Goal: Information Seeking & Learning: Find specific page/section

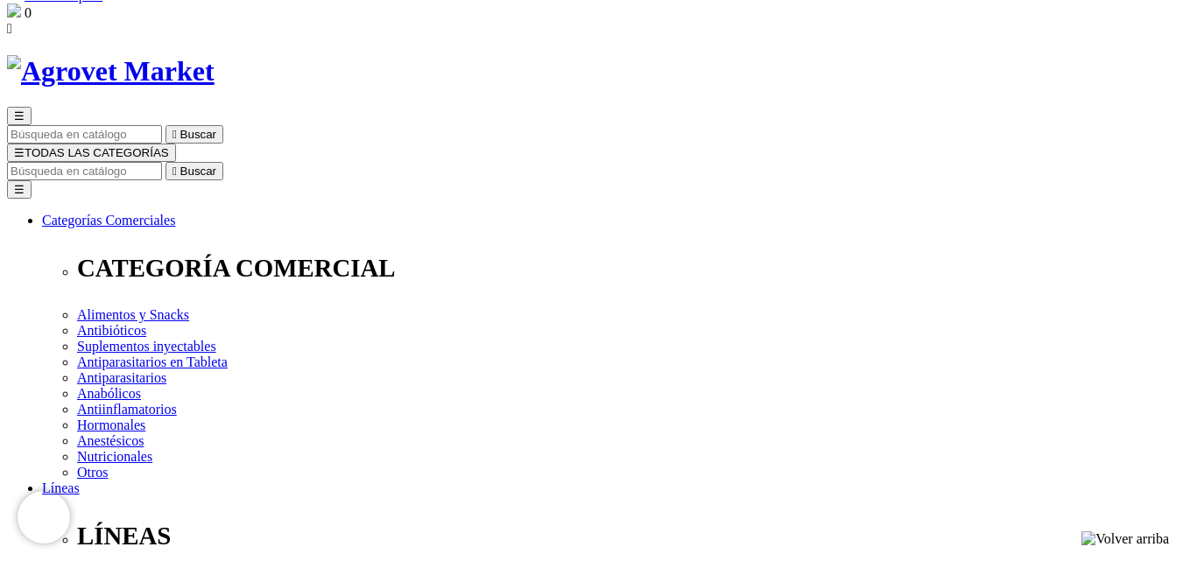
scroll to position [88, 0]
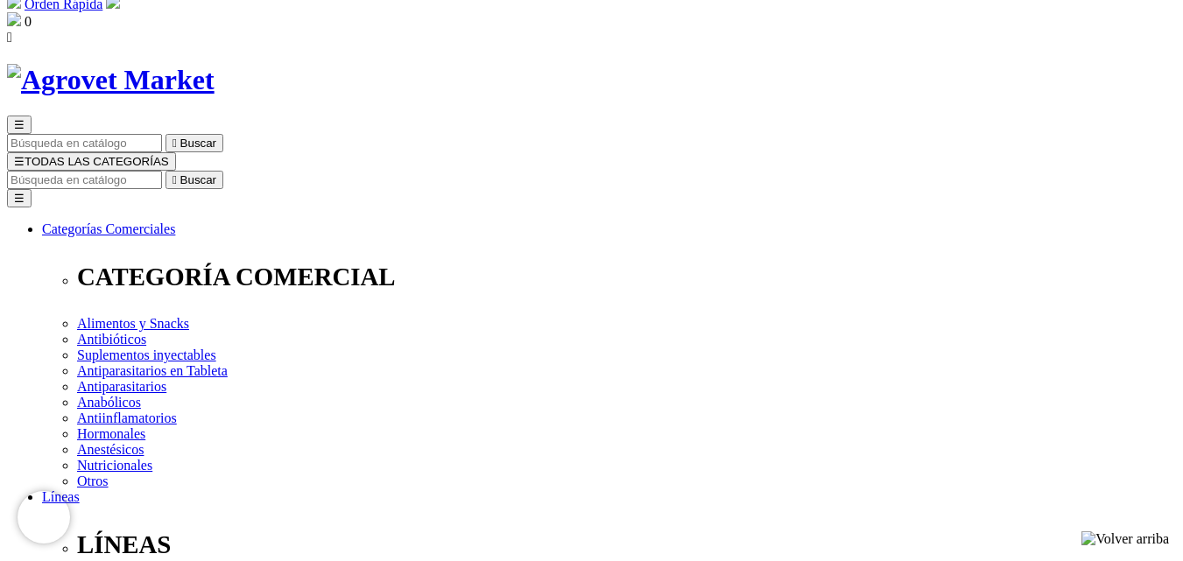
scroll to position [88, 0]
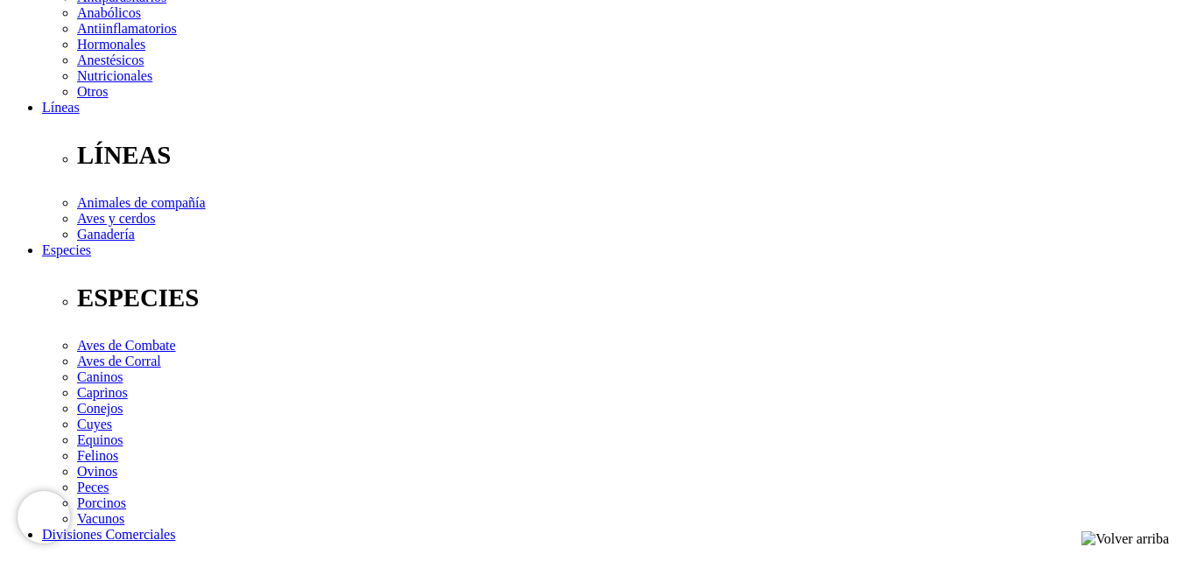
scroll to position [438, 0]
checkbox input "true"
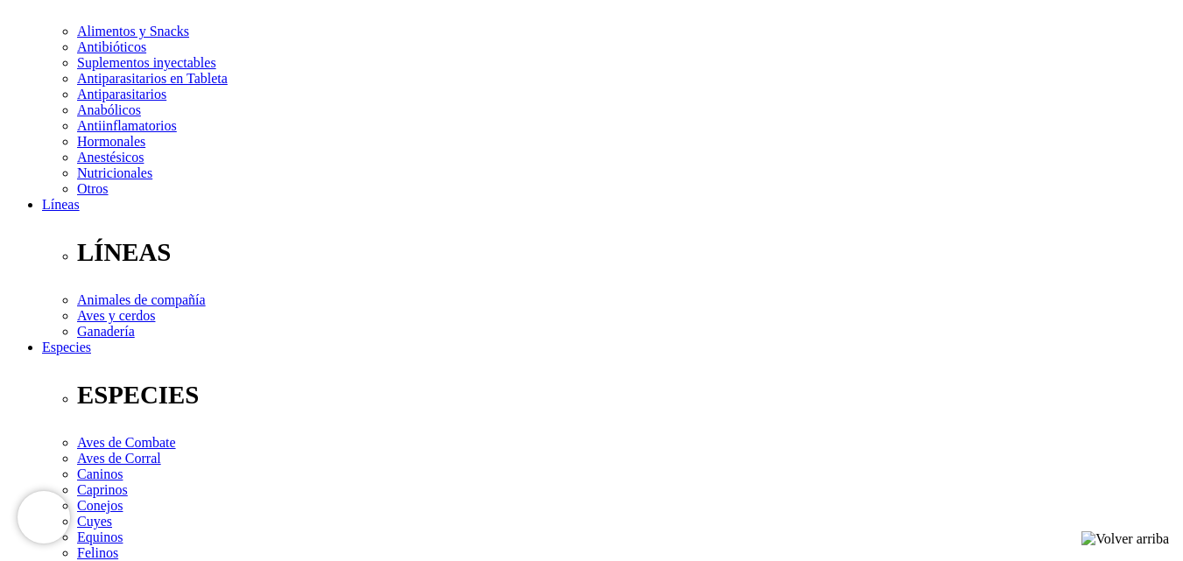
scroll to position [350, 0]
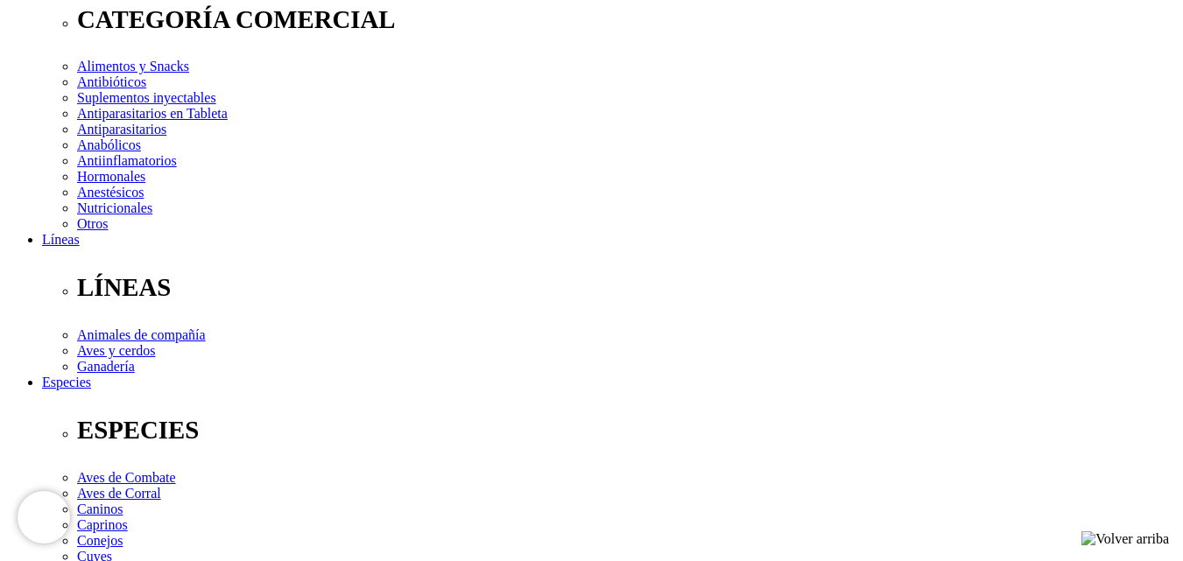
scroll to position [263, 0]
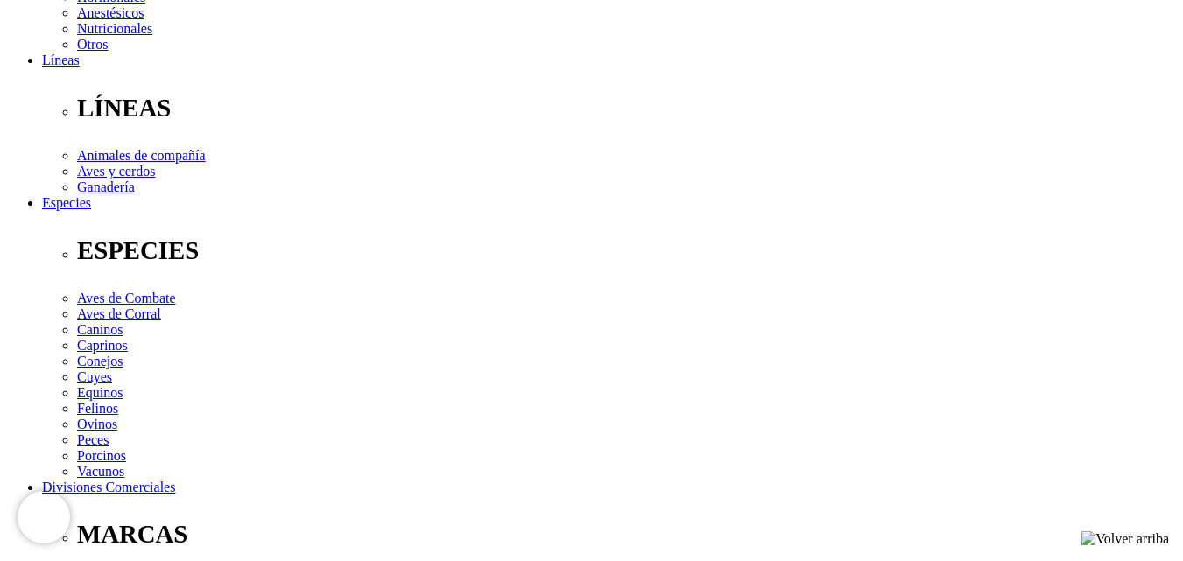
scroll to position [525, 0]
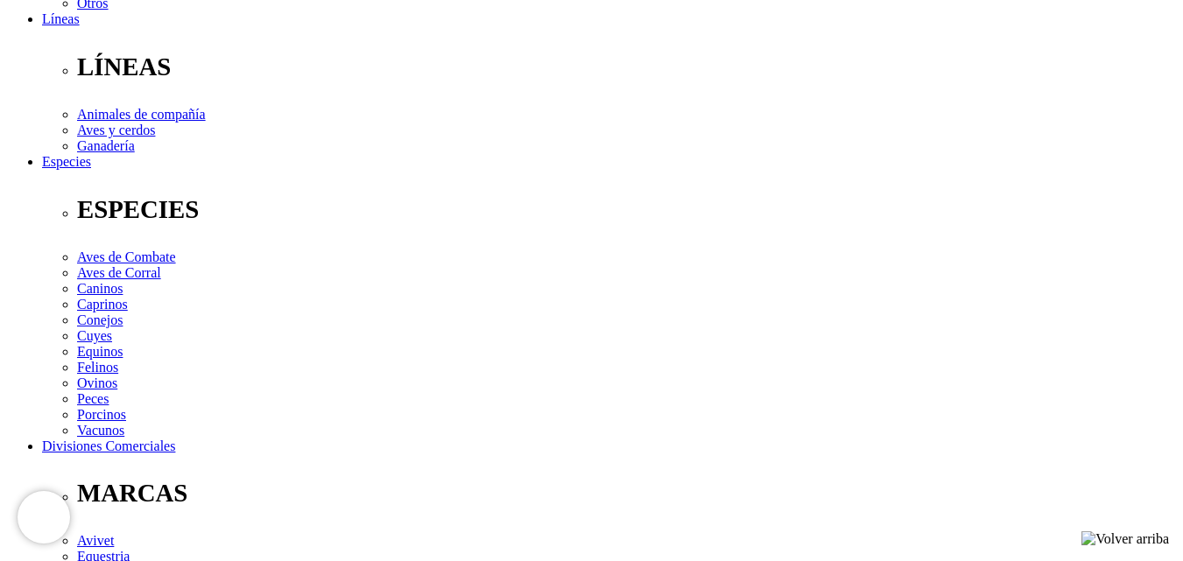
checkbox input "true"
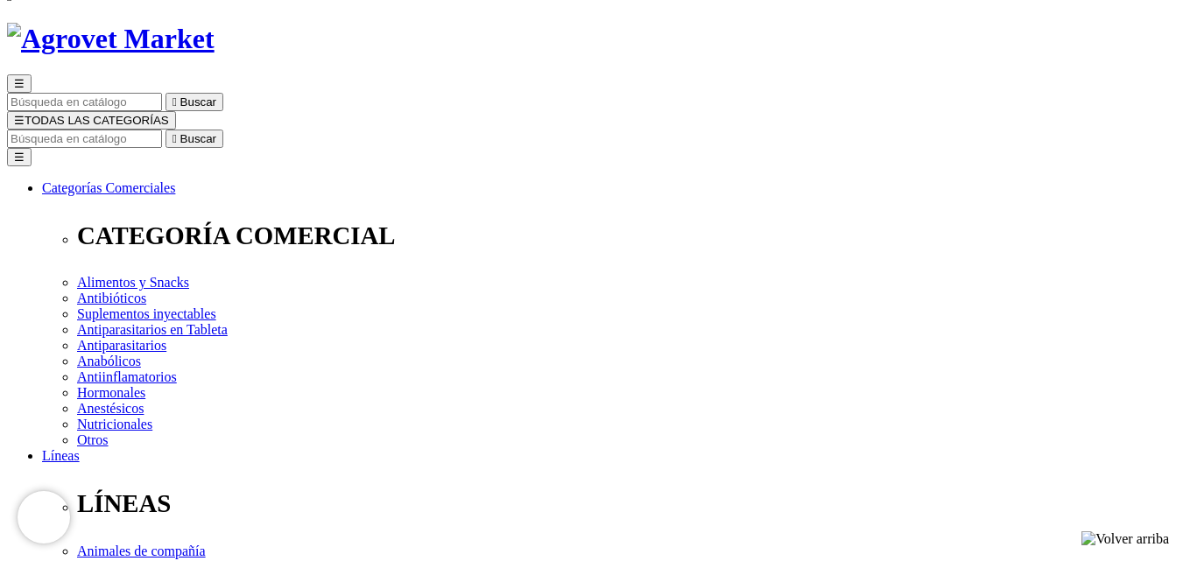
scroll to position [88, 0]
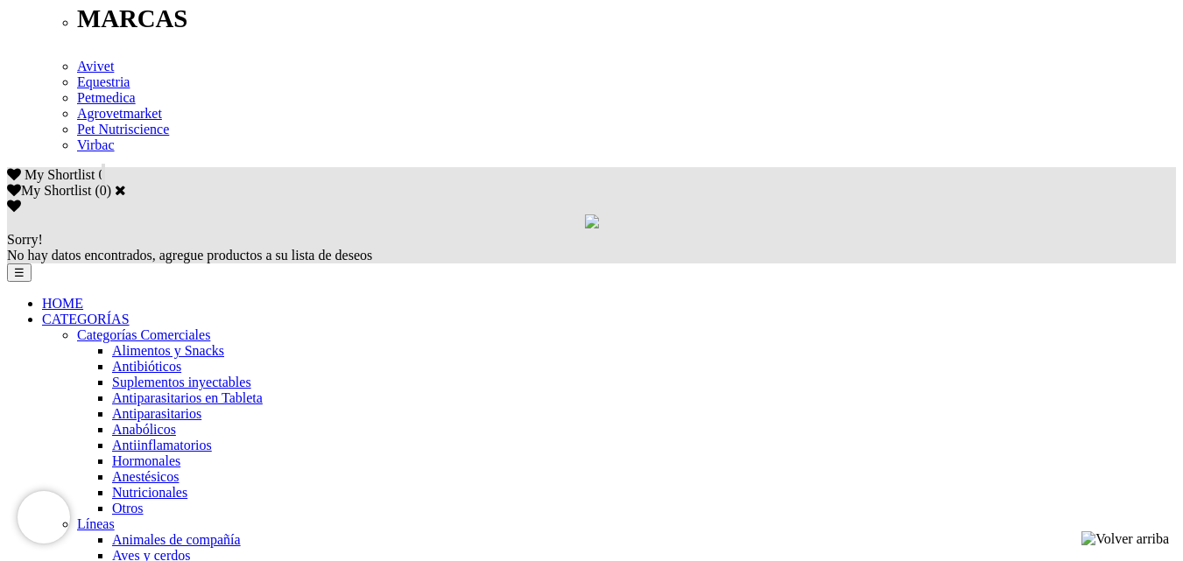
scroll to position [876, 0]
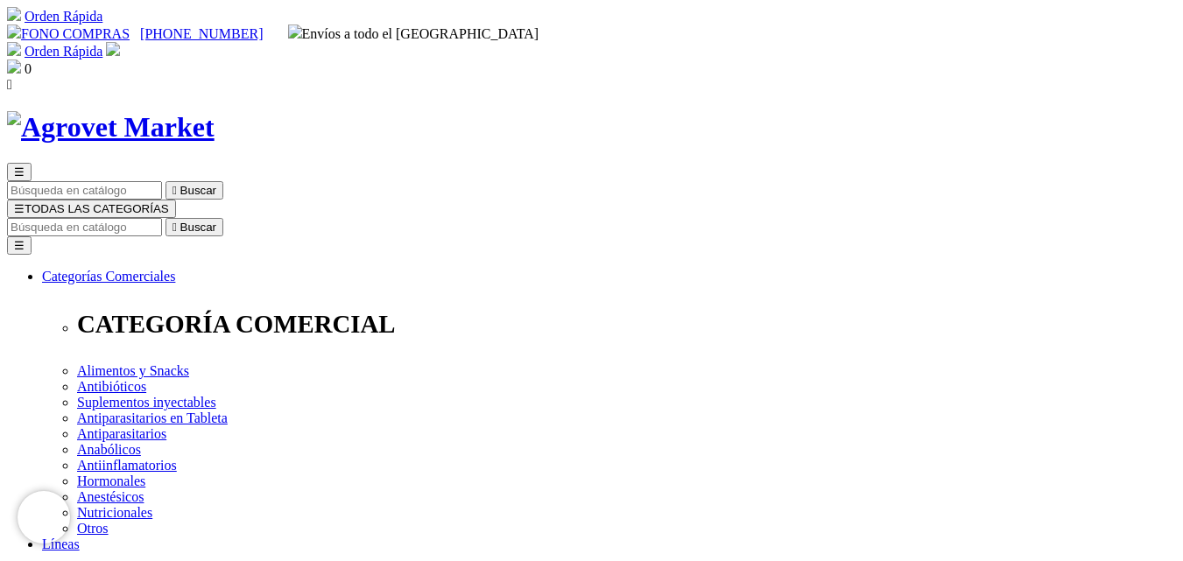
scroll to position [261, 0]
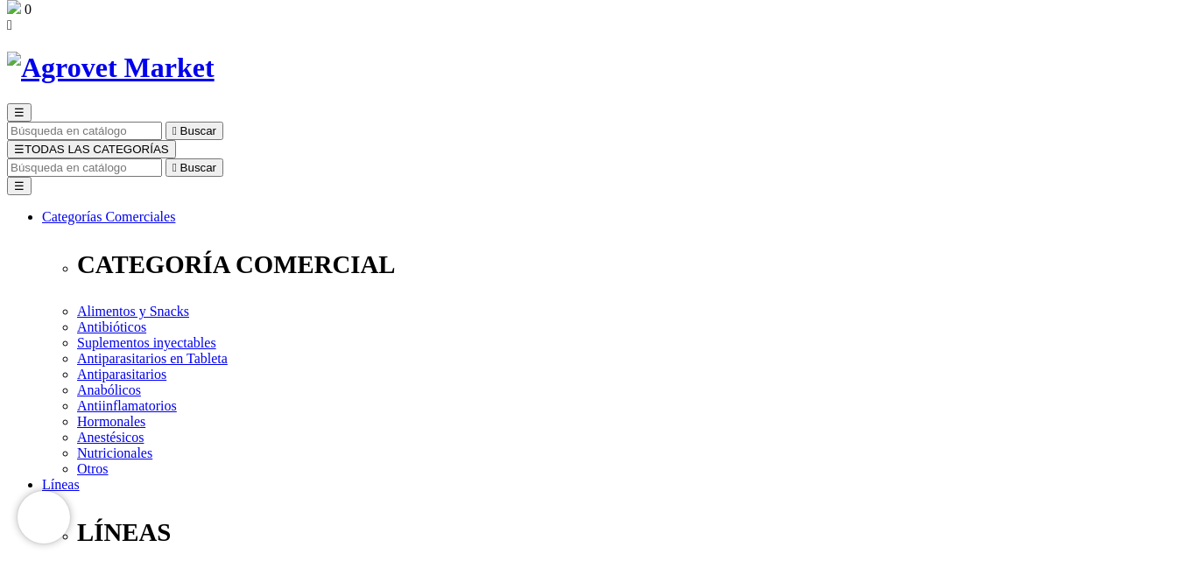
scroll to position [175, 0]
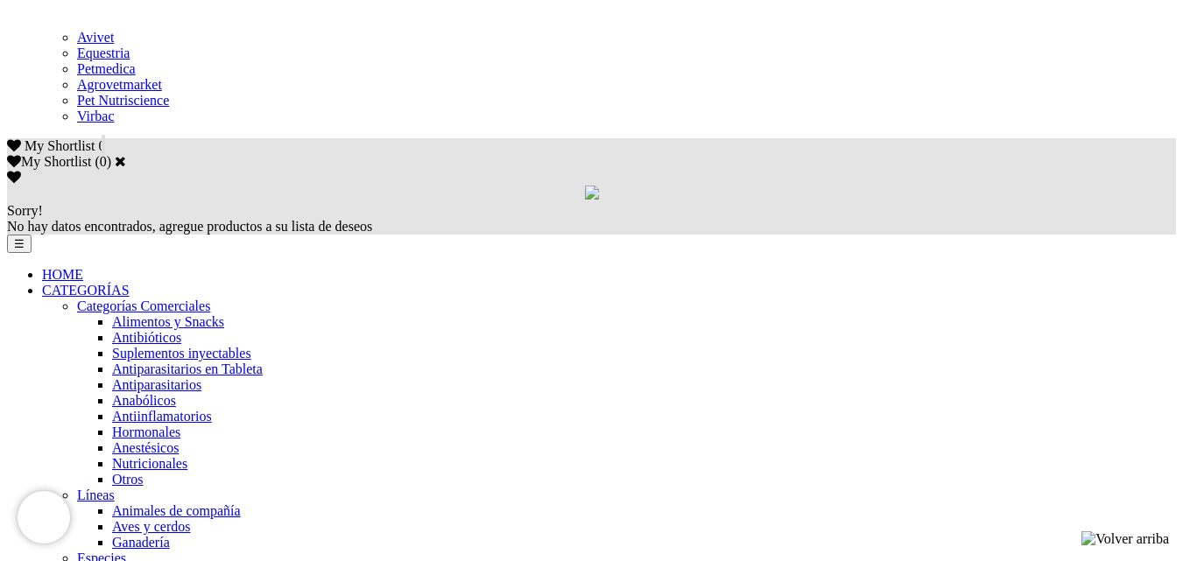
scroll to position [1051, 0]
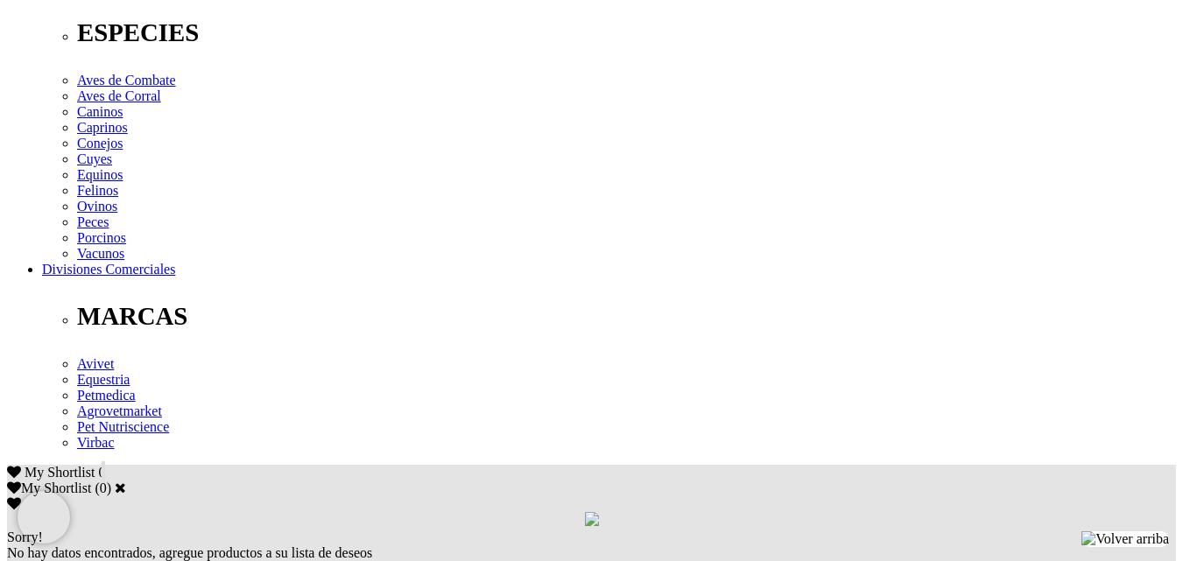
scroll to position [876, 0]
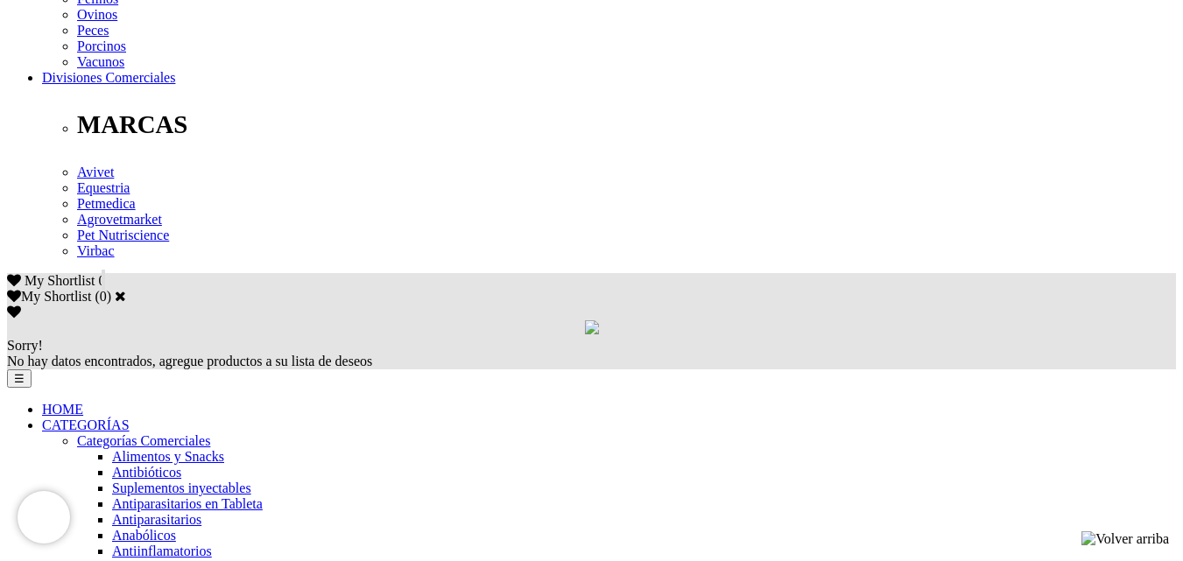
scroll to position [1051, 0]
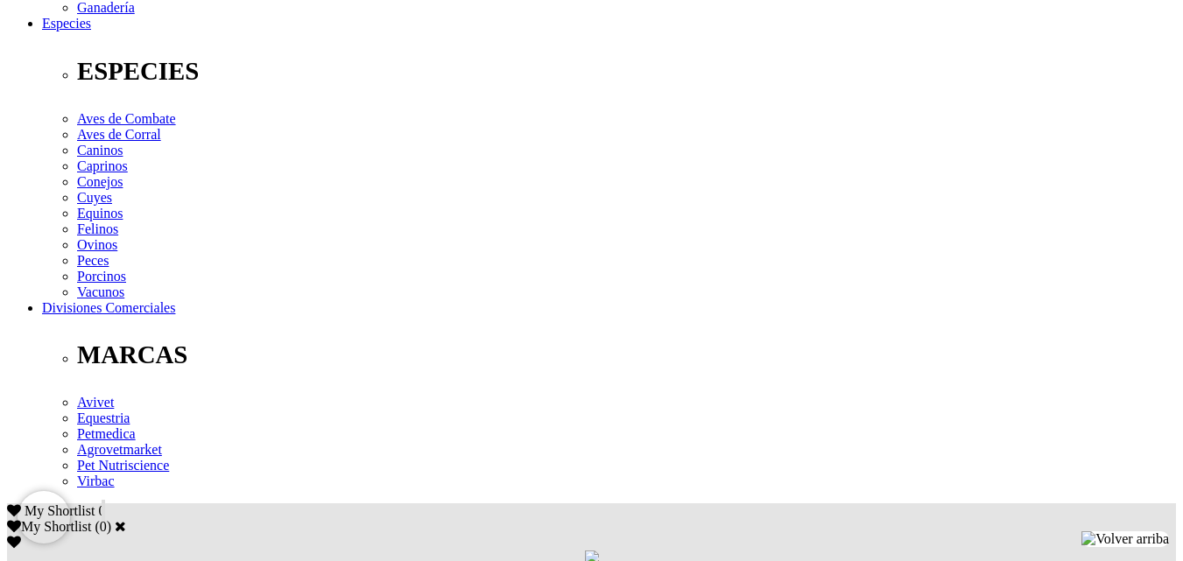
scroll to position [876, 0]
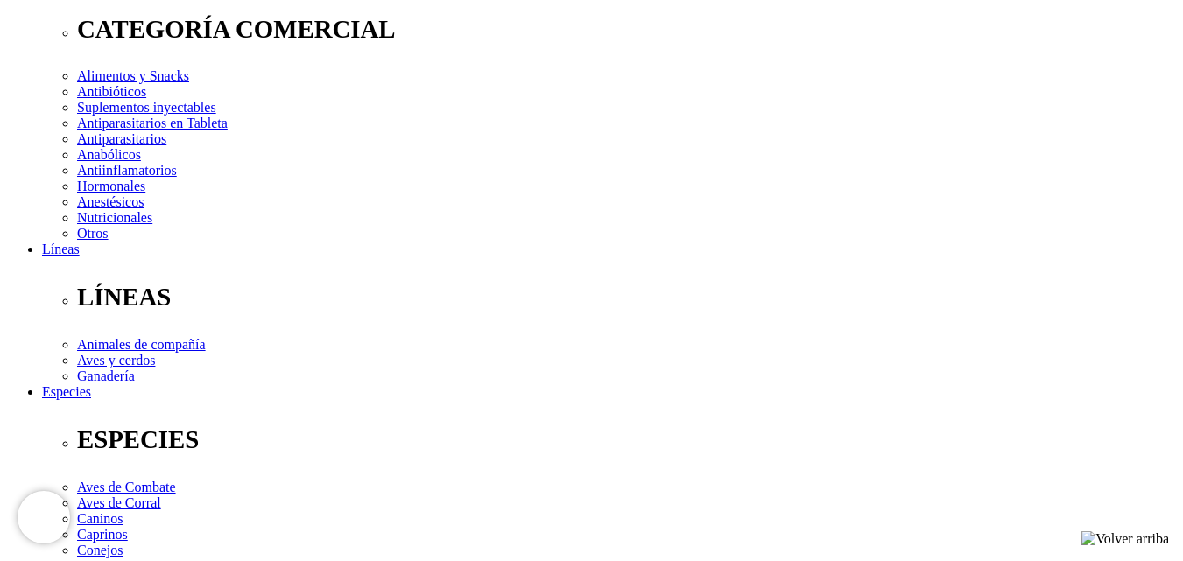
scroll to position [350, 0]
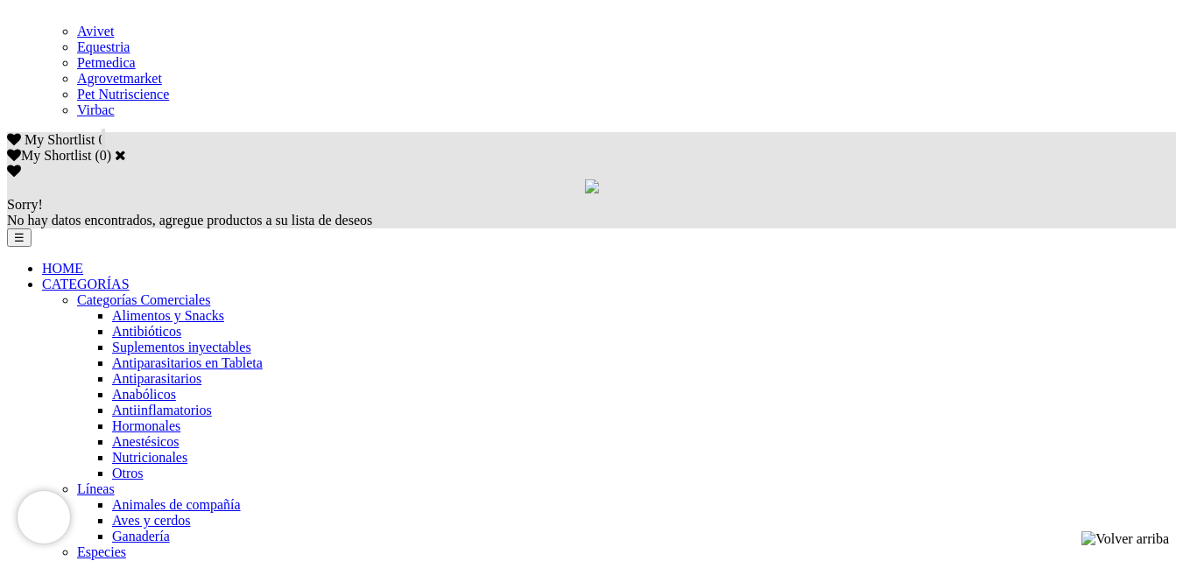
scroll to position [1051, 0]
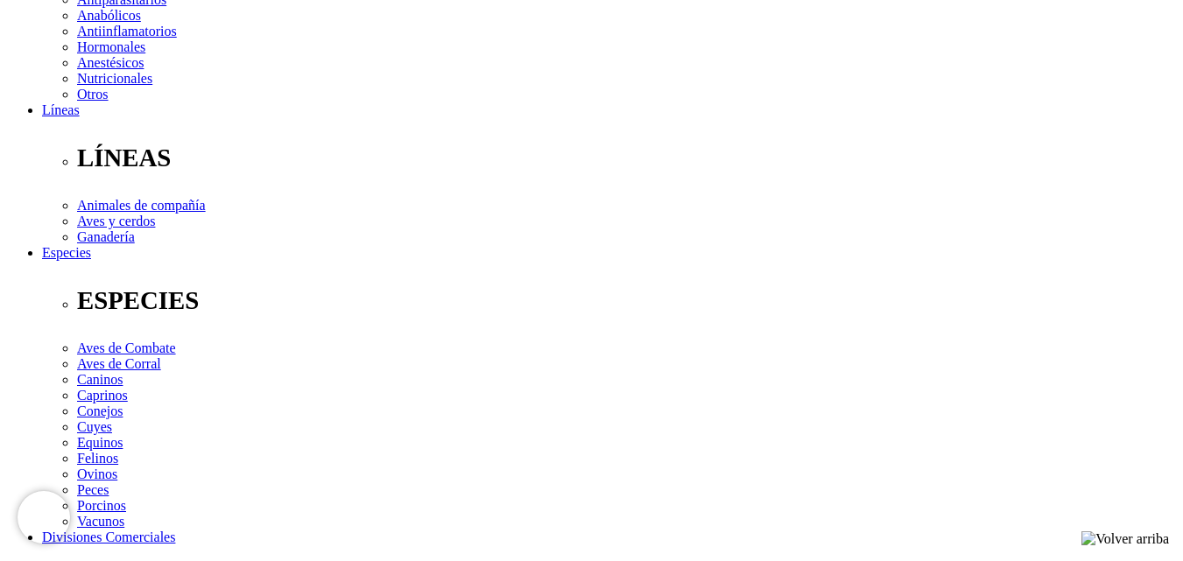
scroll to position [175, 0]
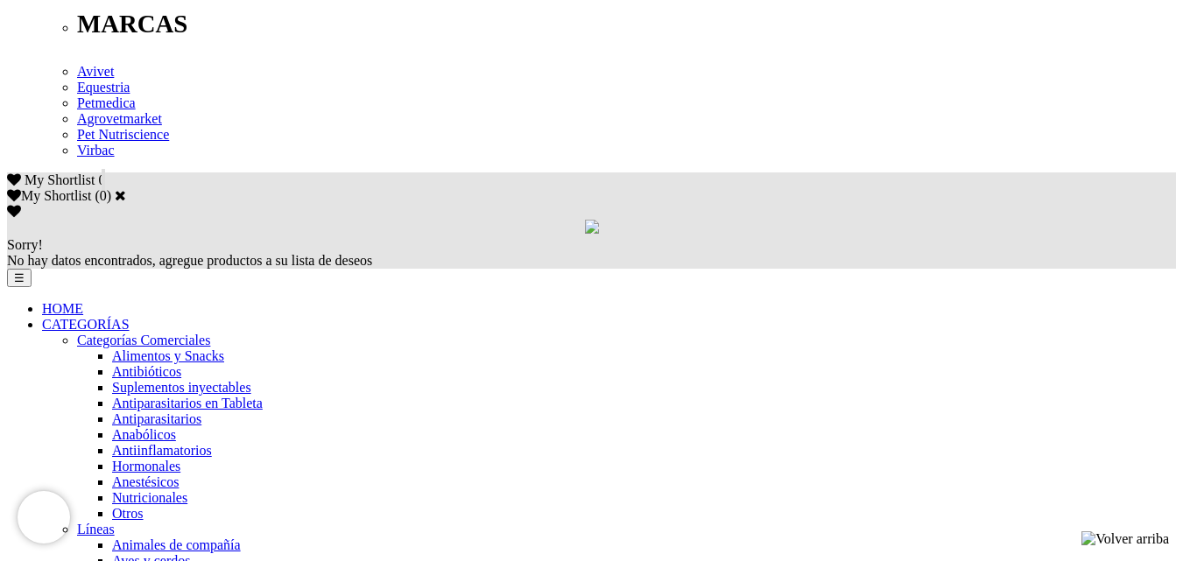
scroll to position [1051, 0]
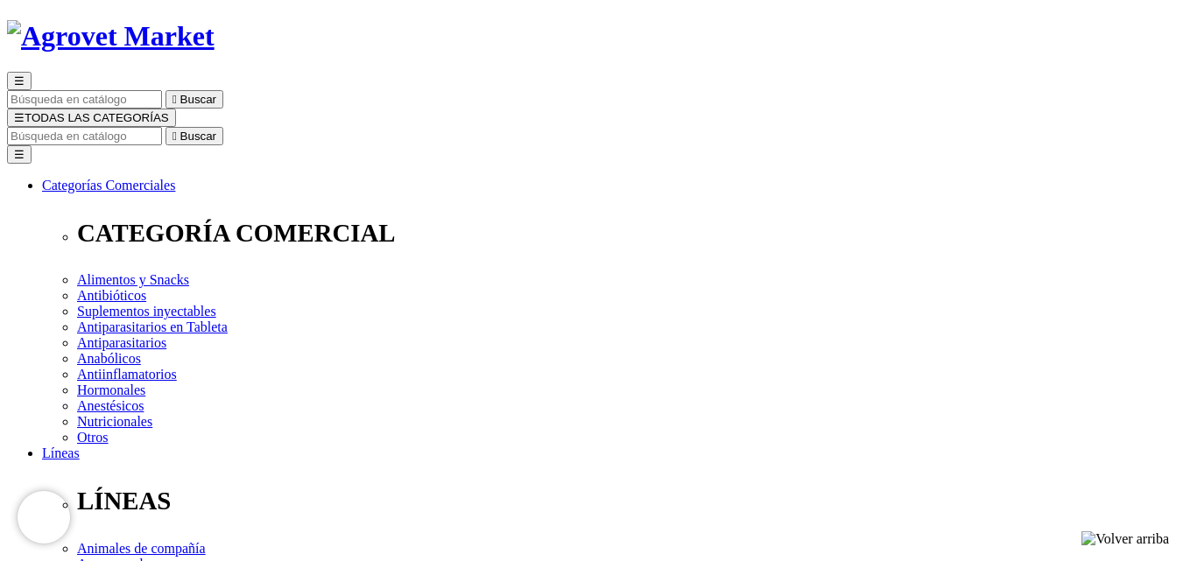
scroll to position [261, 0]
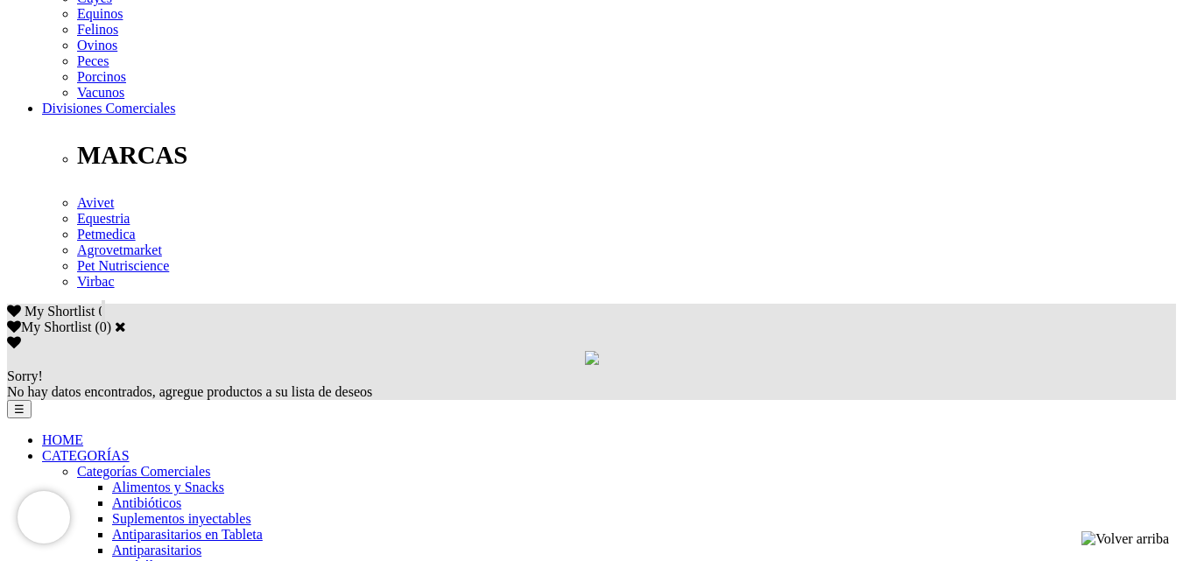
scroll to position [876, 0]
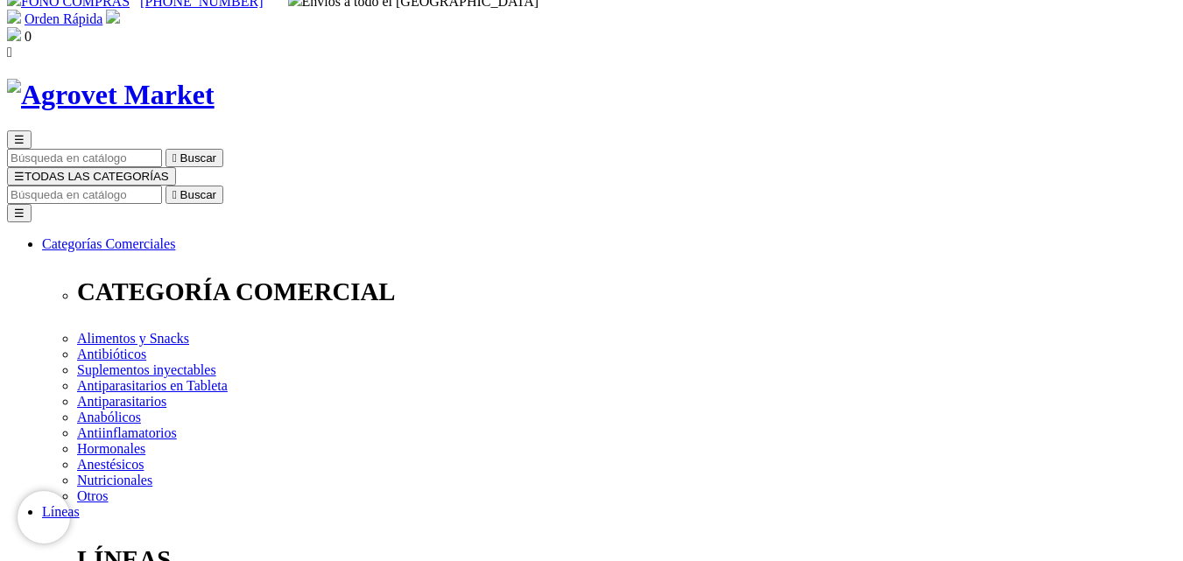
scroll to position [158, 0]
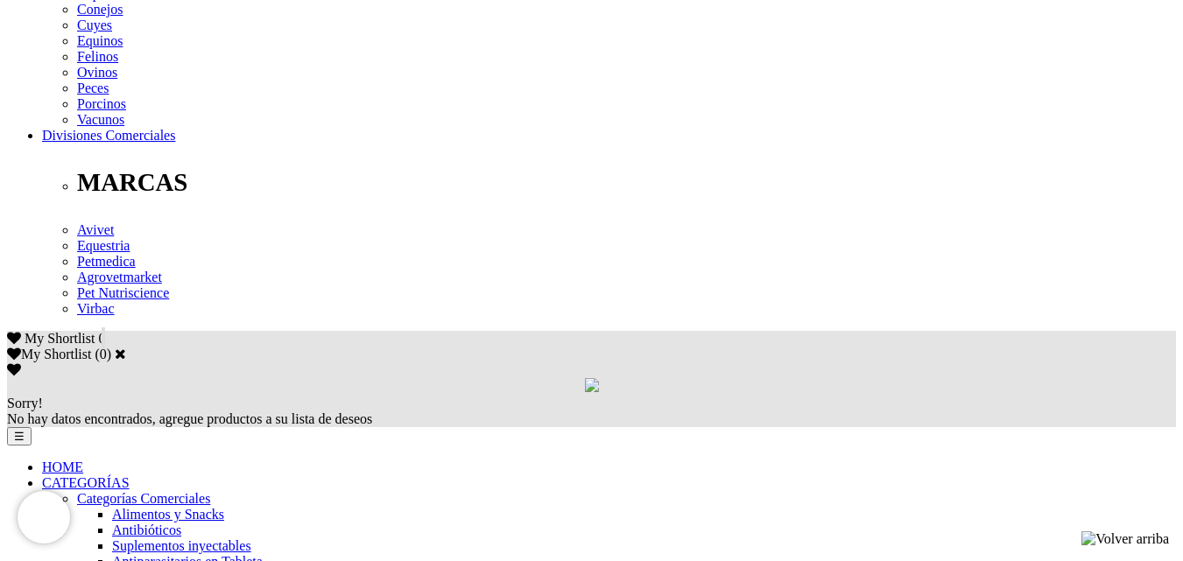
scroll to position [876, 0]
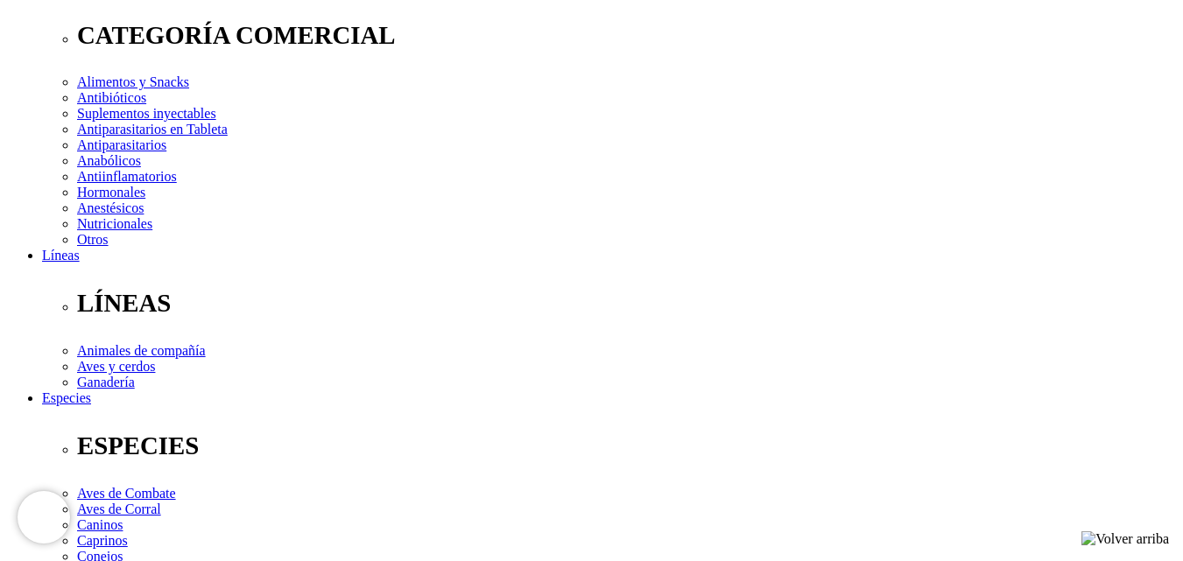
scroll to position [350, 0]
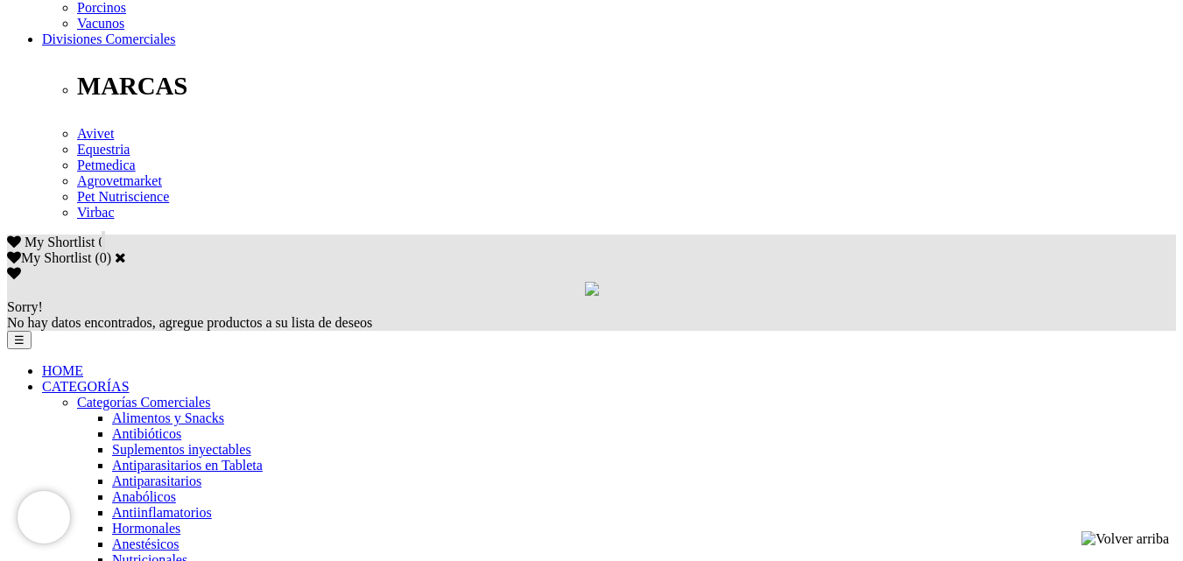
scroll to position [963, 0]
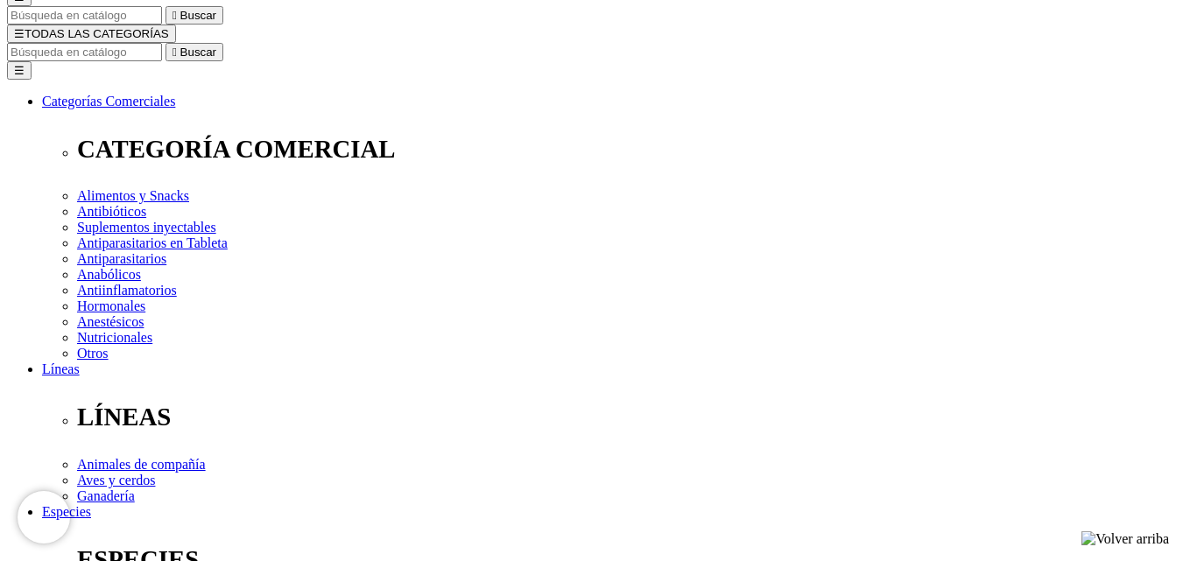
scroll to position [263, 0]
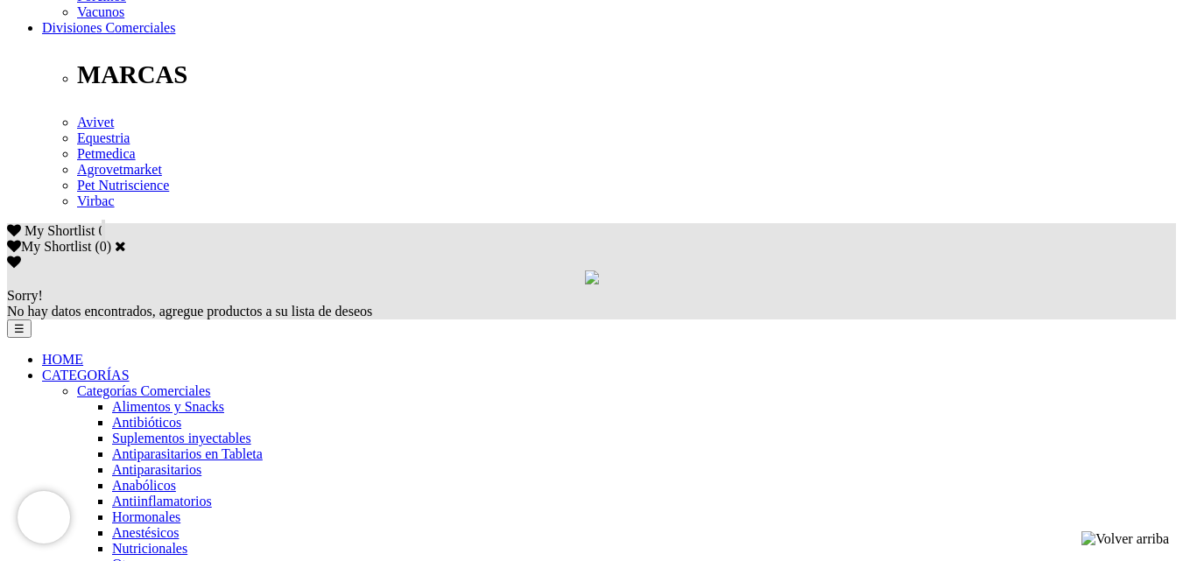
scroll to position [963, 0]
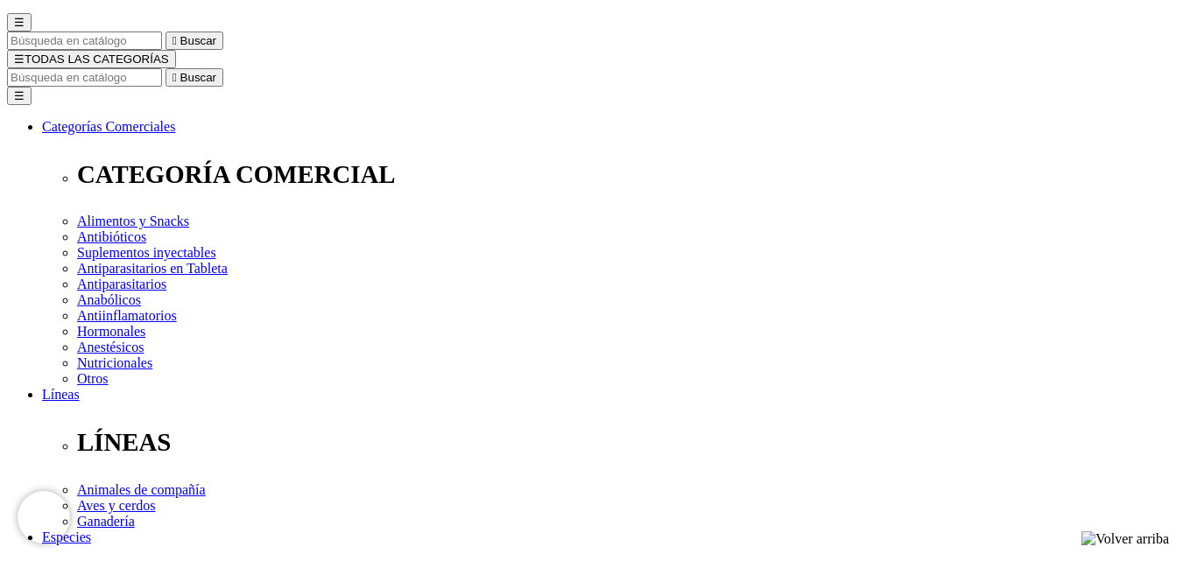
scroll to position [263, 0]
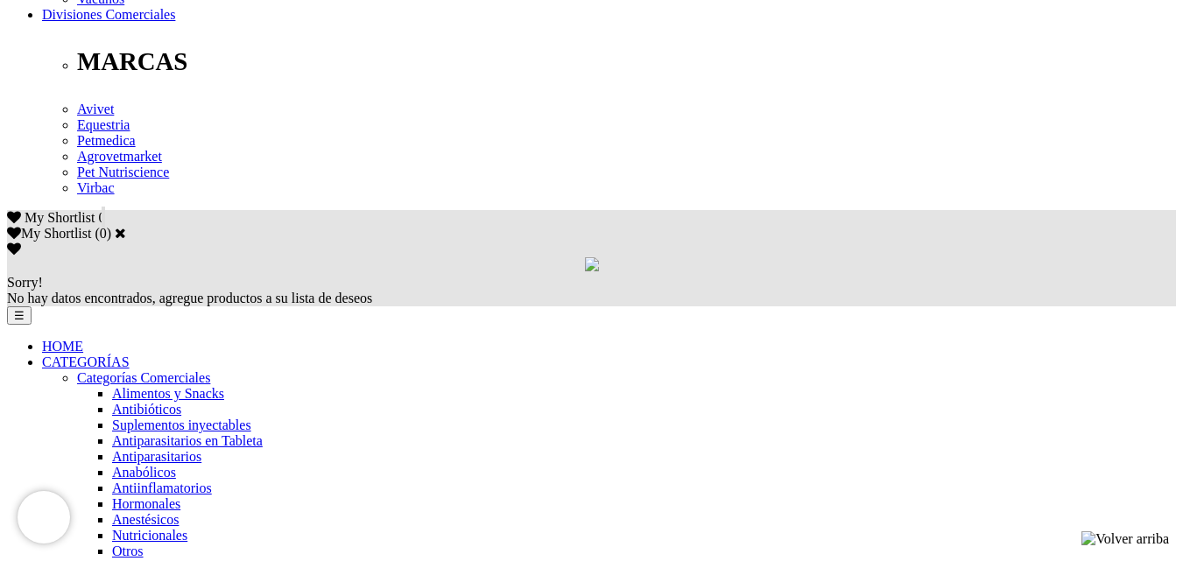
scroll to position [963, 0]
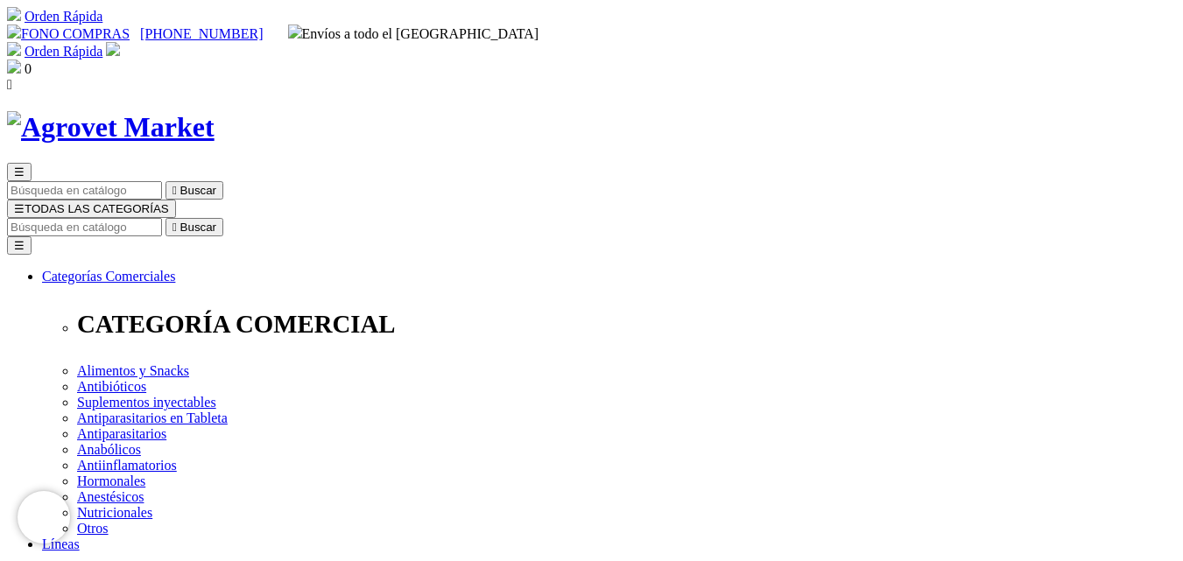
scroll to position [123, 0]
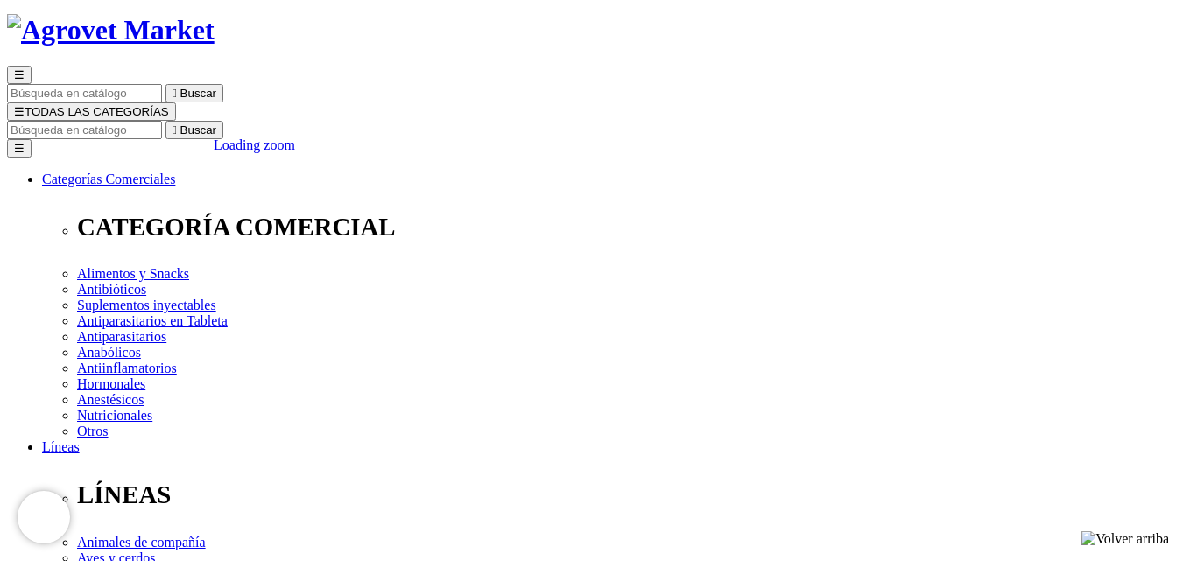
scroll to position [88, 0]
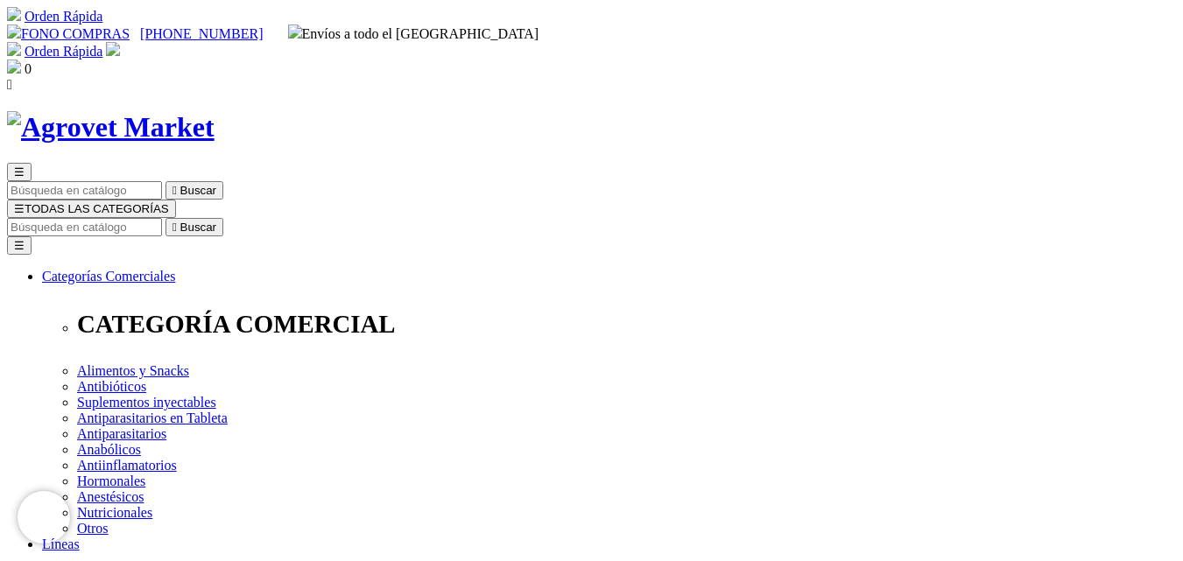
click at [162, 218] on input "Buscar" at bounding box center [84, 227] width 155 height 18
type input "hexa"
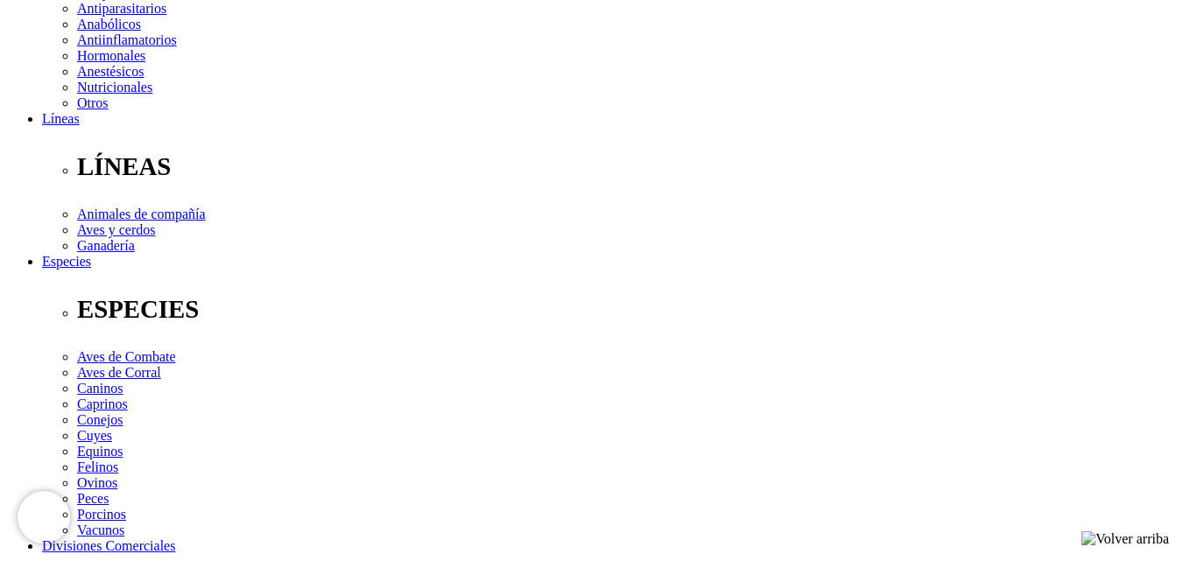
scroll to position [525, 0]
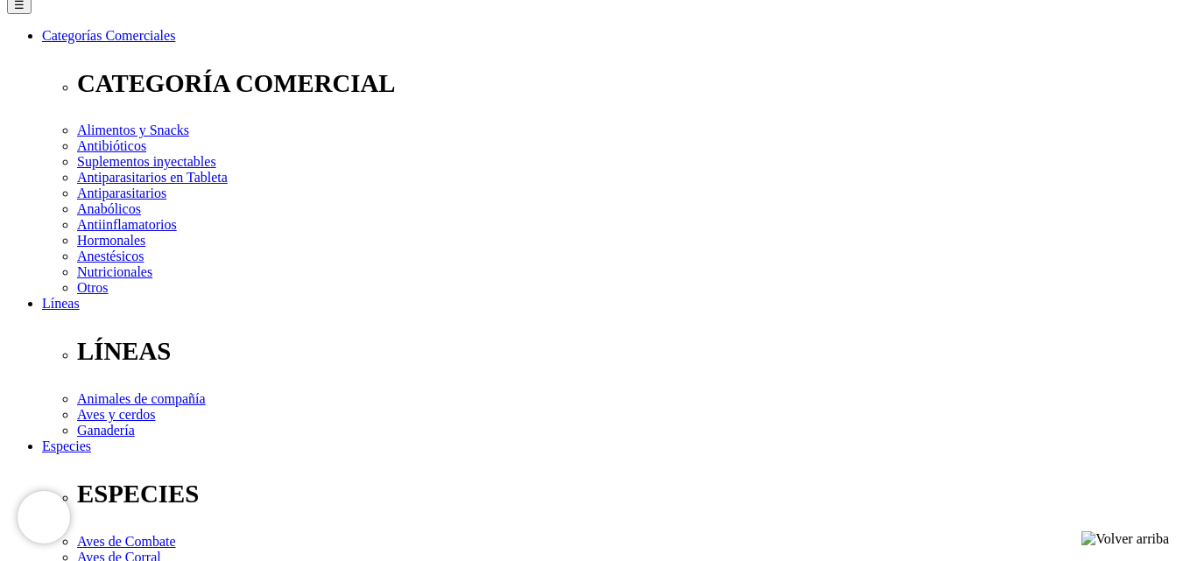
scroll to position [263, 0]
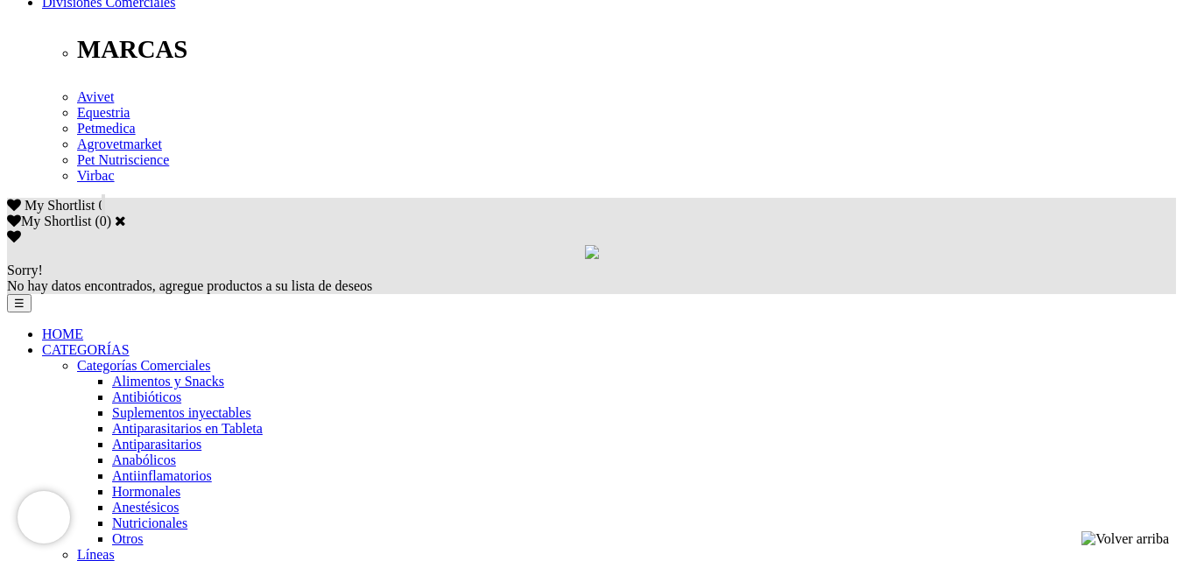
scroll to position [1226, 0]
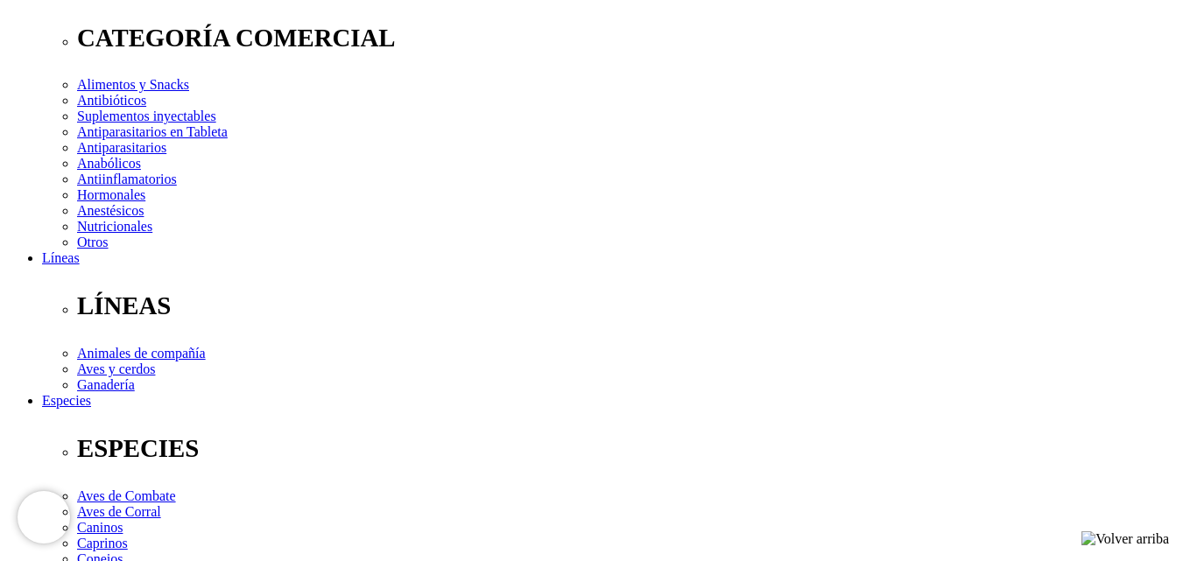
scroll to position [350, 0]
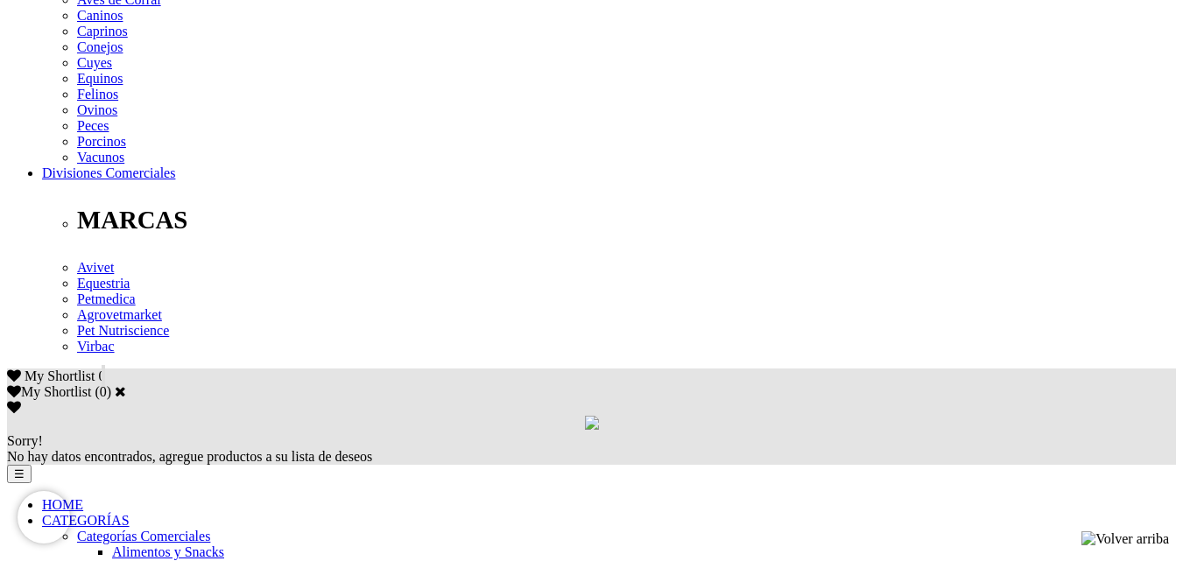
scroll to position [1051, 0]
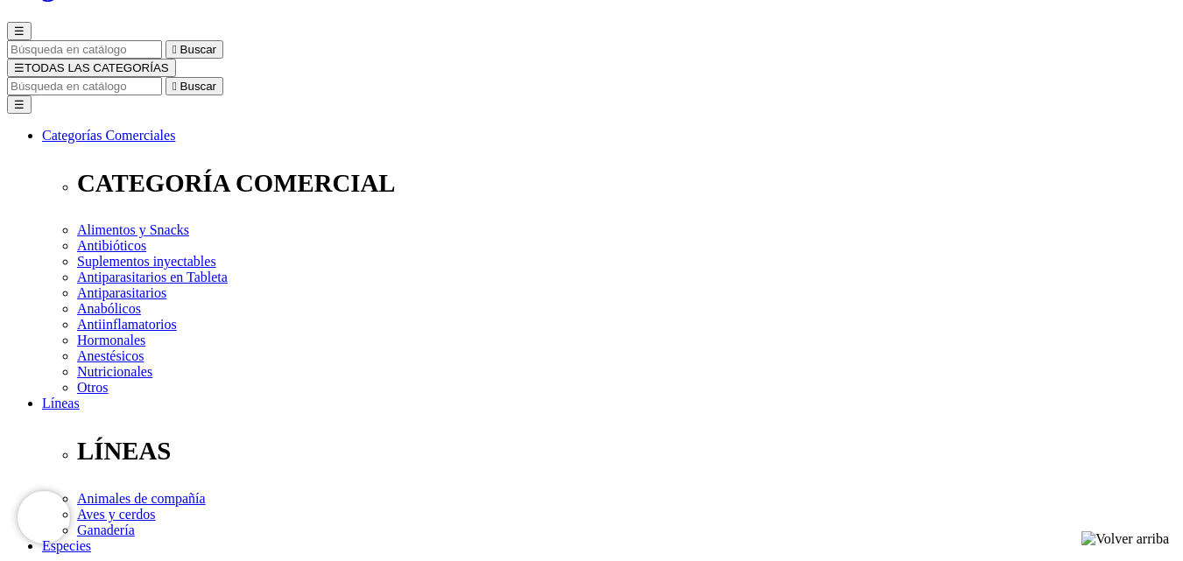
scroll to position [373, 0]
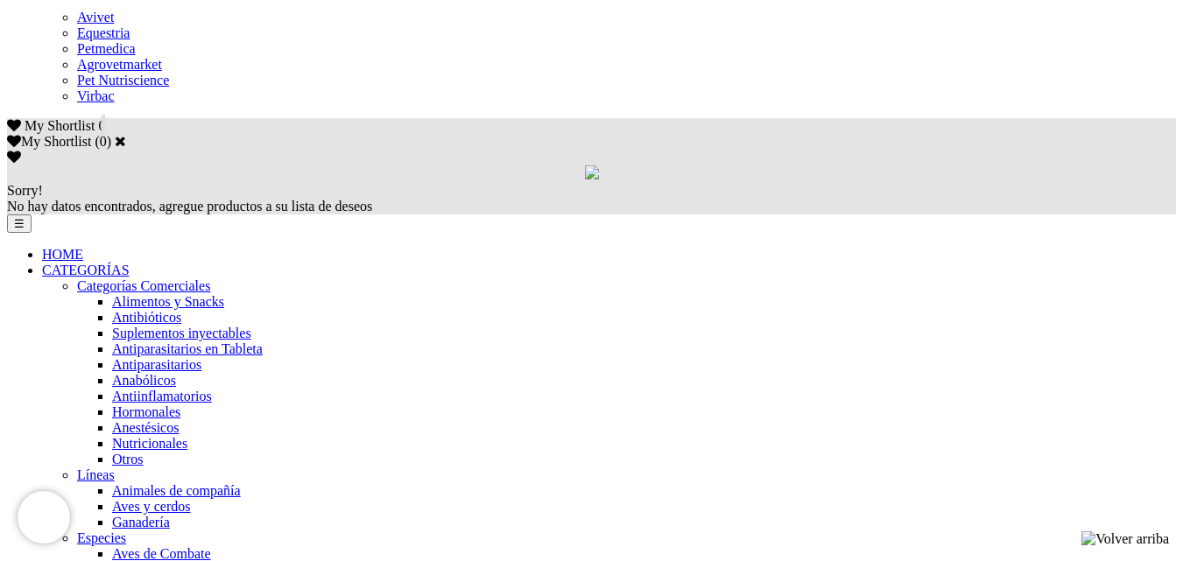
scroll to position [1051, 0]
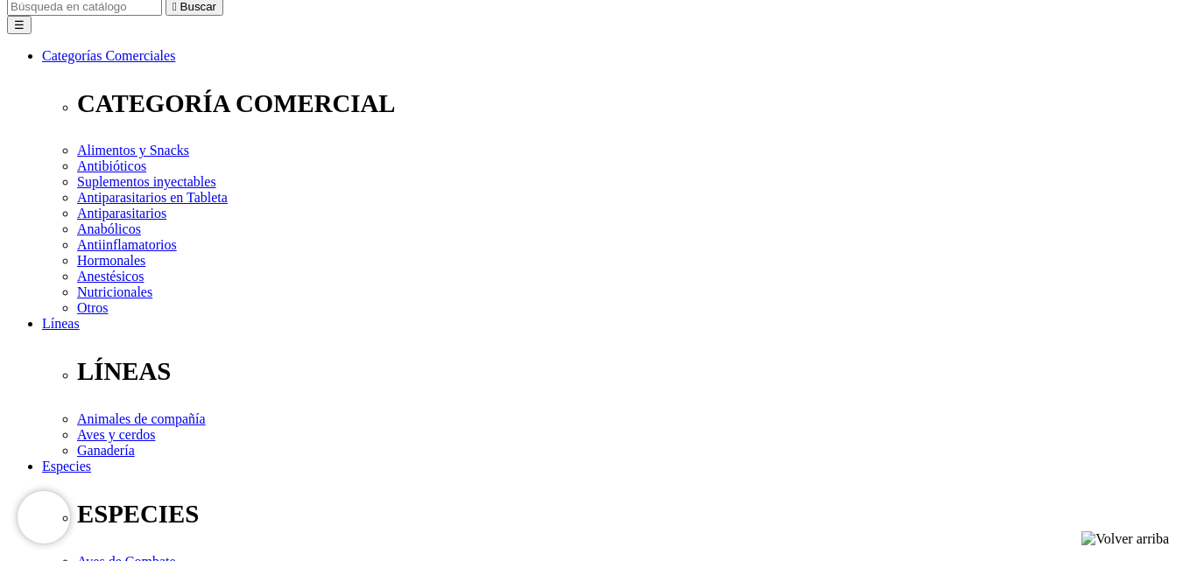
scroll to position [262, 0]
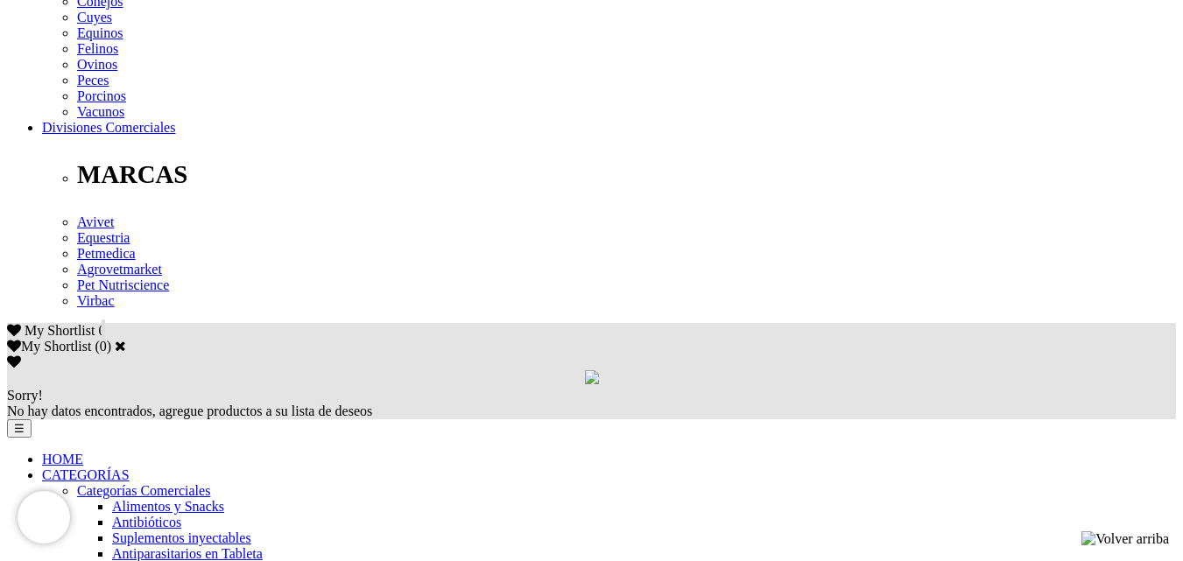
scroll to position [876, 0]
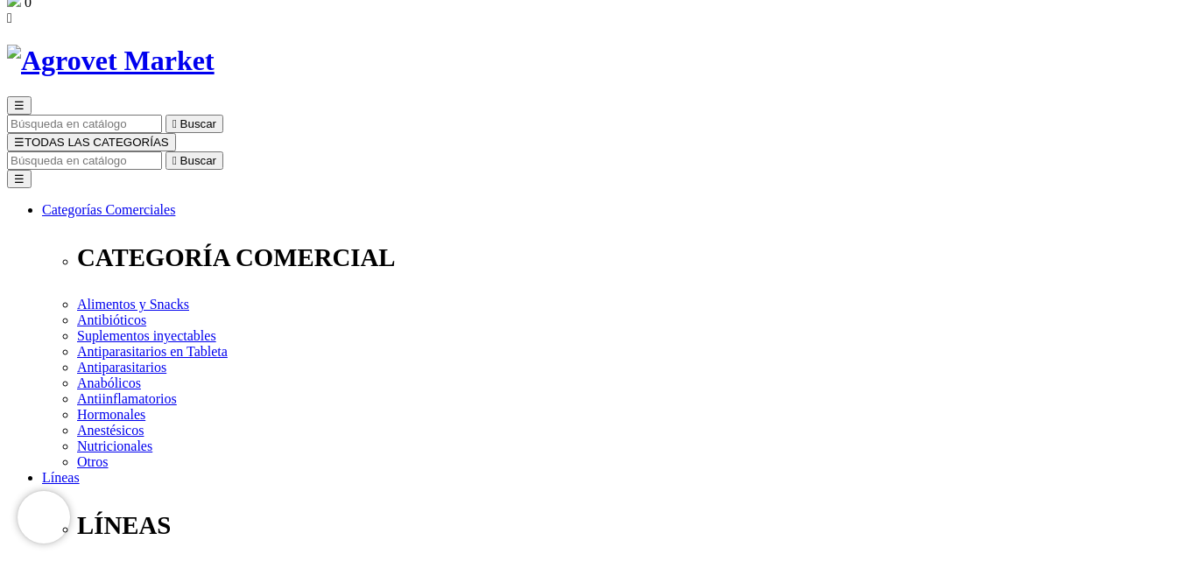
scroll to position [438, 0]
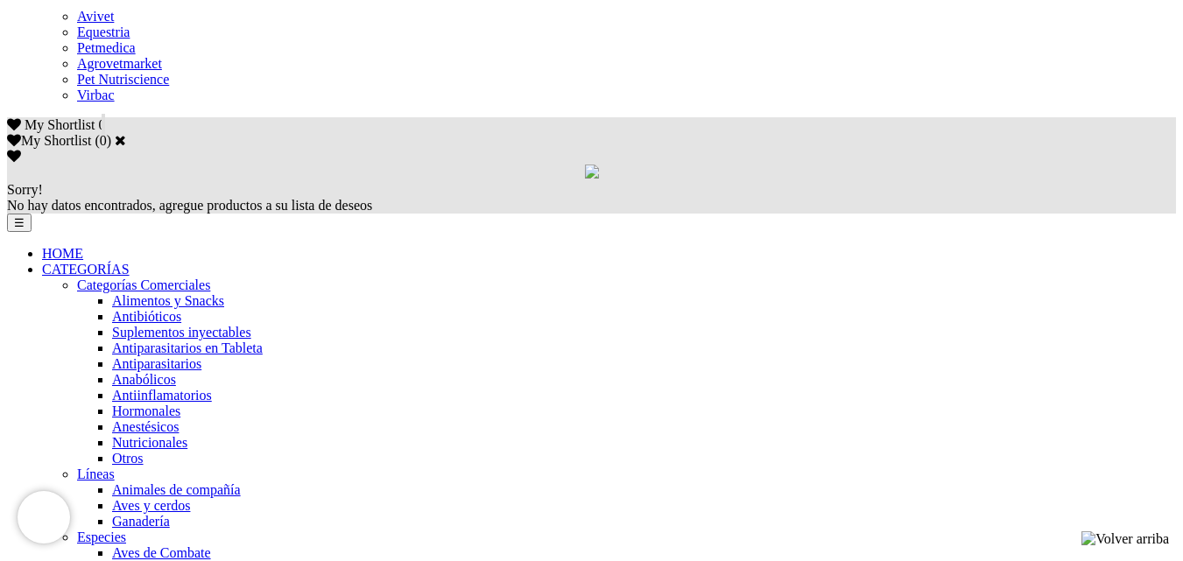
scroll to position [1051, 0]
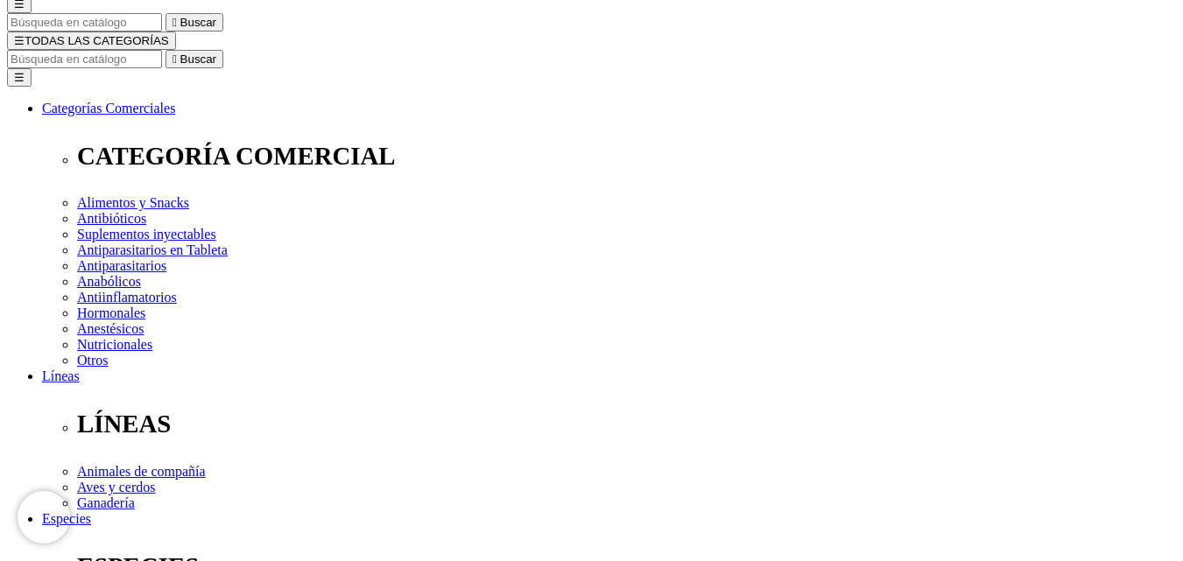
scroll to position [350, 0]
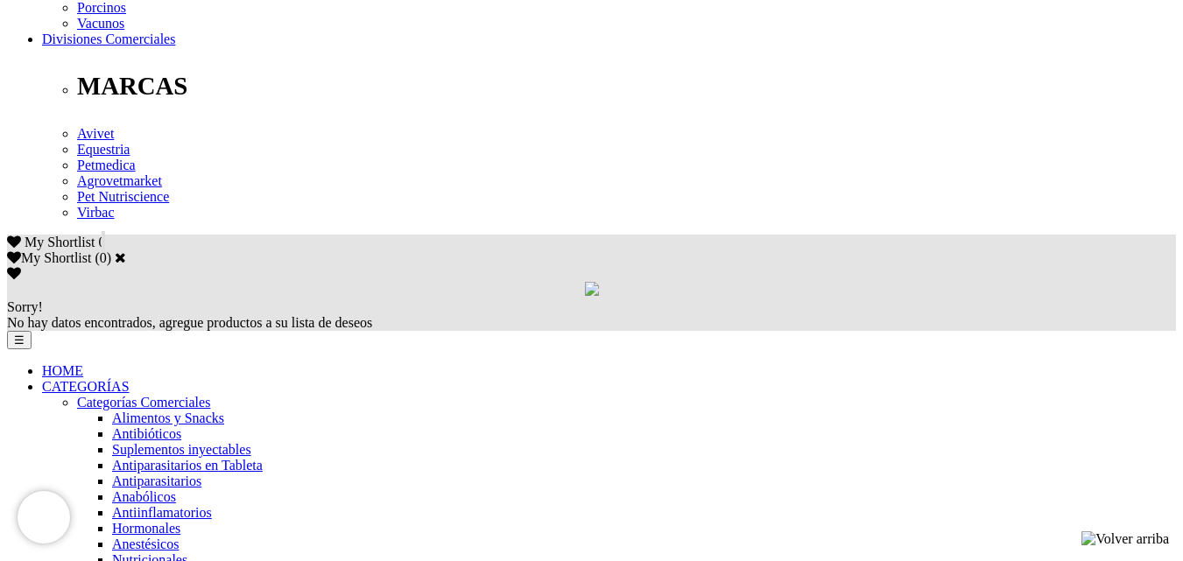
scroll to position [963, 0]
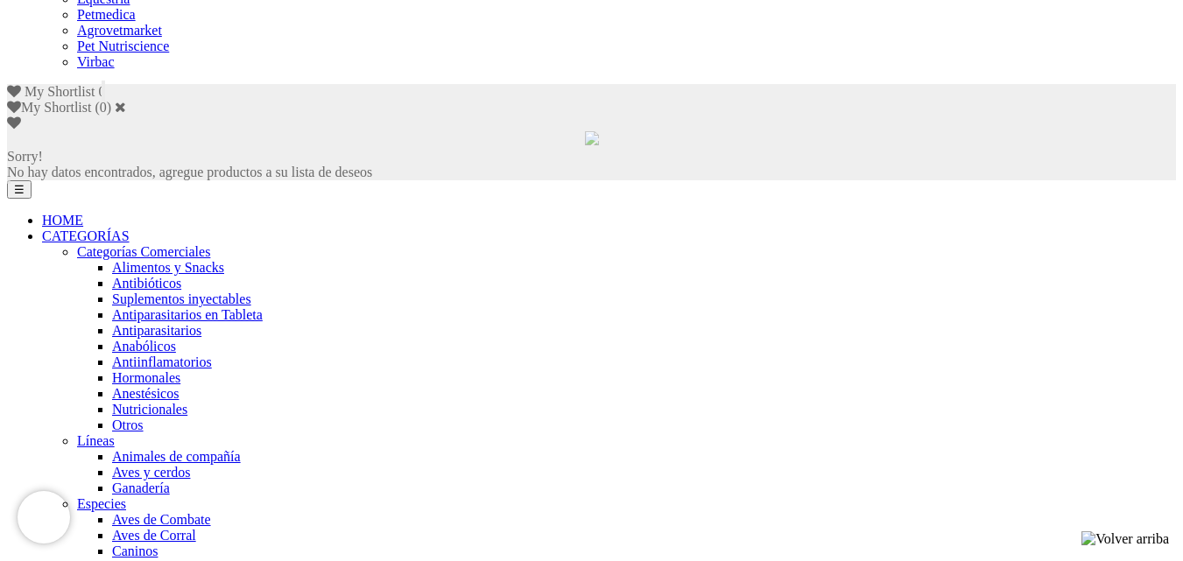
scroll to position [869, 0]
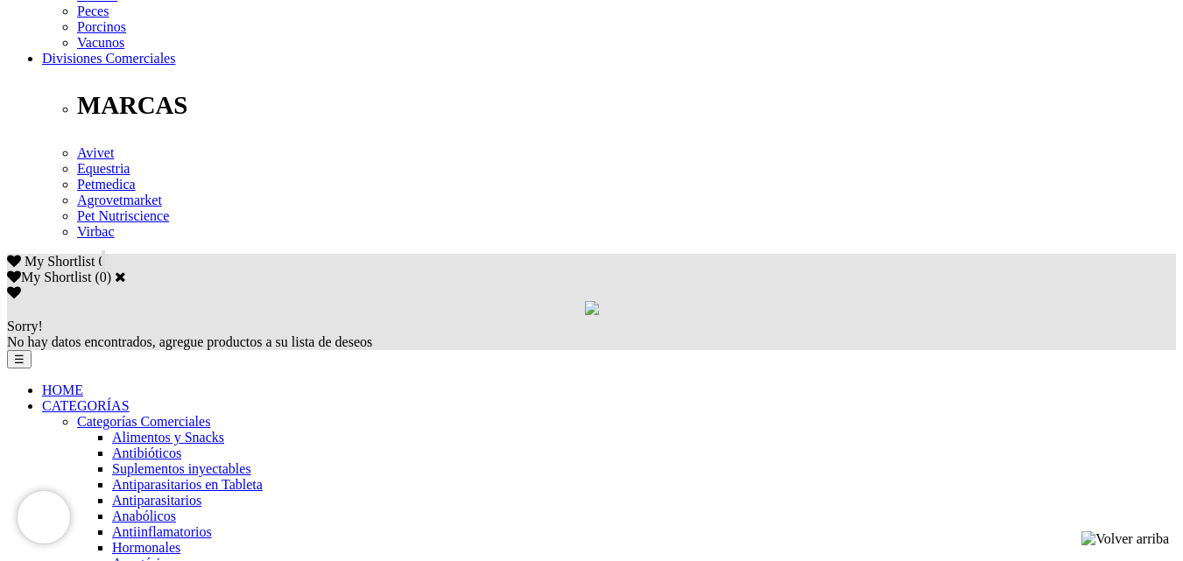
scroll to position [963, 0]
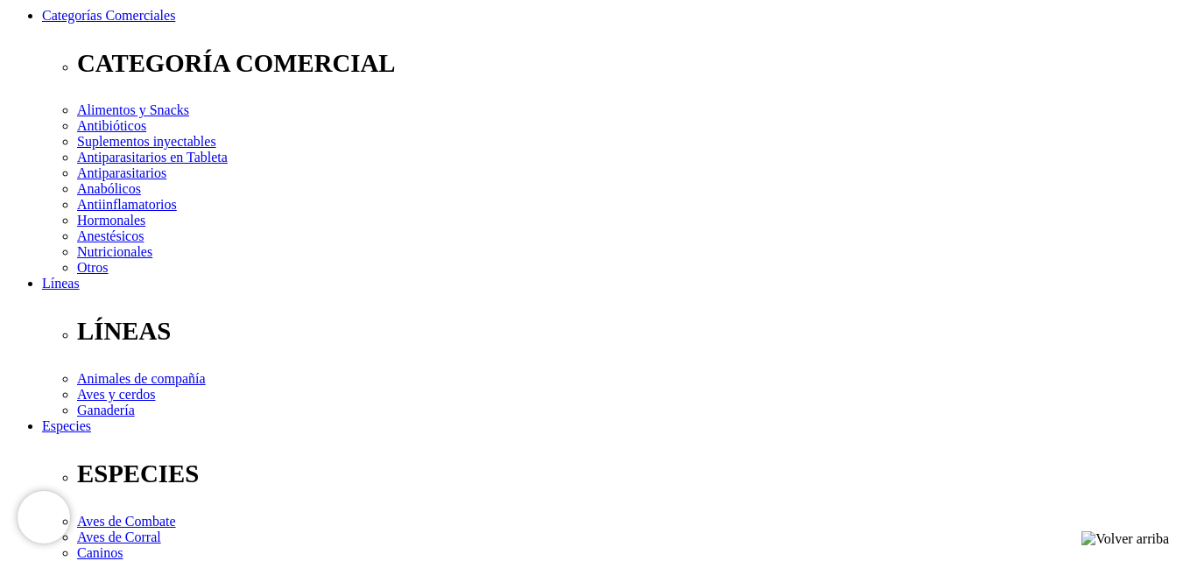
scroll to position [263, 0]
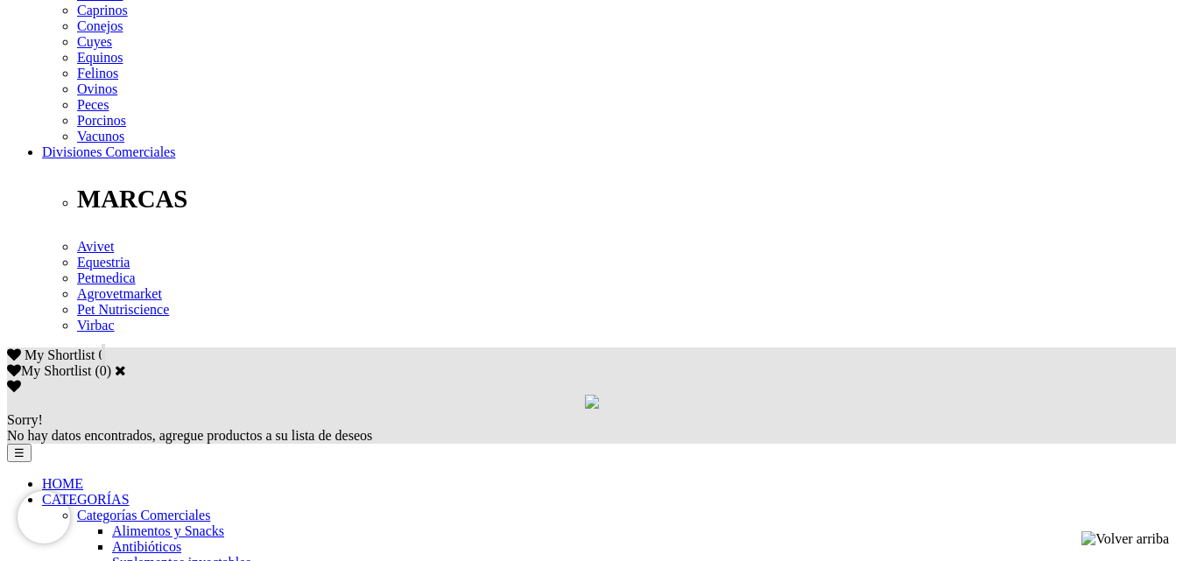
scroll to position [876, 0]
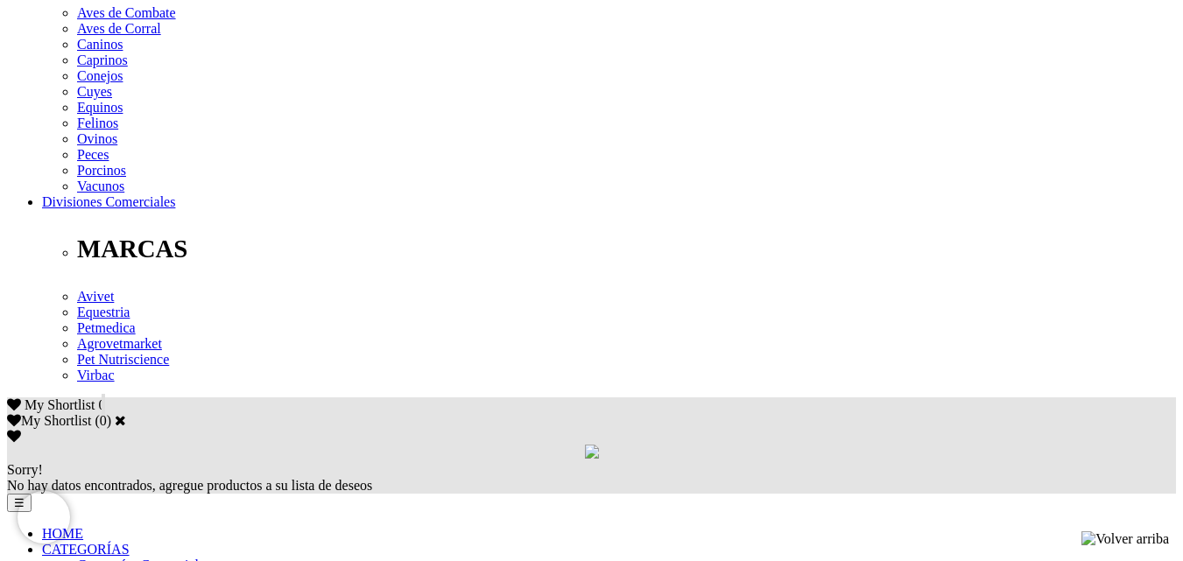
scroll to position [963, 0]
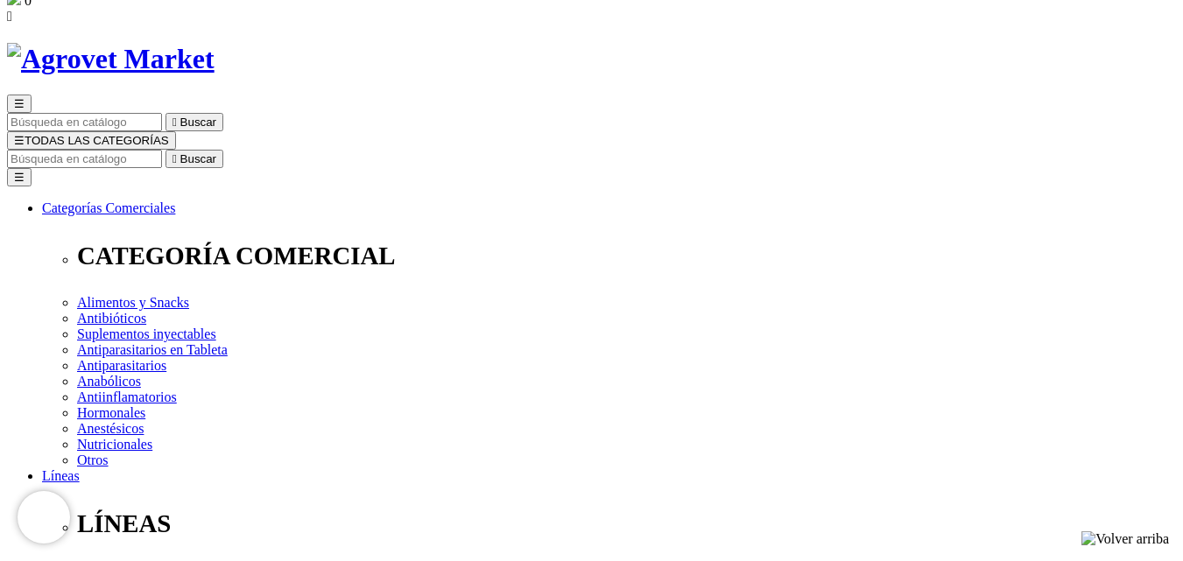
scroll to position [263, 0]
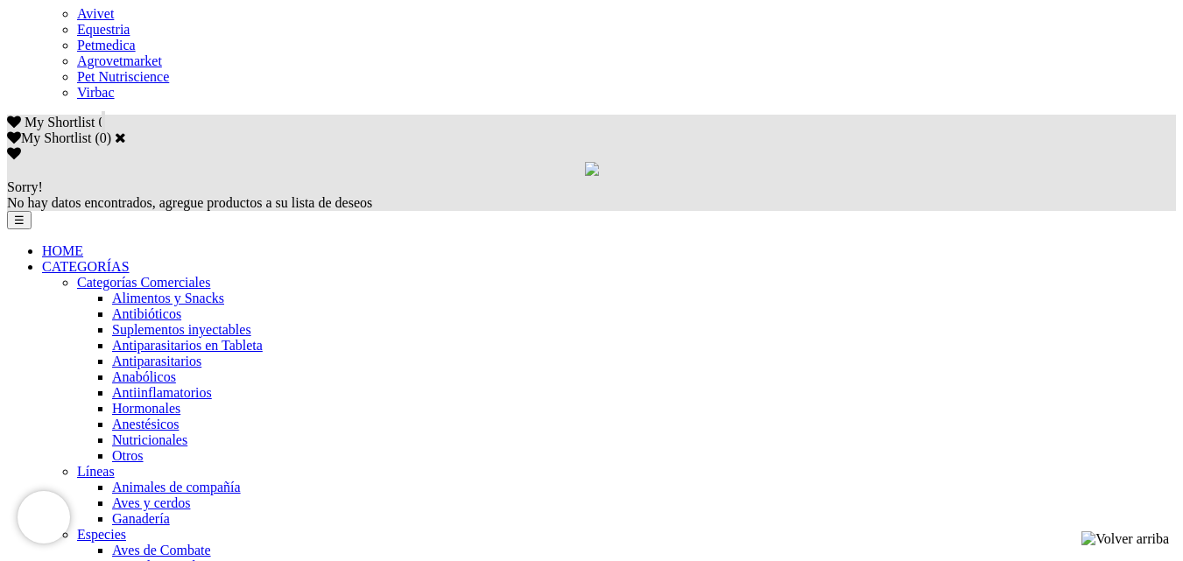
scroll to position [1138, 0]
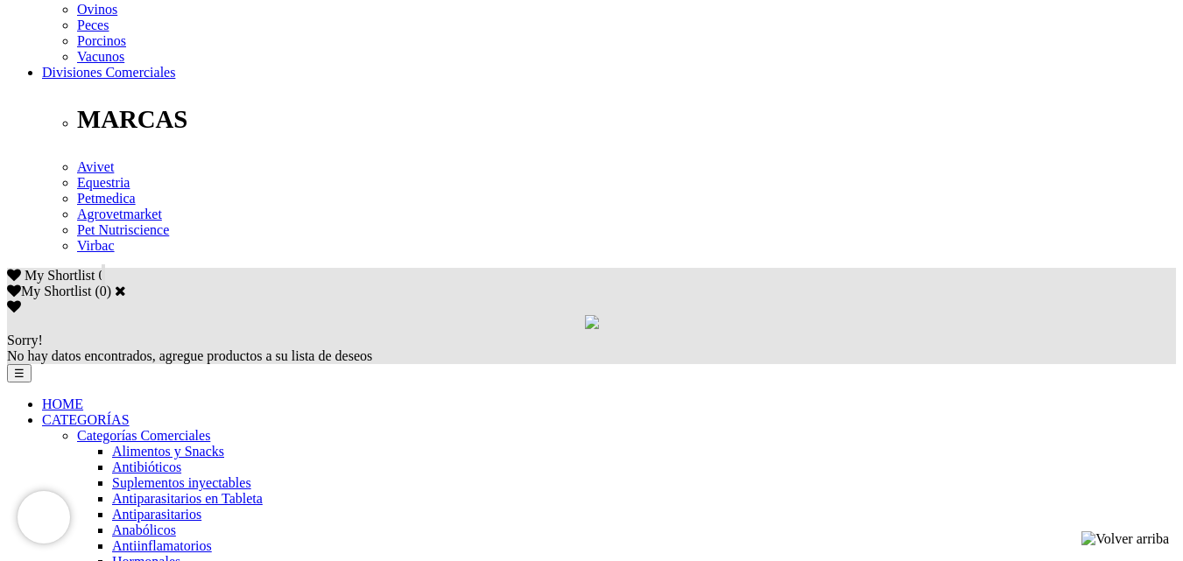
scroll to position [963, 0]
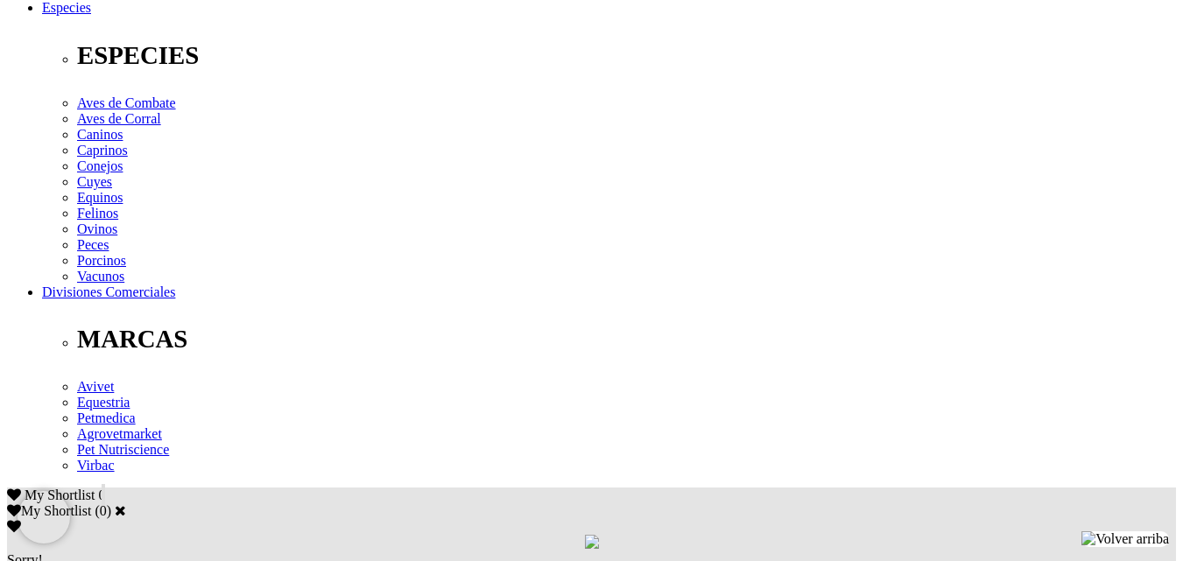
scroll to position [963, 0]
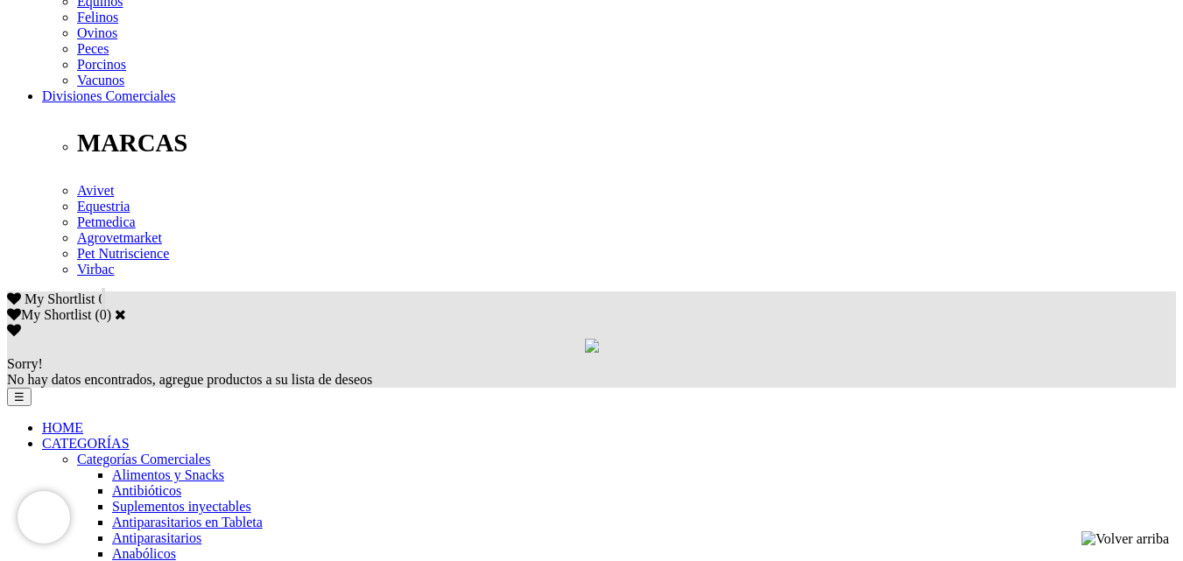
scroll to position [1051, 0]
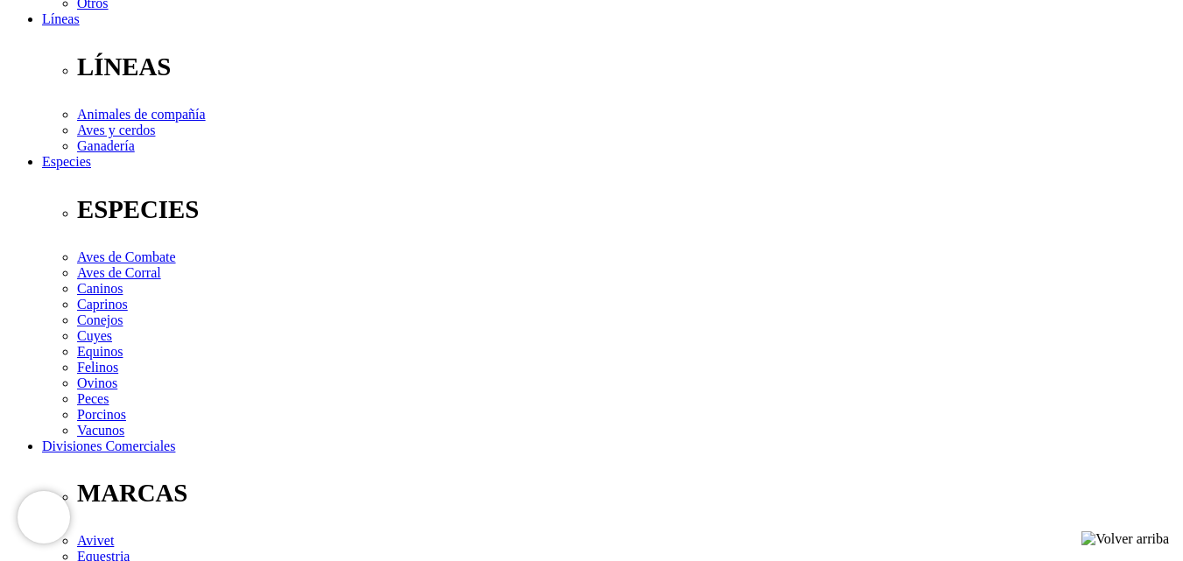
scroll to position [1051, 0]
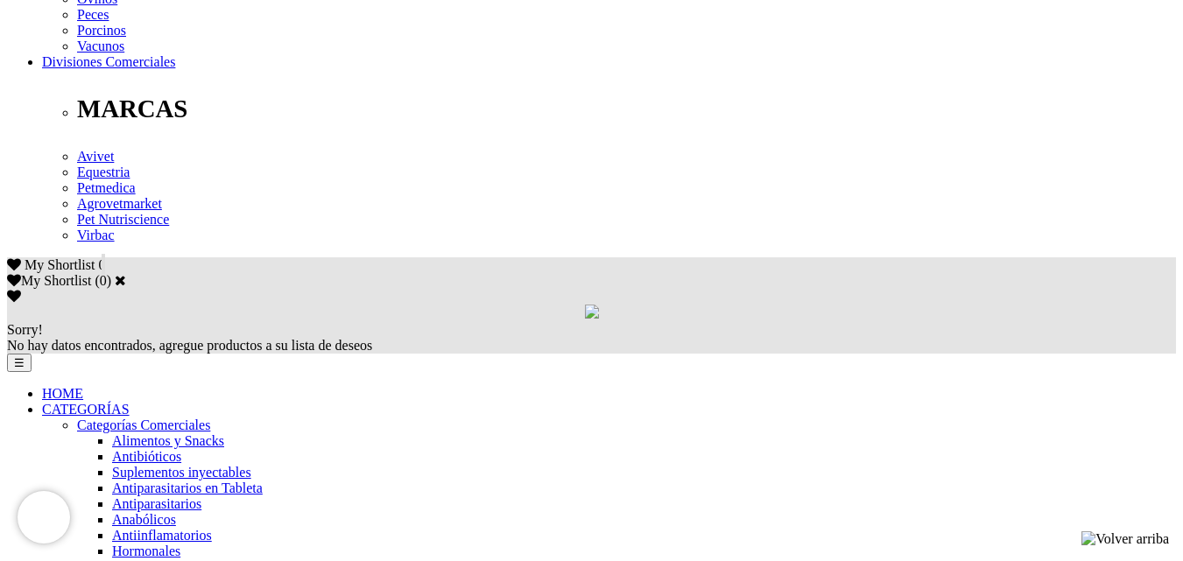
scroll to position [1138, 0]
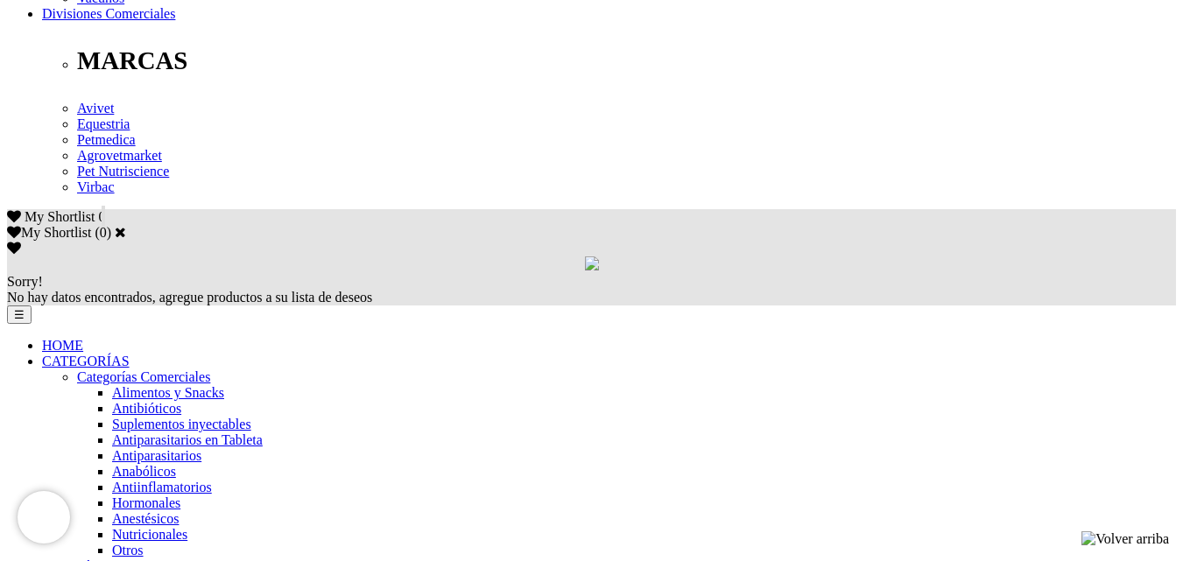
scroll to position [963, 0]
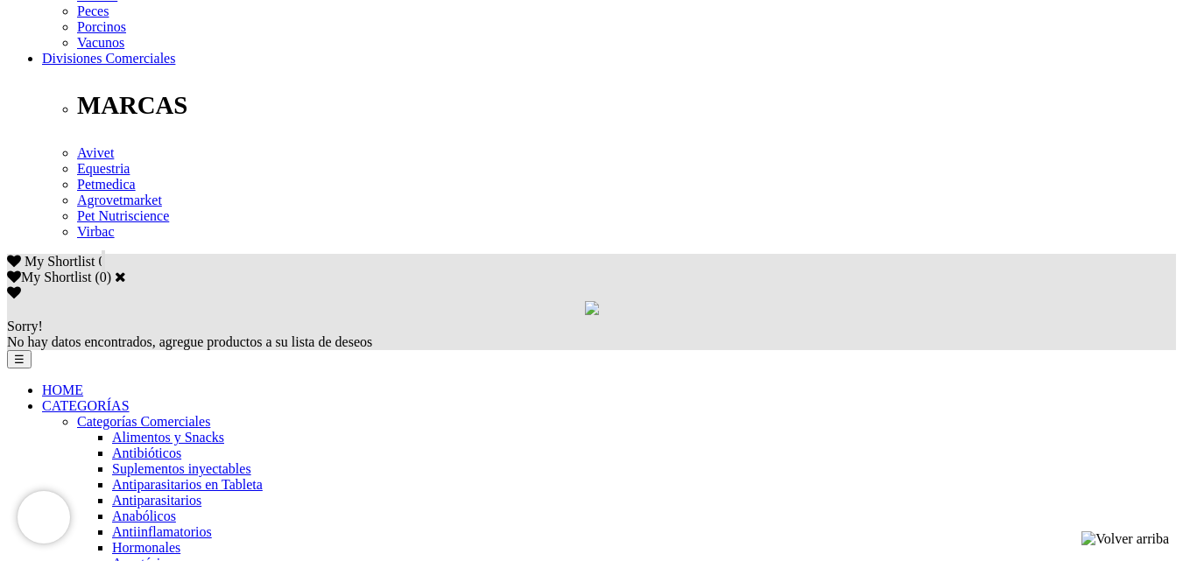
scroll to position [914, 0]
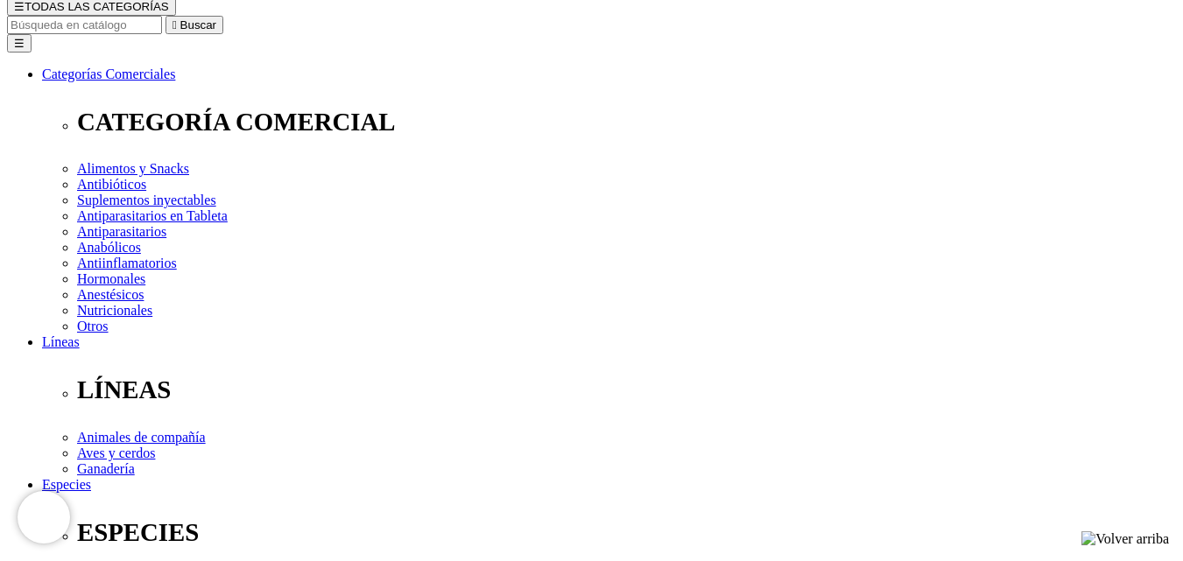
scroll to position [263, 0]
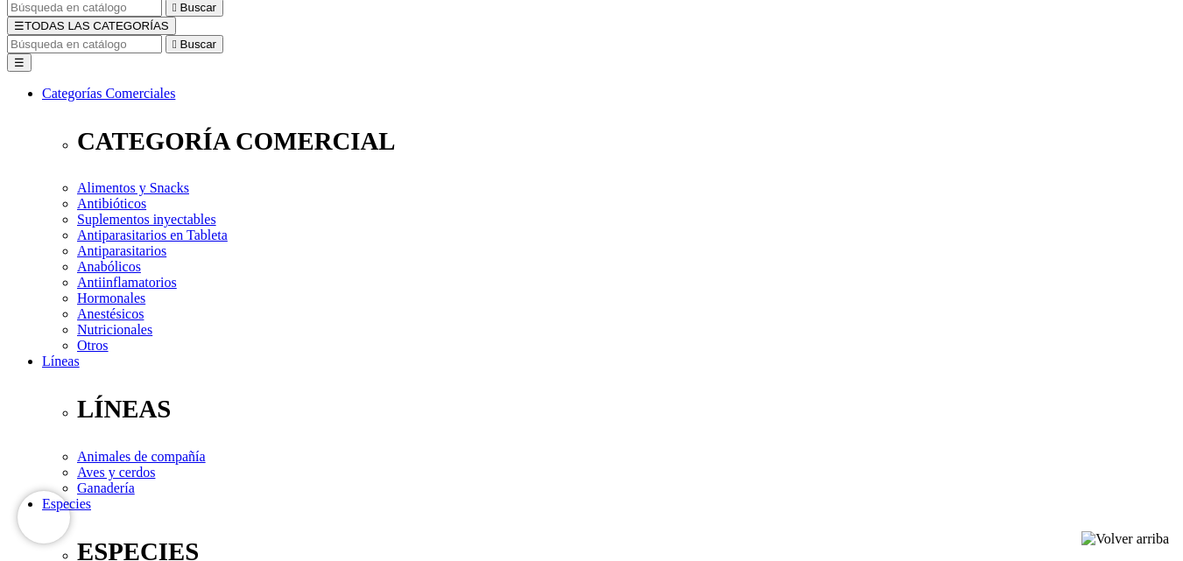
scroll to position [263, 0]
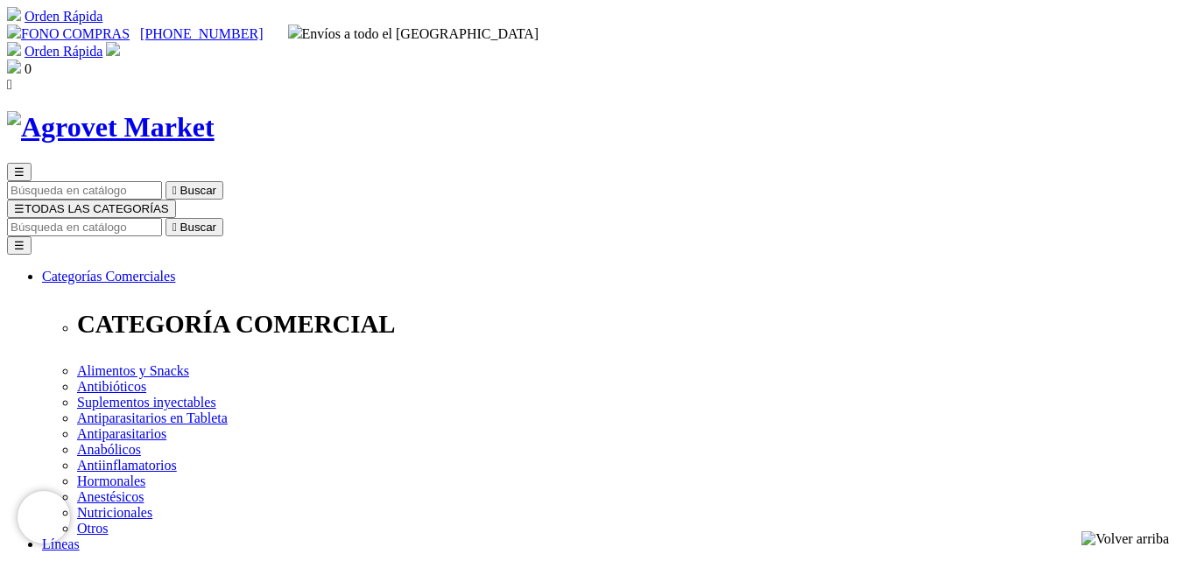
drag, startPoint x: 606, startPoint y: 226, endPoint x: 708, endPoint y: 250, distance: 105.1
copy h1 "Fórmula Natural Fresh Meat - Perros Adultos Razas Pequeñas"
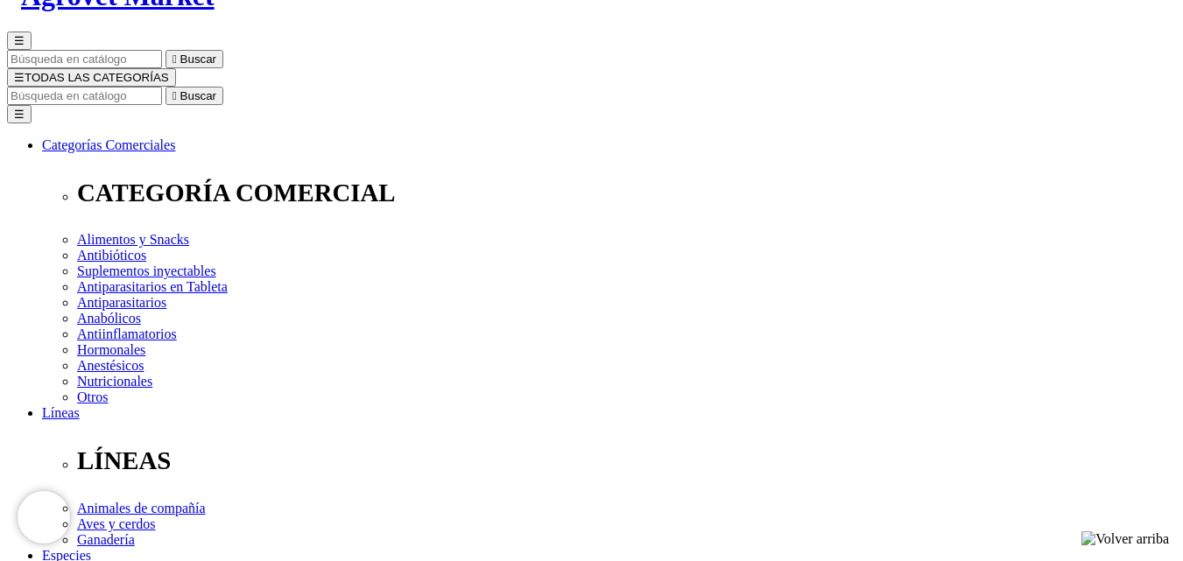
scroll to position [88, 0]
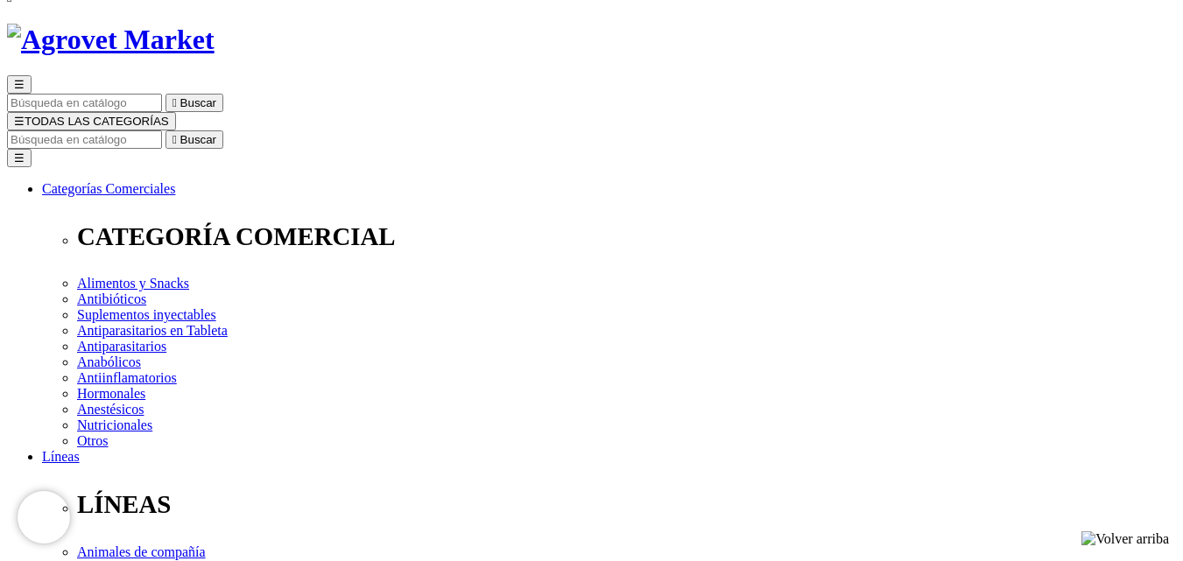
drag, startPoint x: 606, startPoint y: 134, endPoint x: 702, endPoint y: 159, distance: 99.6
copy h1 "Fórmula Natural Fresh Meat - Perros Adultos Razas Medianas"
drag, startPoint x: 609, startPoint y: 139, endPoint x: 684, endPoint y: 168, distance: 79.8
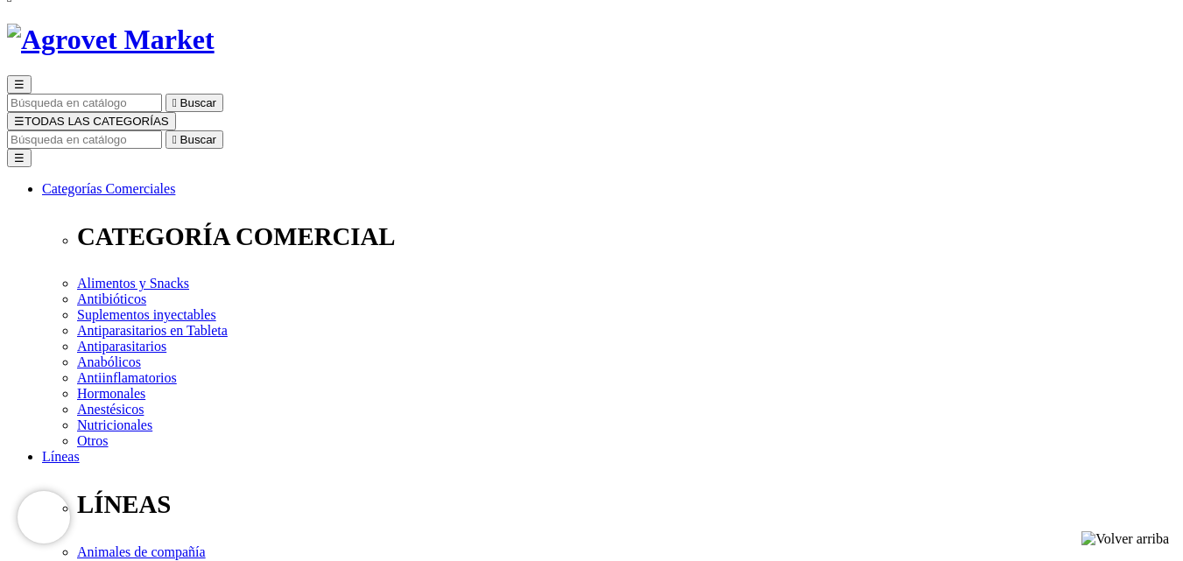
copy h1 "Fórmula Natural Fresh Meat - Perros Adultos Razas Grandes"
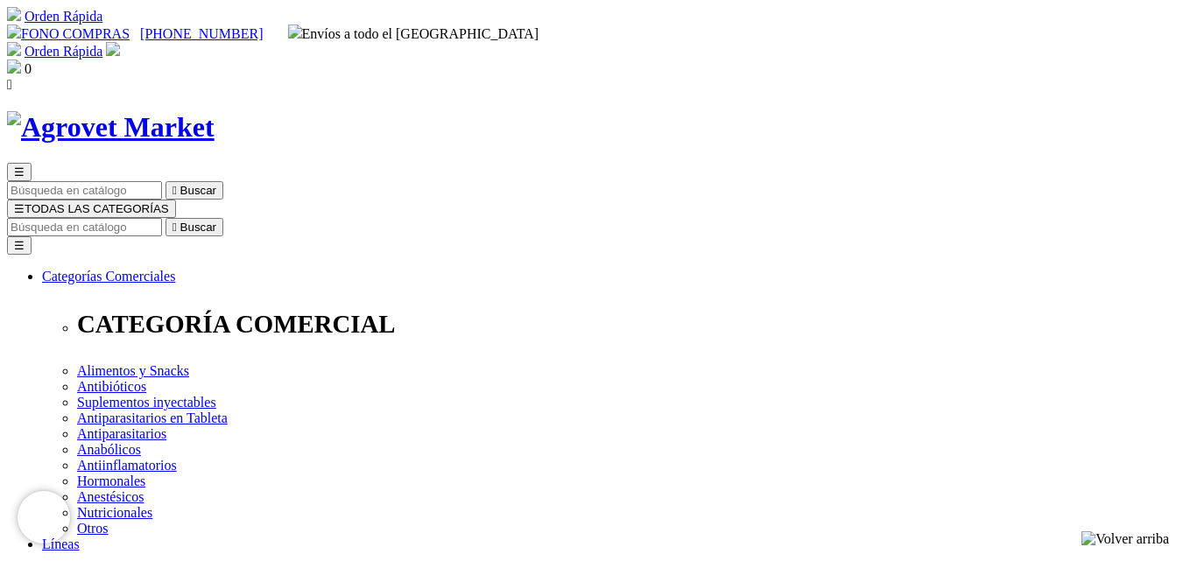
drag, startPoint x: 606, startPoint y: 228, endPoint x: 838, endPoint y: 259, distance: 234.2
copy h1 "Fórmula Natural Fresh Meat - Control de Peso Perros Razas Pequeñas"
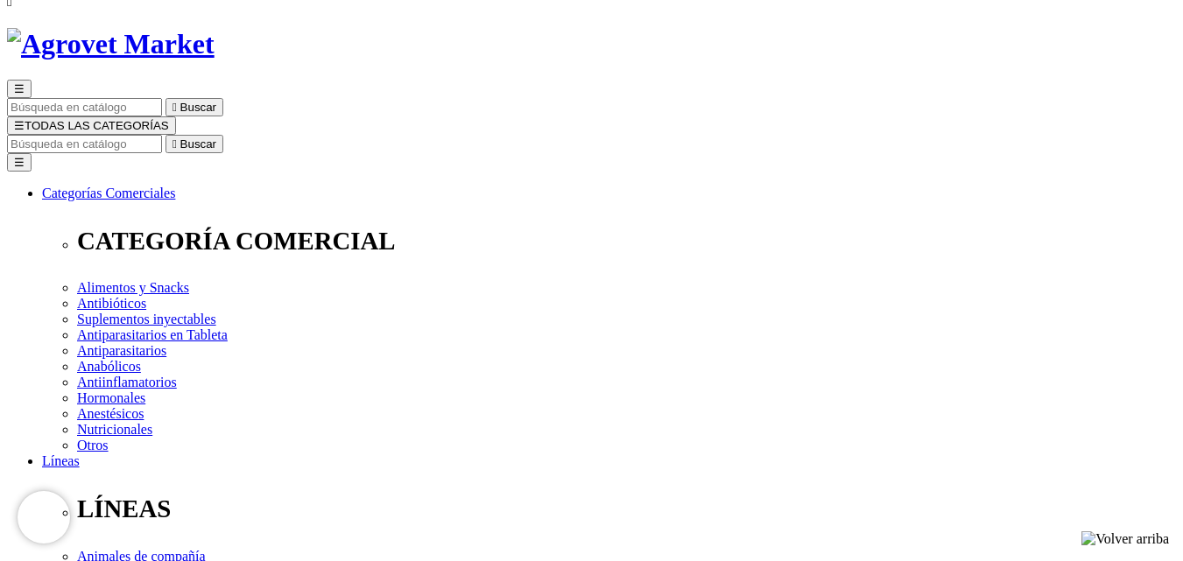
scroll to position [175, 0]
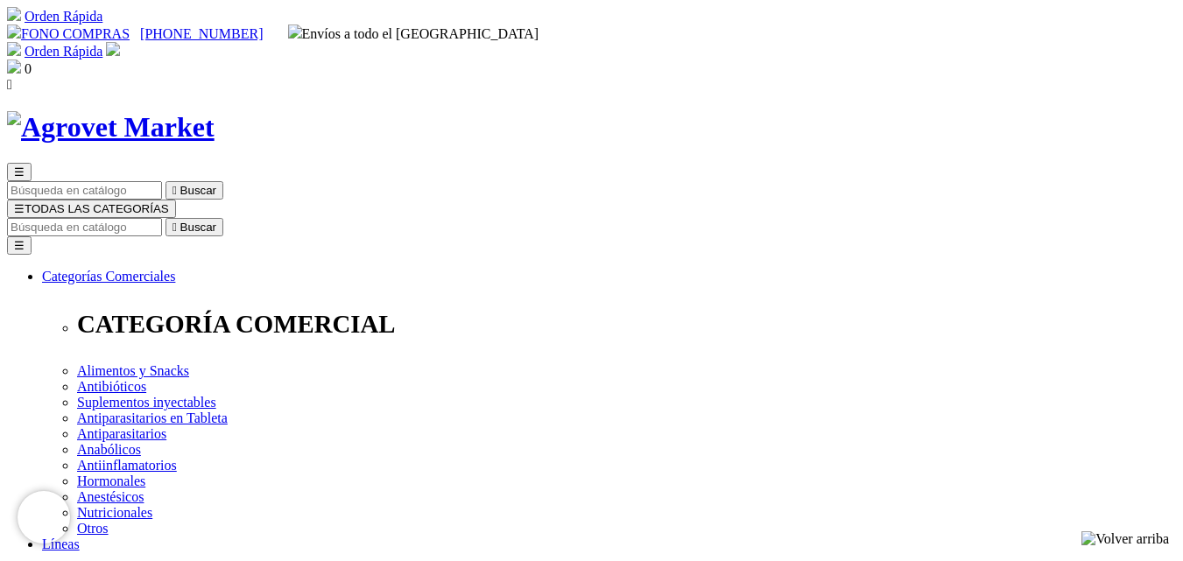
drag, startPoint x: 604, startPoint y: 226, endPoint x: 947, endPoint y: 245, distance: 342.9
copy h1 "Fórmula Natural Fresh Meat - Control de Peso Perros Razas Medianas y Grandes"
drag, startPoint x: 603, startPoint y: 224, endPoint x: 827, endPoint y: 253, distance: 226.0
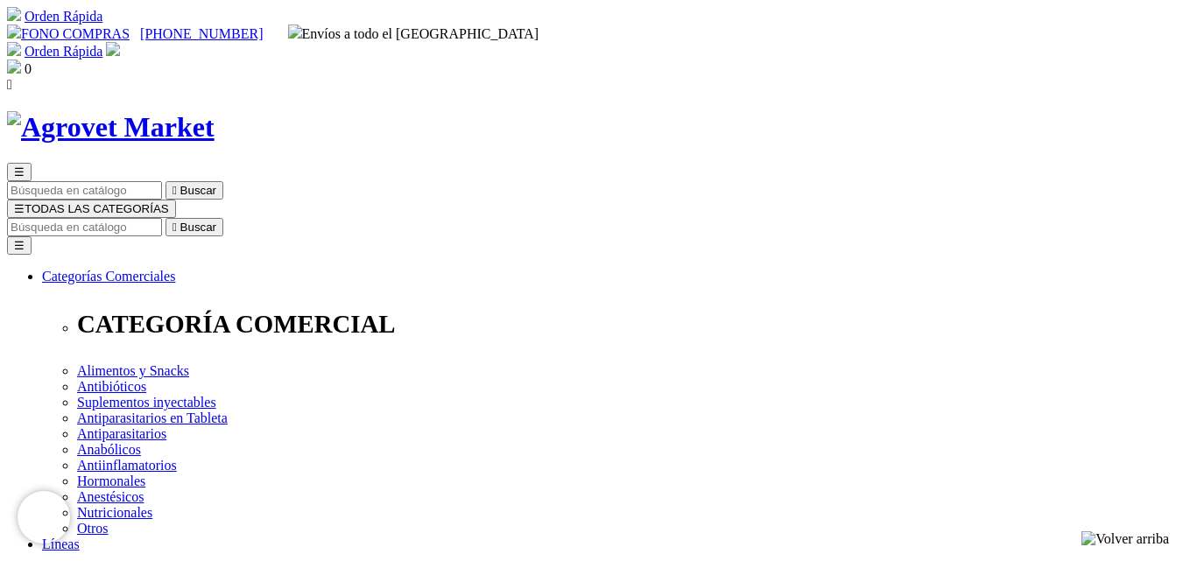
copy h1 "Fórmula Natural Fresh Meat - Senior Razas Medianas y Grandes"
drag, startPoint x: 602, startPoint y: 225, endPoint x: 710, endPoint y: 247, distance: 109.9
copy h1 "Fórmula Natural Fresh Meat - Perro Senior Razas Pequeñas"
drag, startPoint x: 604, startPoint y: 224, endPoint x: 768, endPoint y: 248, distance: 165.4
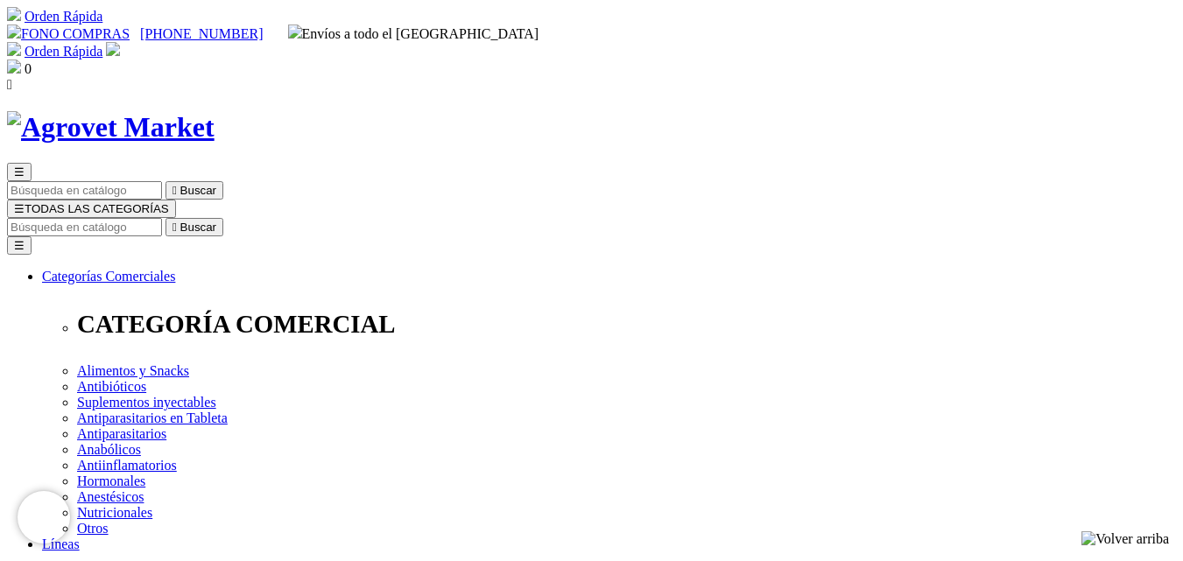
copy h1 "Fórmula Natural Fresh Meat - Perros Cachorro Razas Pequeñas"
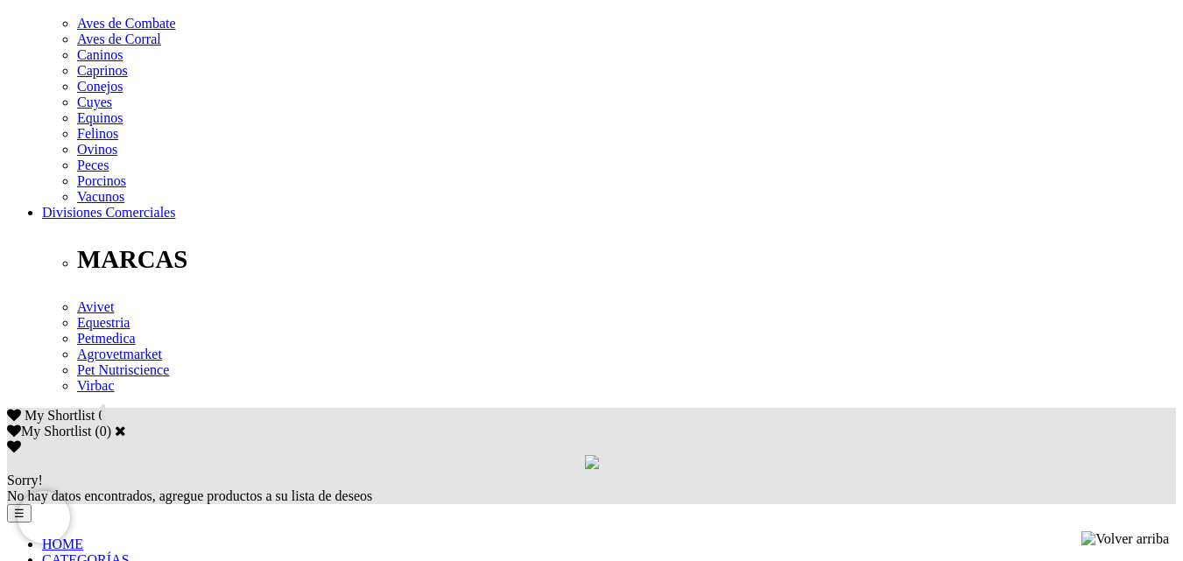
scroll to position [813, 0]
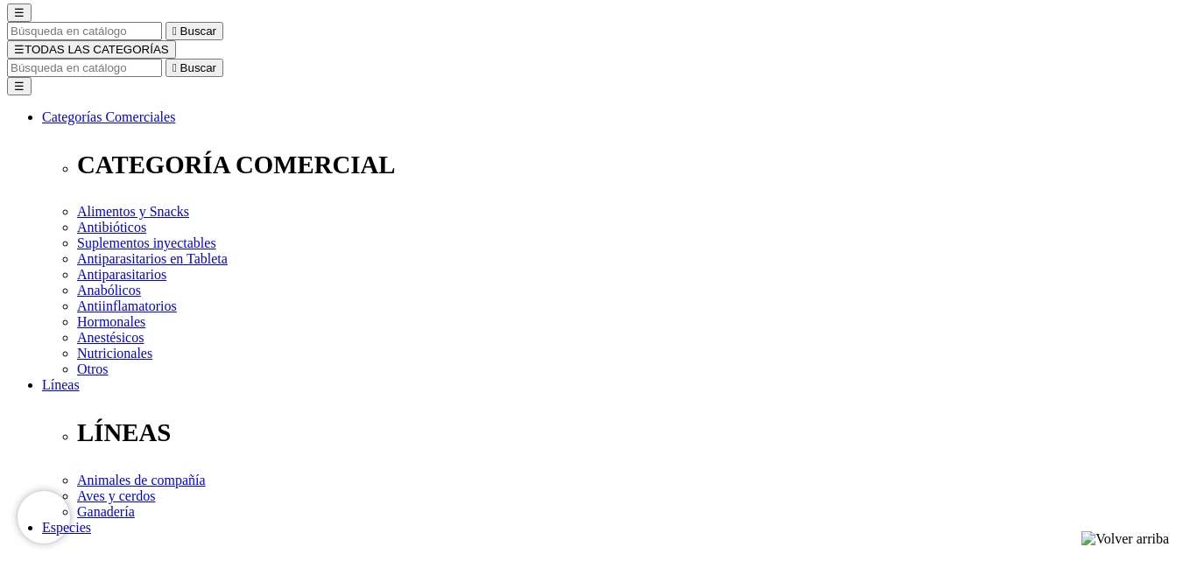
scroll to position [175, 0]
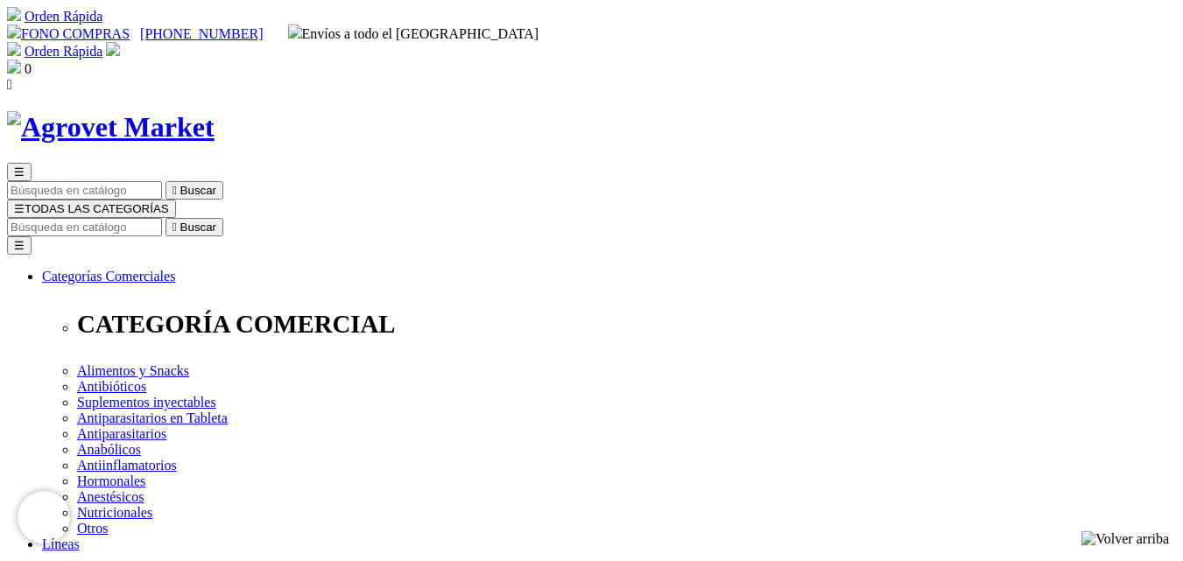
drag, startPoint x: 606, startPoint y: 227, endPoint x: 784, endPoint y: 250, distance: 179.3
copy h1 "Fórmula Natural Fresh Meat - Perros Cachorro Razas Medianas"
drag, startPoint x: 605, startPoint y: 226, endPoint x: 767, endPoint y: 248, distance: 163.5
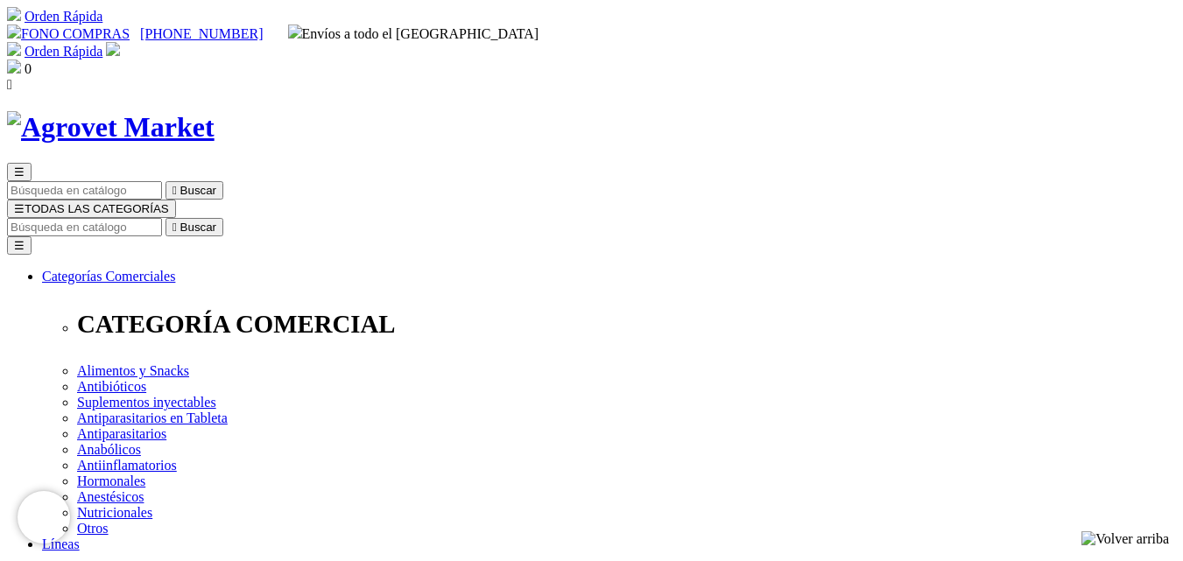
copy h1 "Fórmula Natural Fresh Meat - Perros Cachorro Razas Grandes"
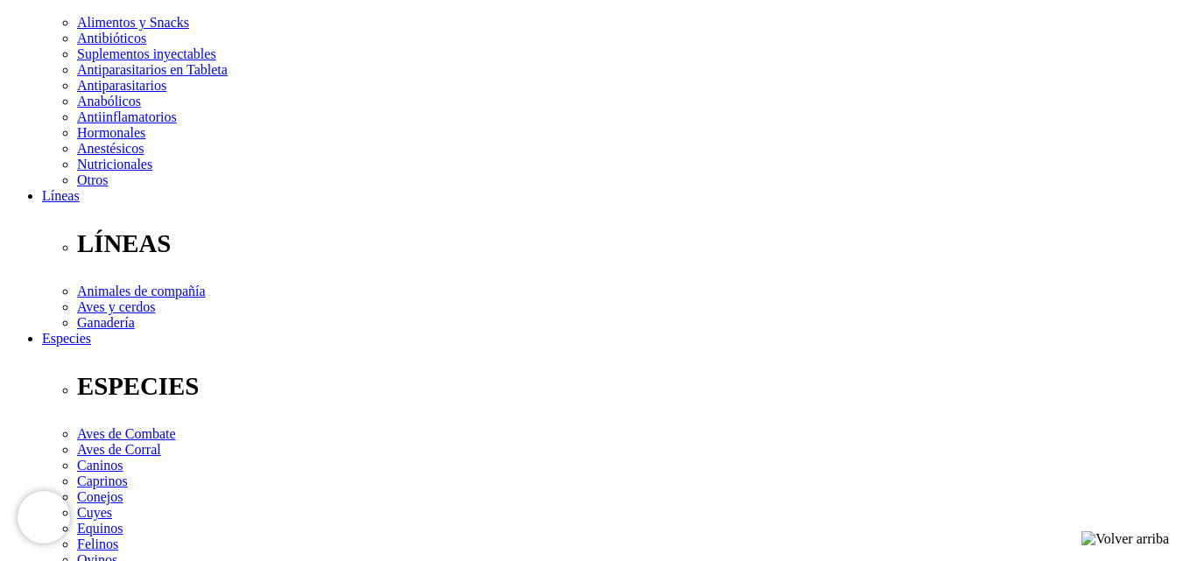
scroll to position [350, 0]
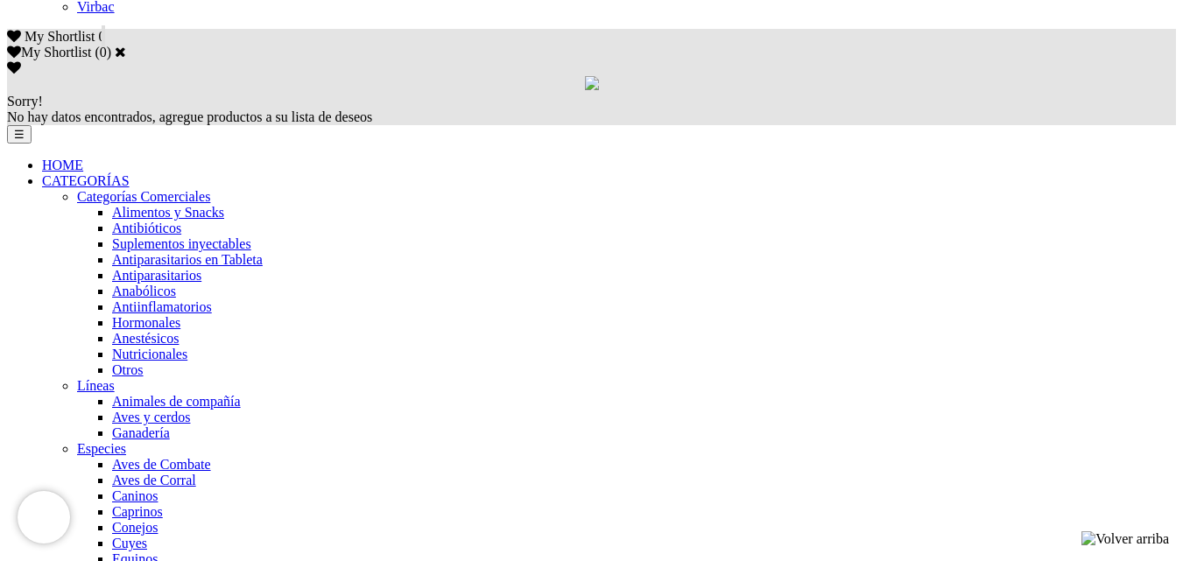
scroll to position [1051, 0]
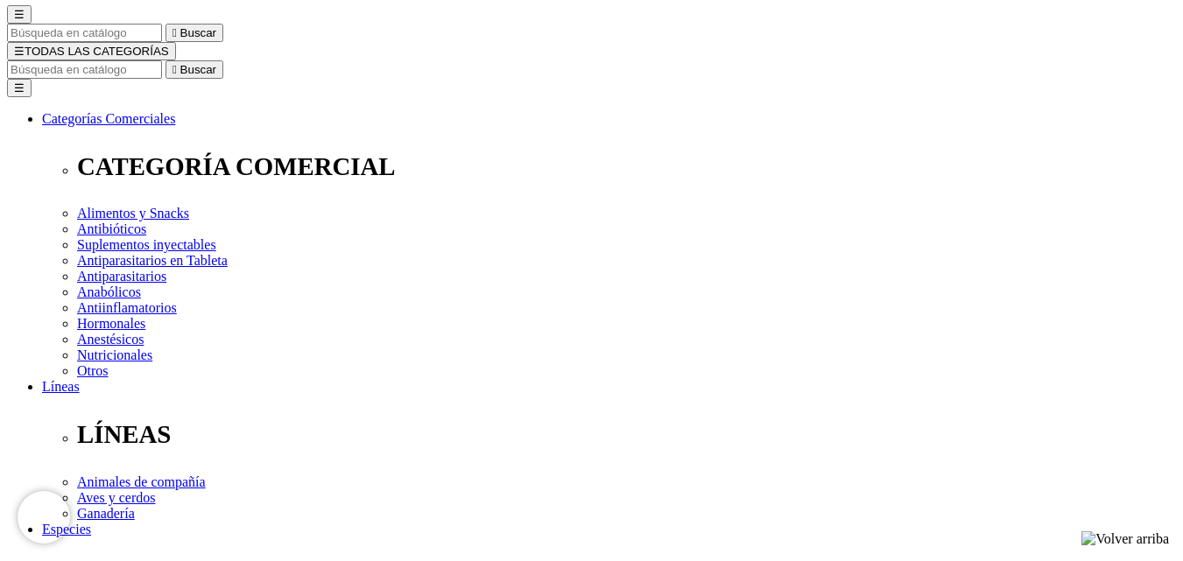
scroll to position [175, 0]
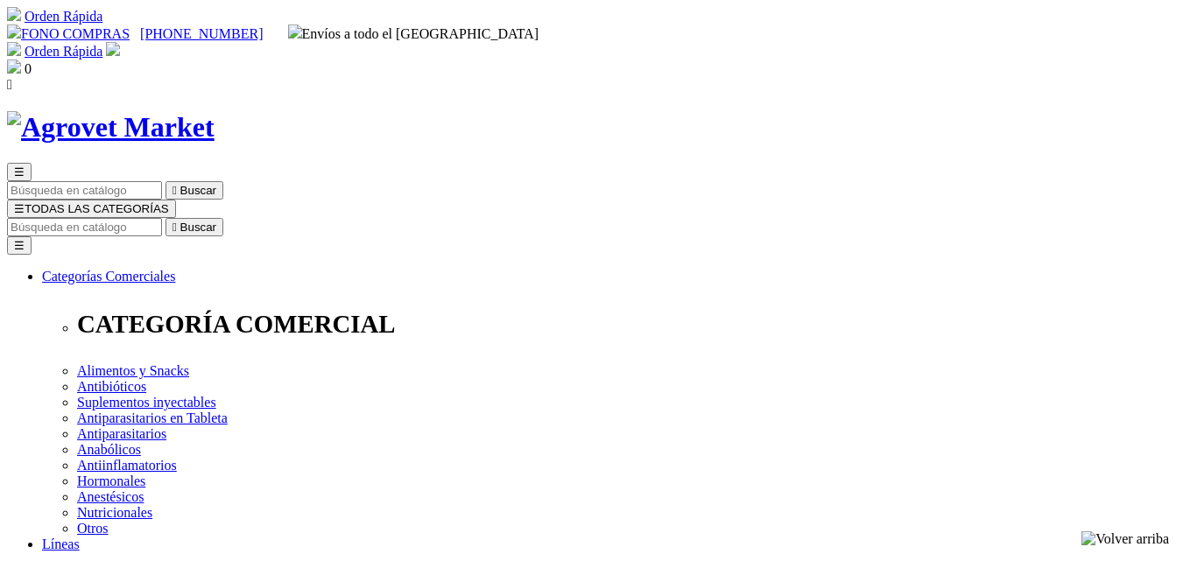
drag, startPoint x: 606, startPoint y: 228, endPoint x: 963, endPoint y: 245, distance: 357.7
copy h1 "Fórmula Natural Fresh Meat - Perros Adultos Sensitive Razas Medianas y Grandes"
drag, startPoint x: 605, startPoint y: 227, endPoint x: 863, endPoint y: 246, distance: 259.0
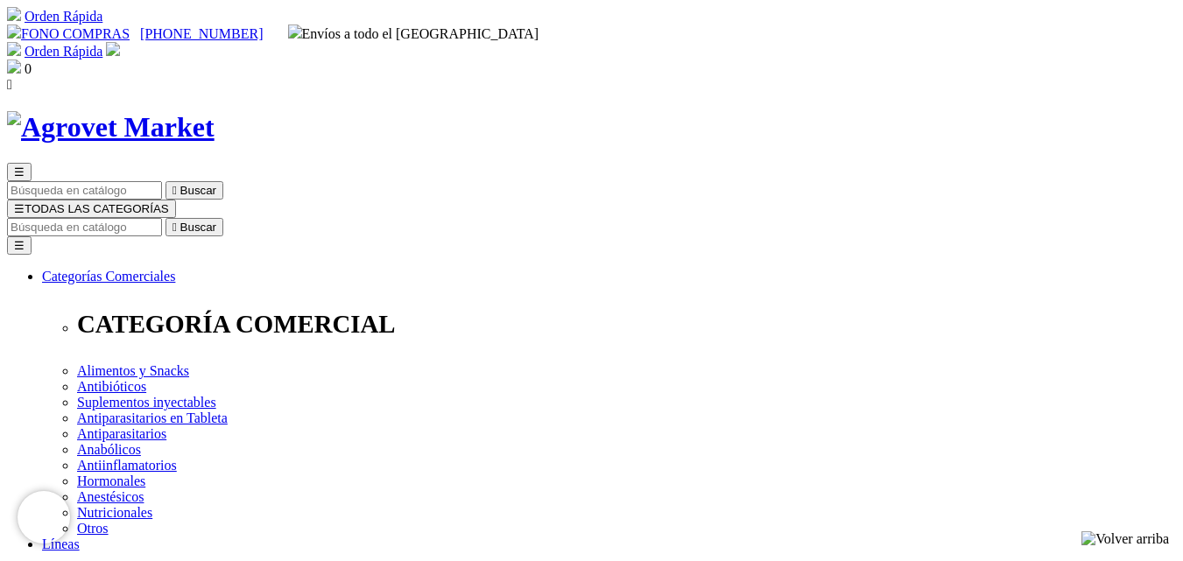
copy h1 "Fórmula Natural Fresh Meat - Perros Adultos Sensitive Razas Pequeñas"
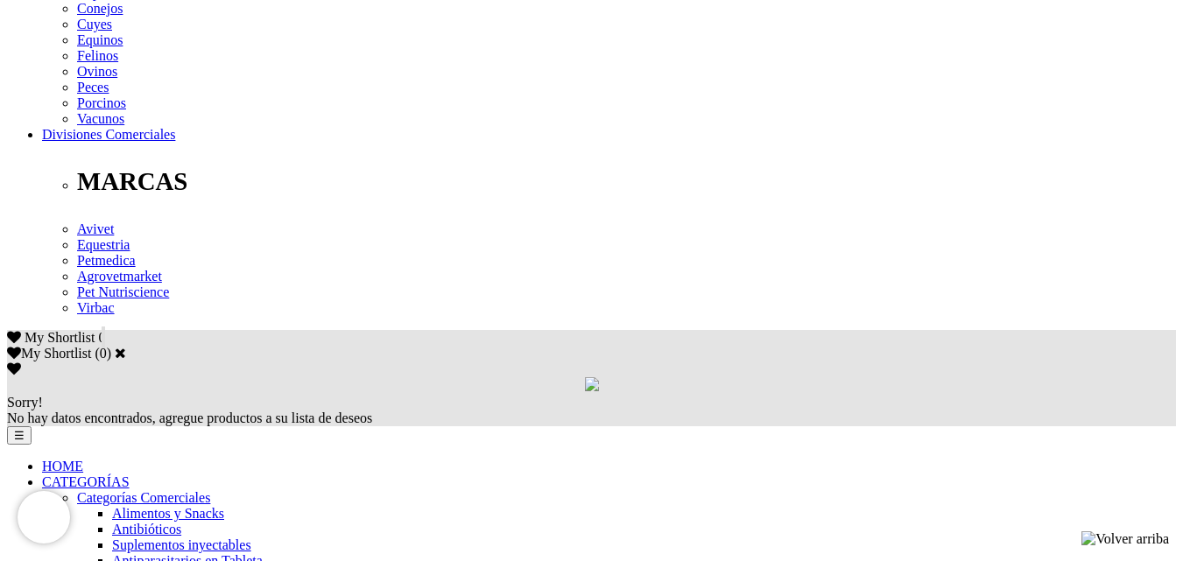
scroll to position [876, 0]
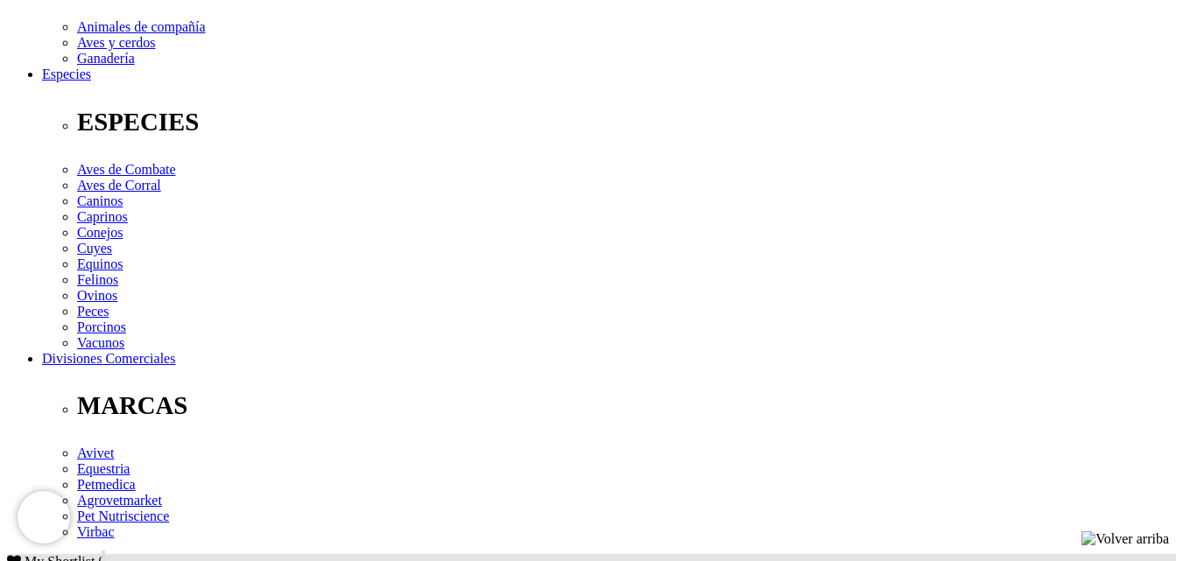
scroll to position [806, 0]
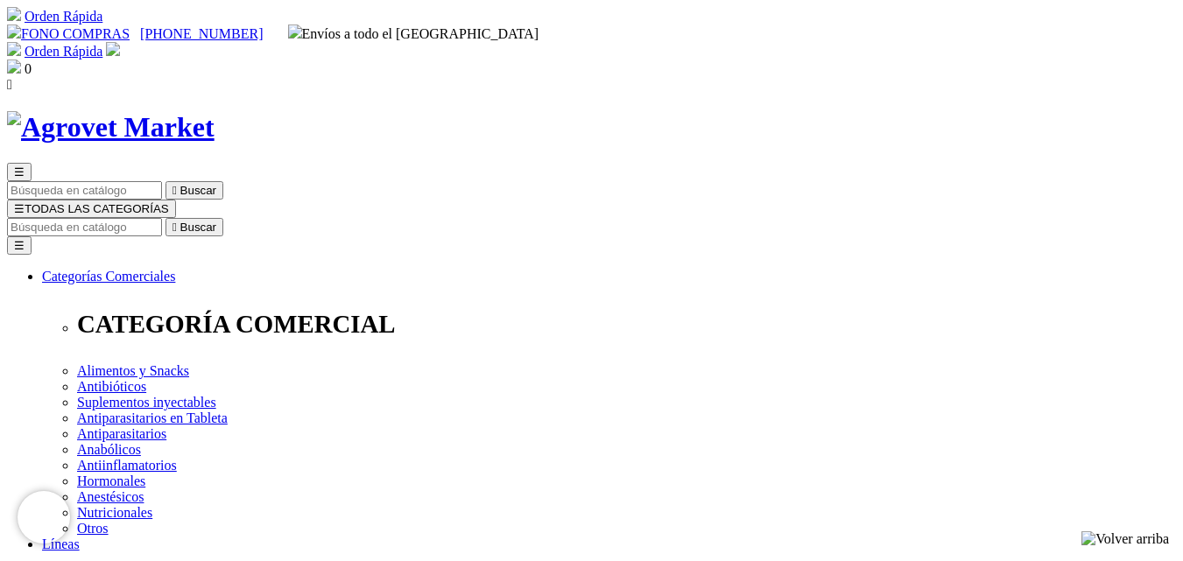
drag, startPoint x: 605, startPoint y: 228, endPoint x: 887, endPoint y: 225, distance: 282.0
copy h1 "Pet Delícia Cazuelita de carne"
drag, startPoint x: 604, startPoint y: 229, endPoint x: 892, endPoint y: 232, distance: 288.1
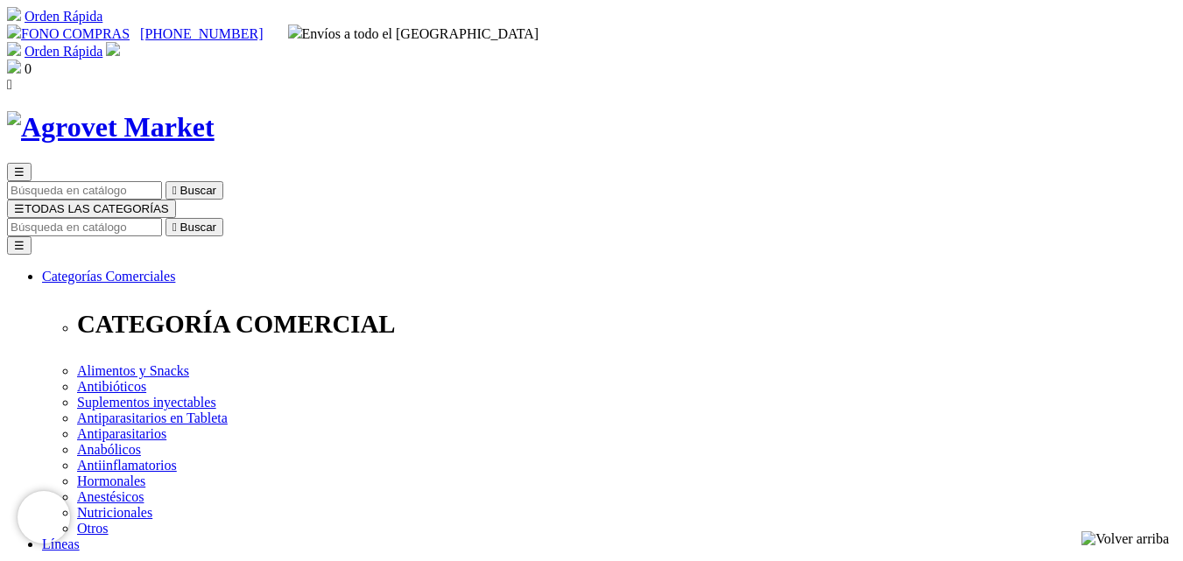
copy h1 "Pet Delícia Pollo a la jardinera"
drag, startPoint x: 606, startPoint y: 227, endPoint x: 894, endPoint y: 221, distance: 288.1
copy h1 "Pet Delícia Estofadito de carne"
drag, startPoint x: 604, startPoint y: 226, endPoint x: 852, endPoint y: 230, distance: 247.8
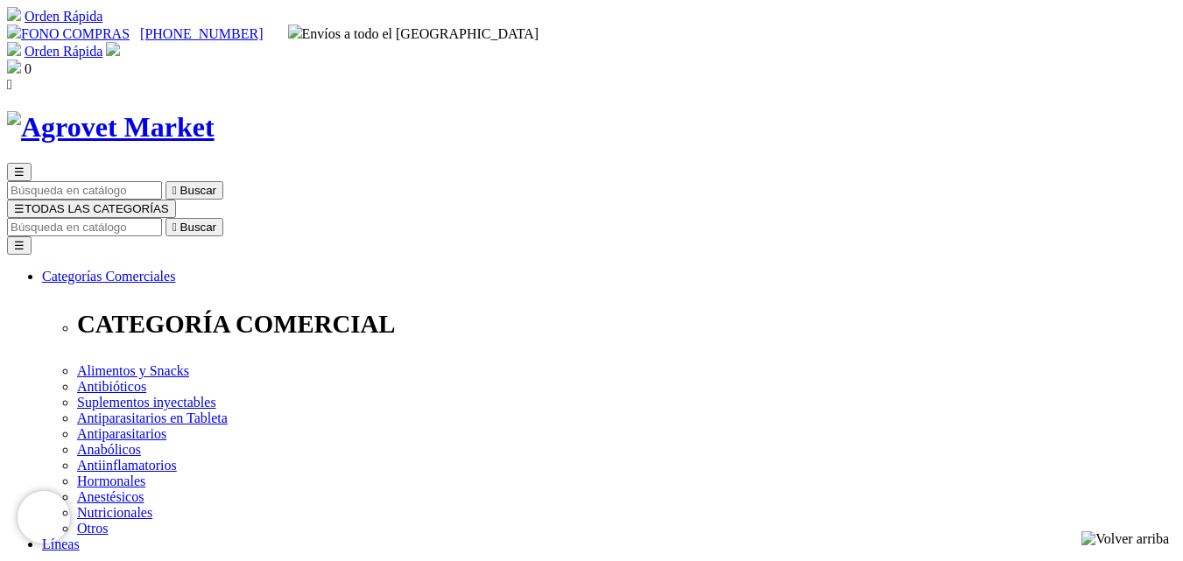
copy h1 "Pet [PERSON_NAME] de pollo"
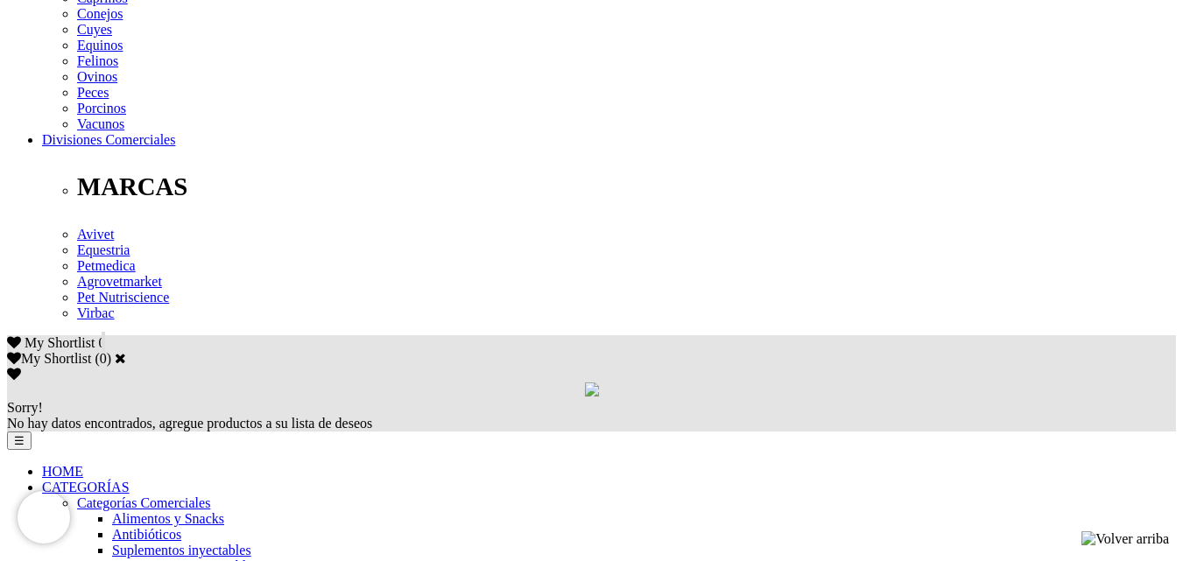
scroll to position [876, 0]
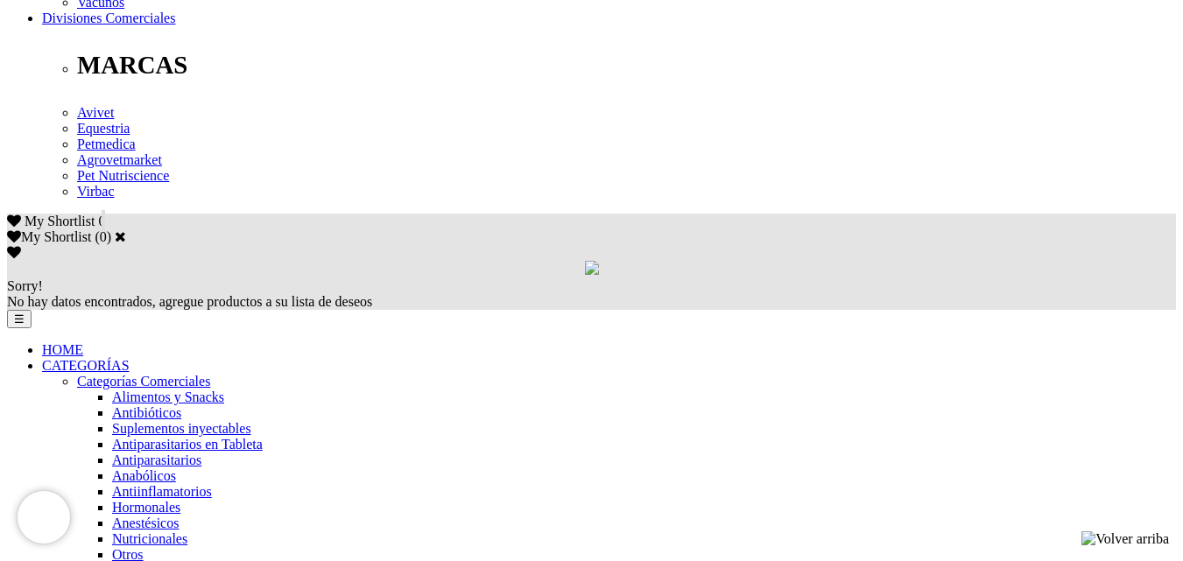
scroll to position [963, 0]
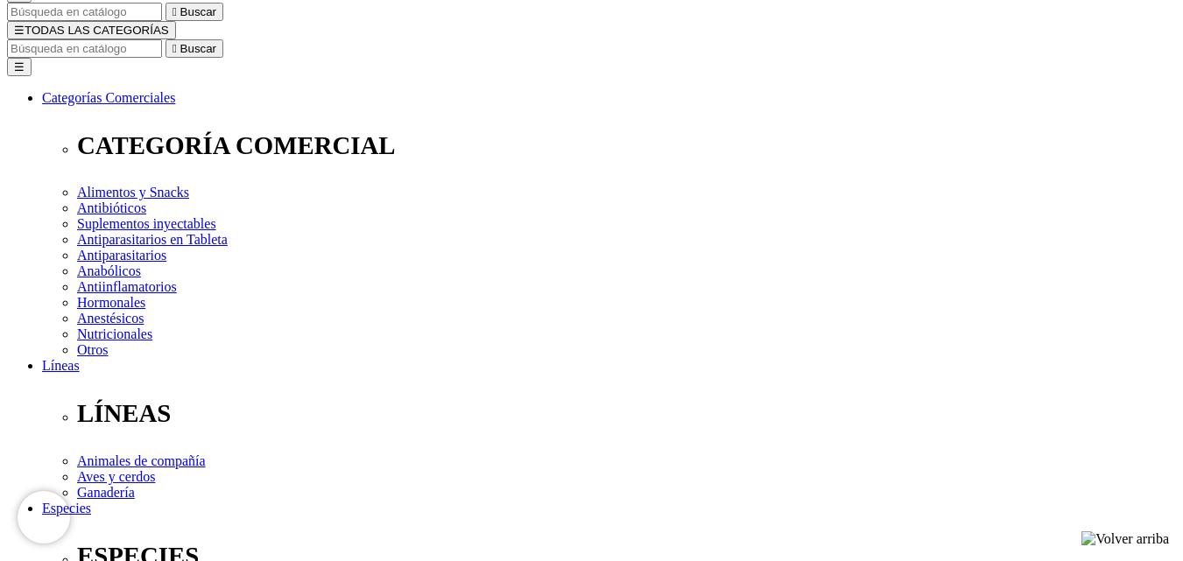
scroll to position [263, 0]
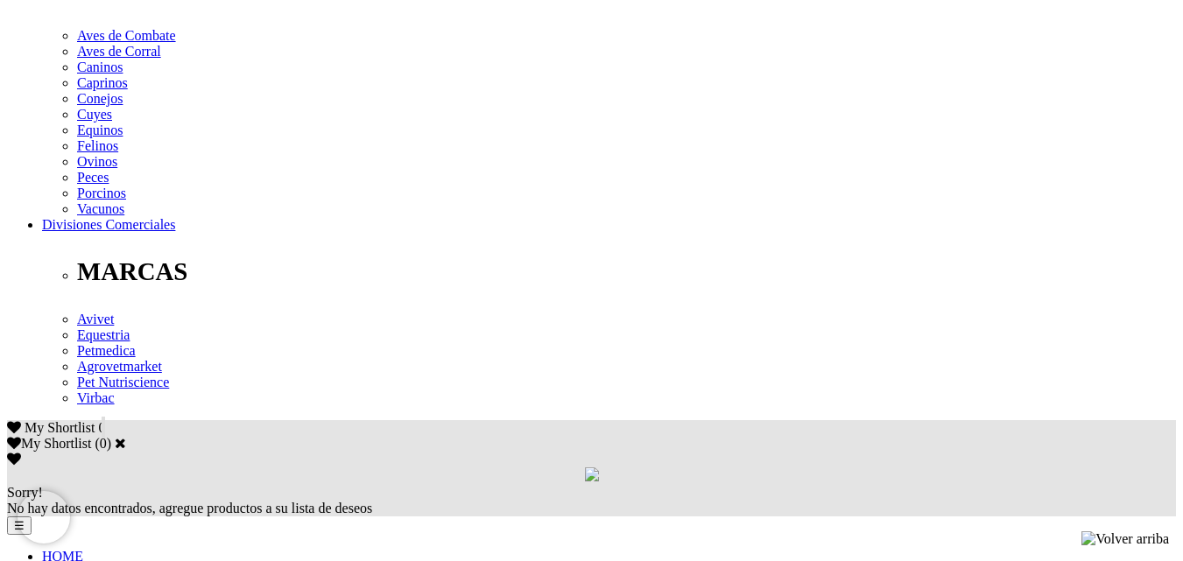
scroll to position [963, 0]
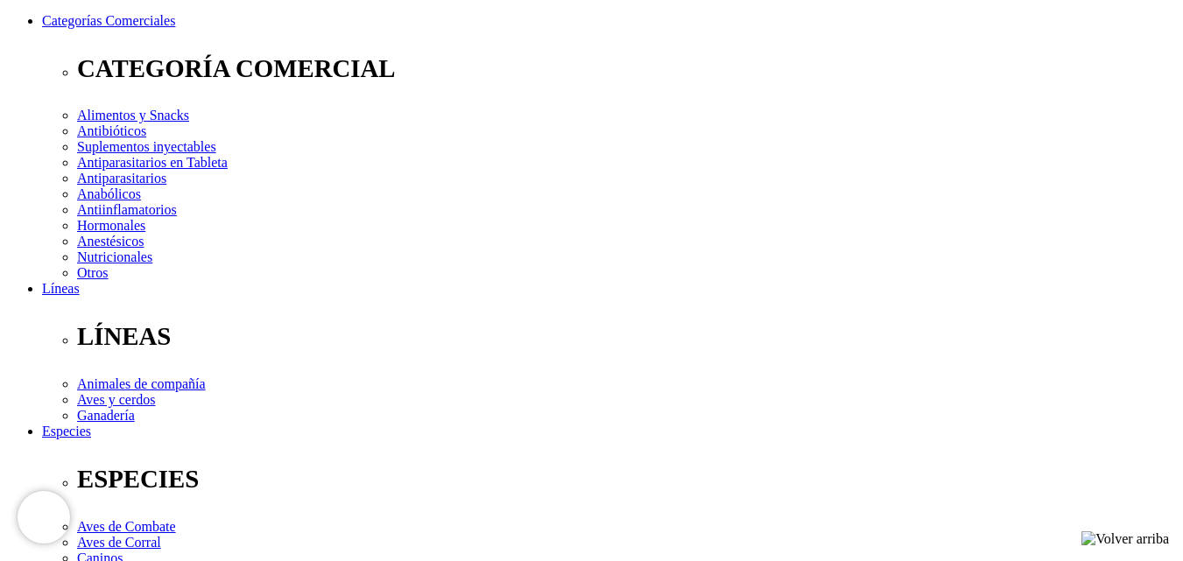
scroll to position [263, 0]
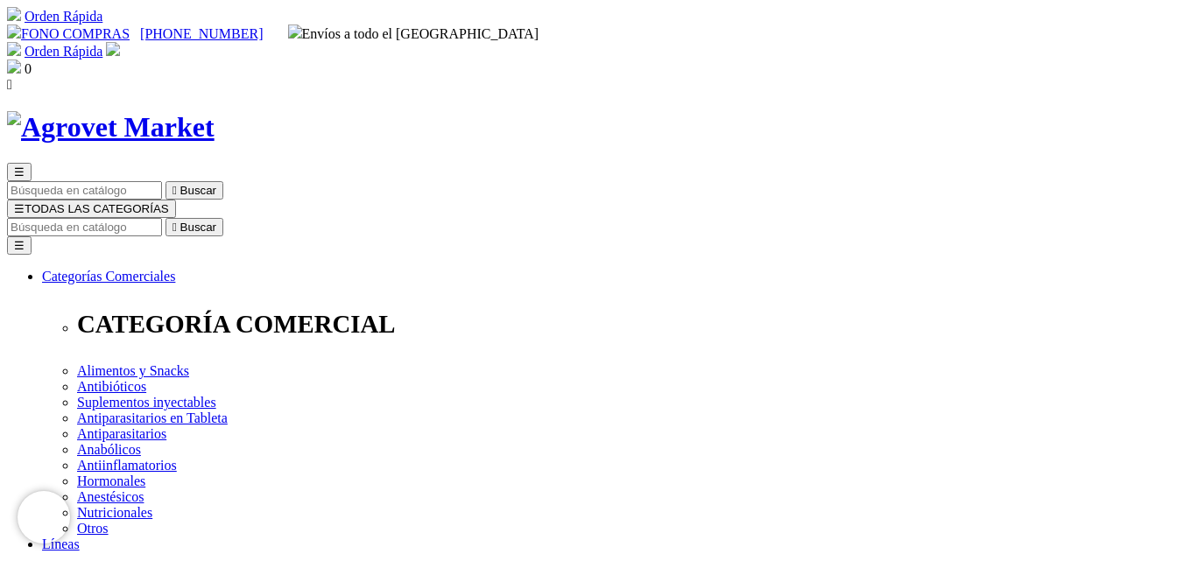
click at [162, 218] on input "Buscar" at bounding box center [84, 227] width 155 height 18
type input "pet delicia"
click at [165, 218] on button " Buscar" at bounding box center [194, 227] width 58 height 18
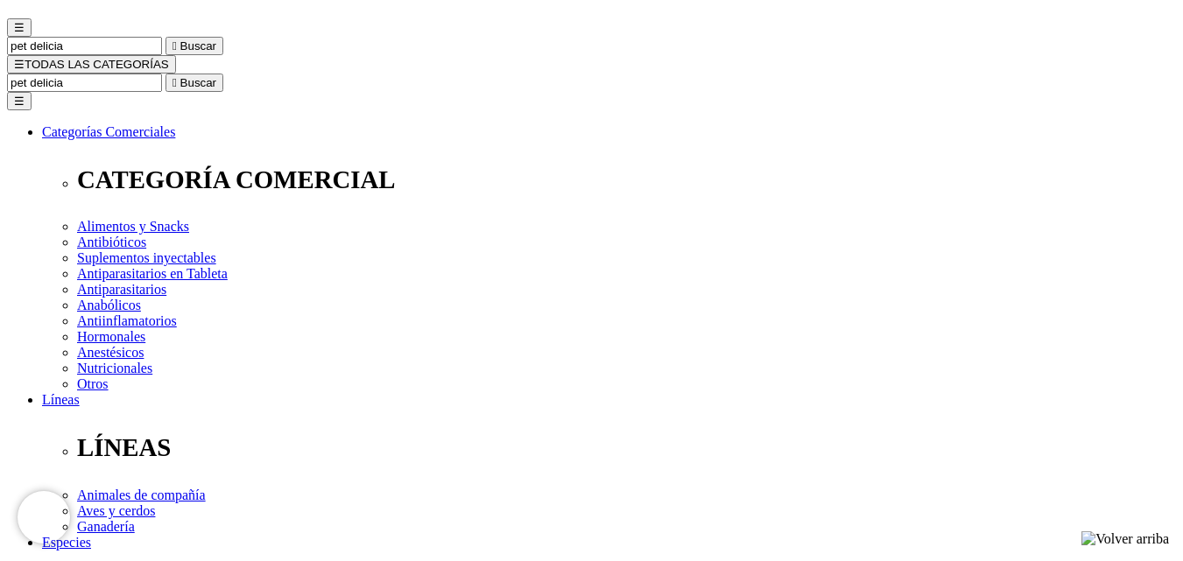
scroll to position [175, 0]
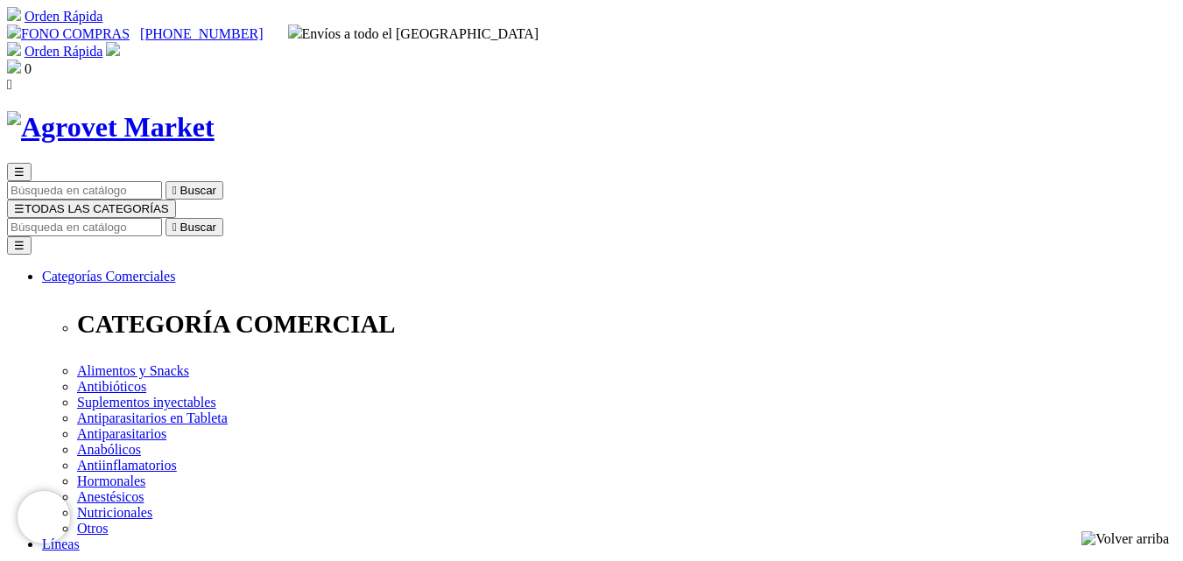
drag, startPoint x: 605, startPoint y: 229, endPoint x: 878, endPoint y: 218, distance: 273.4
copy h1 "Pet Delícia Picadillo de carne"
drag, startPoint x: 602, startPoint y: 228, endPoint x: 876, endPoint y: 220, distance: 274.2
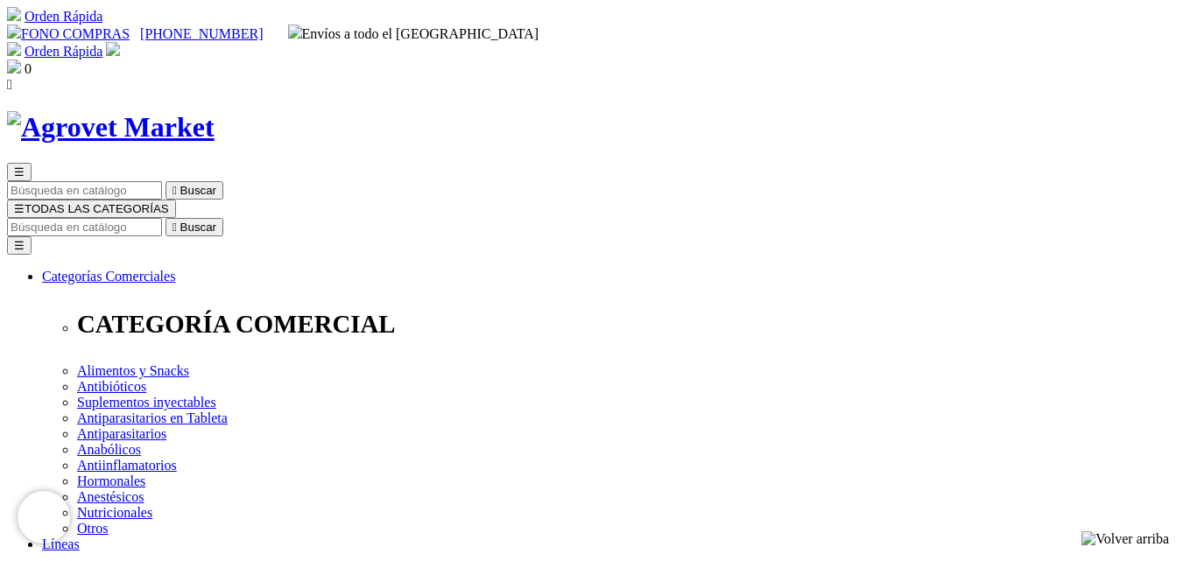
copy h1 "Pet Delícia Maravilla de pollo"
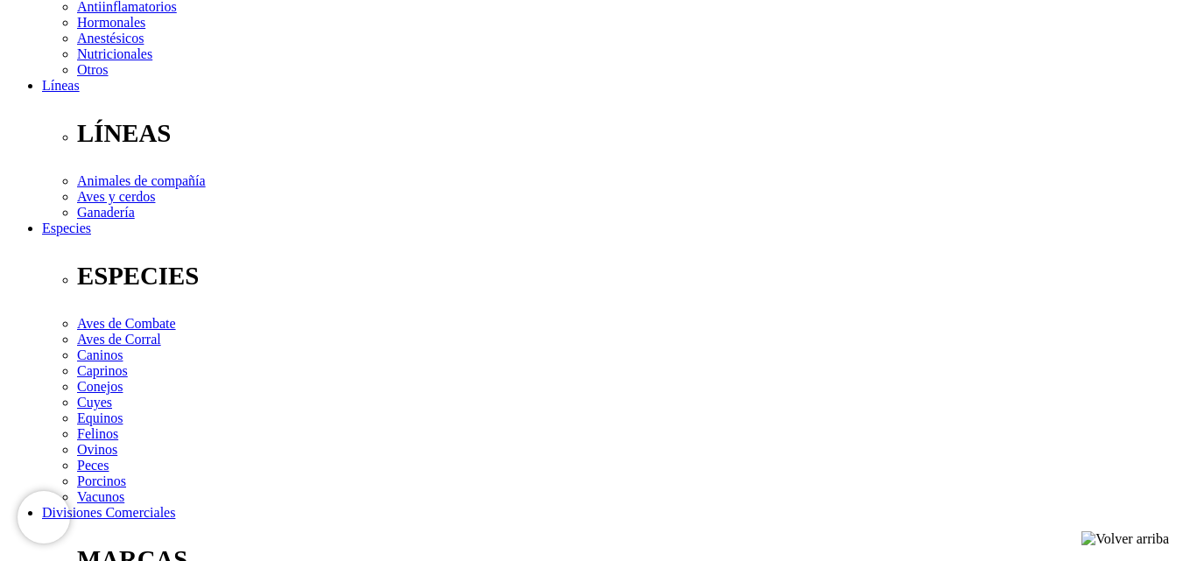
scroll to position [175, 0]
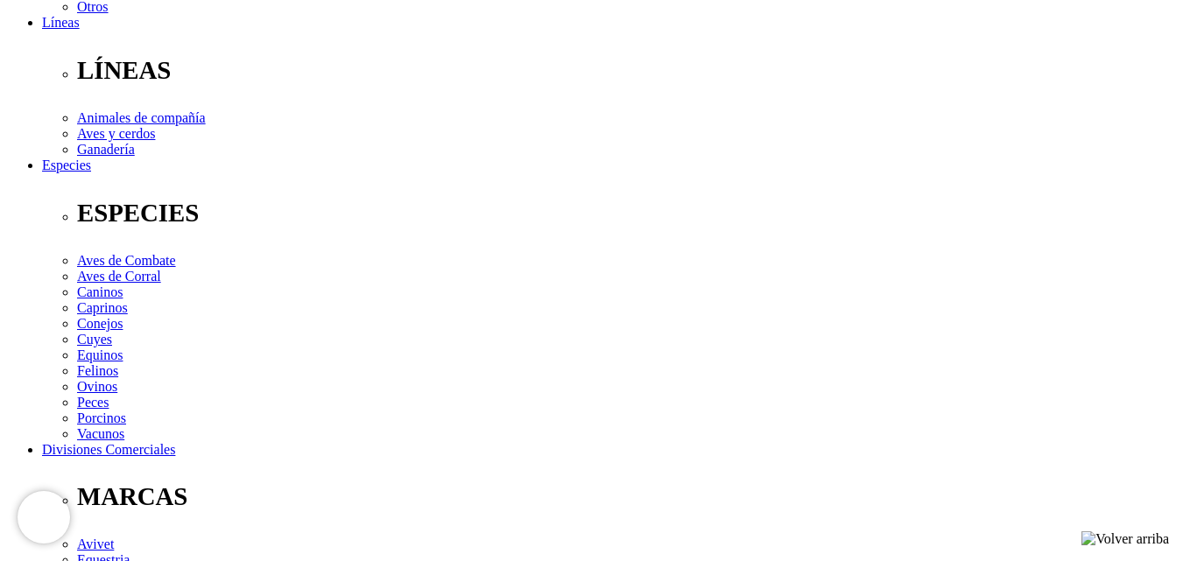
scroll to position [525, 0]
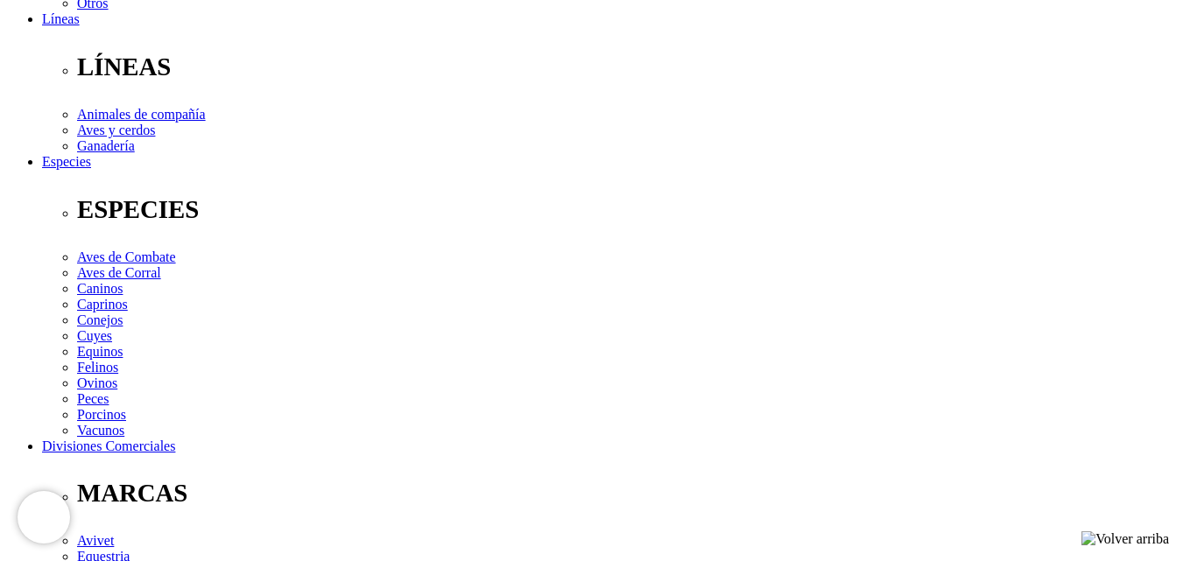
checkbox input "false"
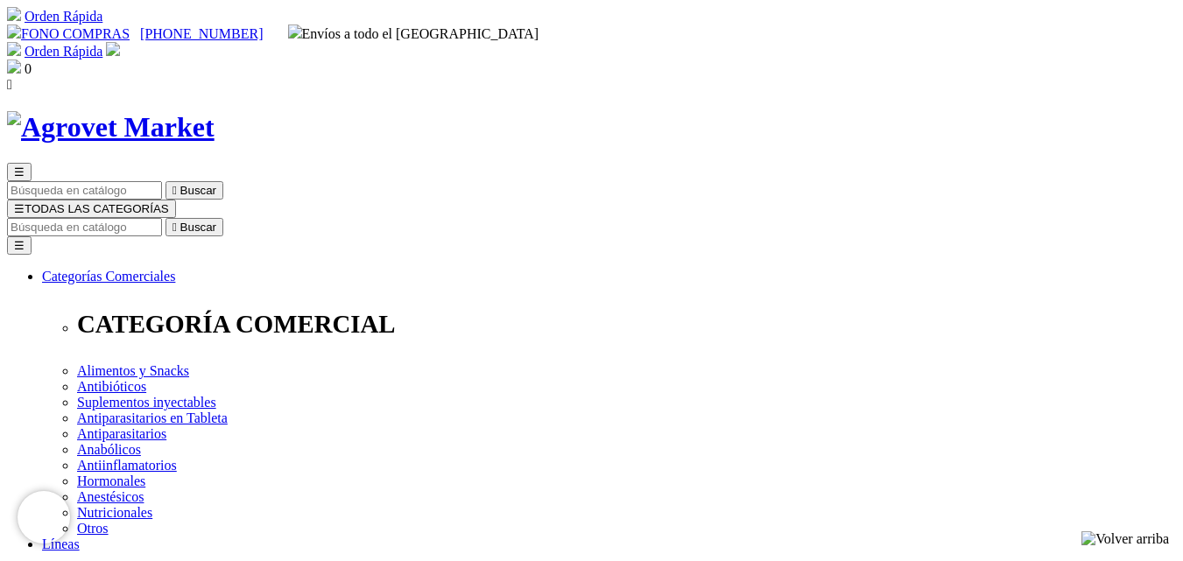
drag, startPoint x: 605, startPoint y: 230, endPoint x: 984, endPoint y: 220, distance: 379.3
copy h1 "Vetpro® Dermacare Dry Foam Shampoo"
drag, startPoint x: 606, startPoint y: 229, endPoint x: 828, endPoint y: 246, distance: 223.0
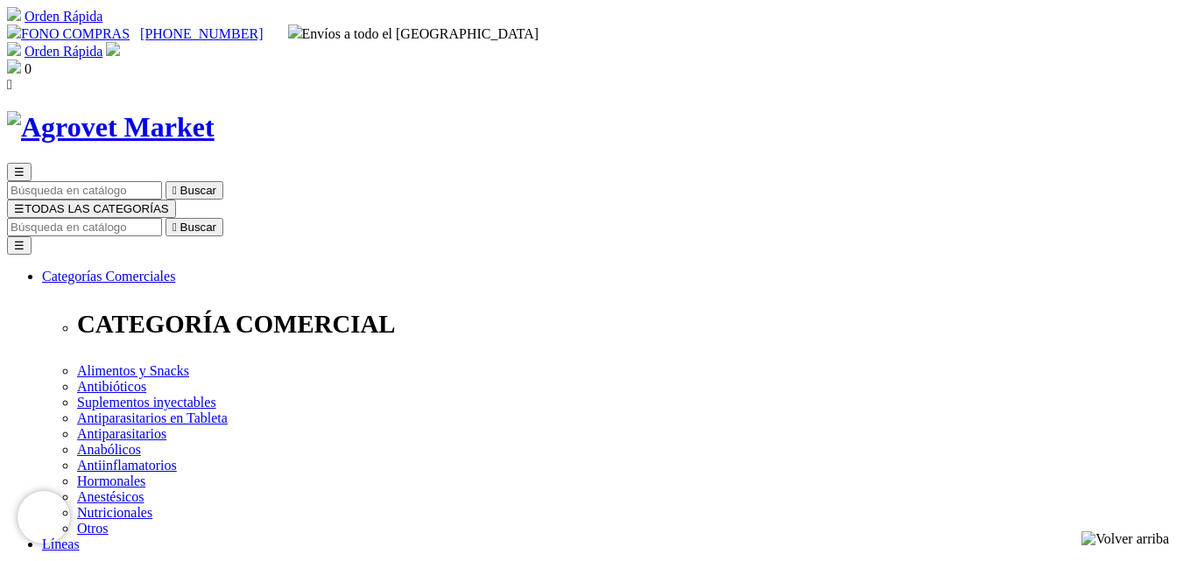
copy h1 "Vetpro® Dermacare Ketoconazole + Chlorhexidine + Cetrimide Shampoo"
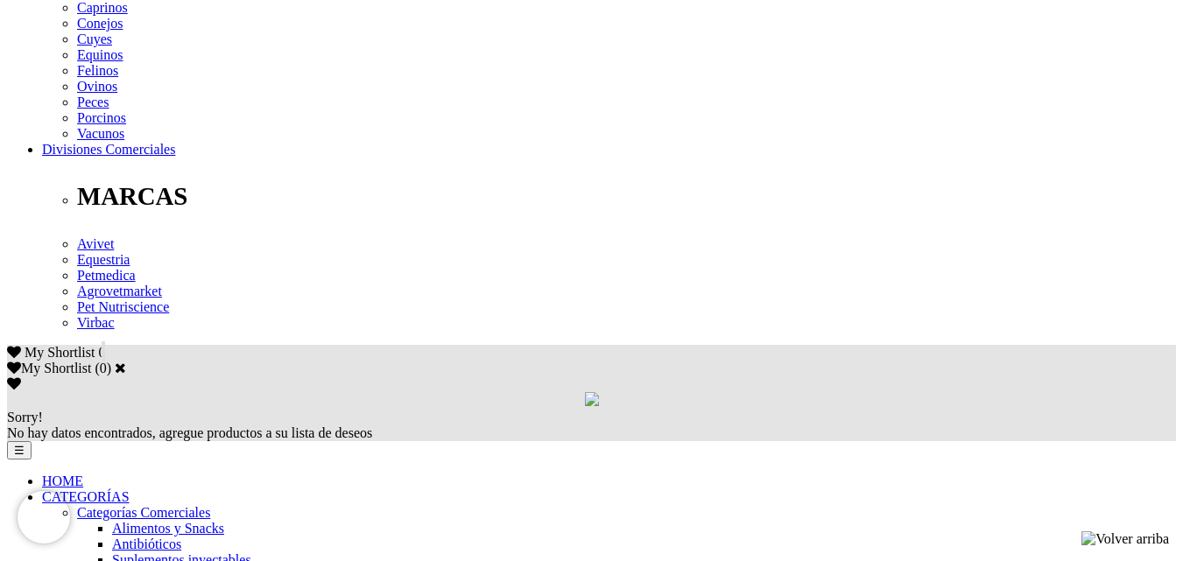
scroll to position [876, 0]
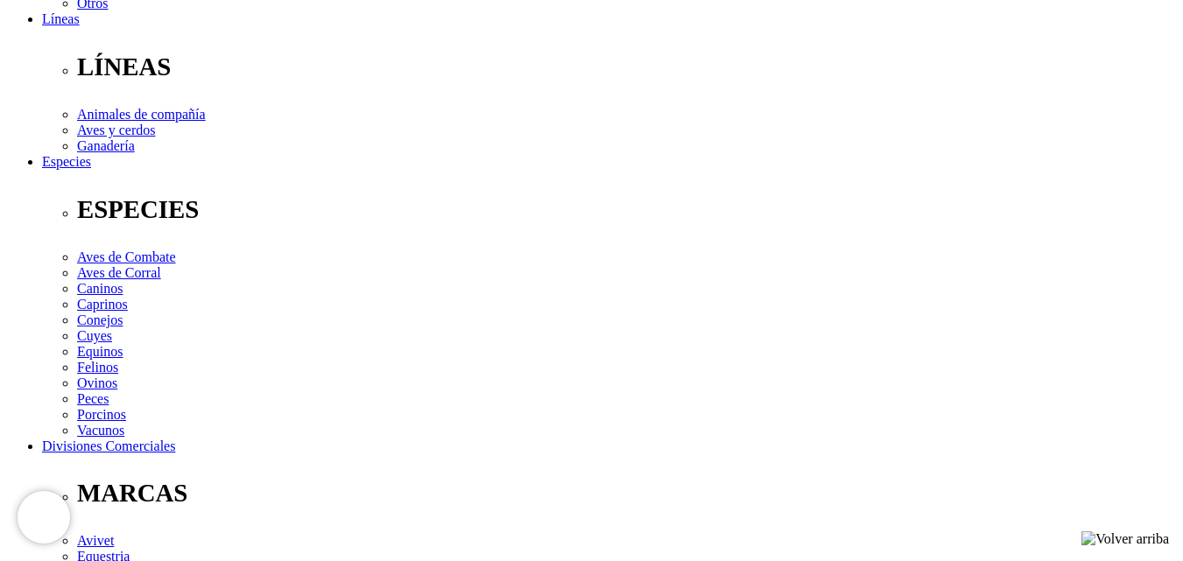
scroll to position [788, 0]
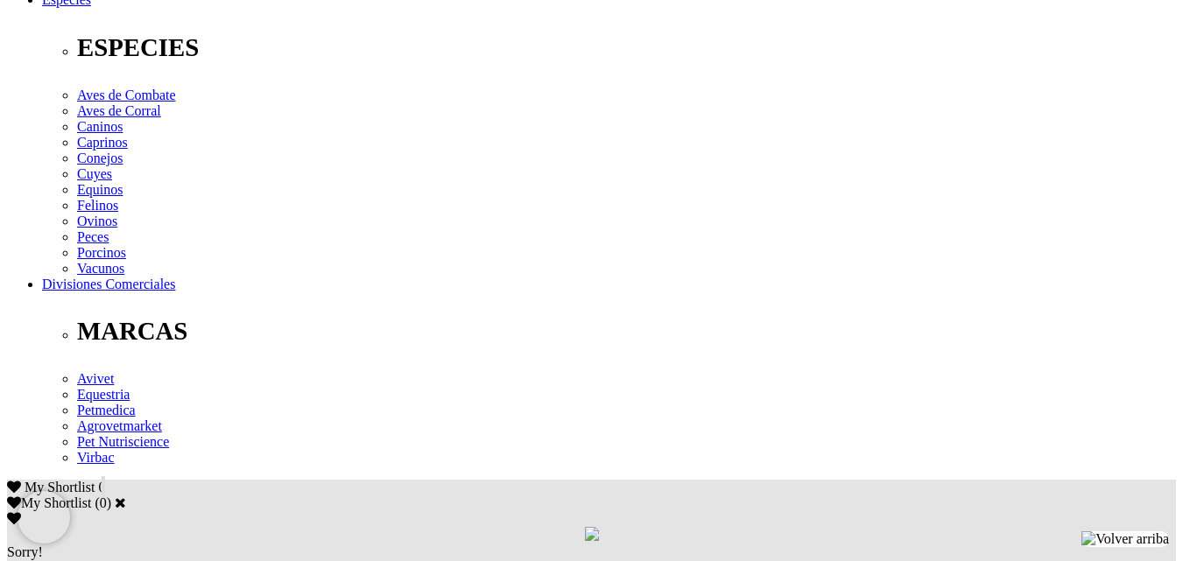
scroll to position [963, 0]
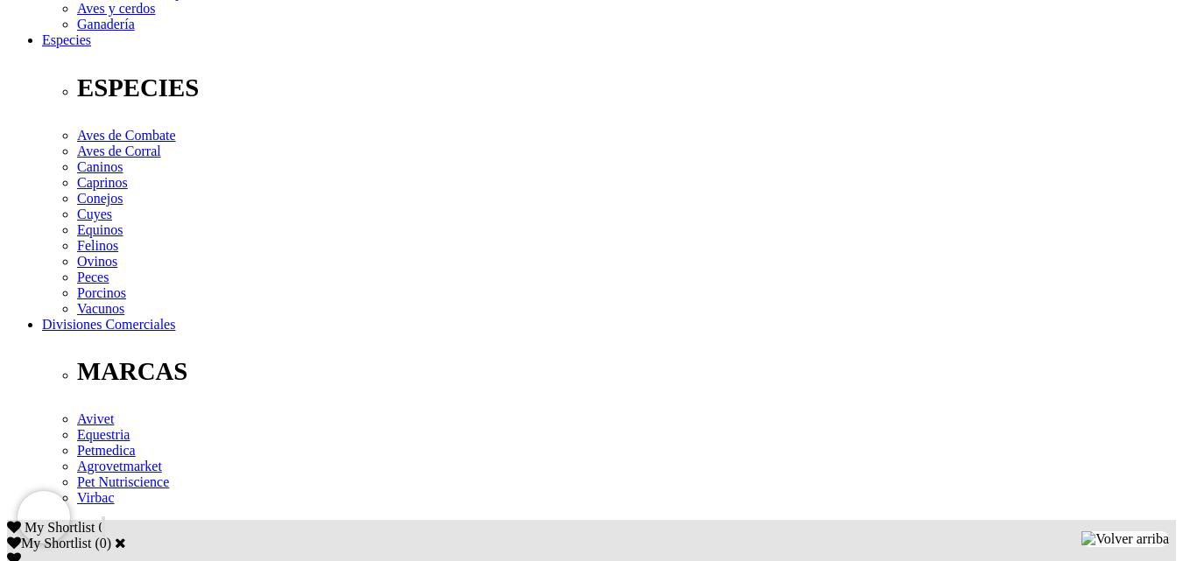
scroll to position [700, 0]
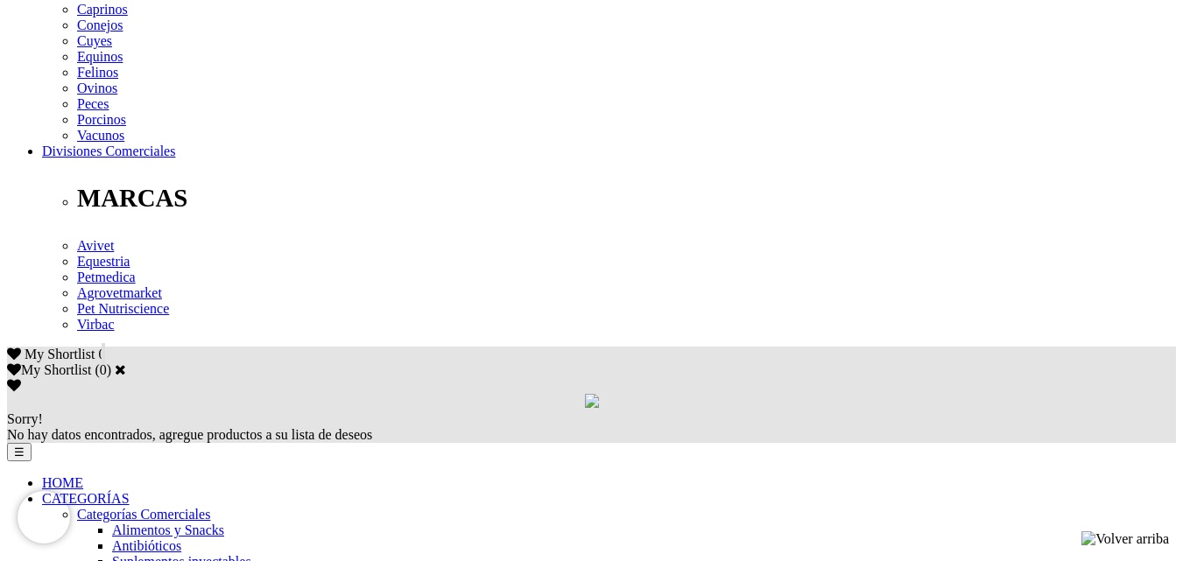
scroll to position [1051, 0]
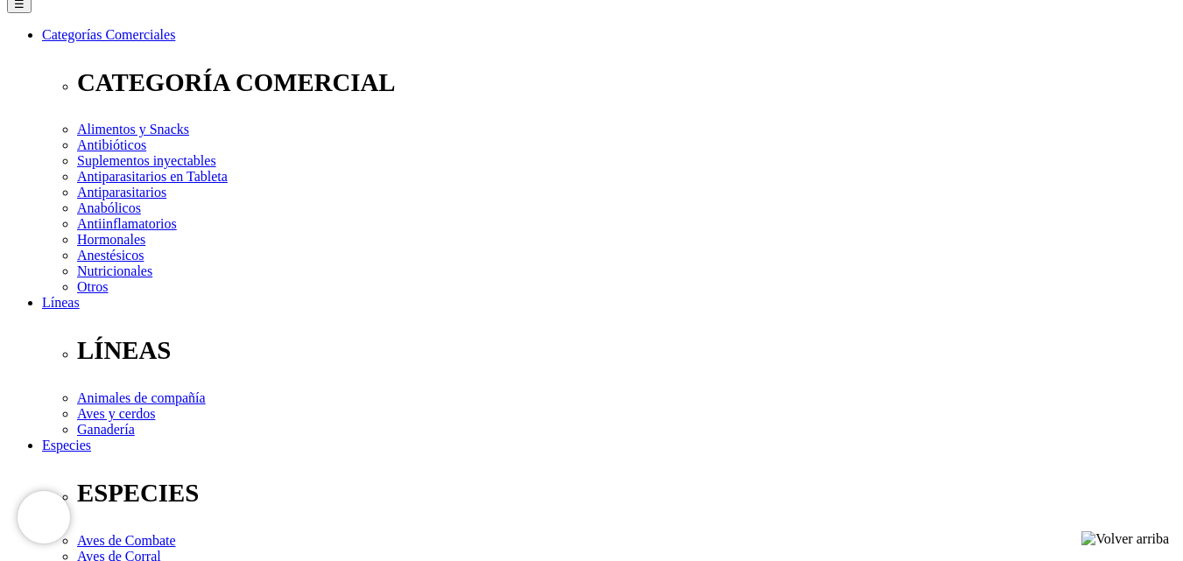
scroll to position [263, 0]
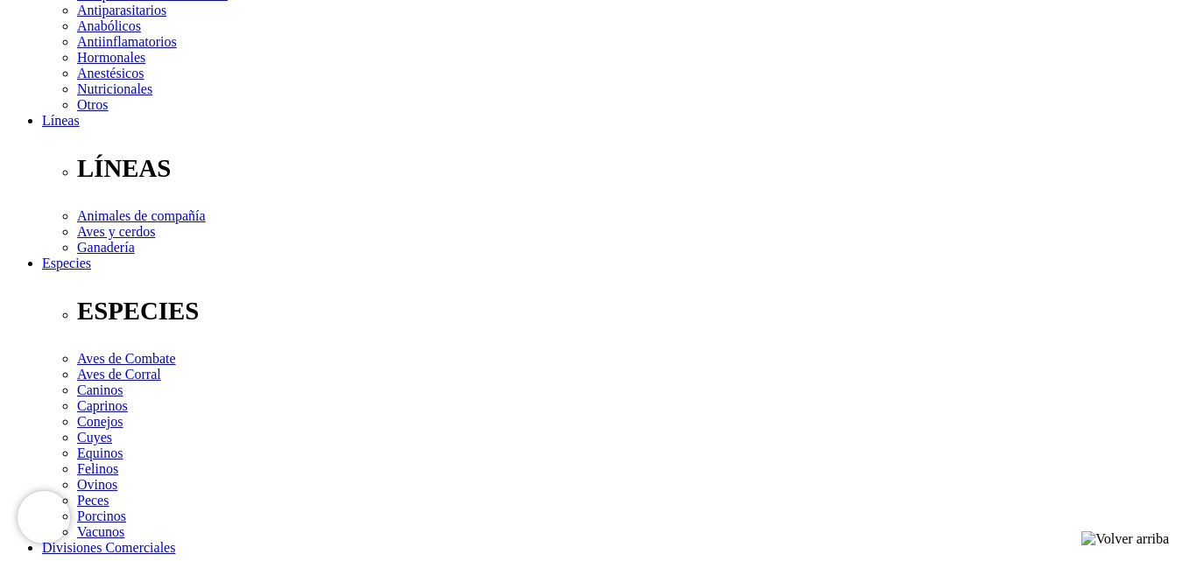
scroll to position [438, 0]
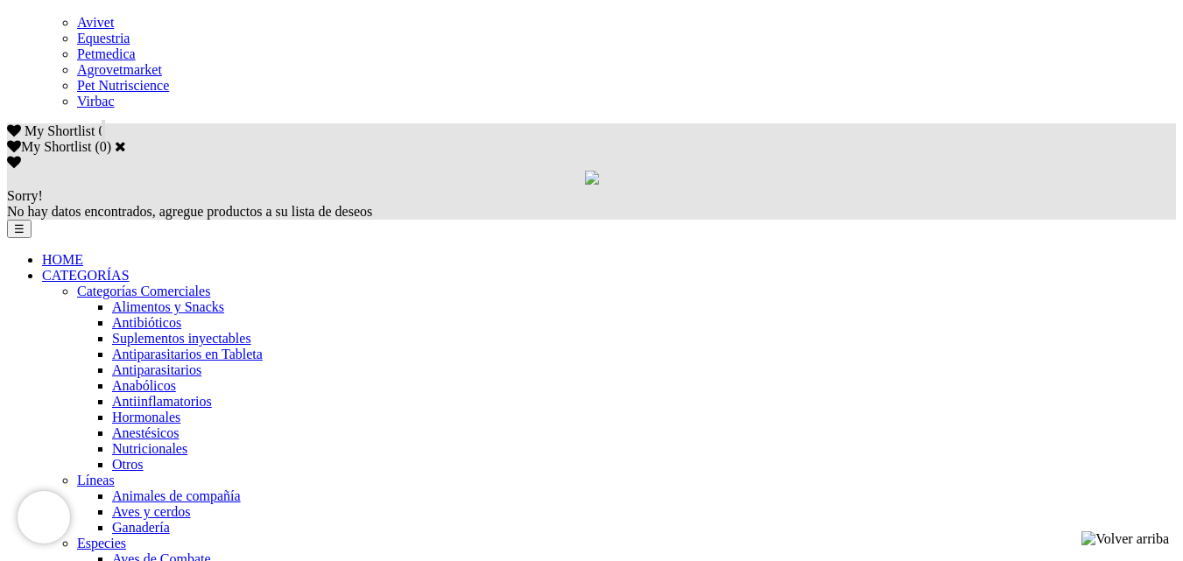
scroll to position [1050, 0]
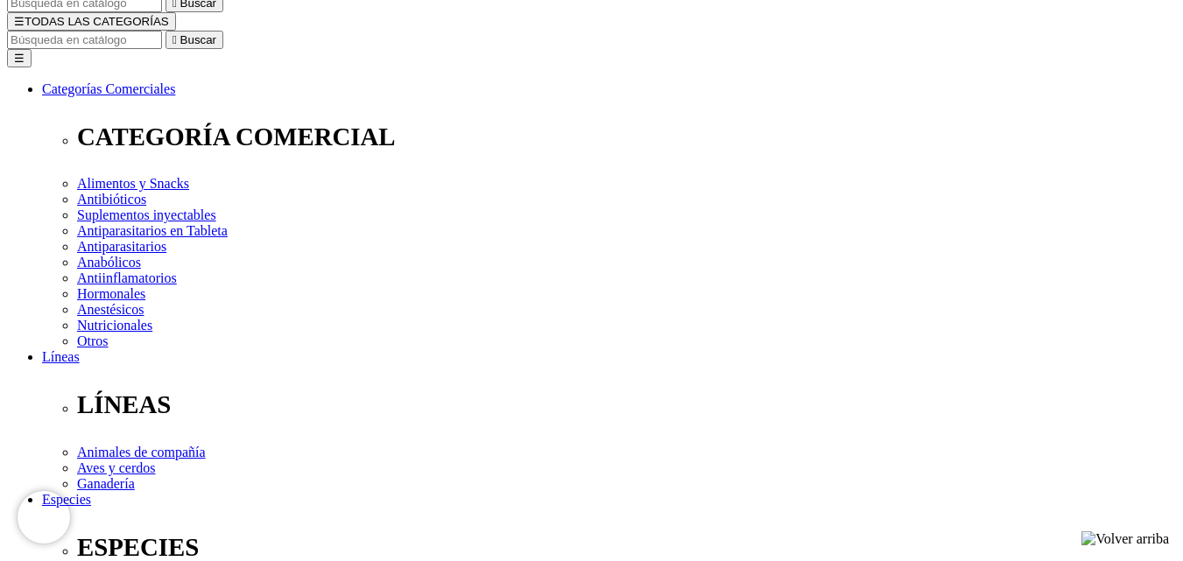
scroll to position [263, 0]
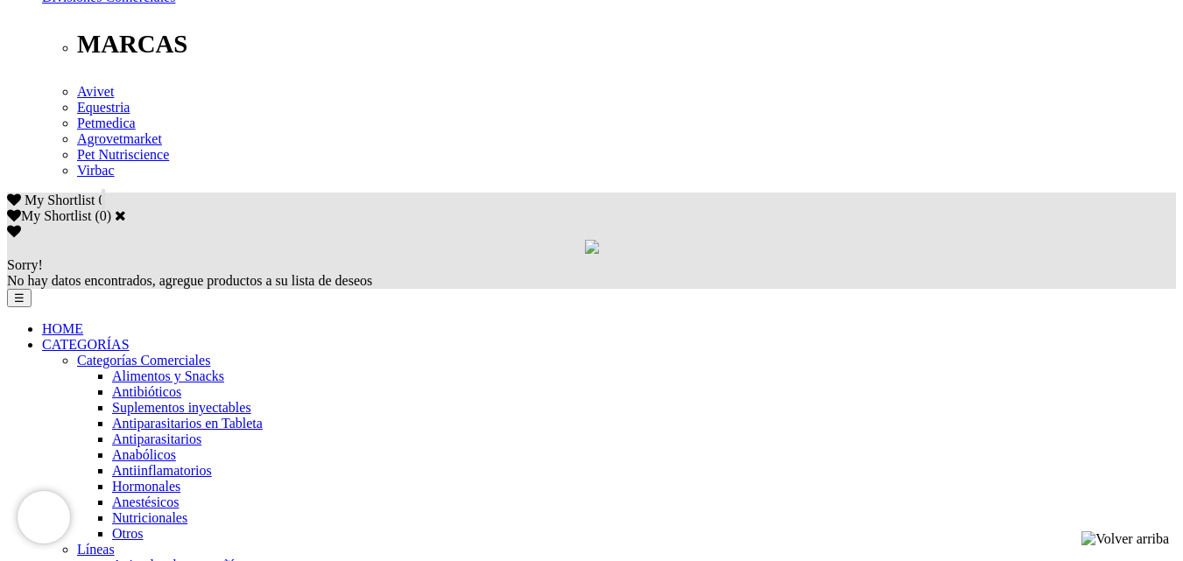
scroll to position [1051, 0]
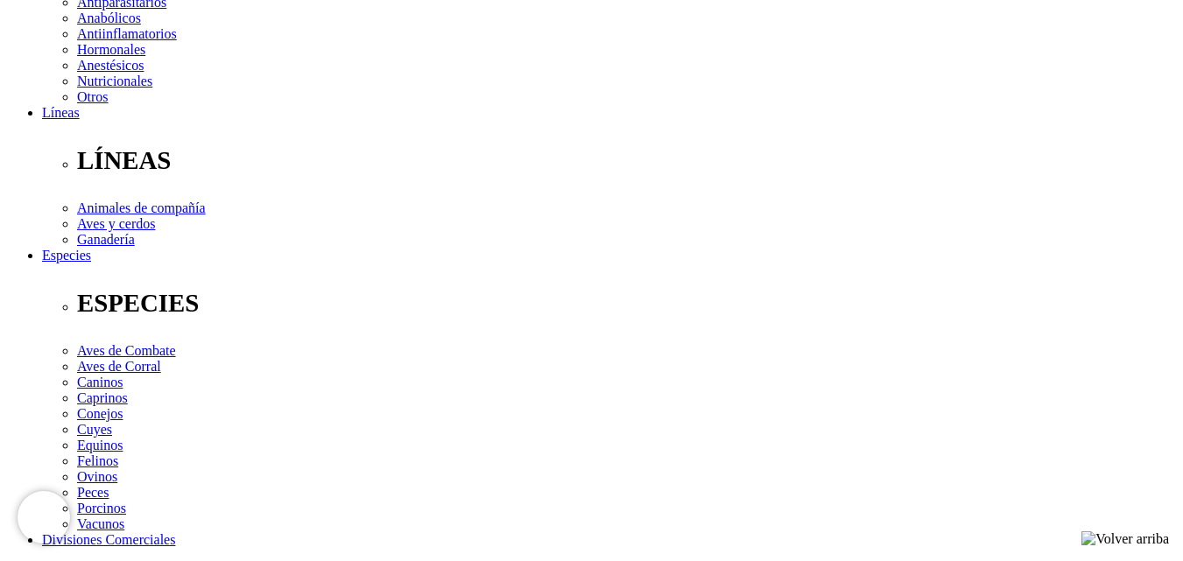
scroll to position [438, 0]
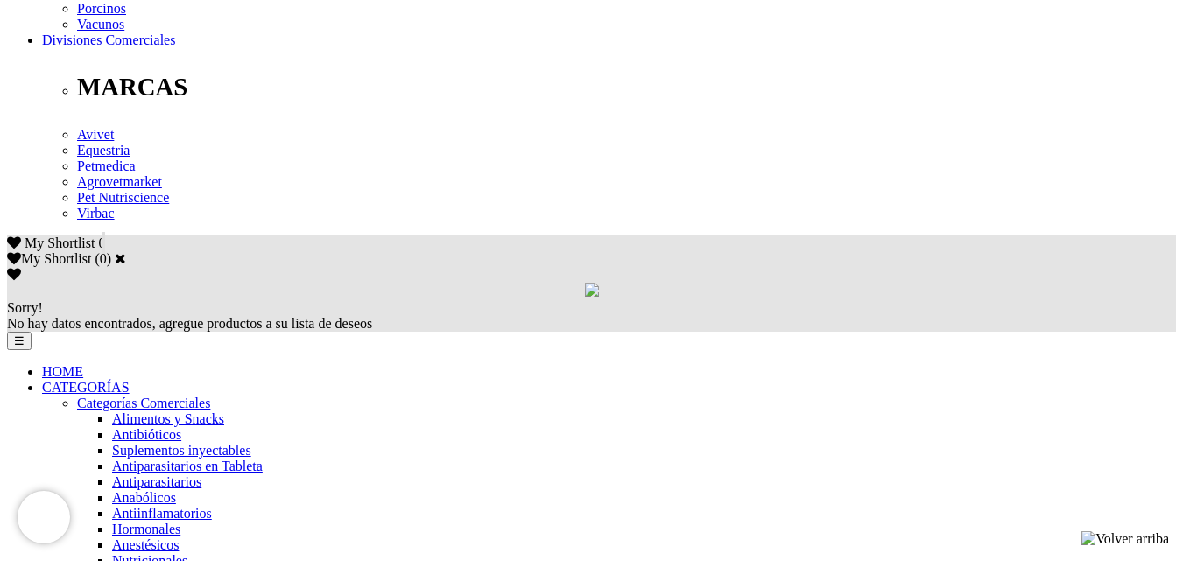
scroll to position [963, 0]
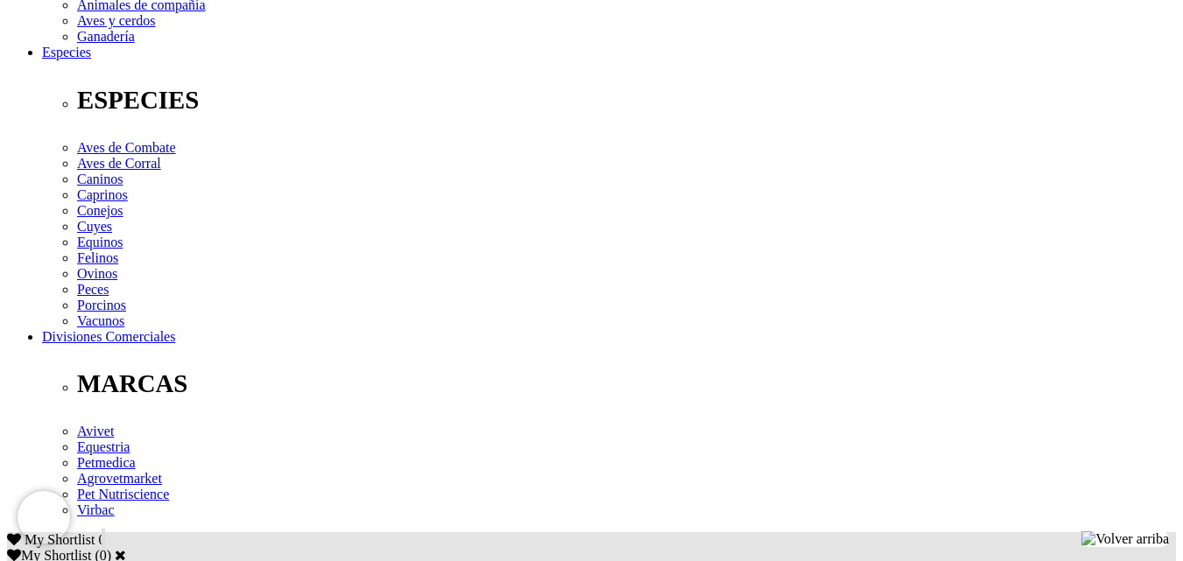
scroll to position [700, 0]
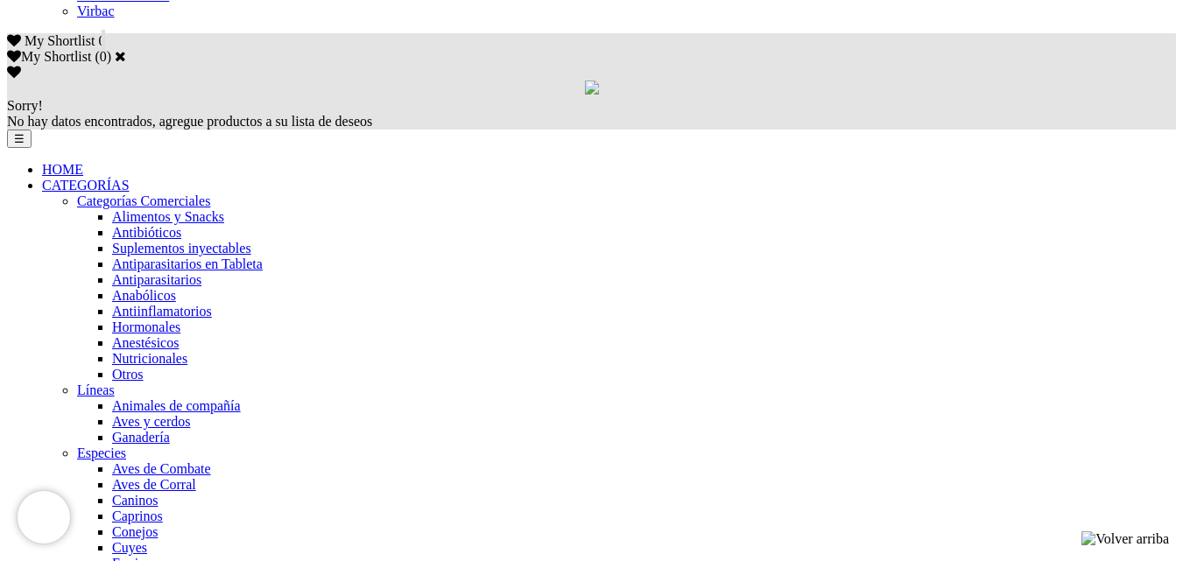
scroll to position [1138, 0]
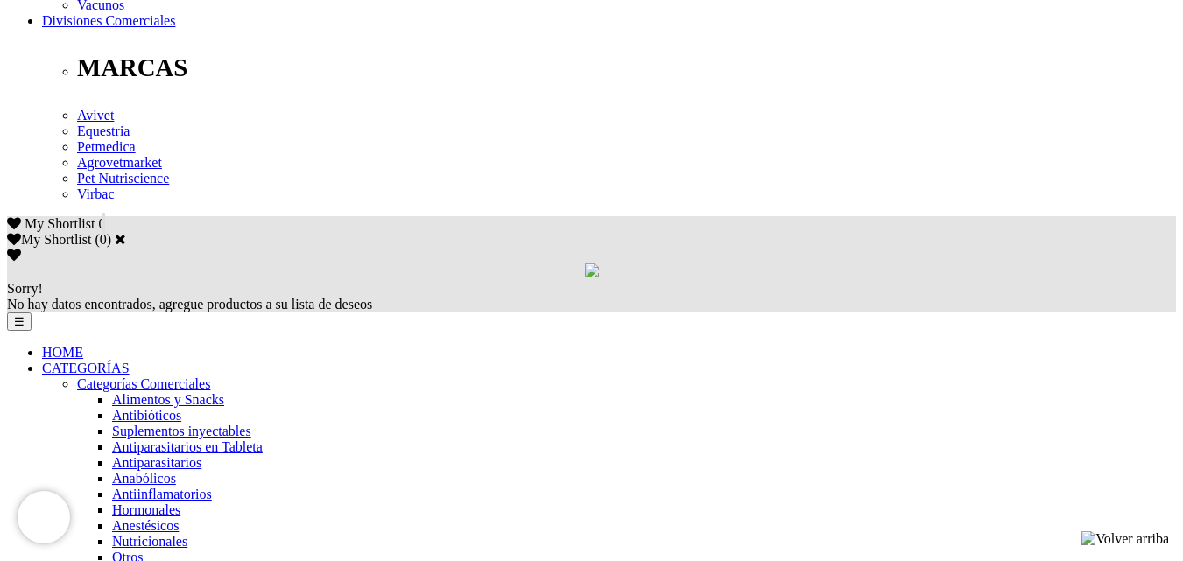
scroll to position [963, 0]
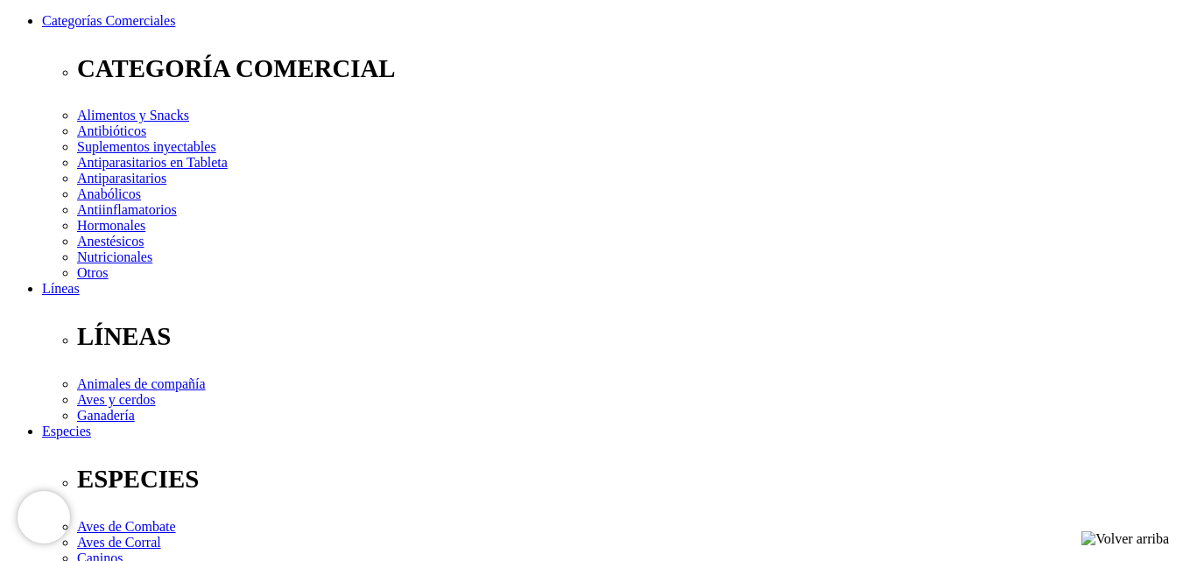
scroll to position [263, 0]
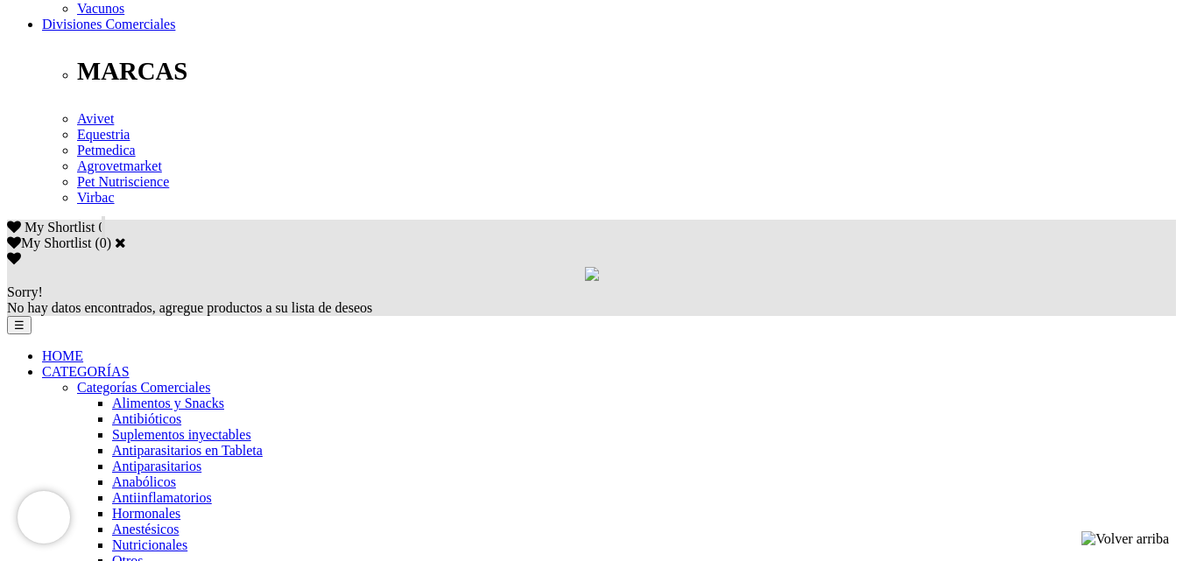
scroll to position [963, 0]
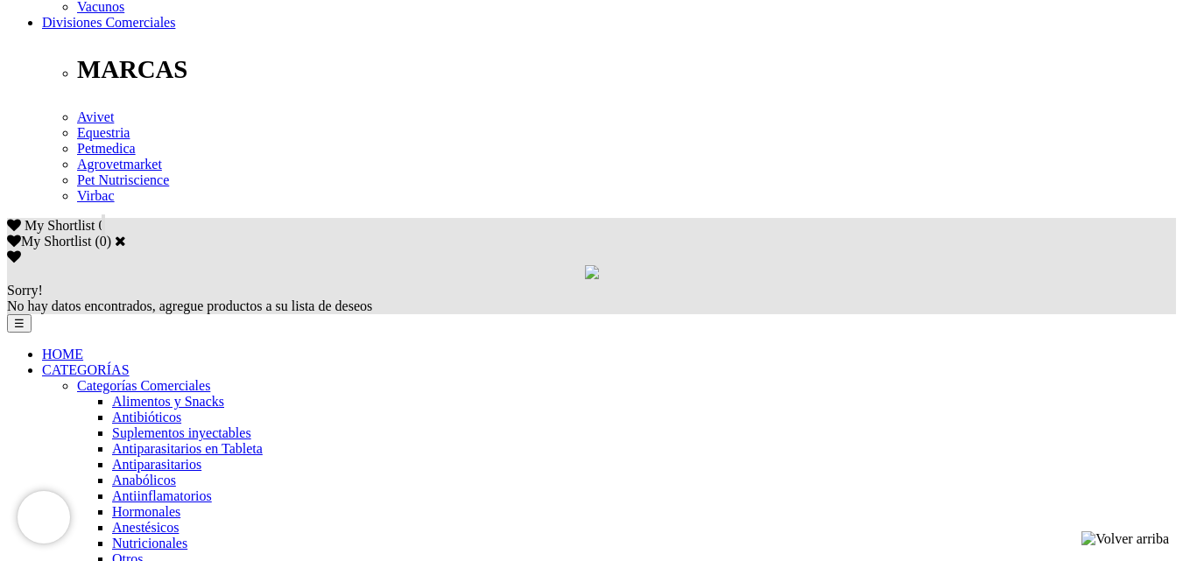
scroll to position [1051, 0]
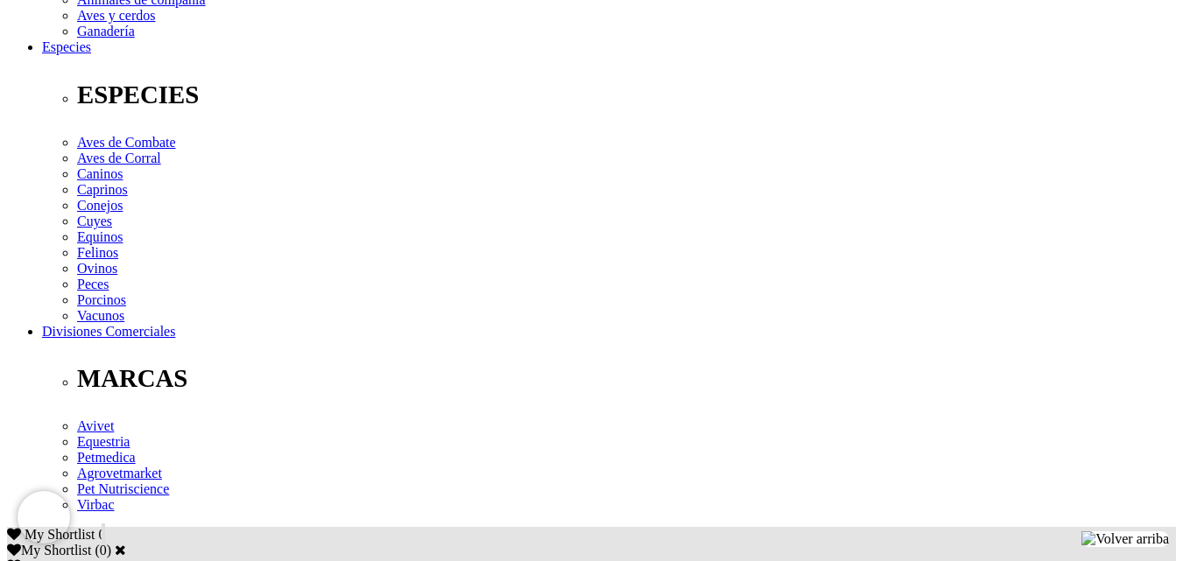
scroll to position [963, 0]
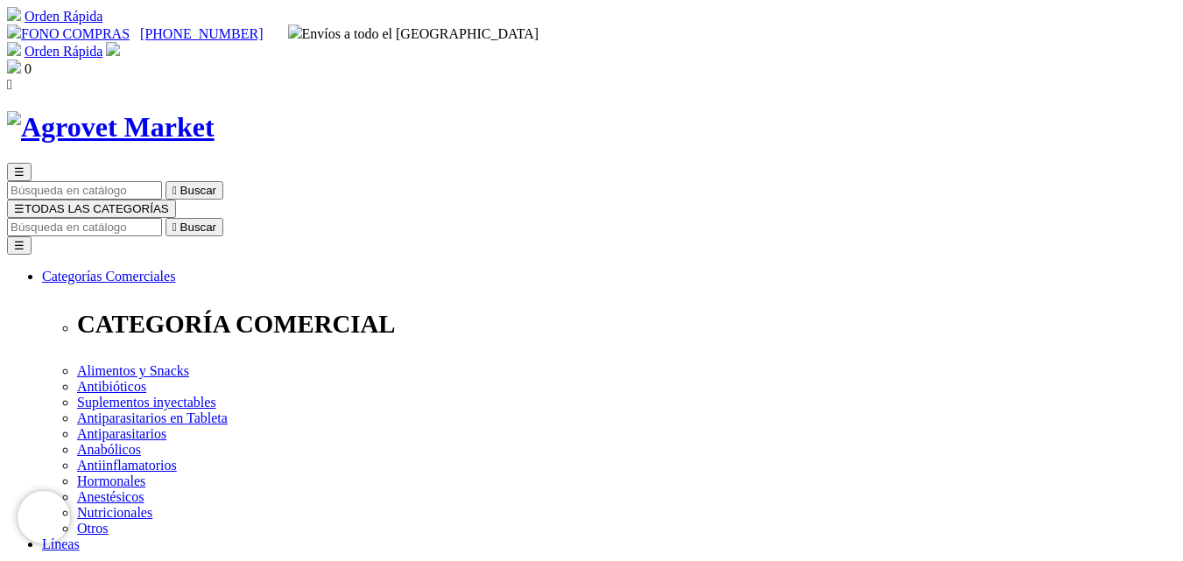
click at [162, 218] on input "Buscar" at bounding box center [84, 227] width 155 height 18
type input "p"
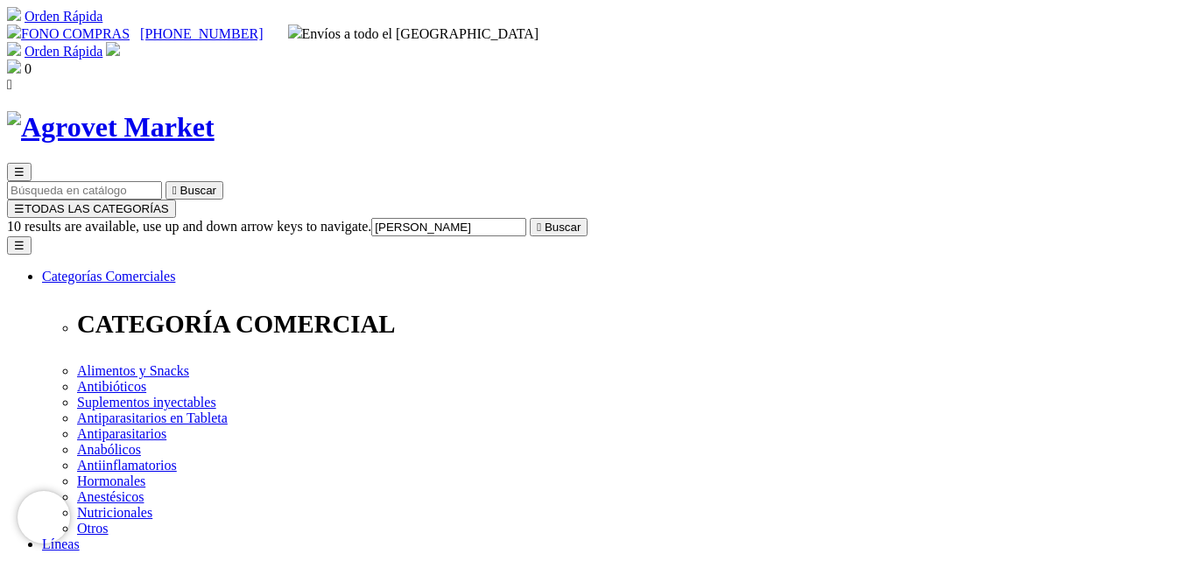
type input "maravilla"
click at [530, 218] on button " Buscar" at bounding box center [559, 227] width 58 height 18
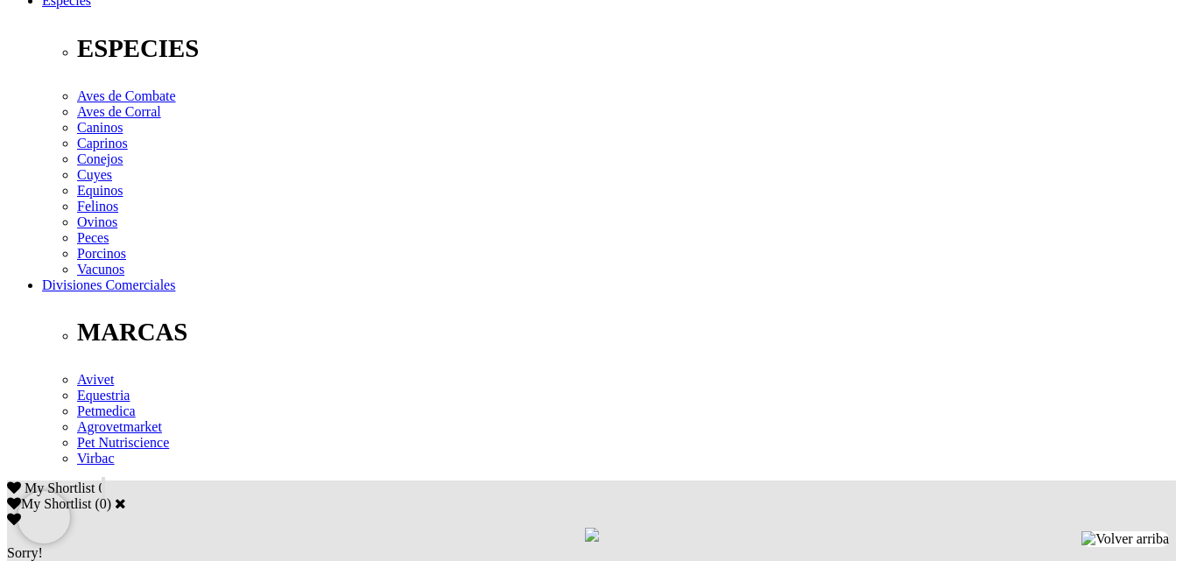
scroll to position [700, 0]
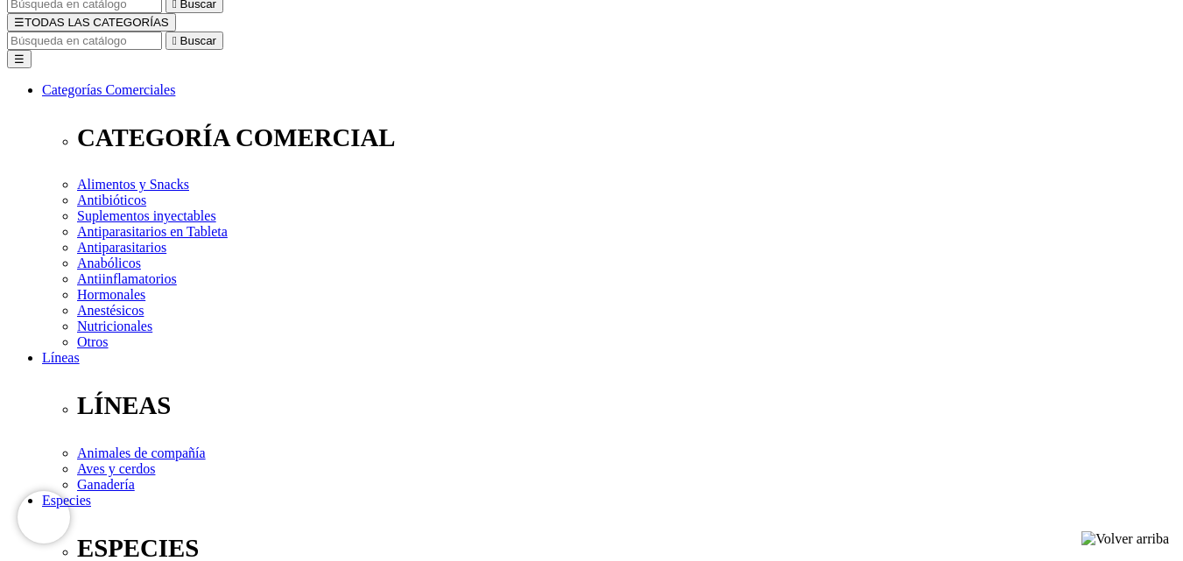
scroll to position [263, 0]
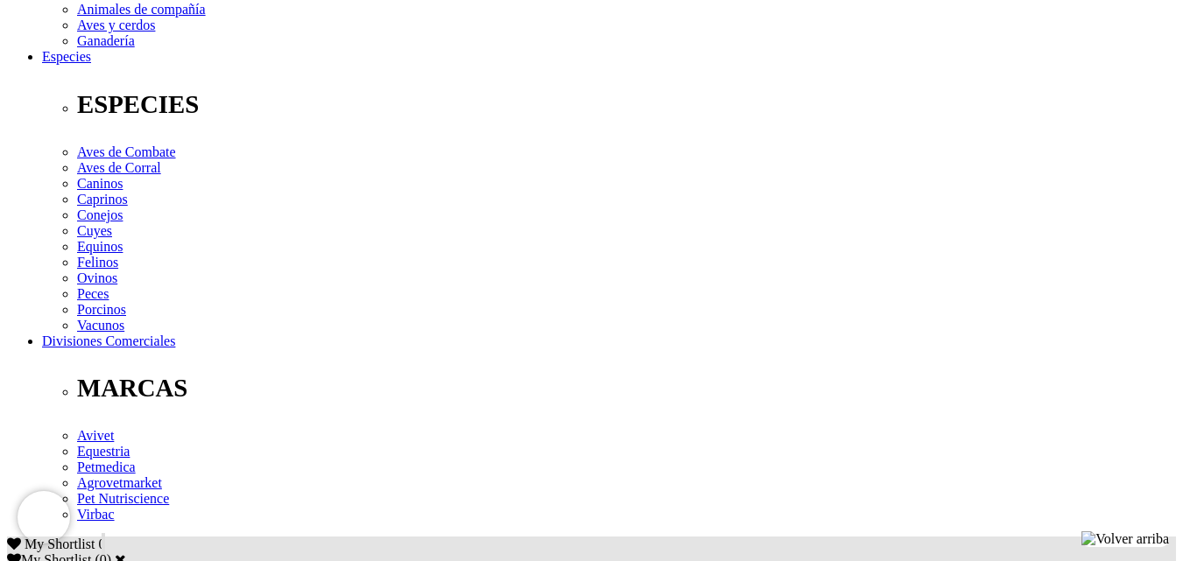
scroll to position [788, 0]
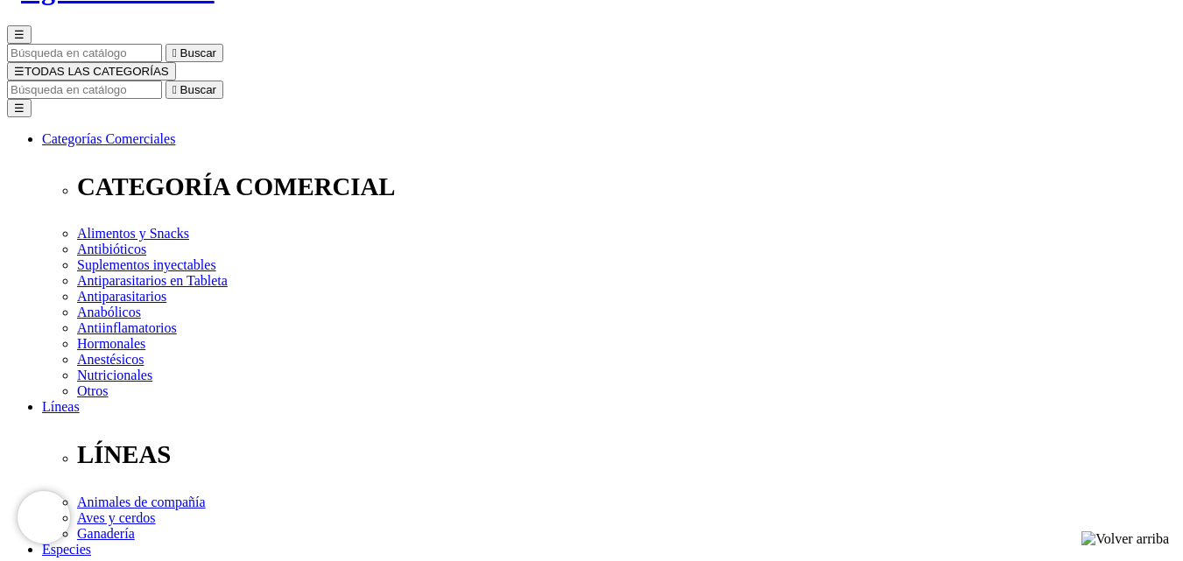
scroll to position [438, 0]
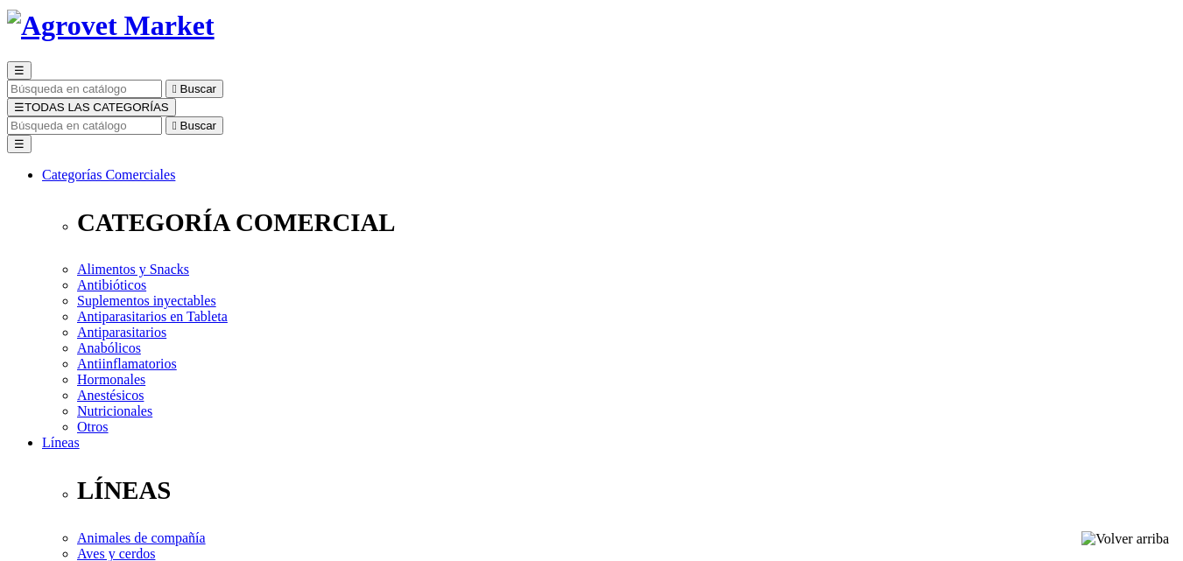
scroll to position [263, 0]
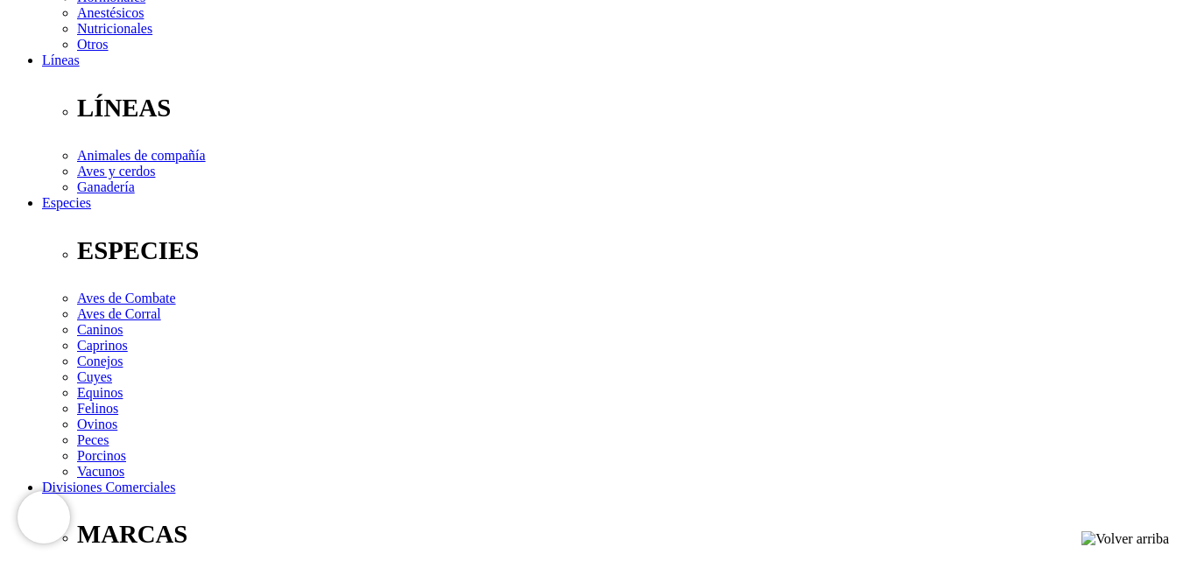
scroll to position [525, 0]
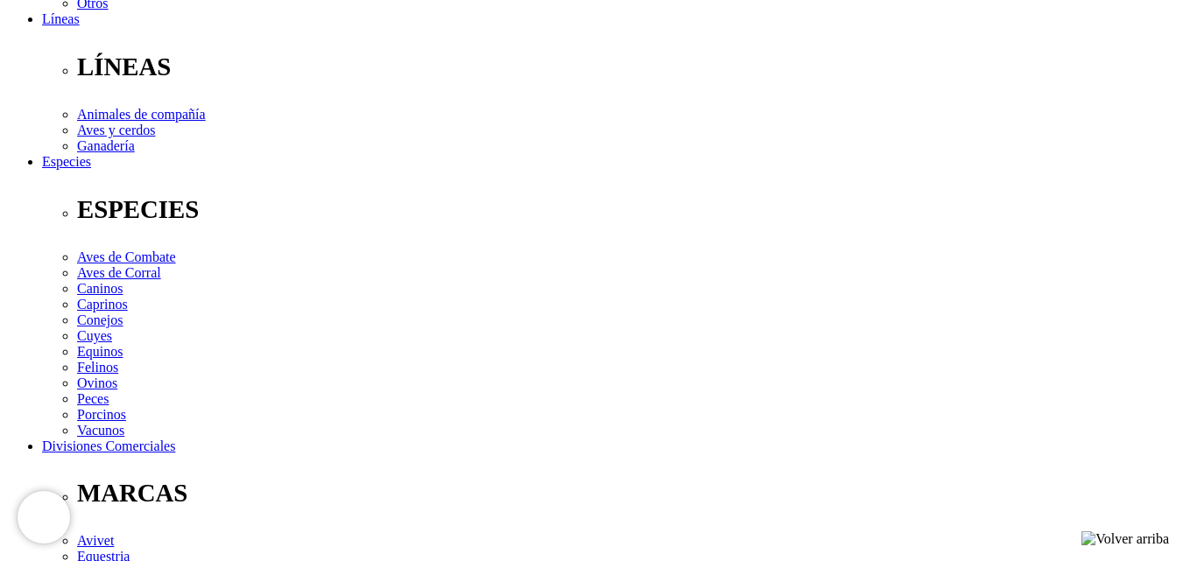
checkbox input "false"
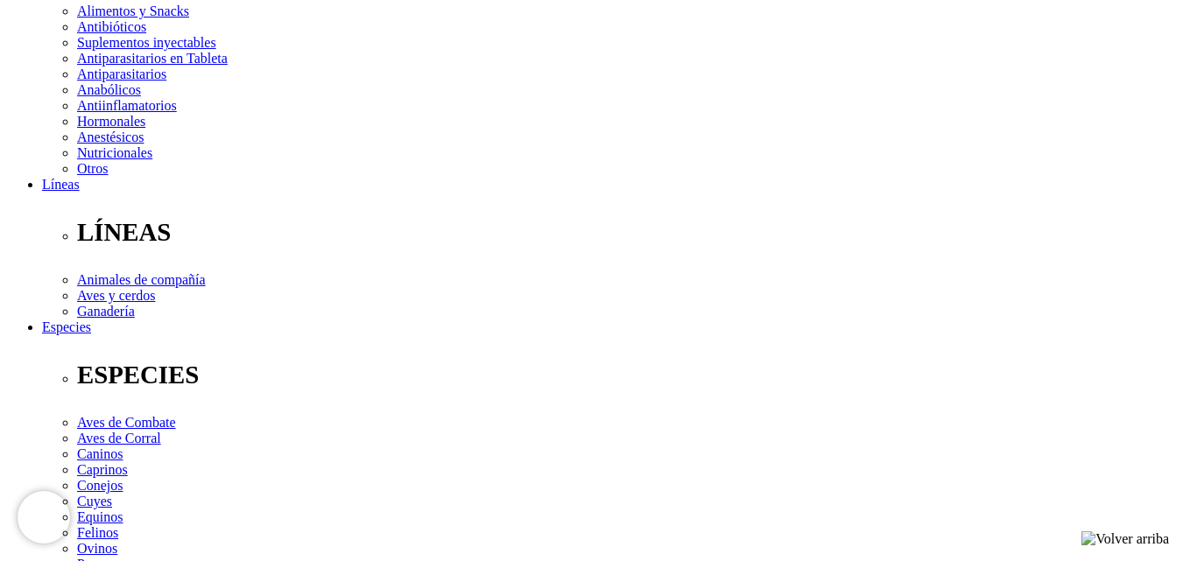
scroll to position [700, 0]
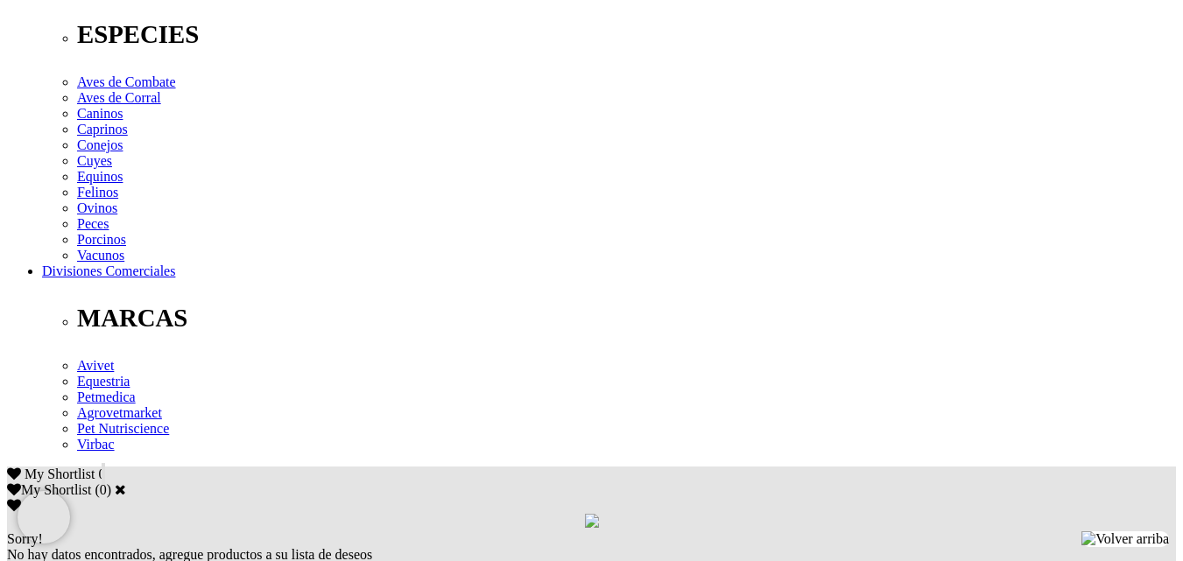
checkbox input "true"
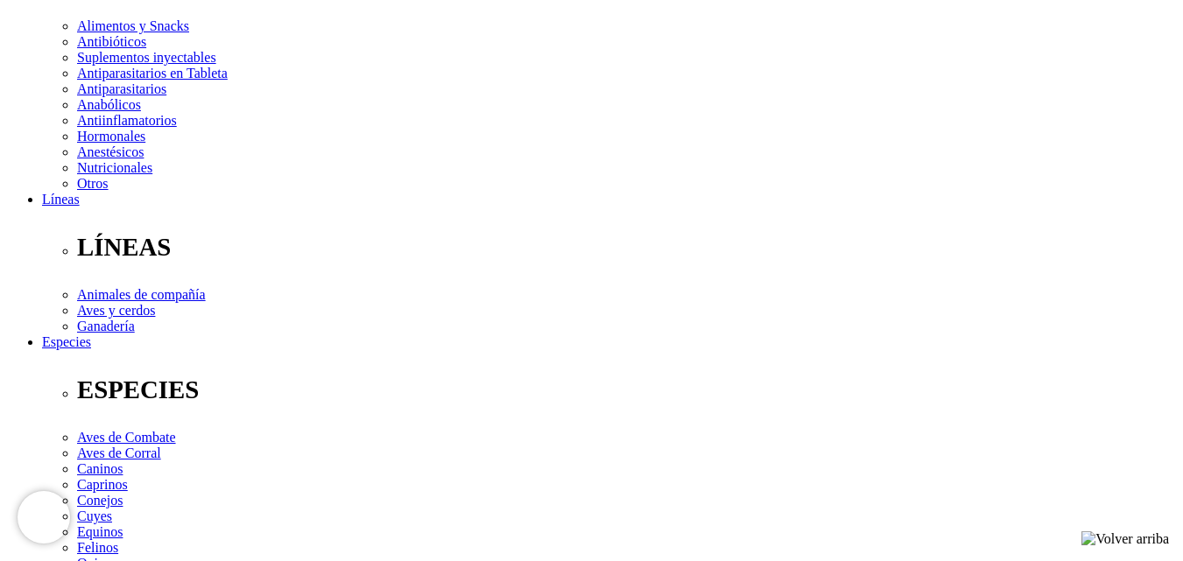
scroll to position [350, 0]
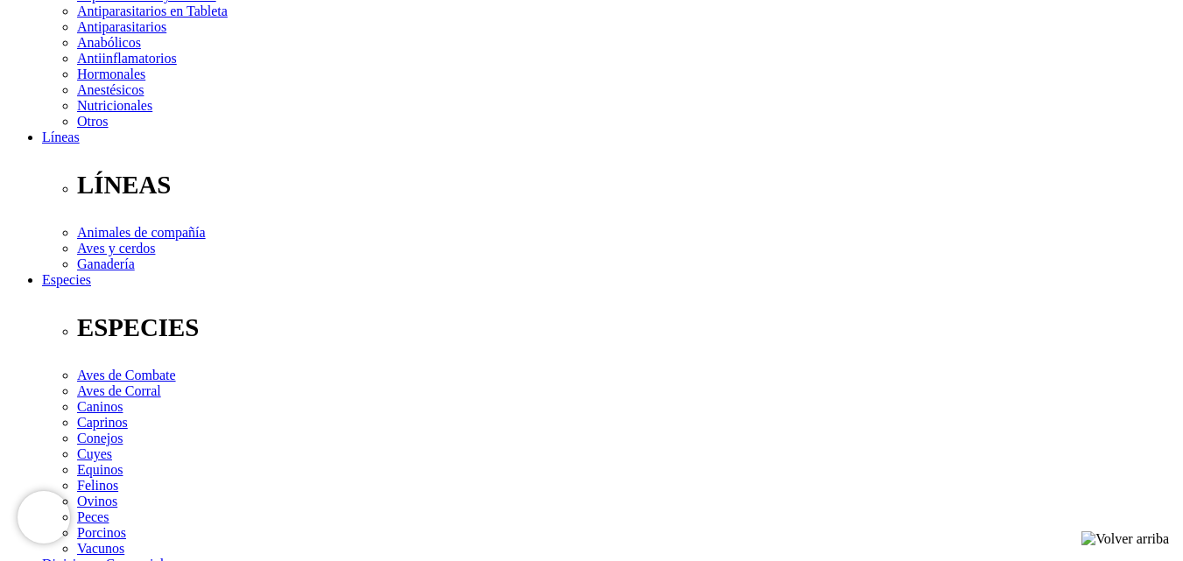
scroll to position [438, 0]
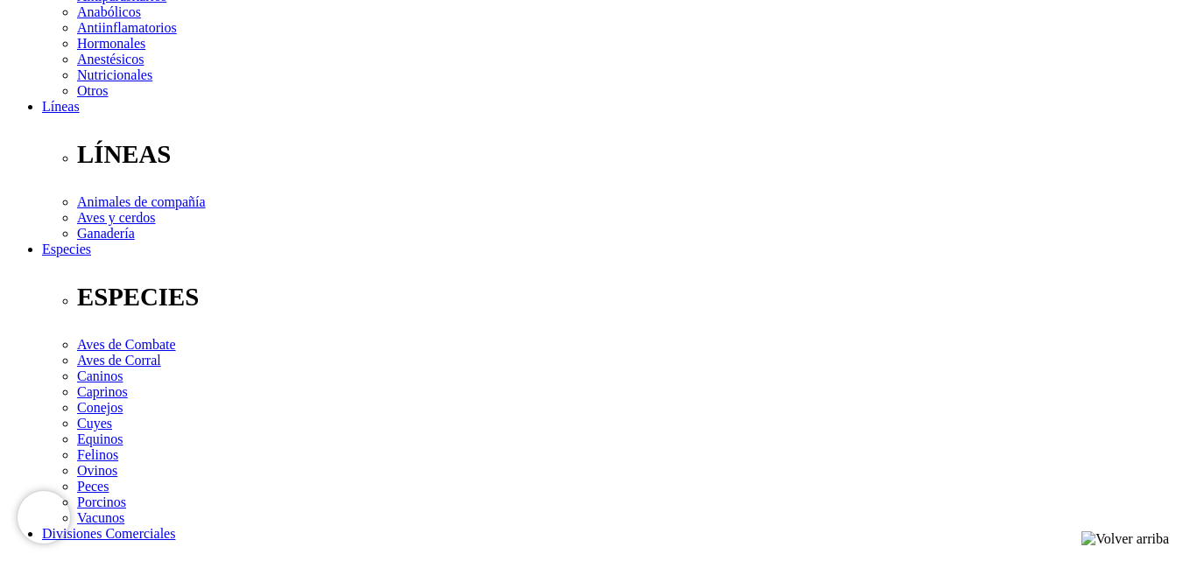
checkbox input "true"
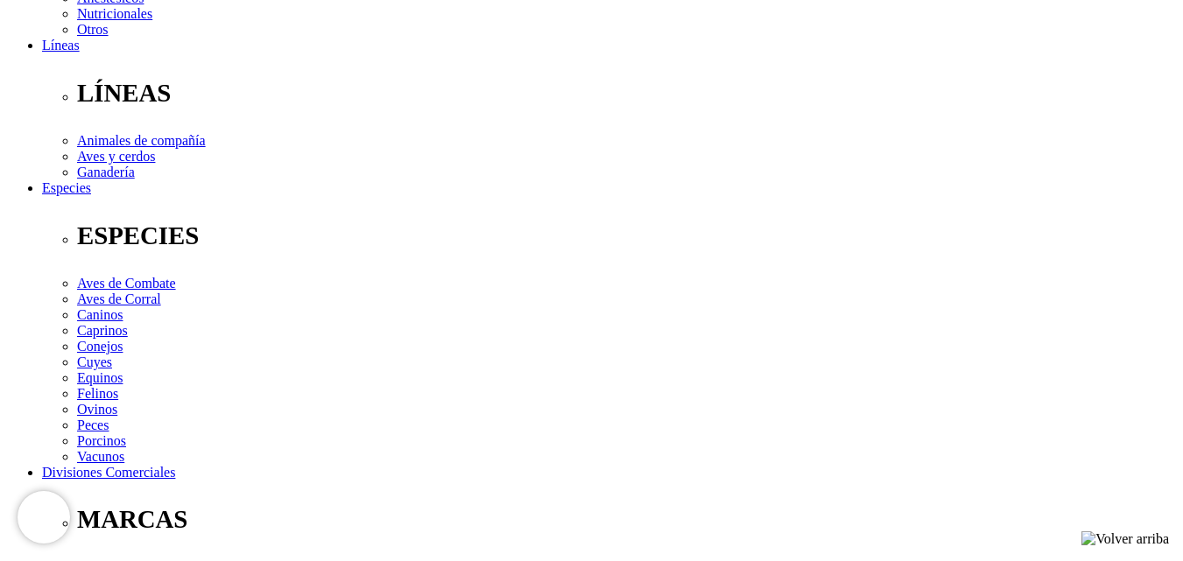
scroll to position [788, 0]
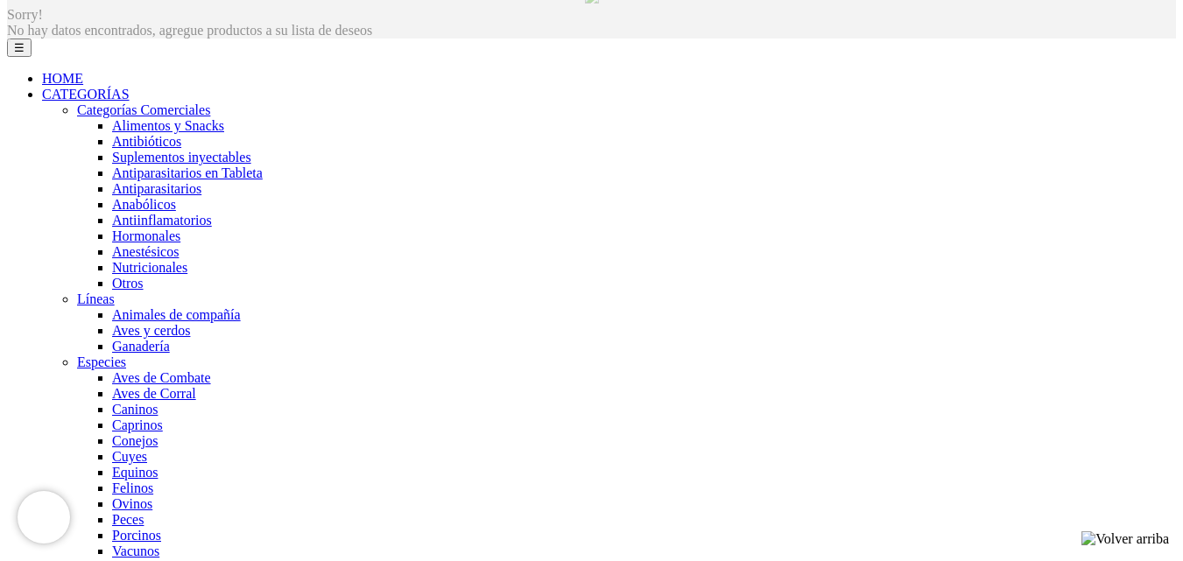
scroll to position [1131, 0]
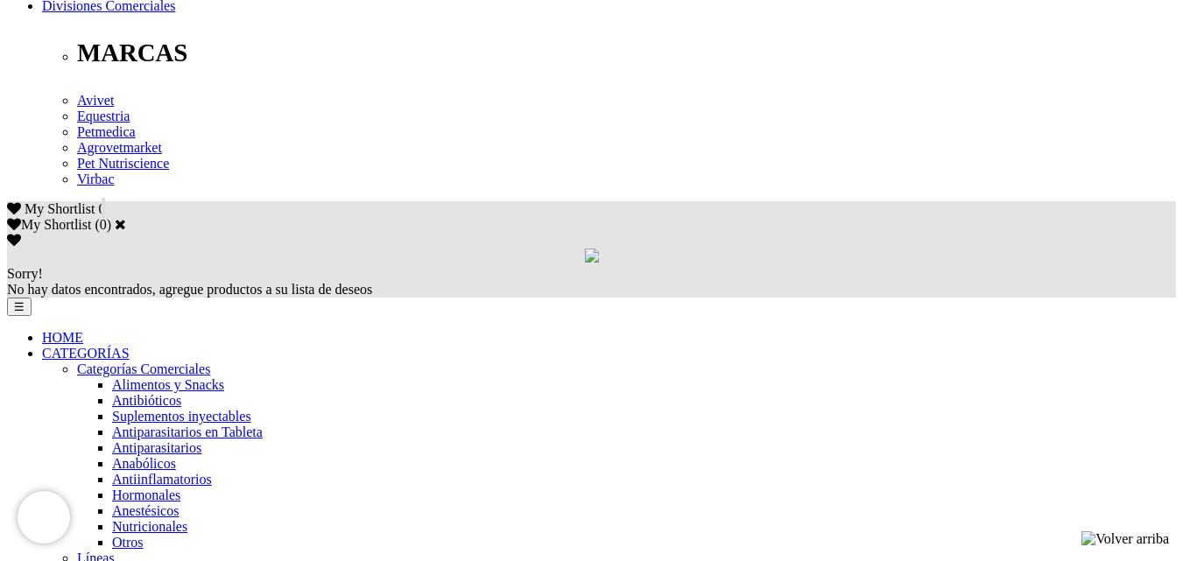
scroll to position [1138, 0]
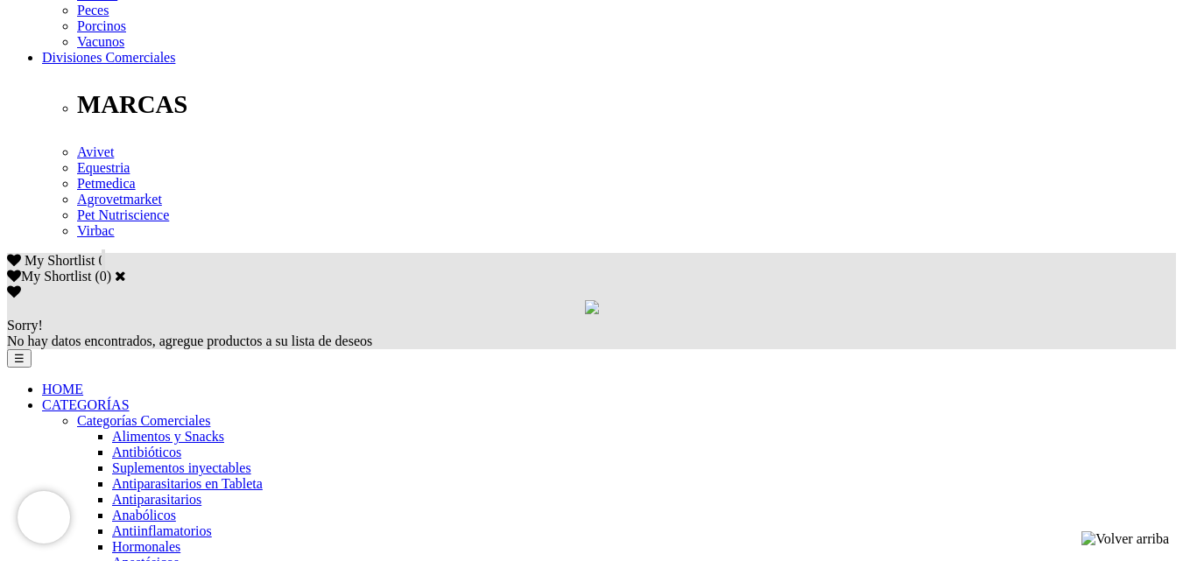
scroll to position [963, 0]
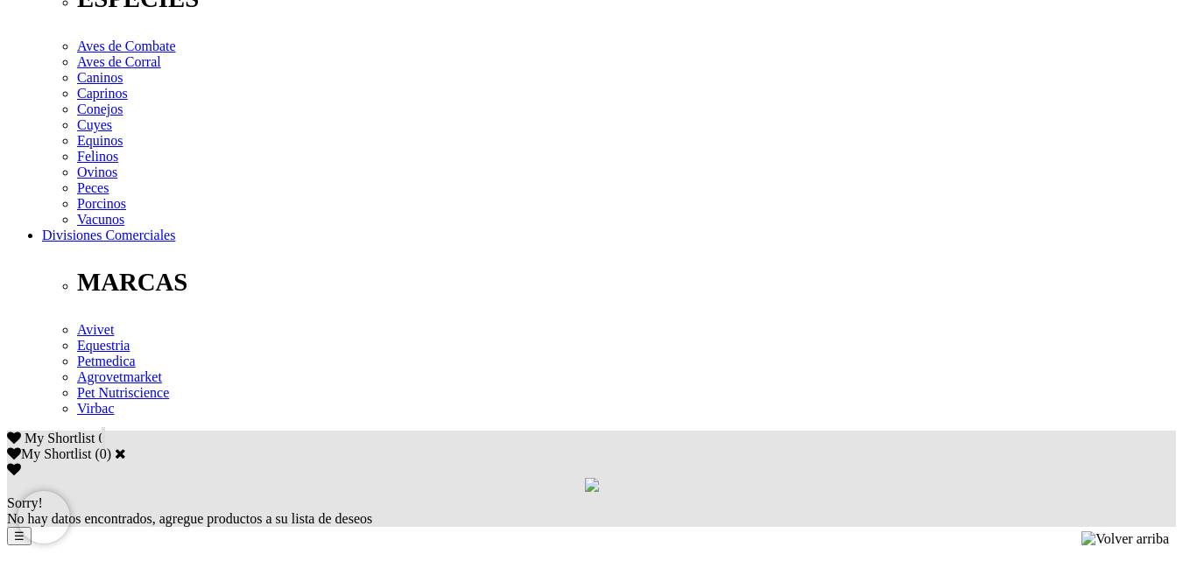
scroll to position [913, 0]
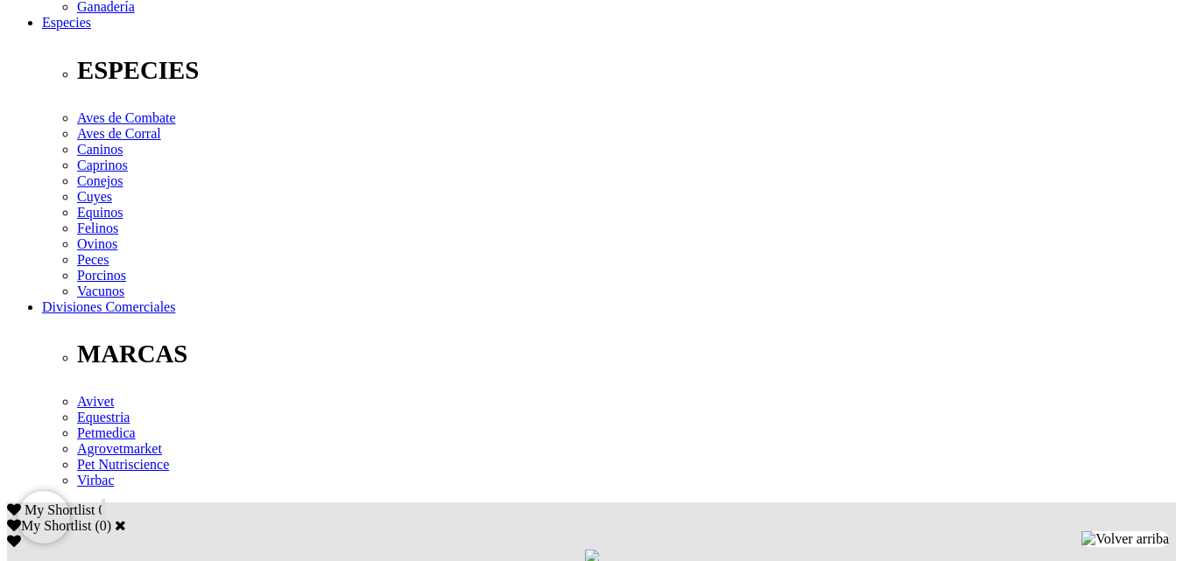
scroll to position [876, 0]
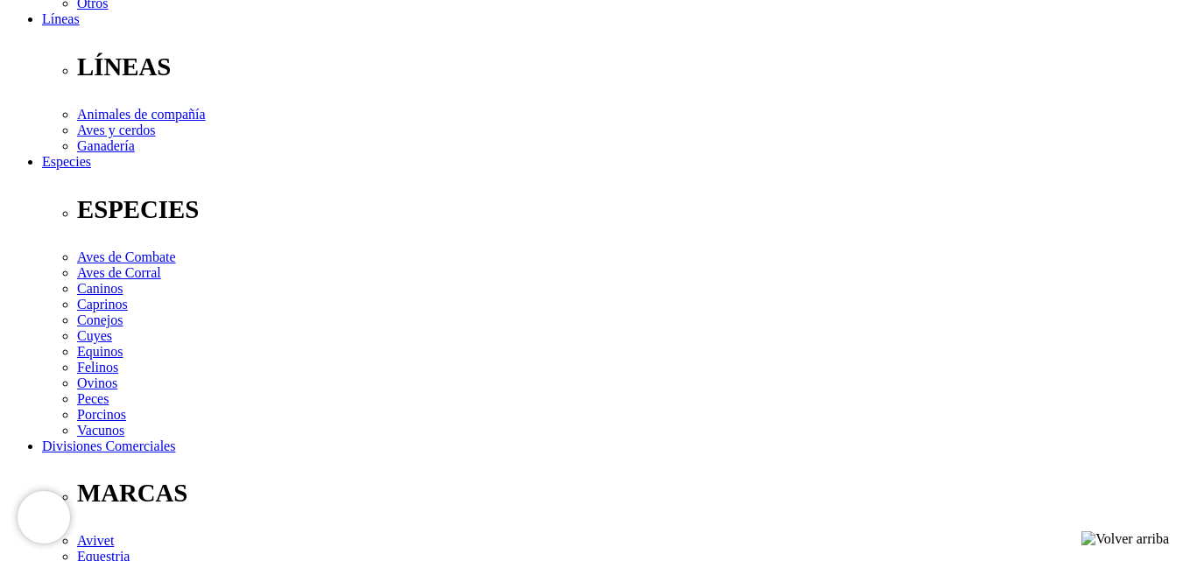
scroll to position [572, 0]
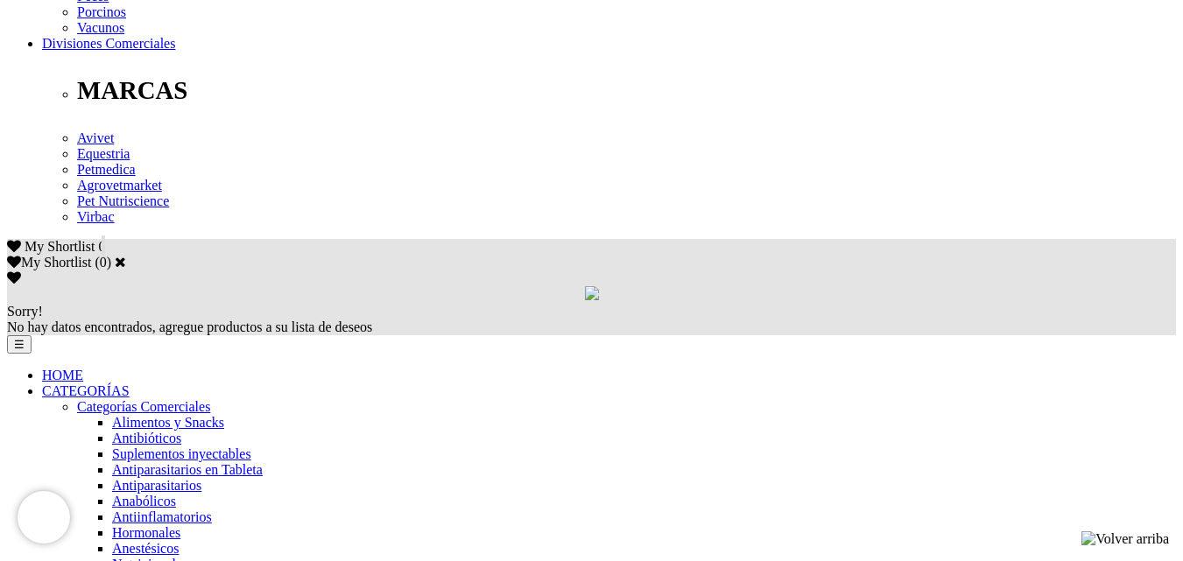
scroll to position [963, 0]
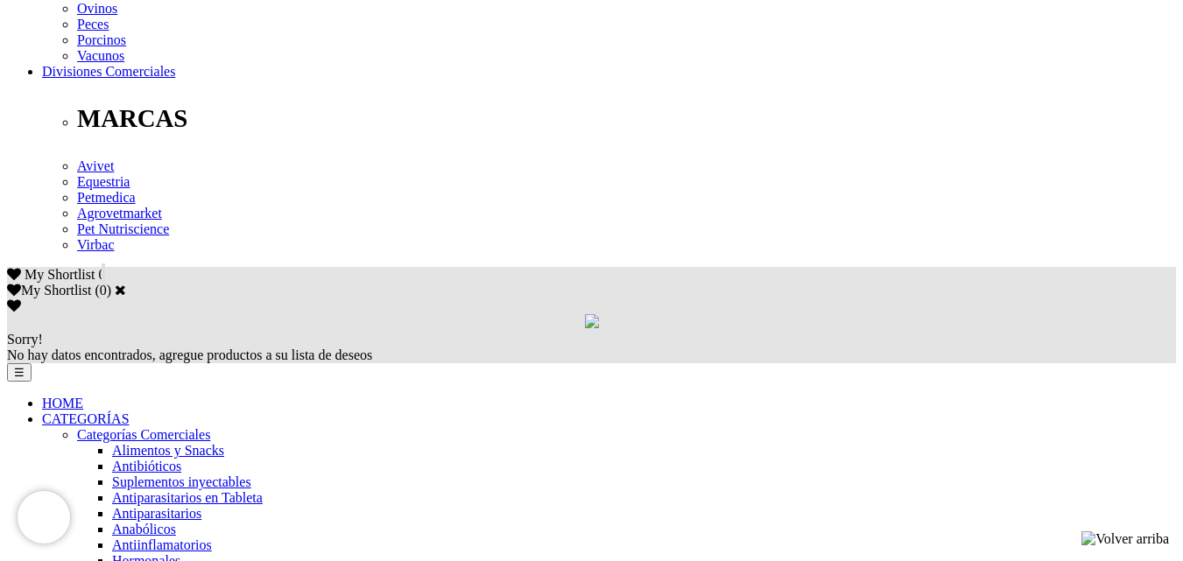
scroll to position [1138, 0]
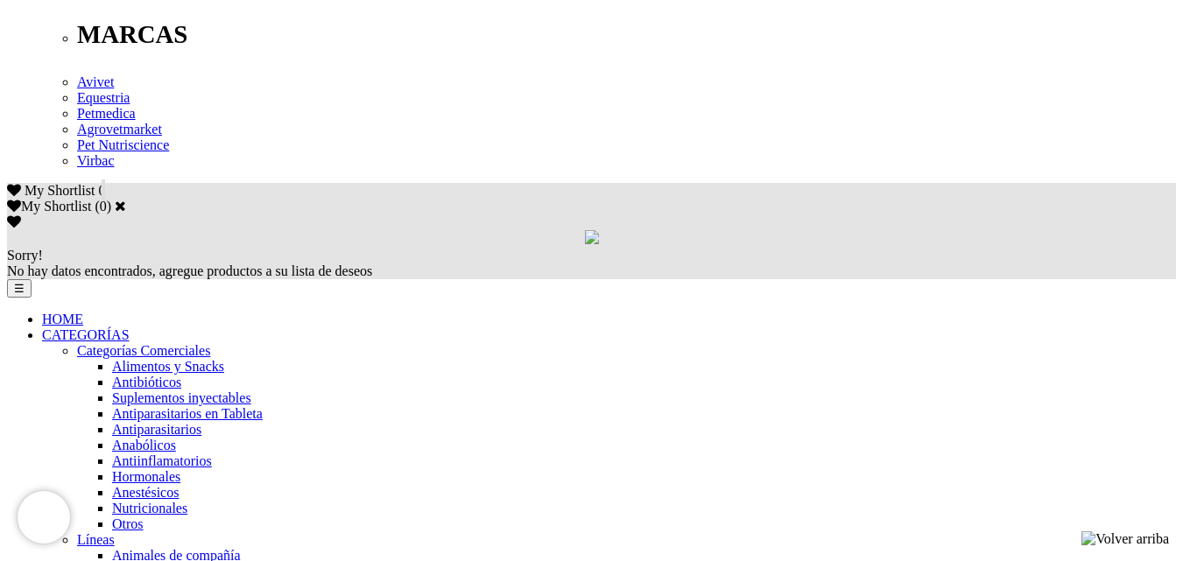
scroll to position [1226, 0]
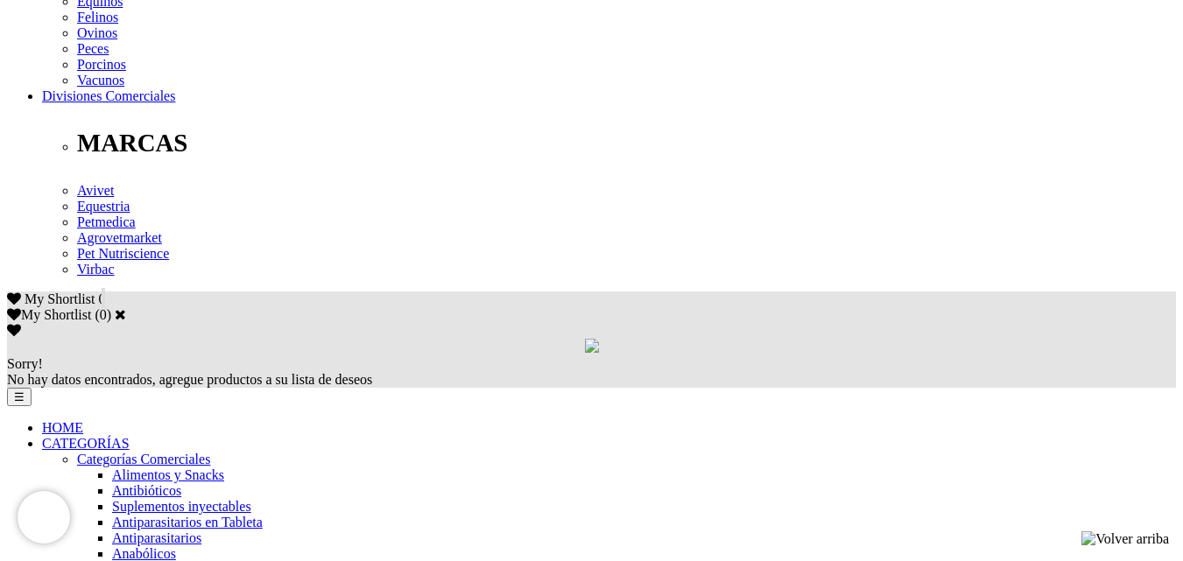
scroll to position [1226, 0]
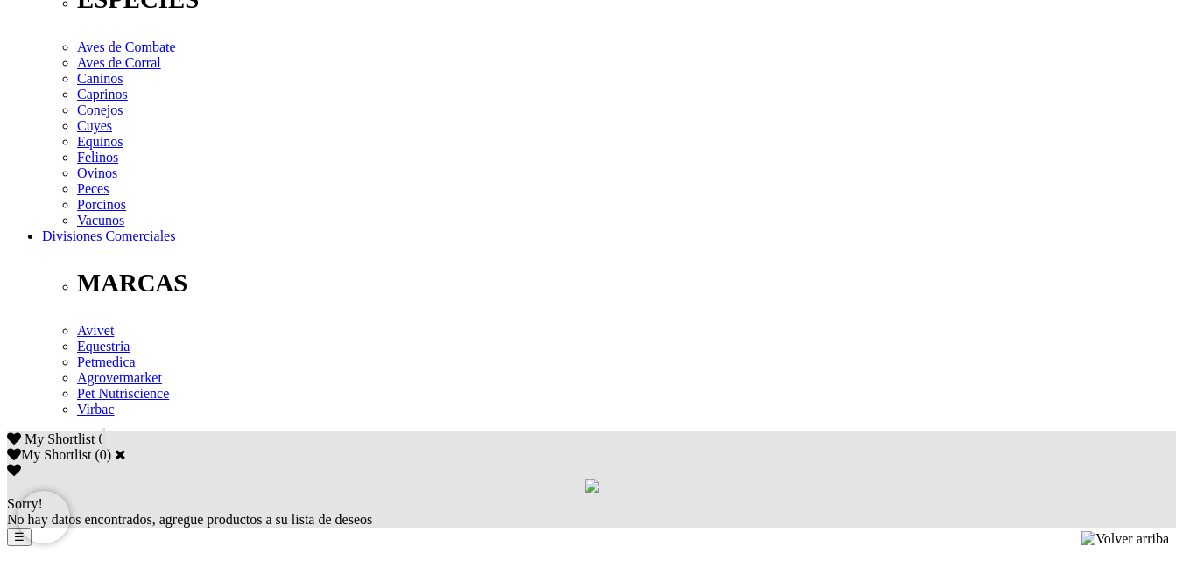
scroll to position [963, 0]
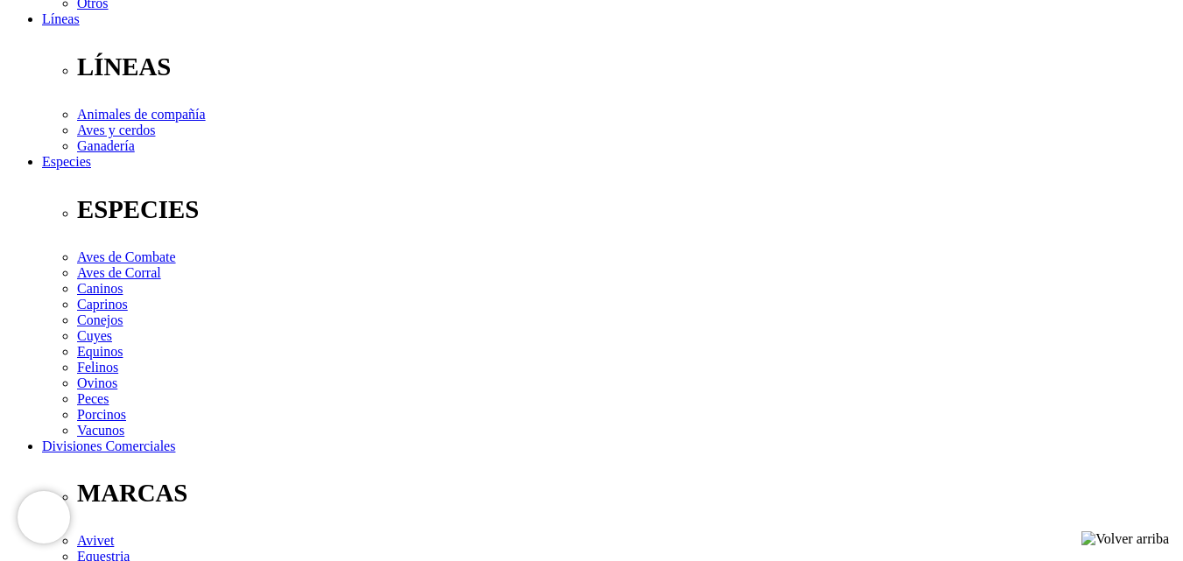
scroll to position [963, 0]
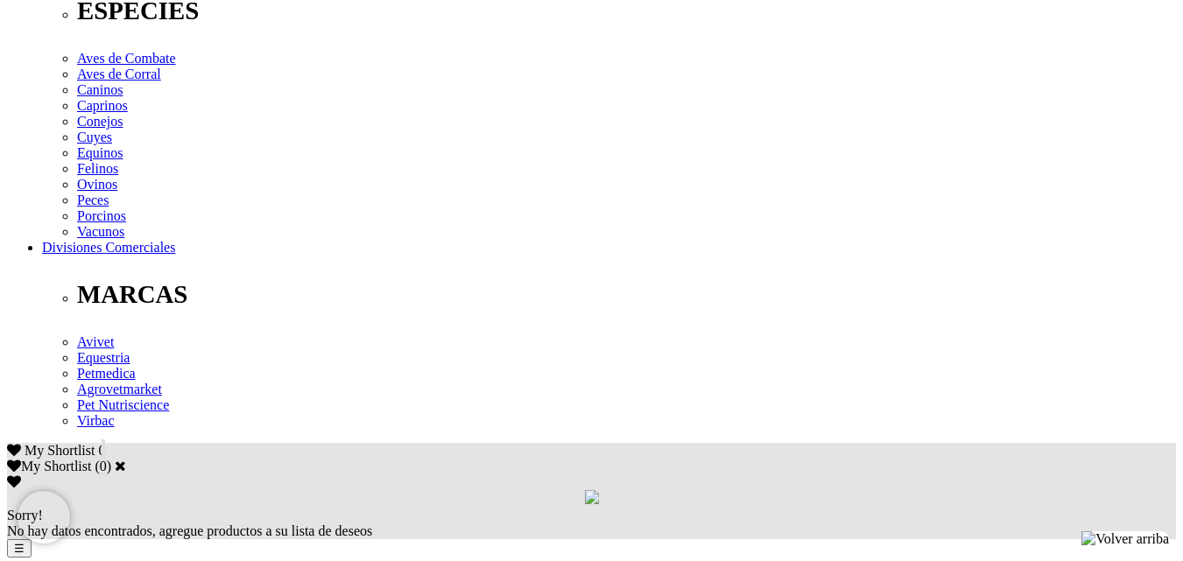
scroll to position [1051, 0]
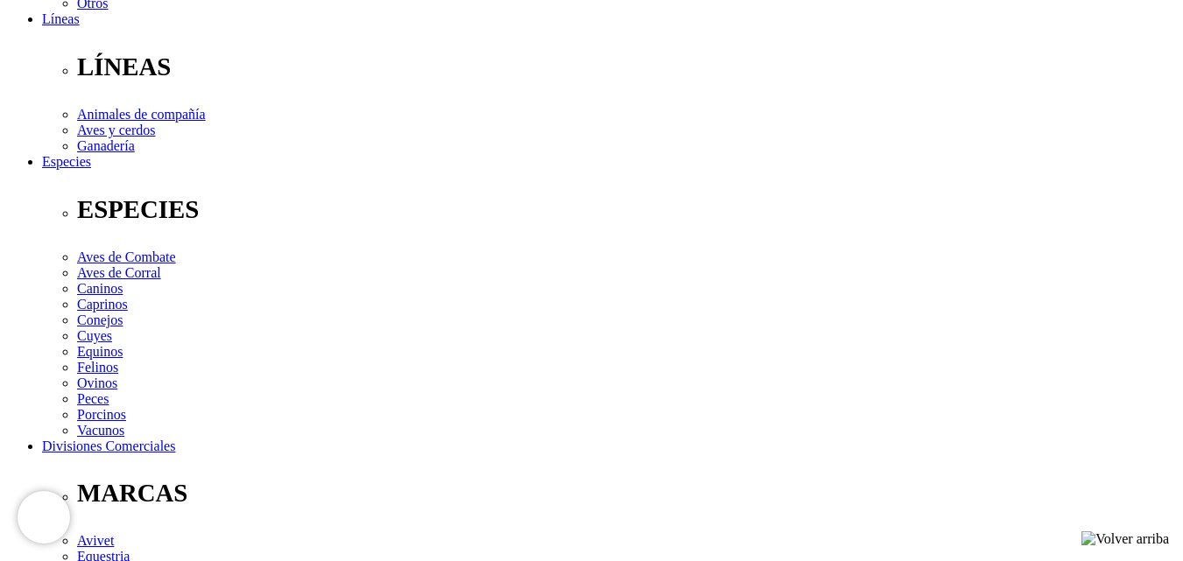
scroll to position [963, 0]
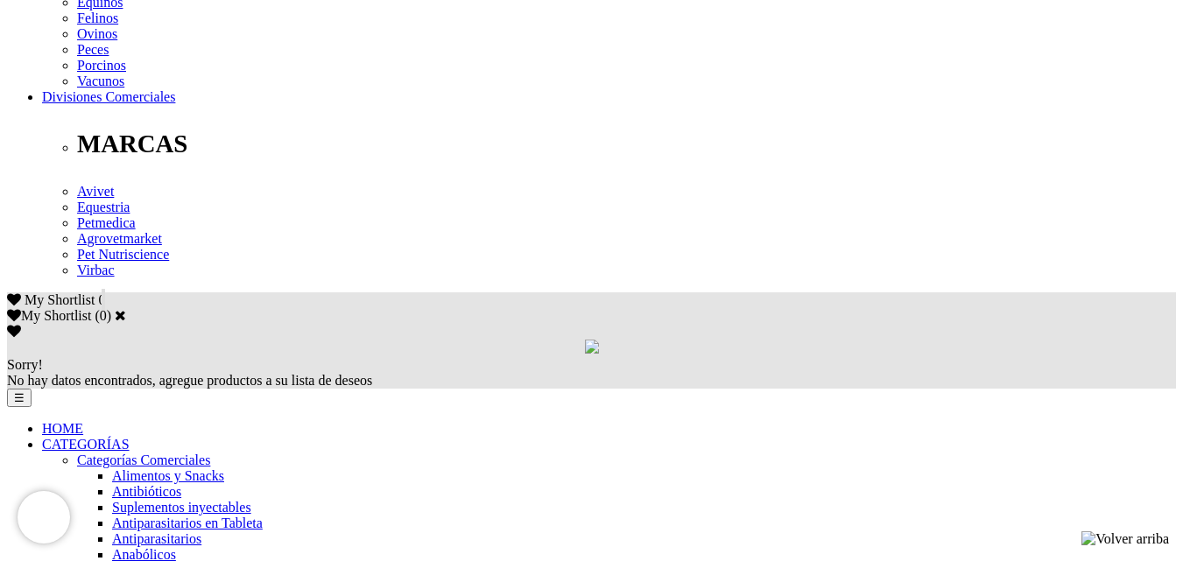
scroll to position [876, 0]
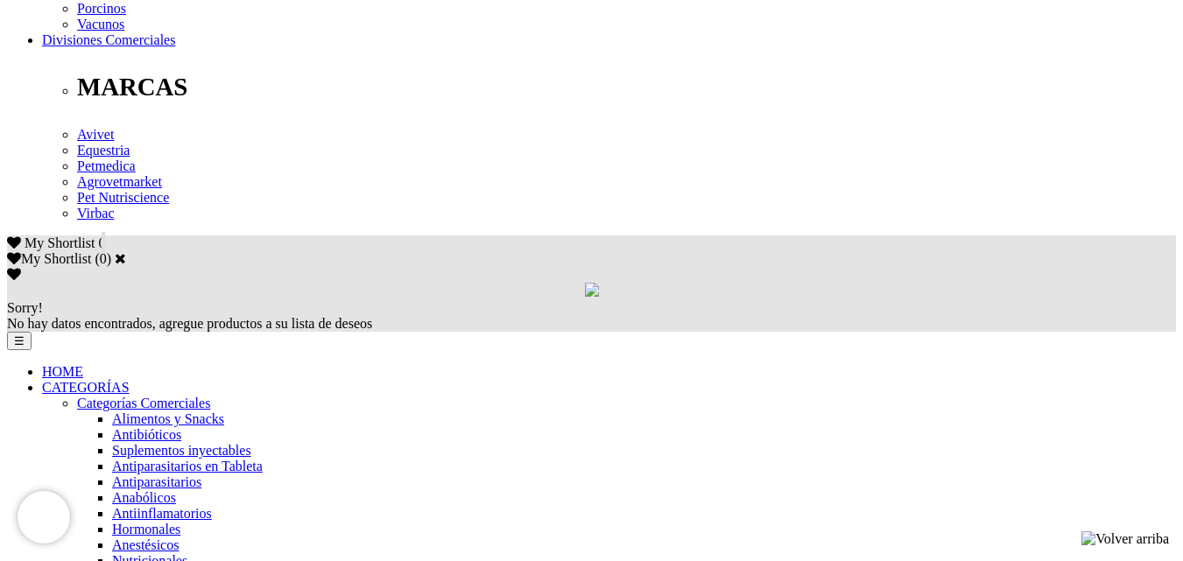
scroll to position [963, 0]
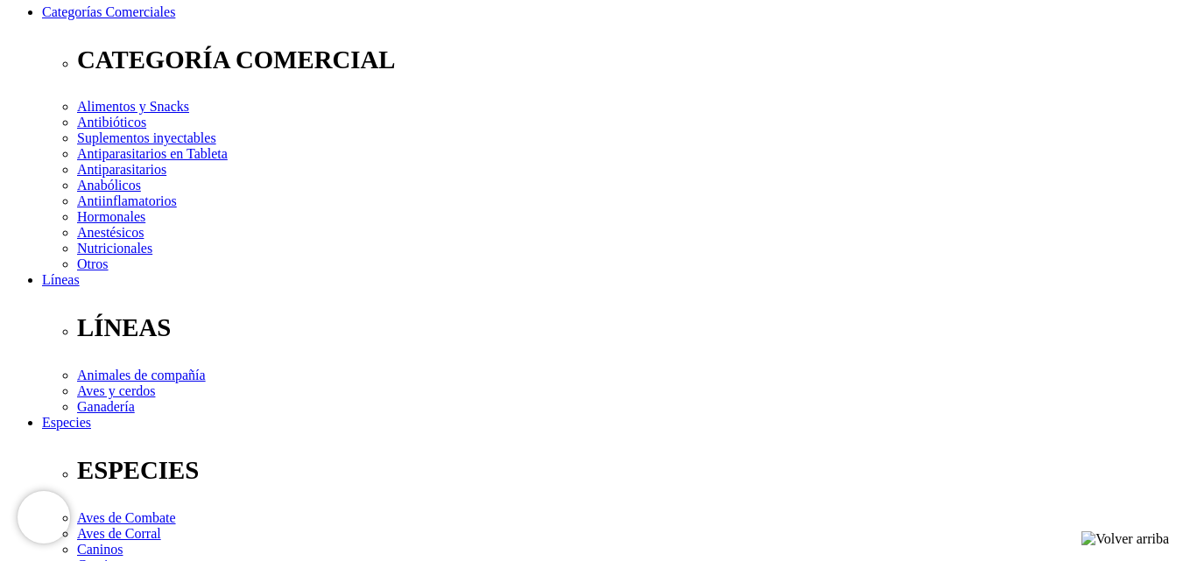
scroll to position [263, 0]
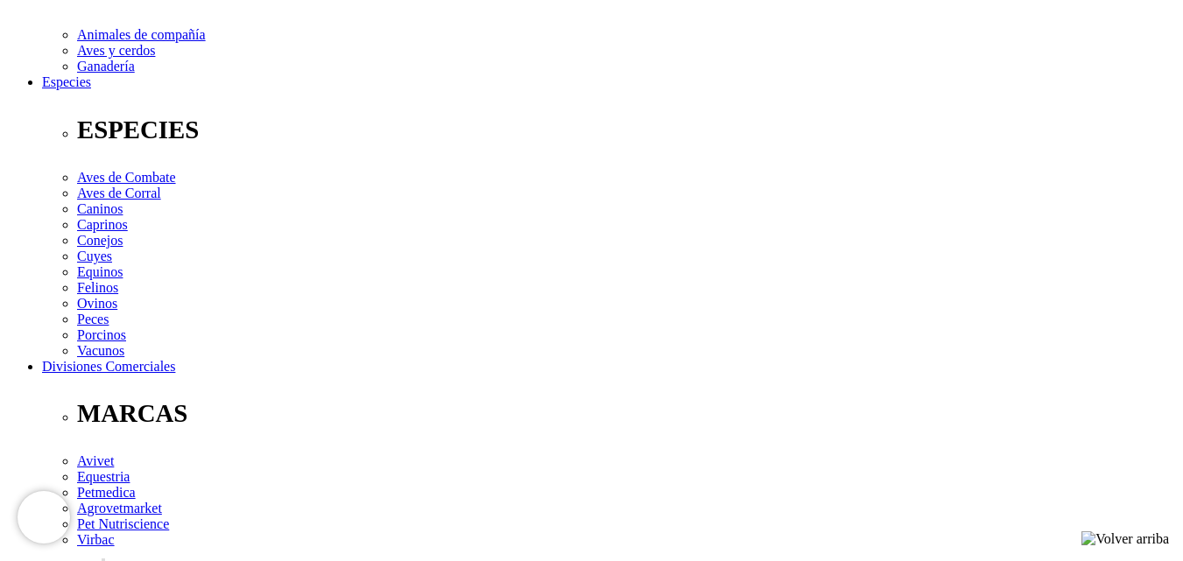
scroll to position [613, 0]
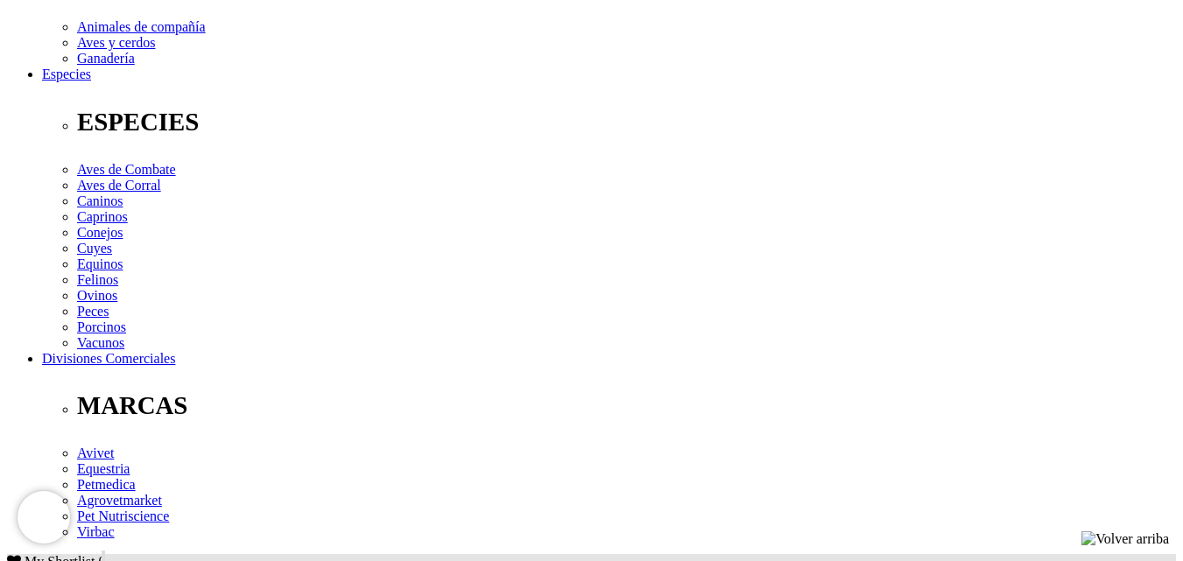
checkbox input "false"
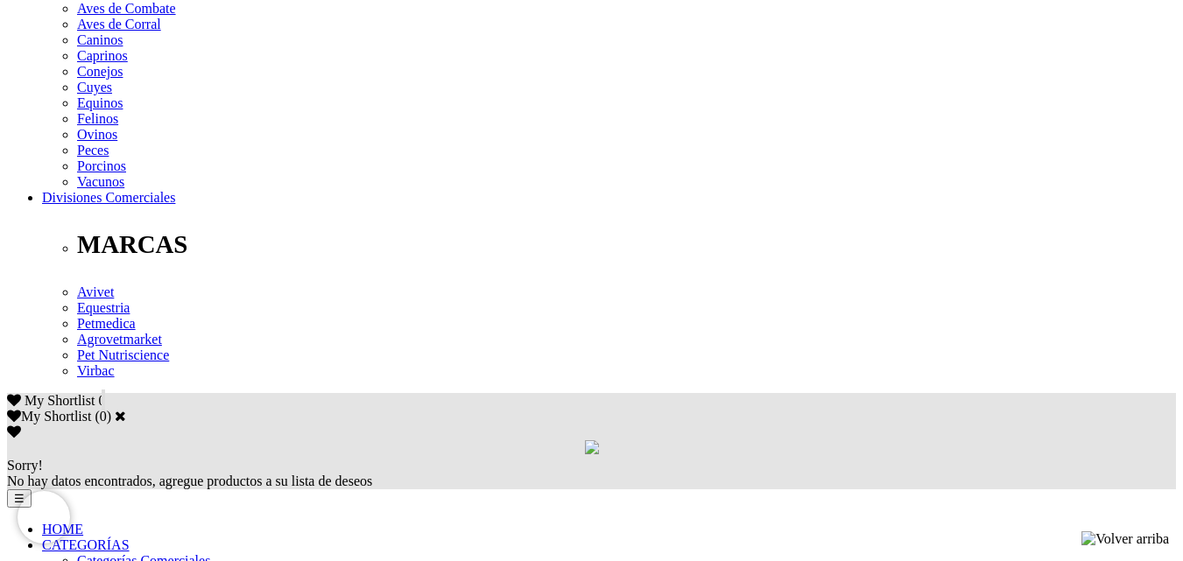
scroll to position [963, 0]
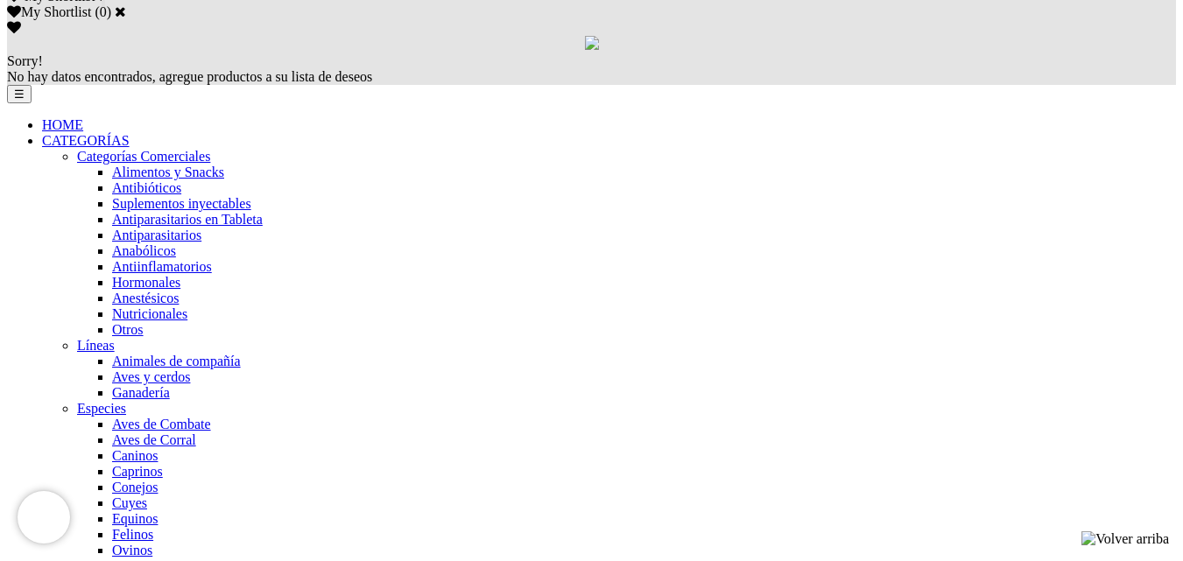
scroll to position [1226, 0]
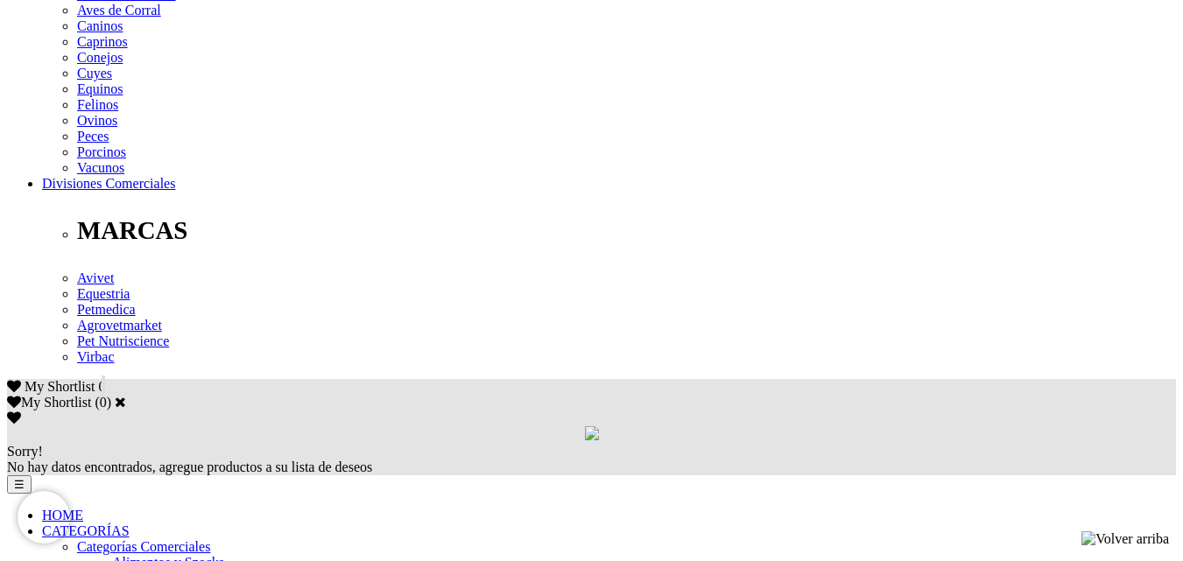
scroll to position [876, 0]
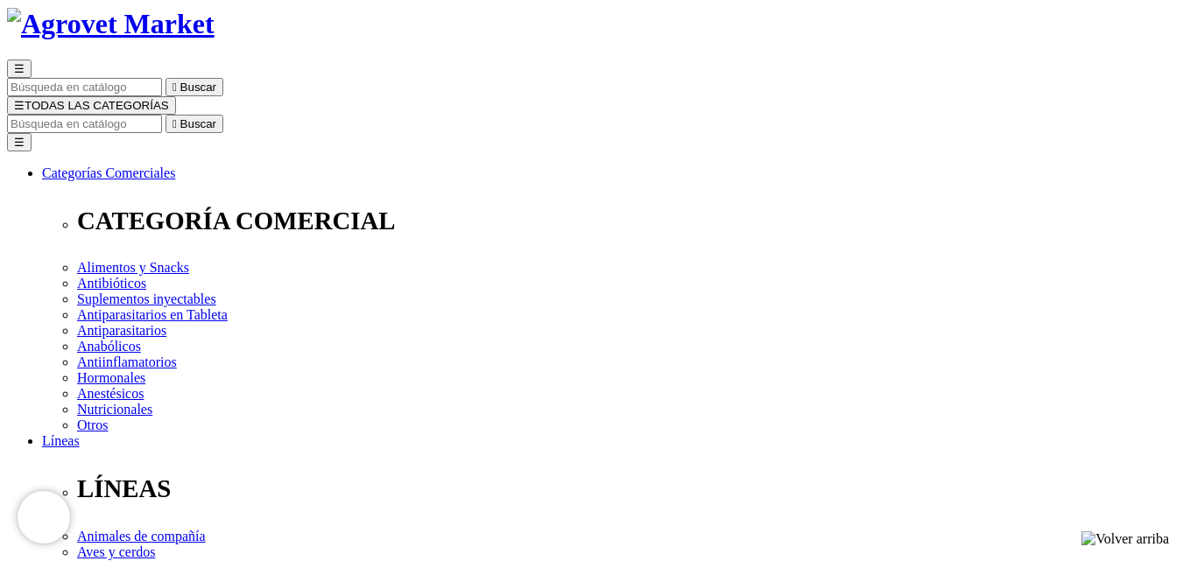
scroll to position [263, 0]
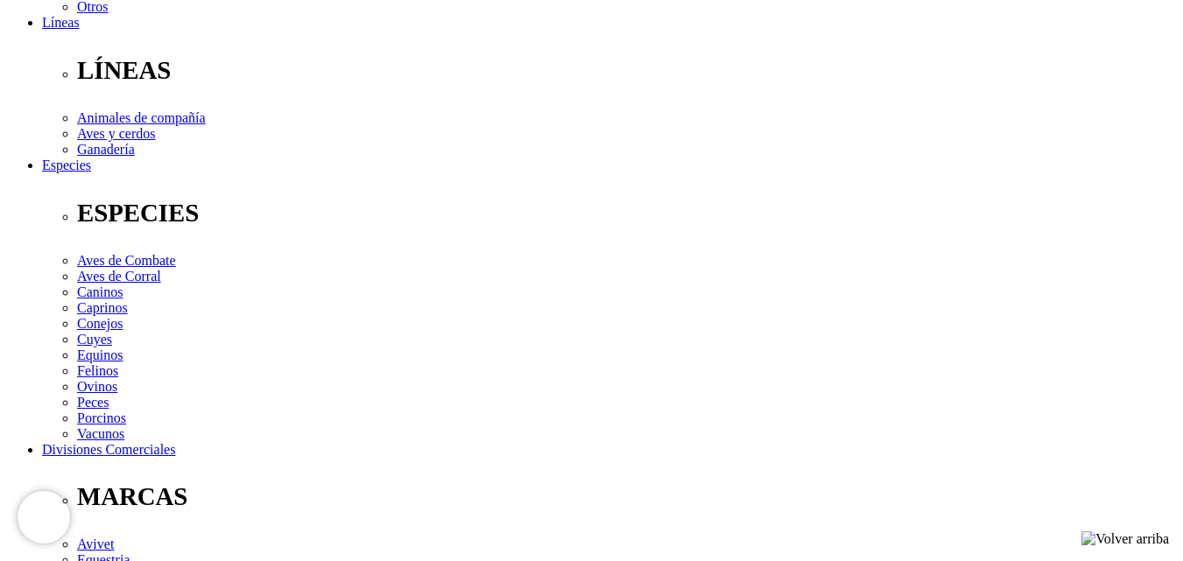
scroll to position [525, 0]
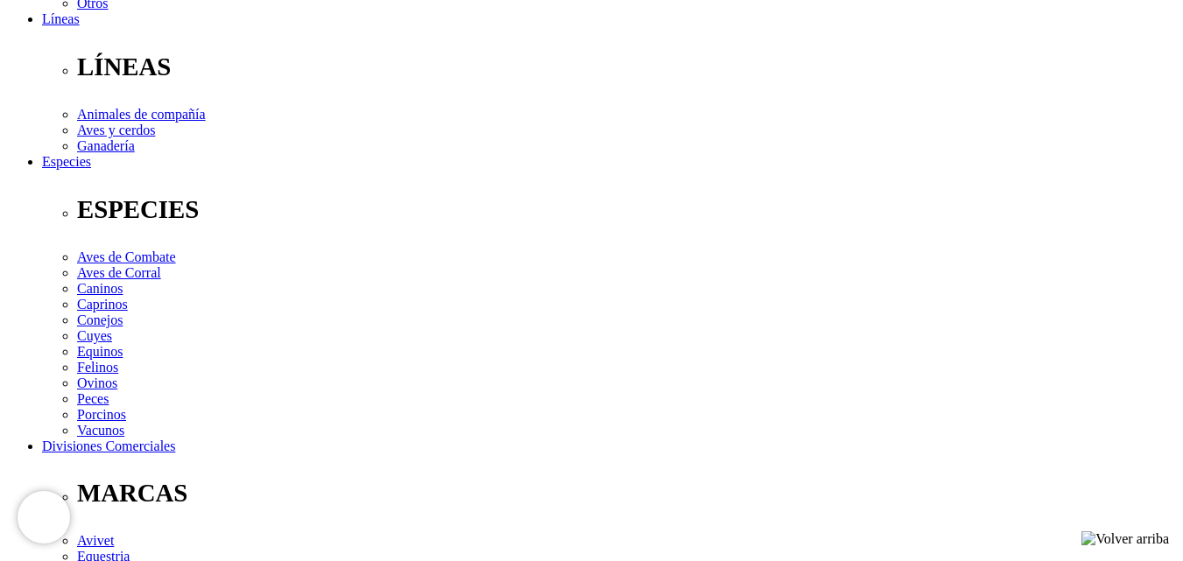
checkbox input "true"
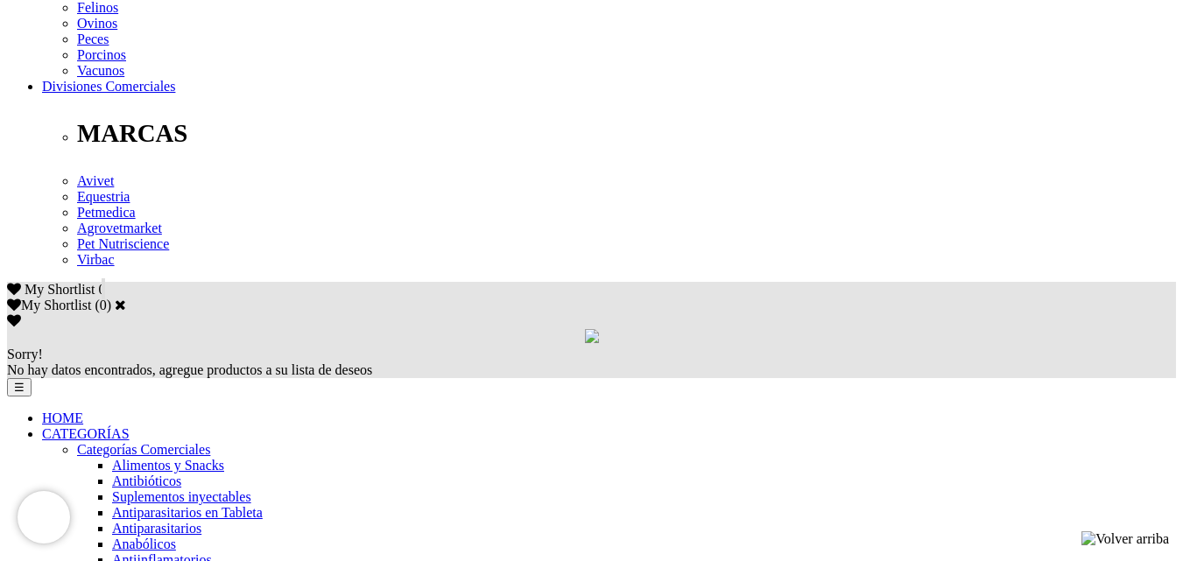
scroll to position [1051, 0]
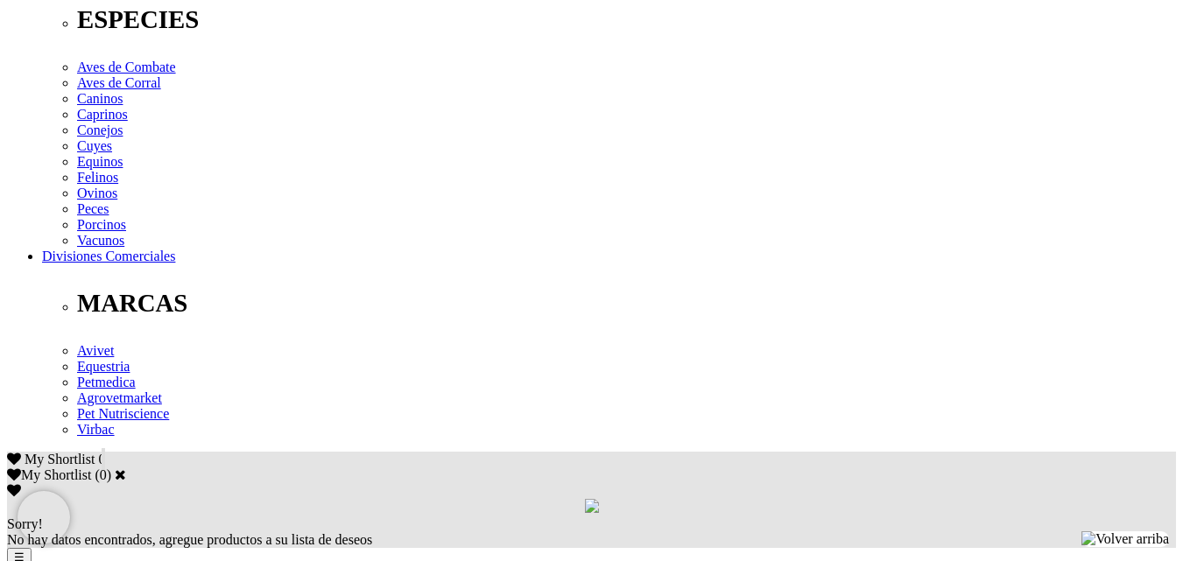
scroll to position [963, 0]
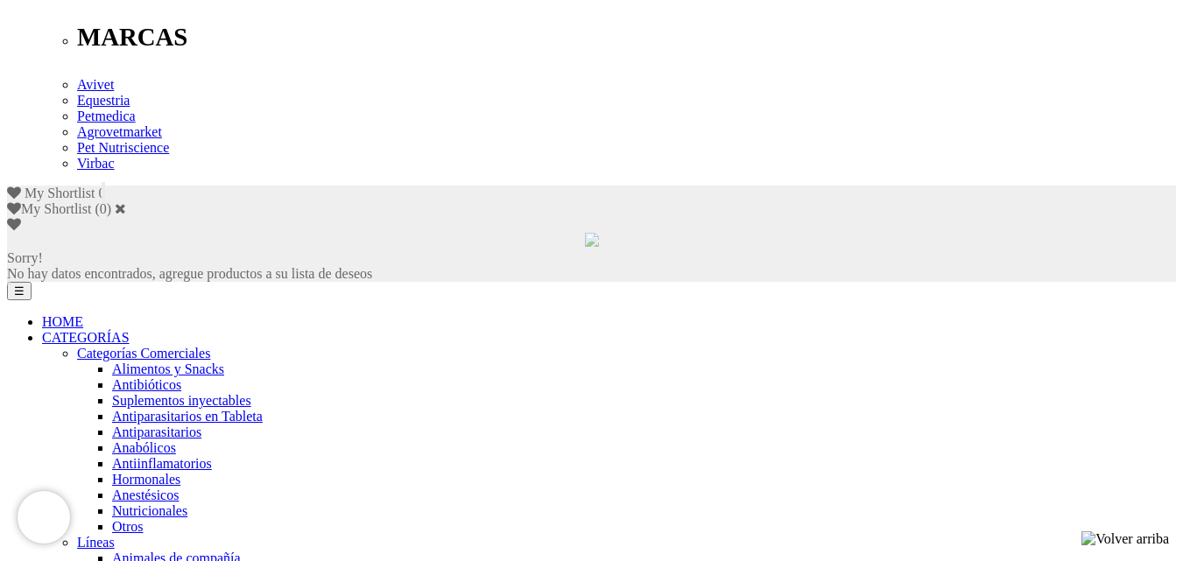
scroll to position [974, 0]
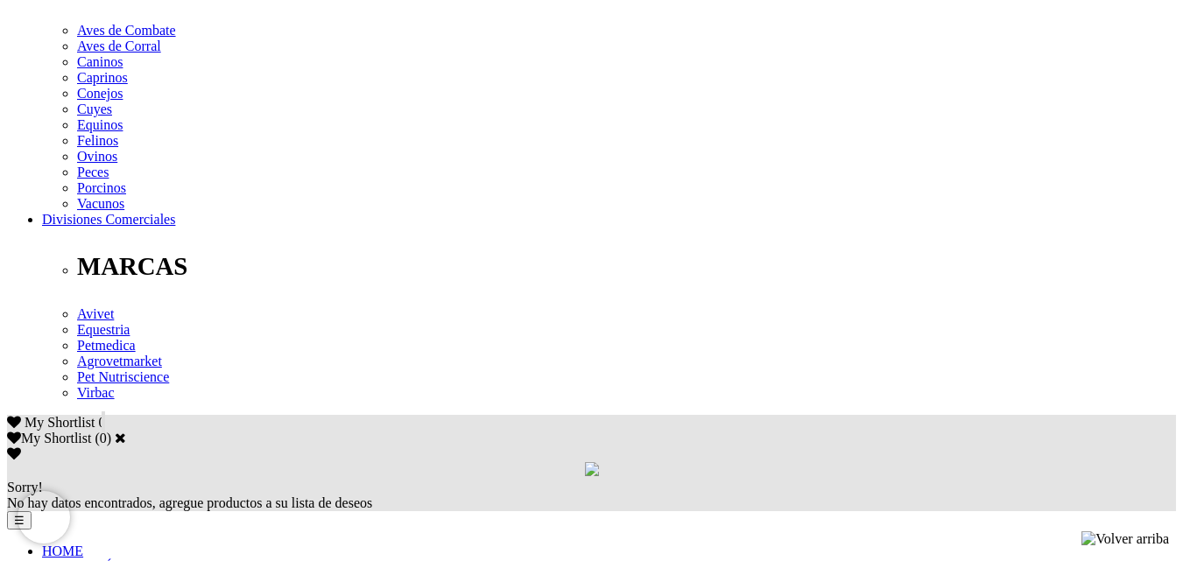
scroll to position [1051, 0]
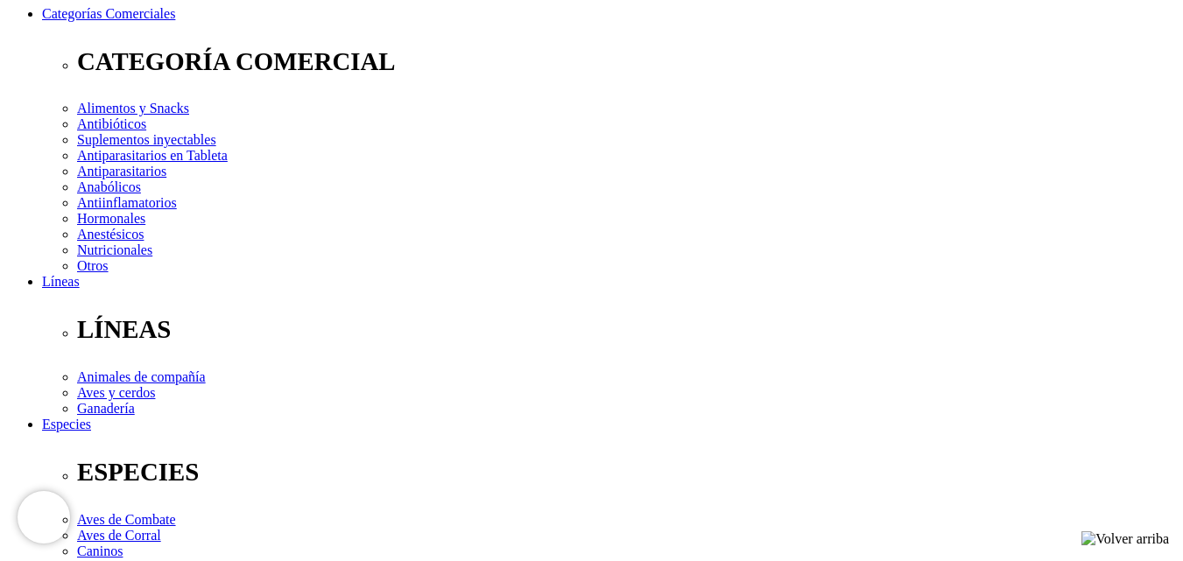
scroll to position [700, 0]
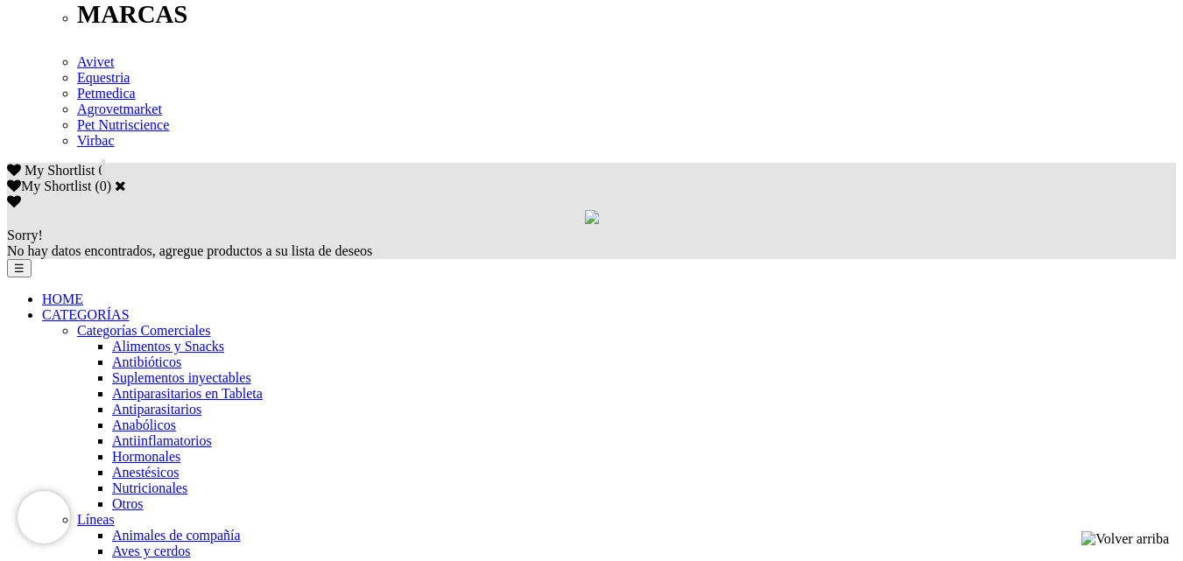
scroll to position [1044, 0]
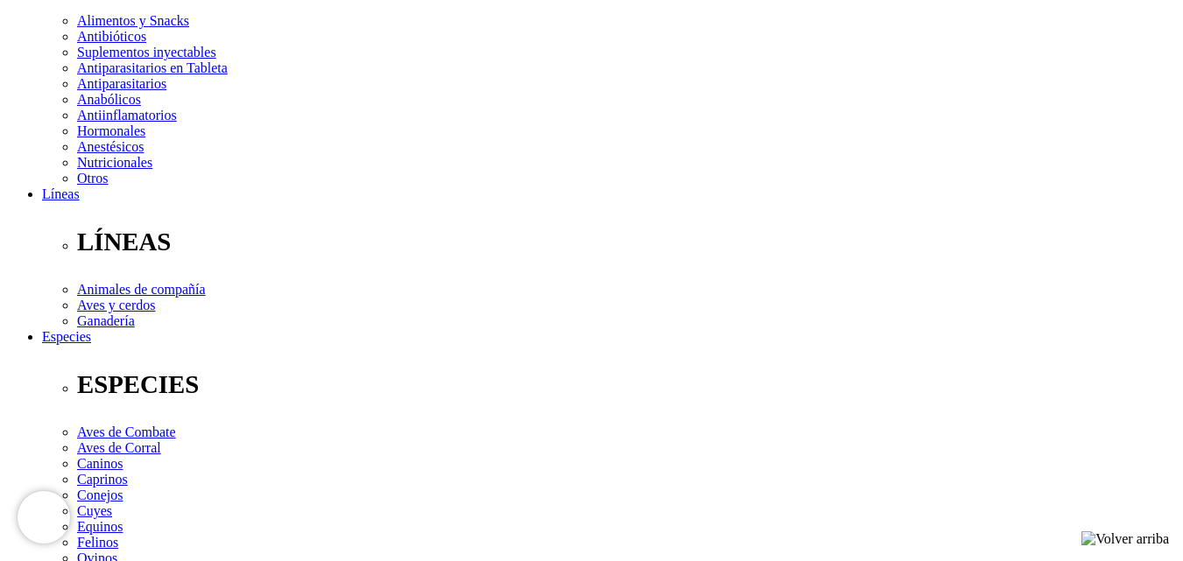
scroll to position [417, 0]
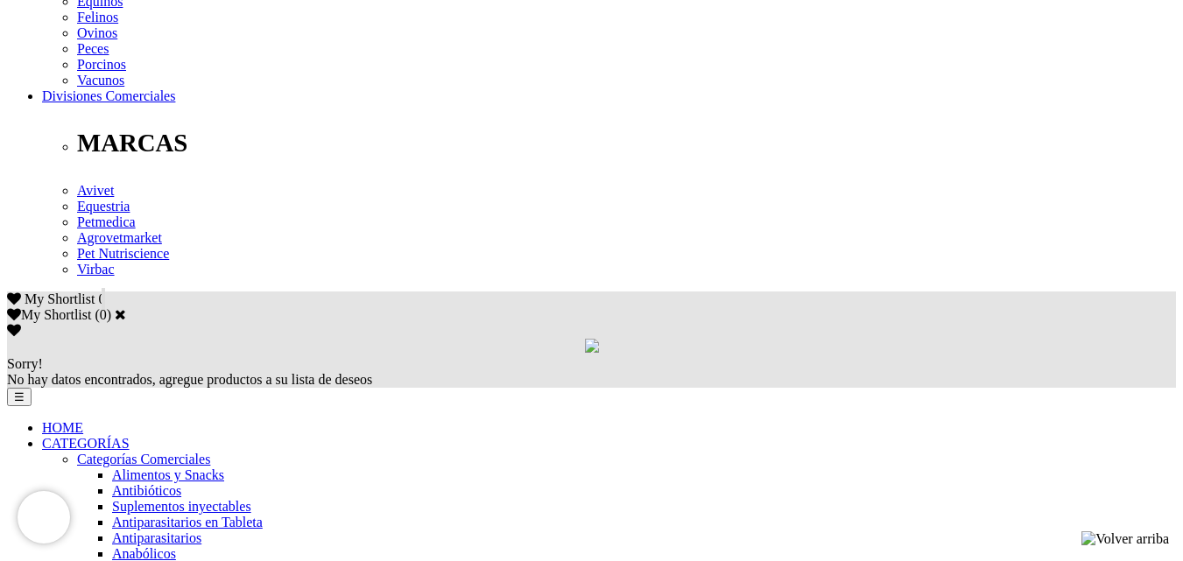
scroll to position [963, 0]
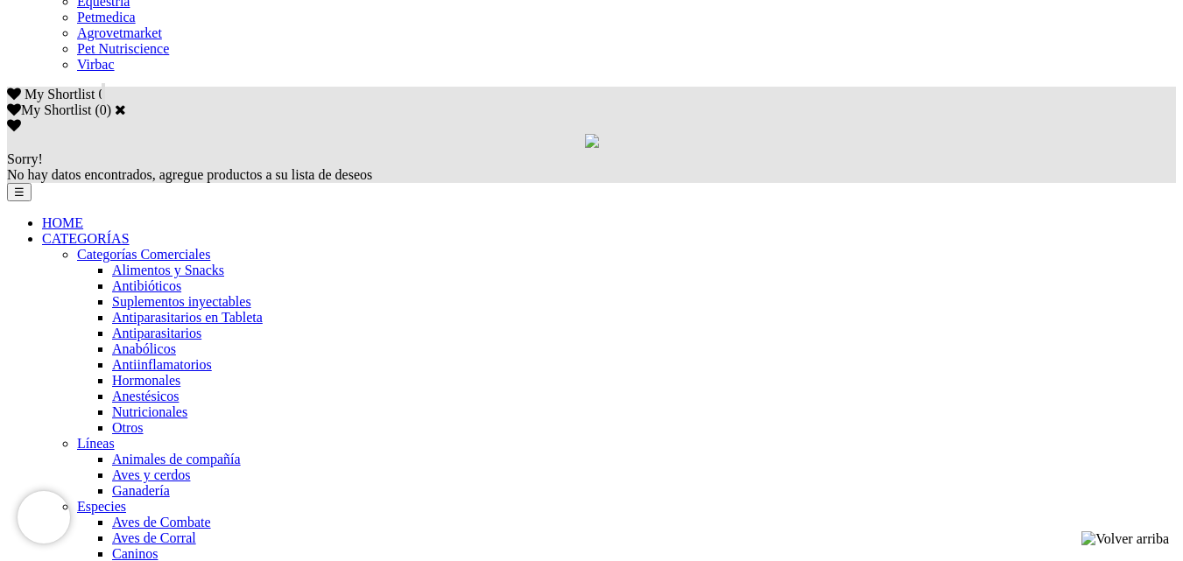
scroll to position [1138, 0]
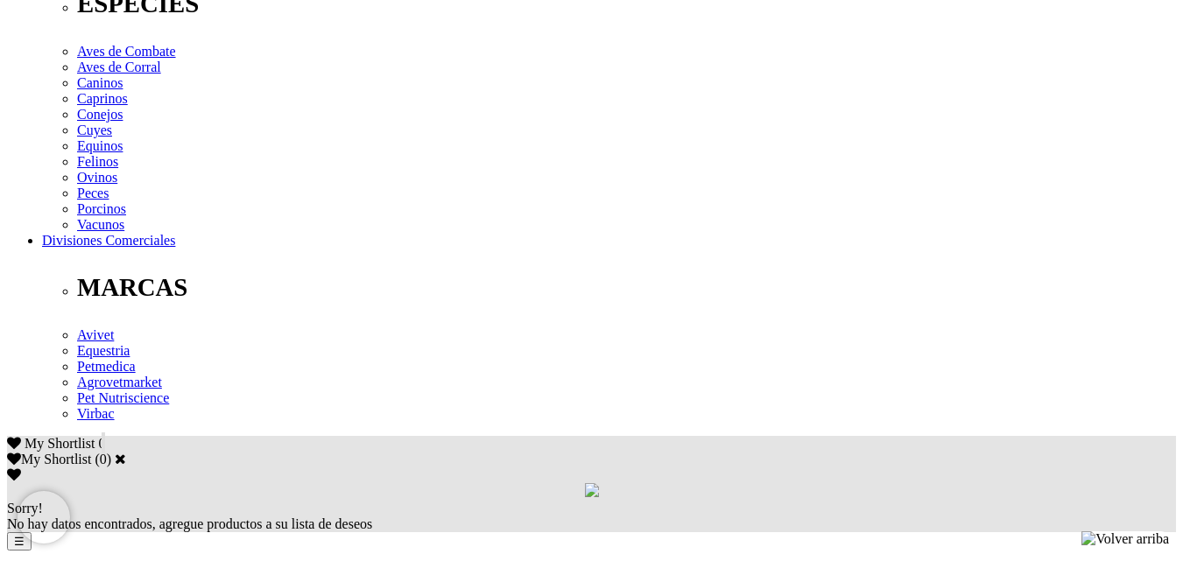
scroll to position [788, 0]
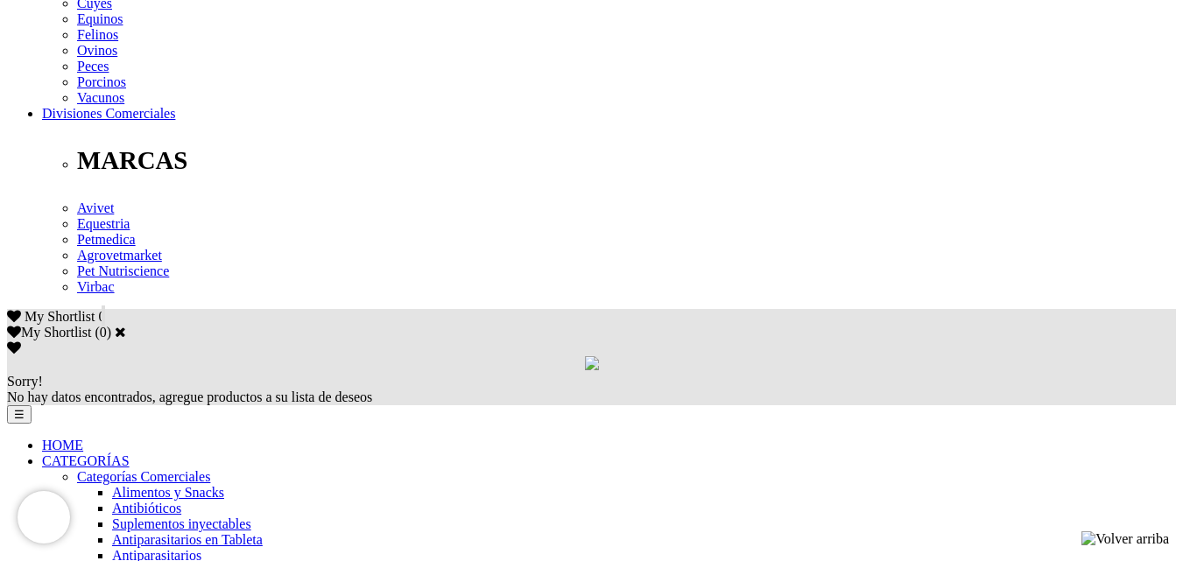
scroll to position [876, 0]
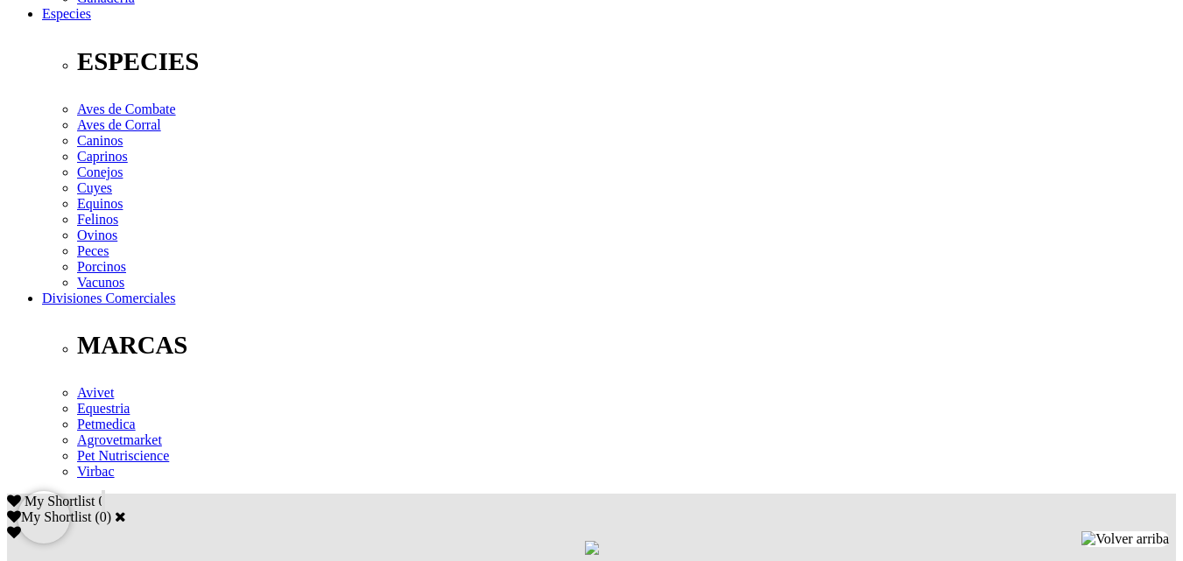
scroll to position [700, 0]
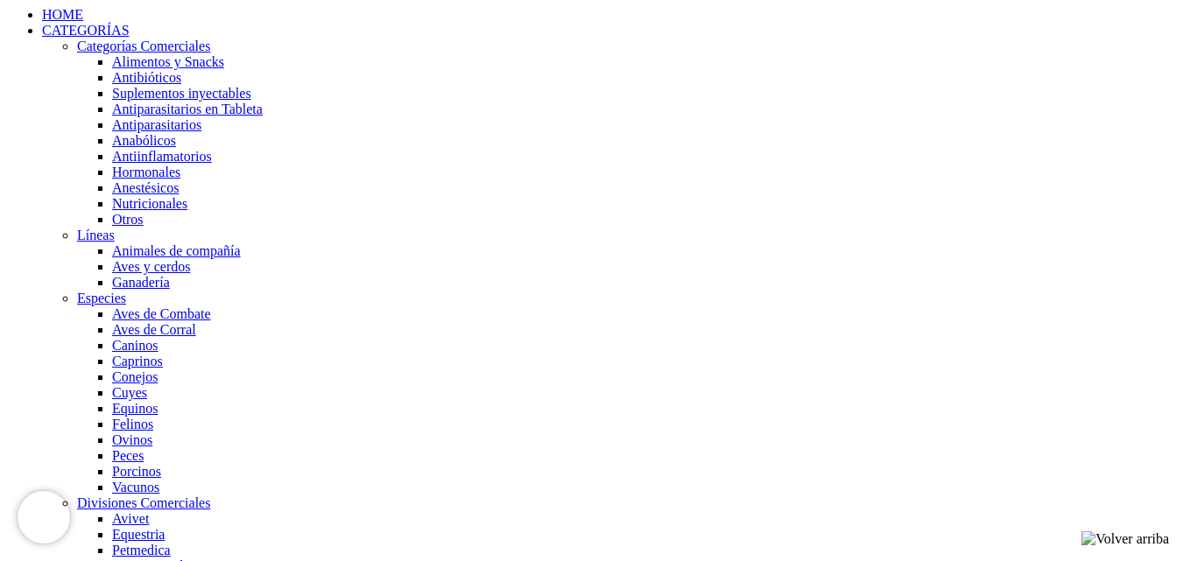
scroll to position [939, 0]
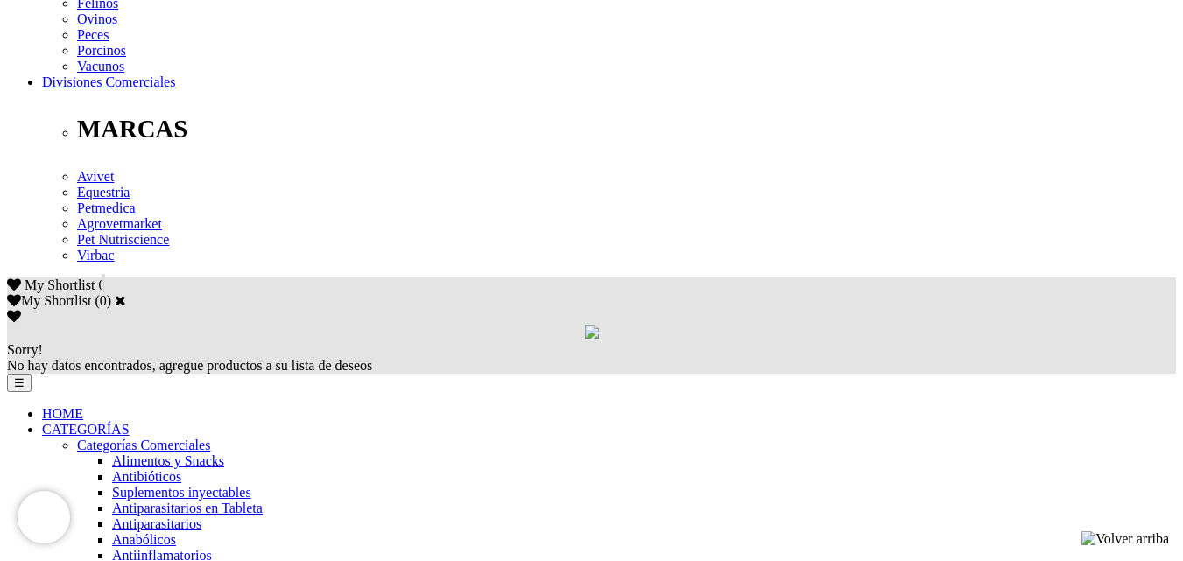
scroll to position [1138, 0]
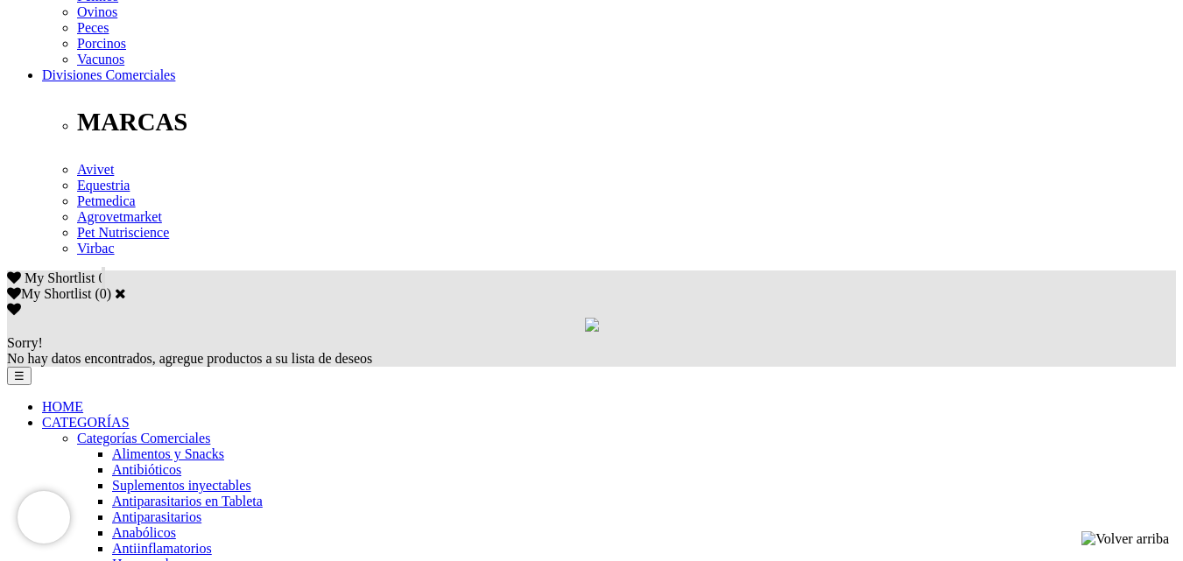
scroll to position [1051, 0]
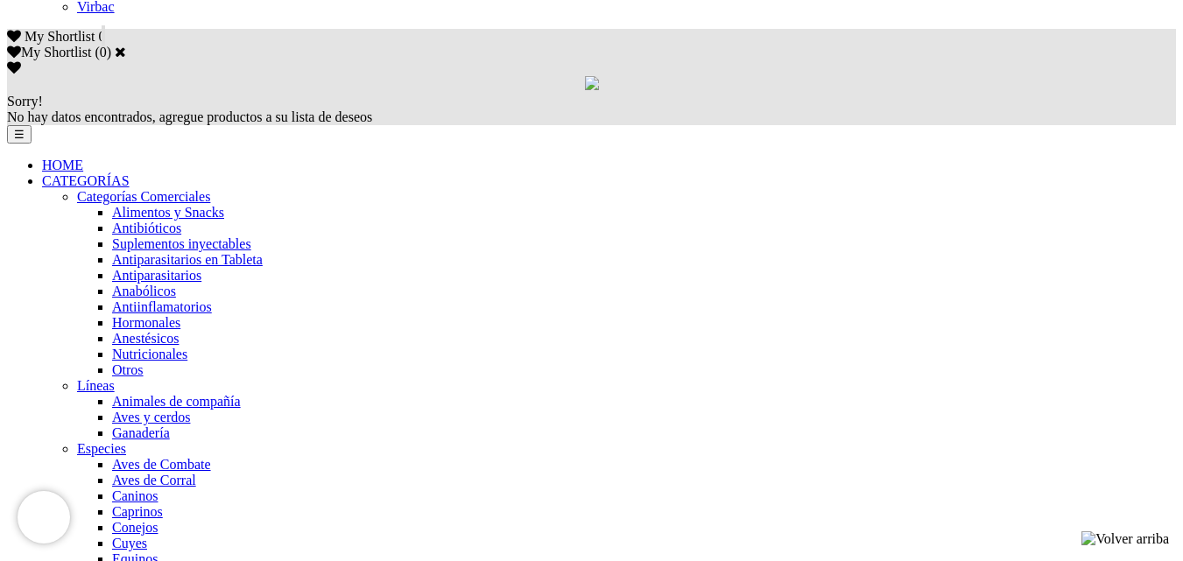
scroll to position [1207, 0]
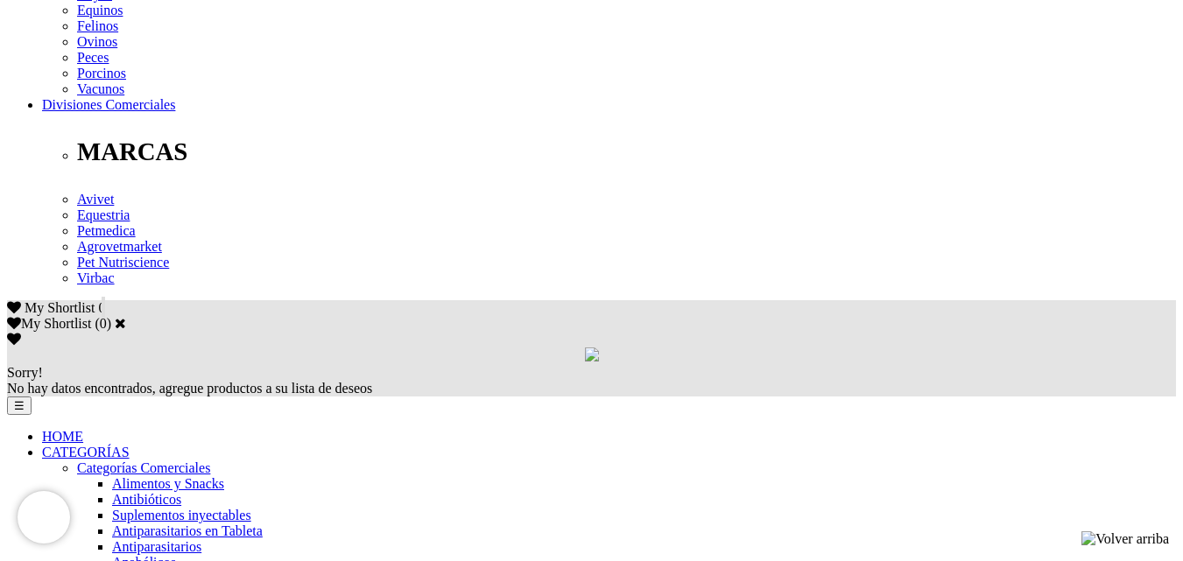
scroll to position [963, 0]
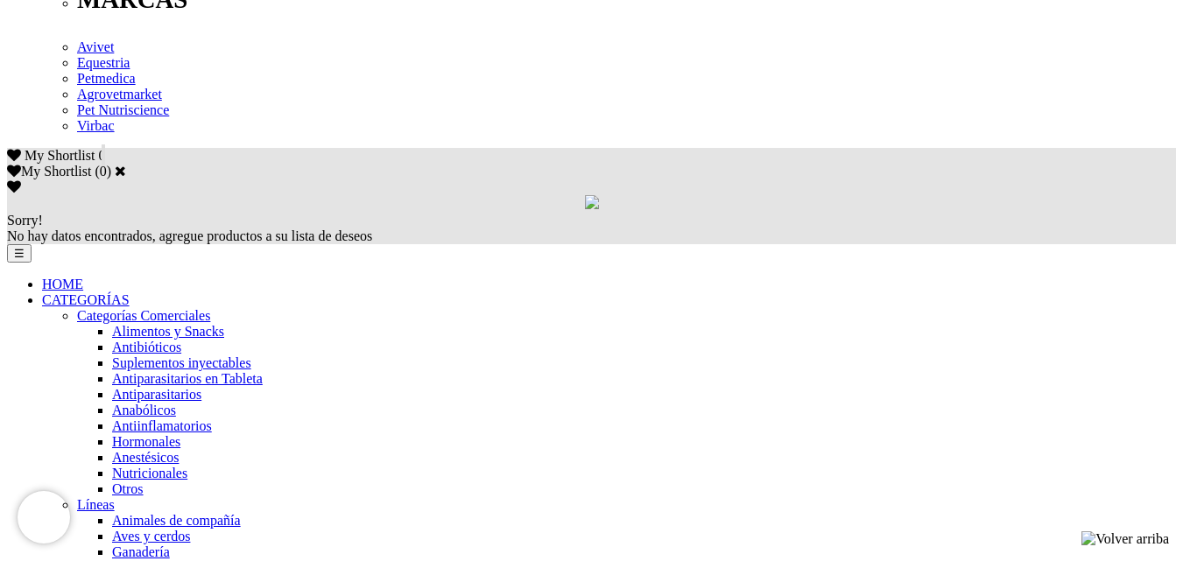
scroll to position [1051, 0]
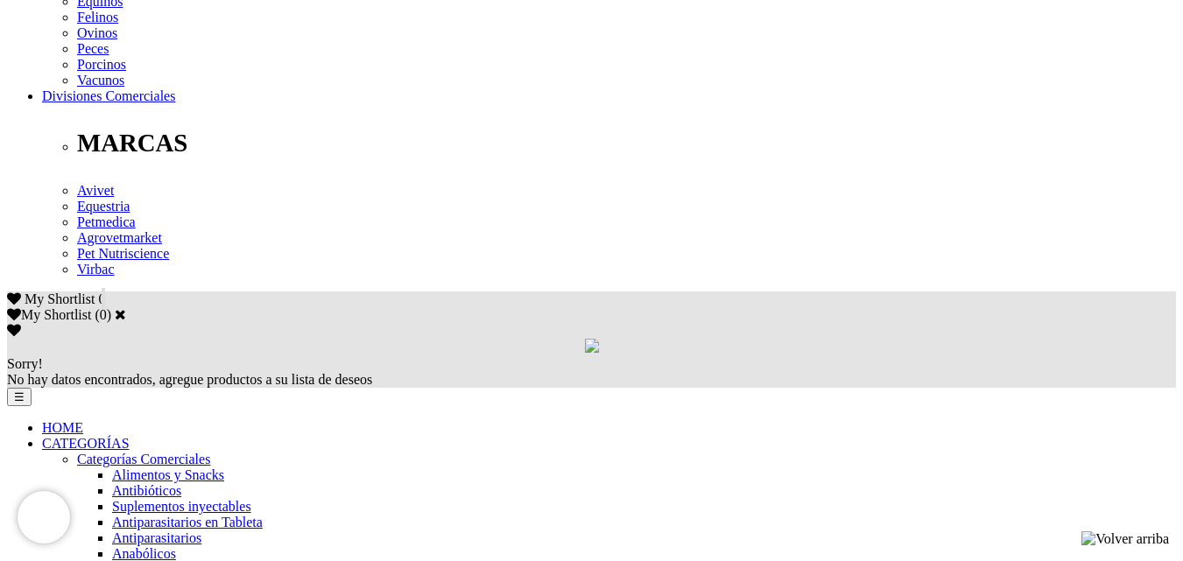
scroll to position [1051, 0]
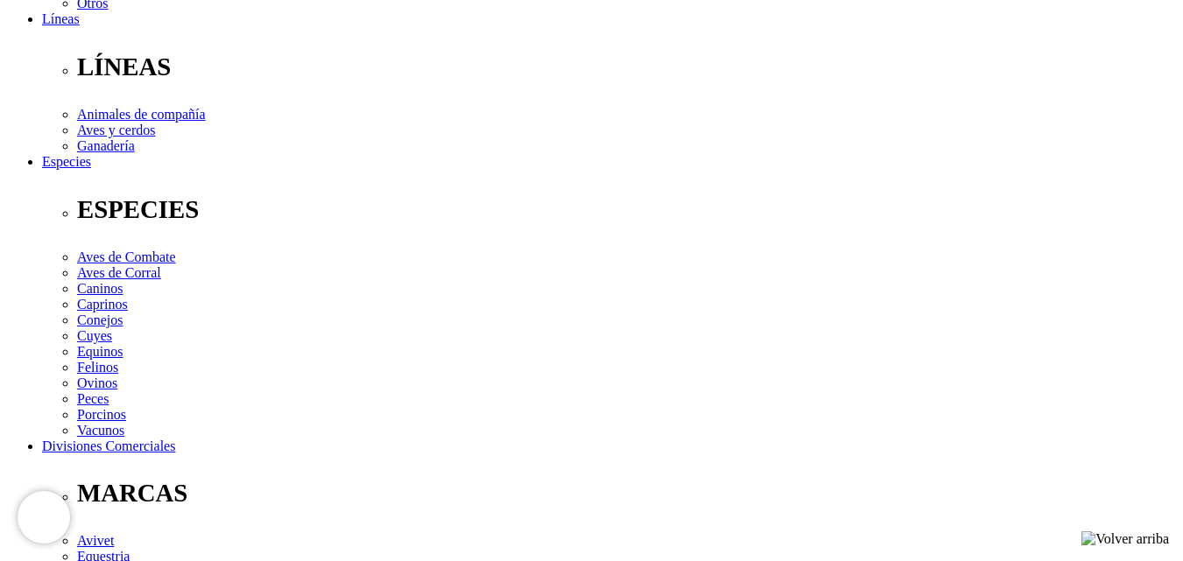
scroll to position [910, 0]
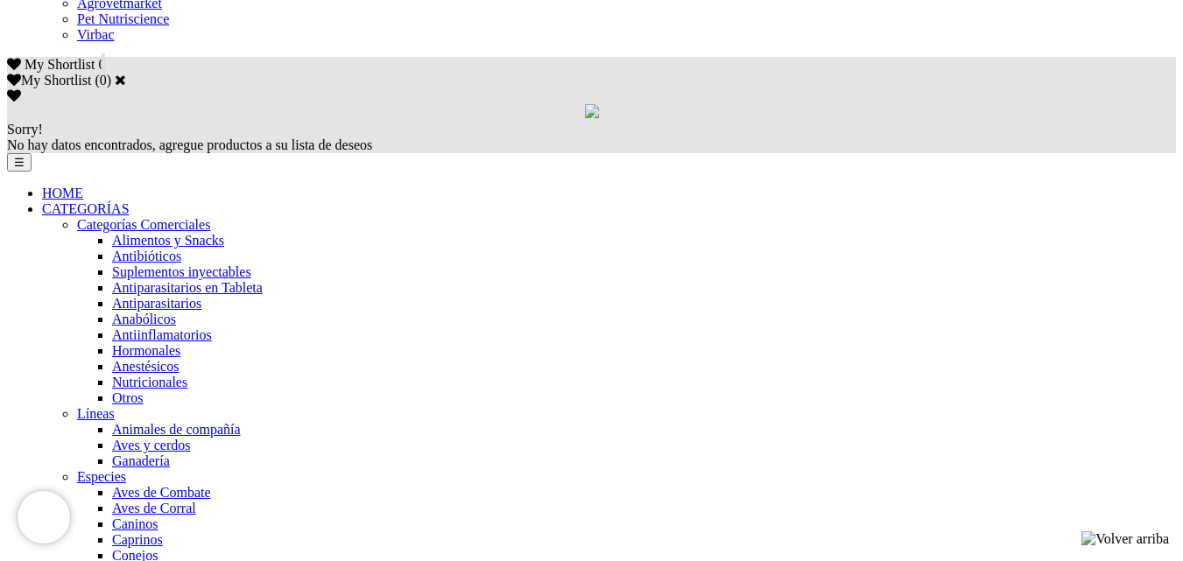
scroll to position [1138, 0]
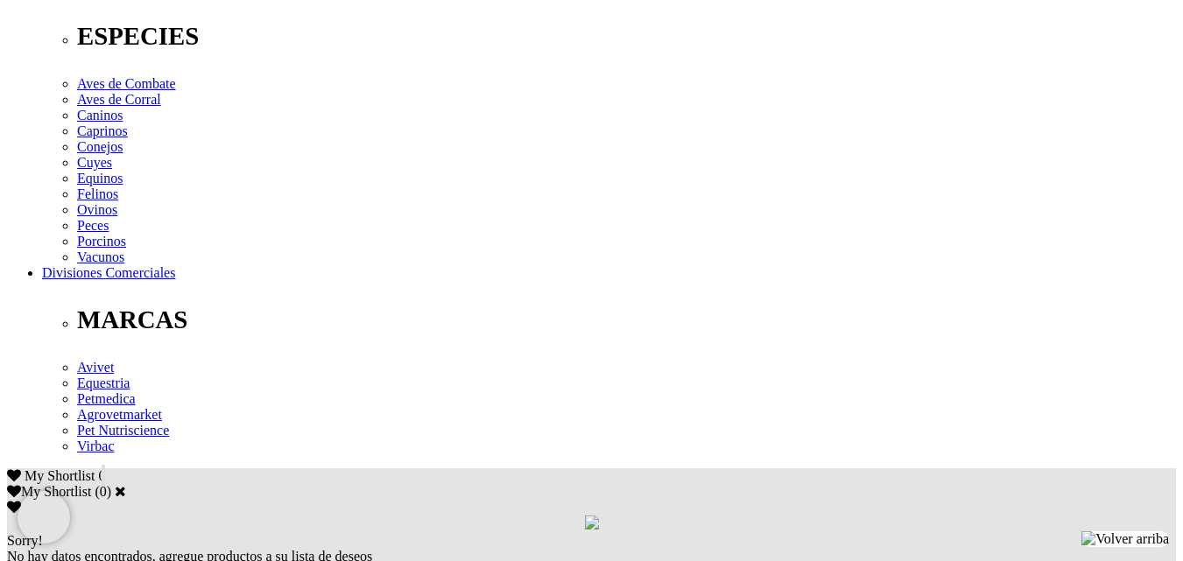
scroll to position [963, 0]
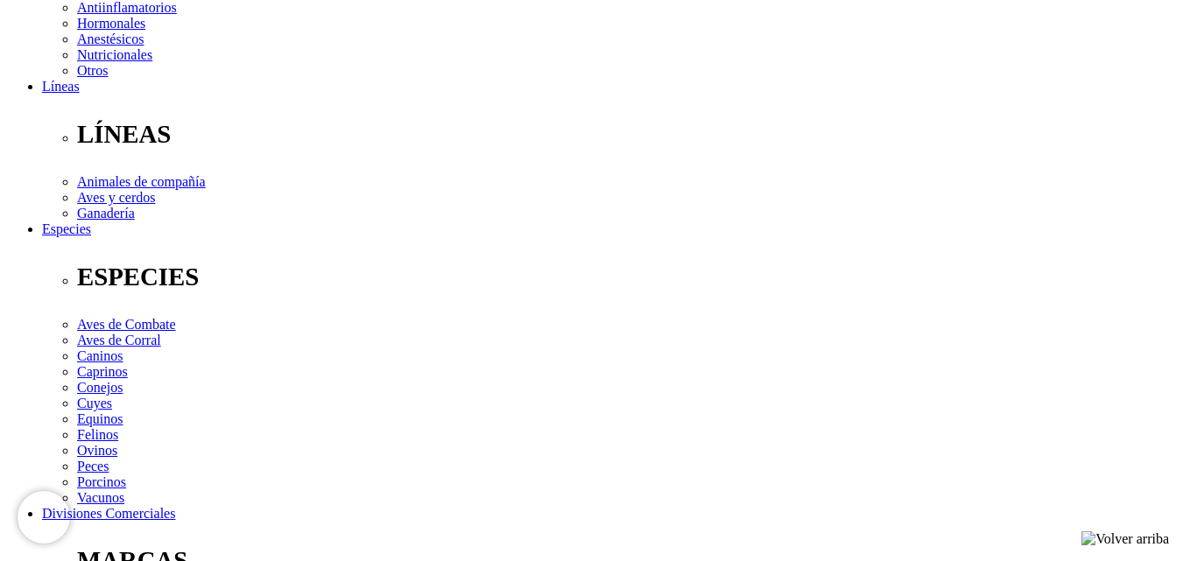
scroll to position [876, 0]
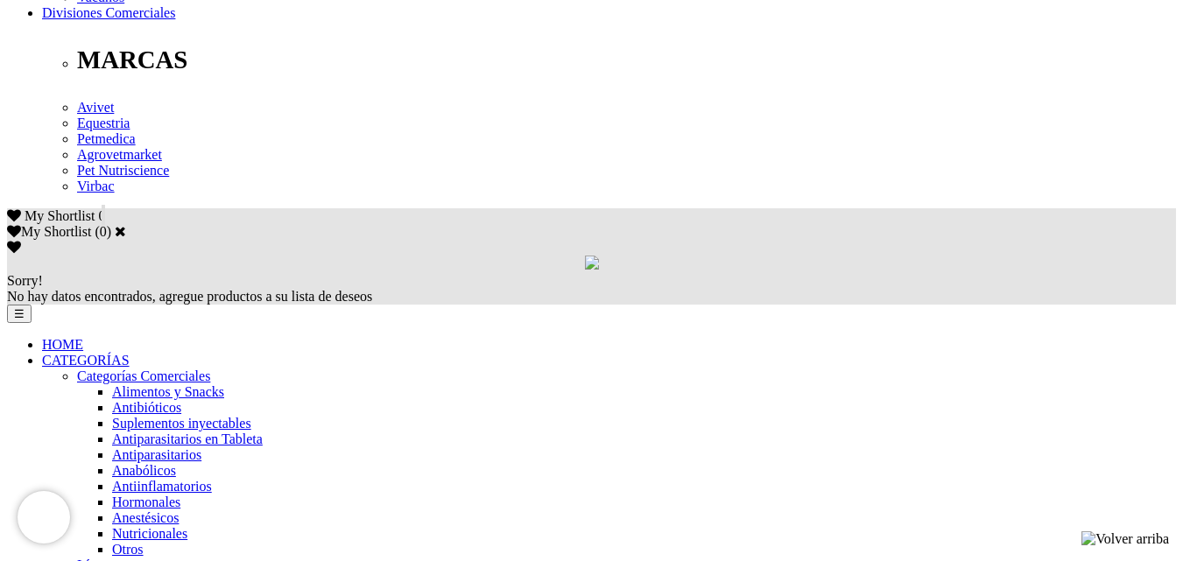
scroll to position [963, 0]
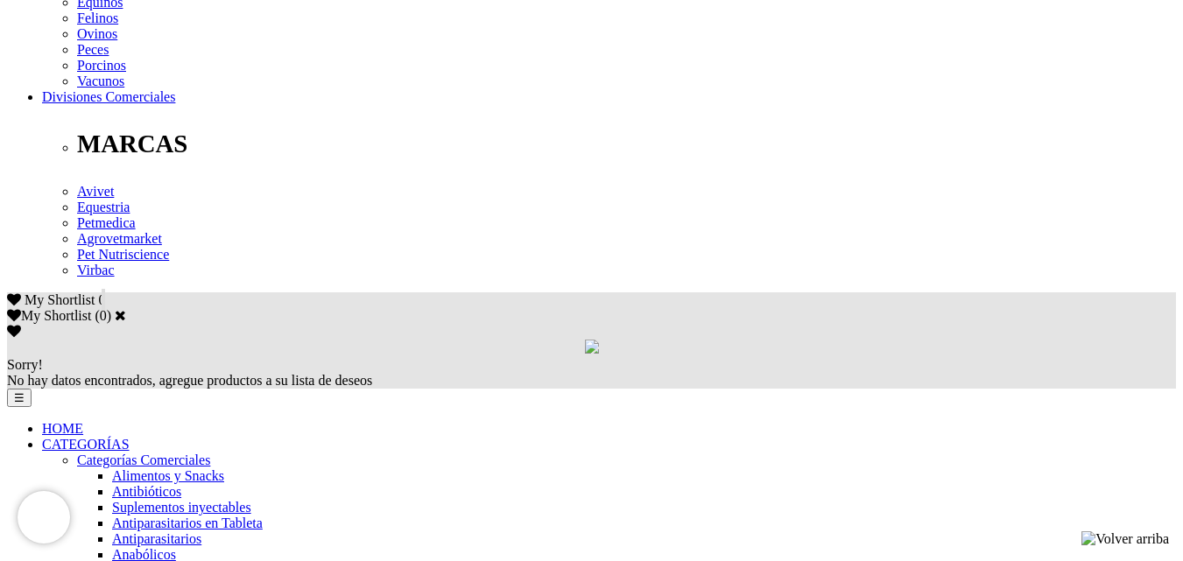
scroll to position [876, 0]
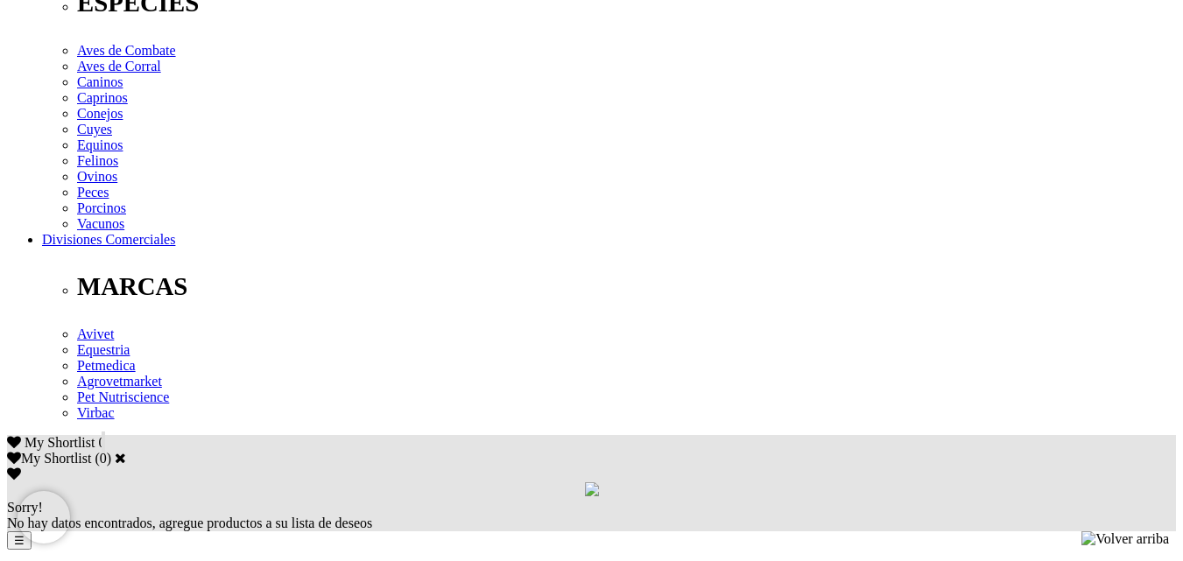
scroll to position [1051, 0]
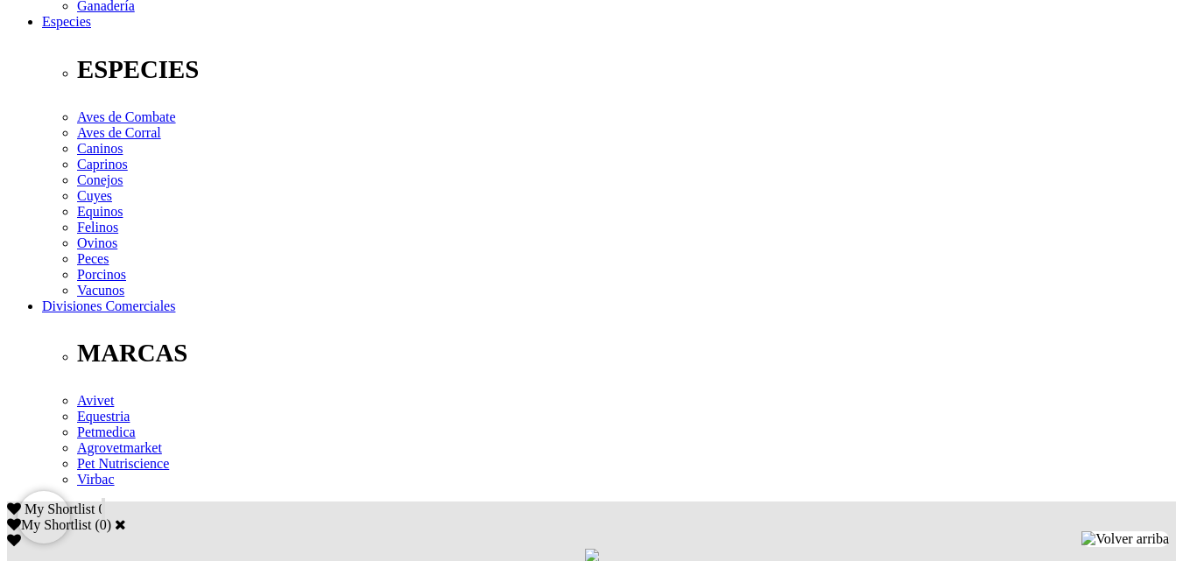
scroll to position [876, 0]
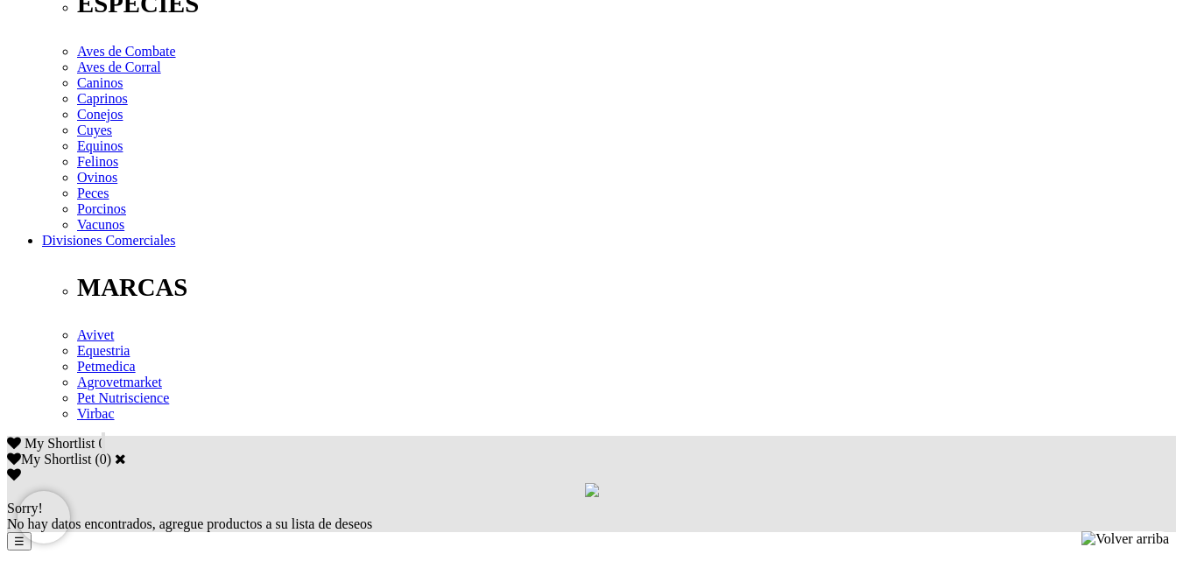
scroll to position [1051, 0]
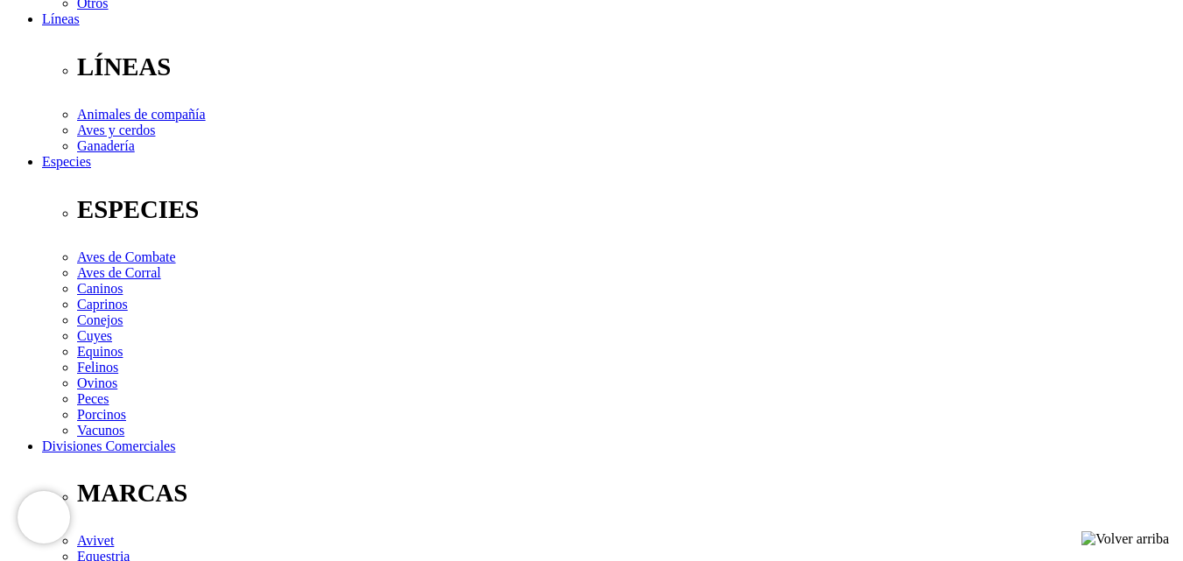
scroll to position [1051, 0]
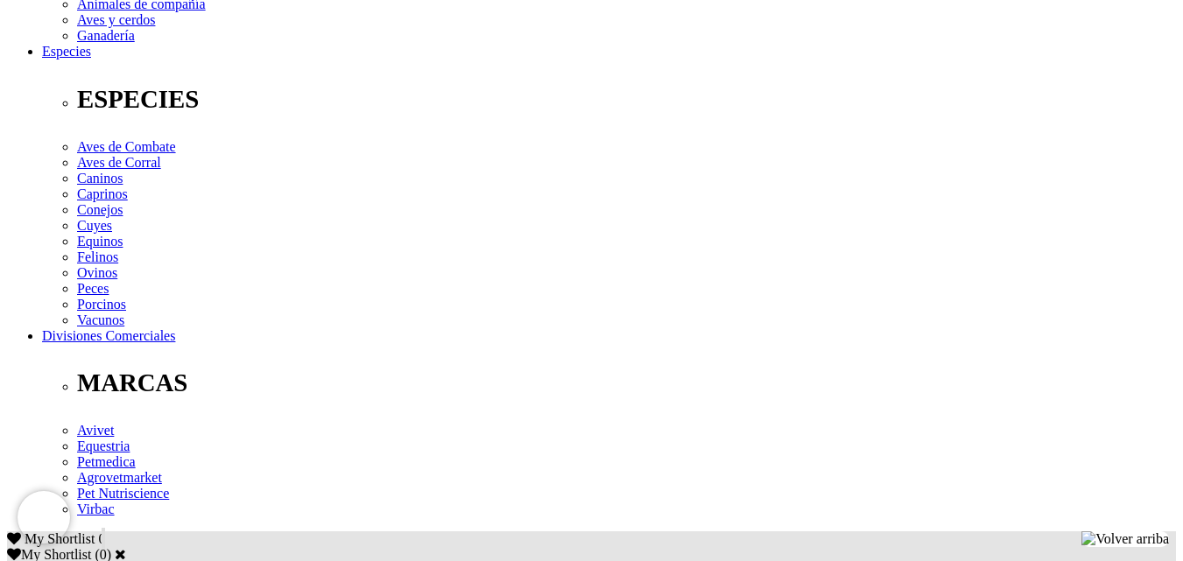
scroll to position [876, 0]
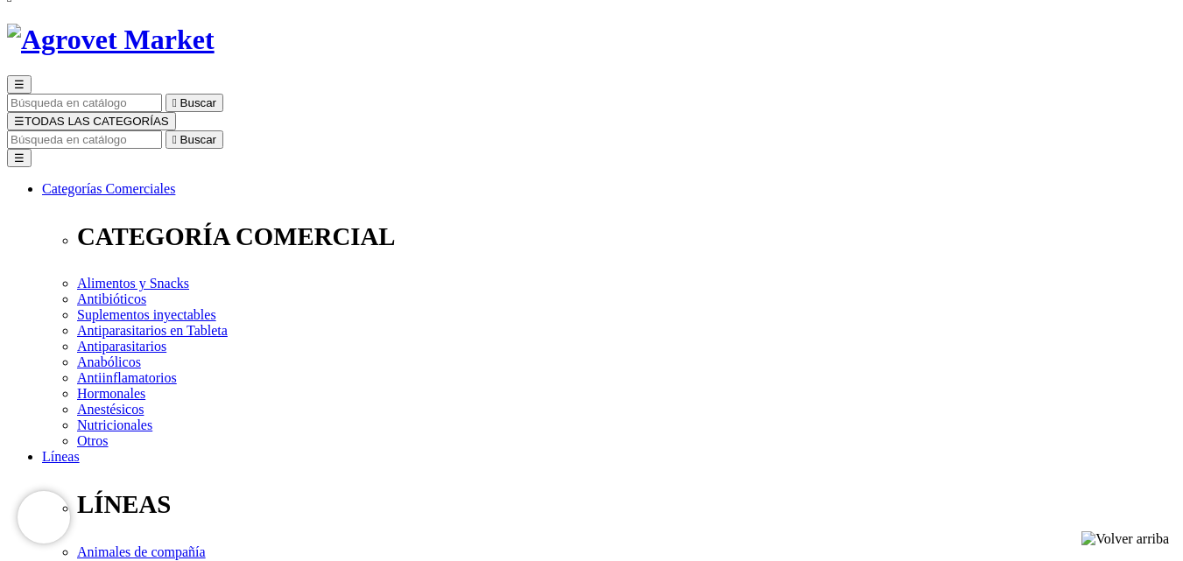
scroll to position [175, 0]
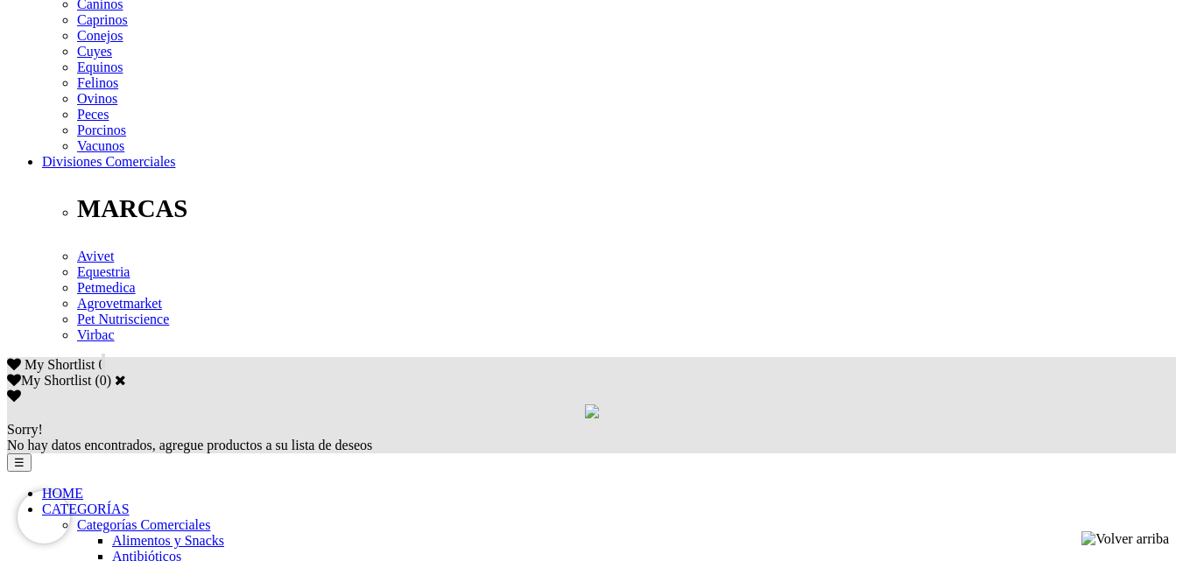
scroll to position [963, 0]
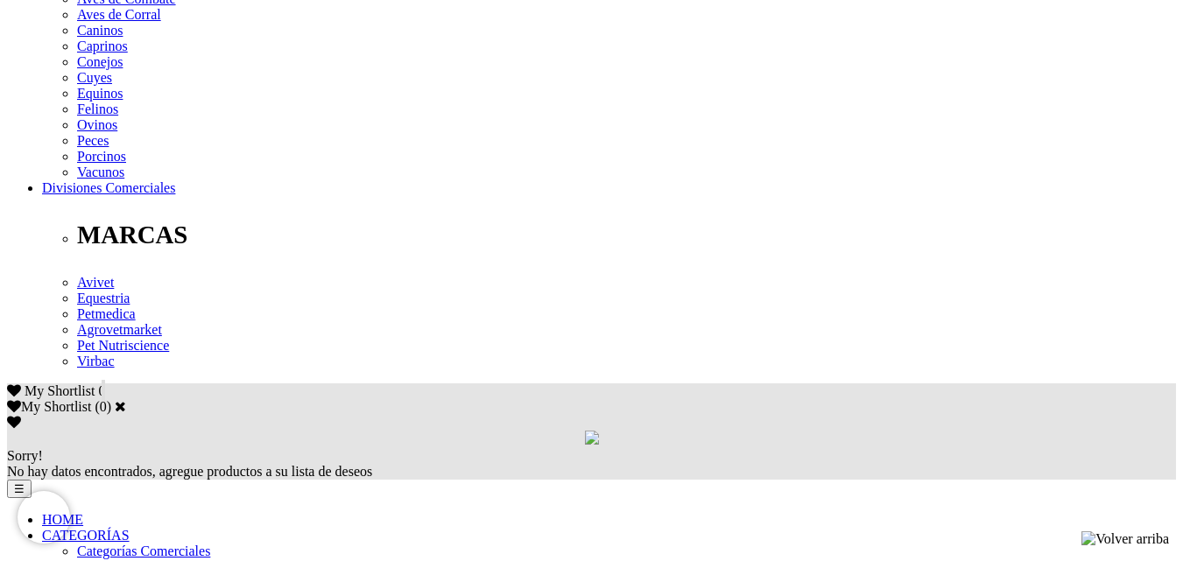
scroll to position [956, 0]
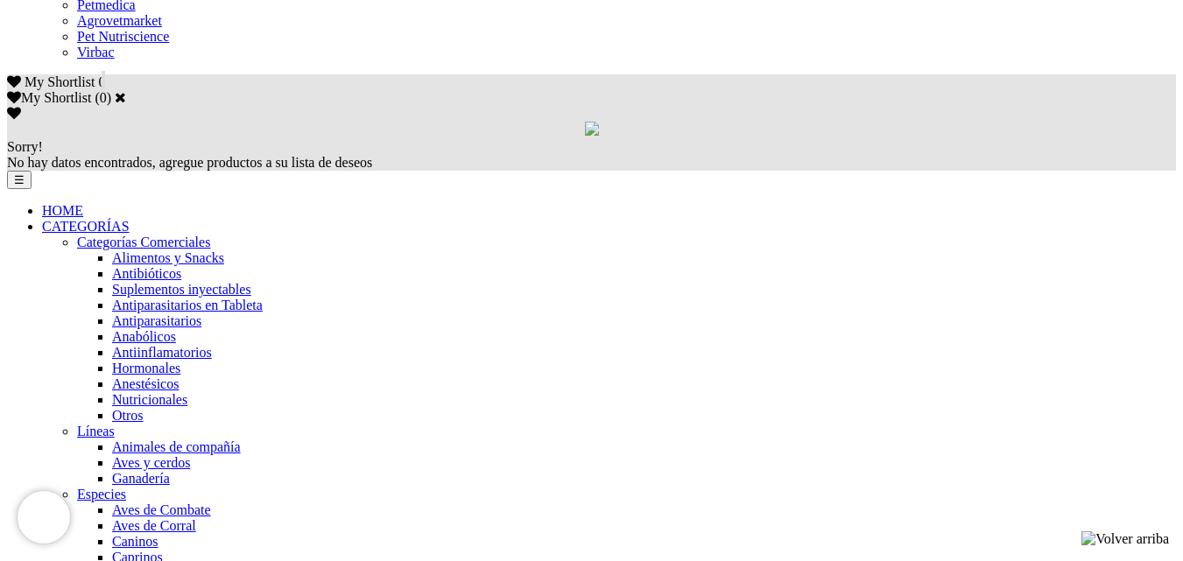
scroll to position [1226, 0]
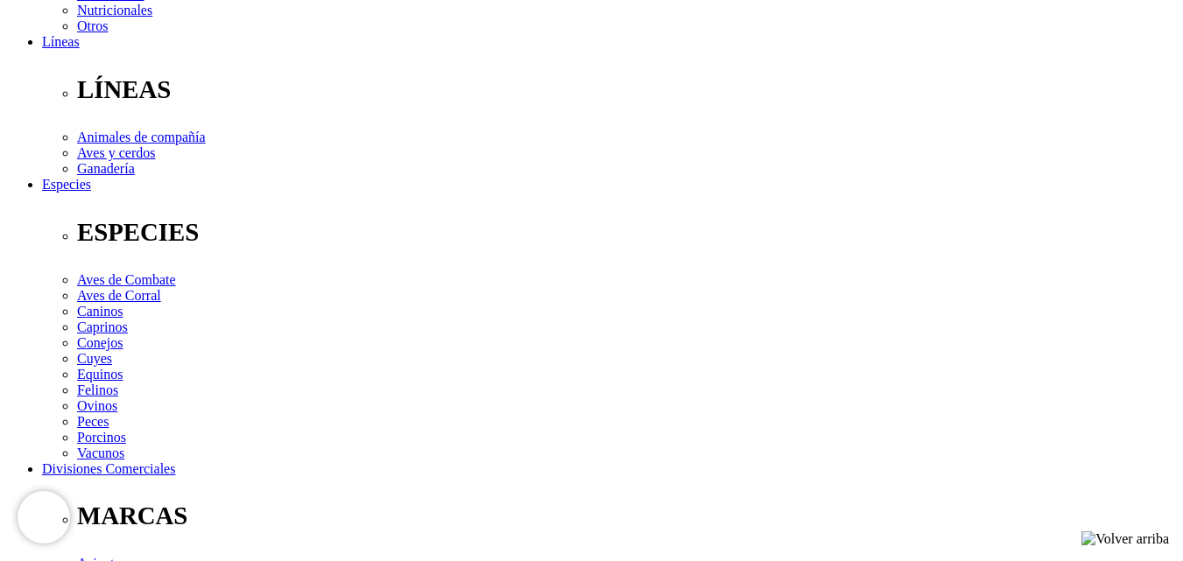
scroll to position [525, 0]
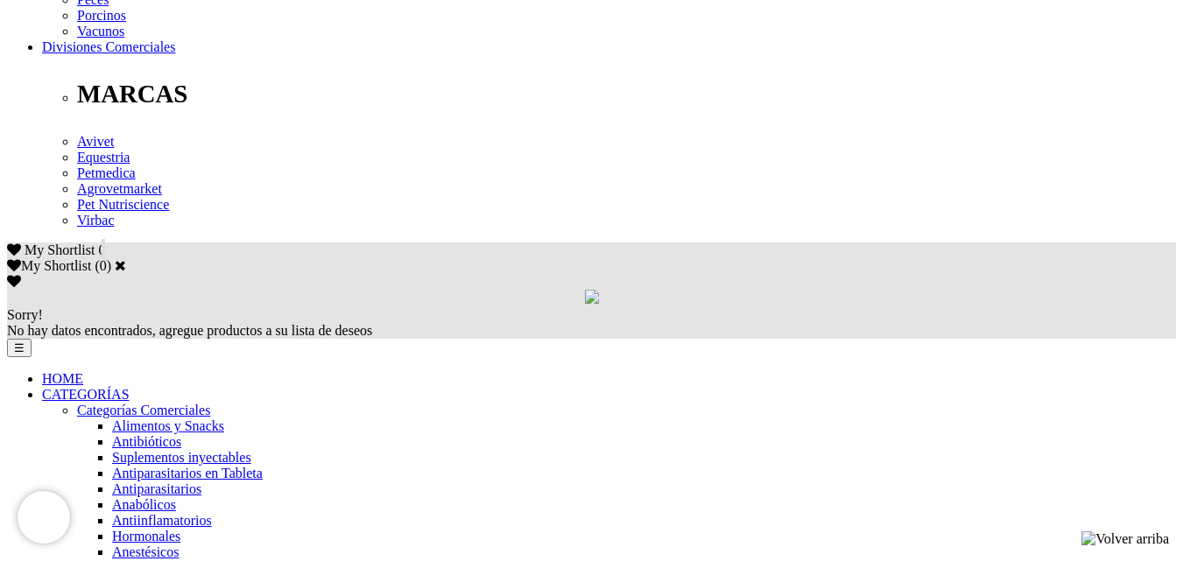
scroll to position [1051, 0]
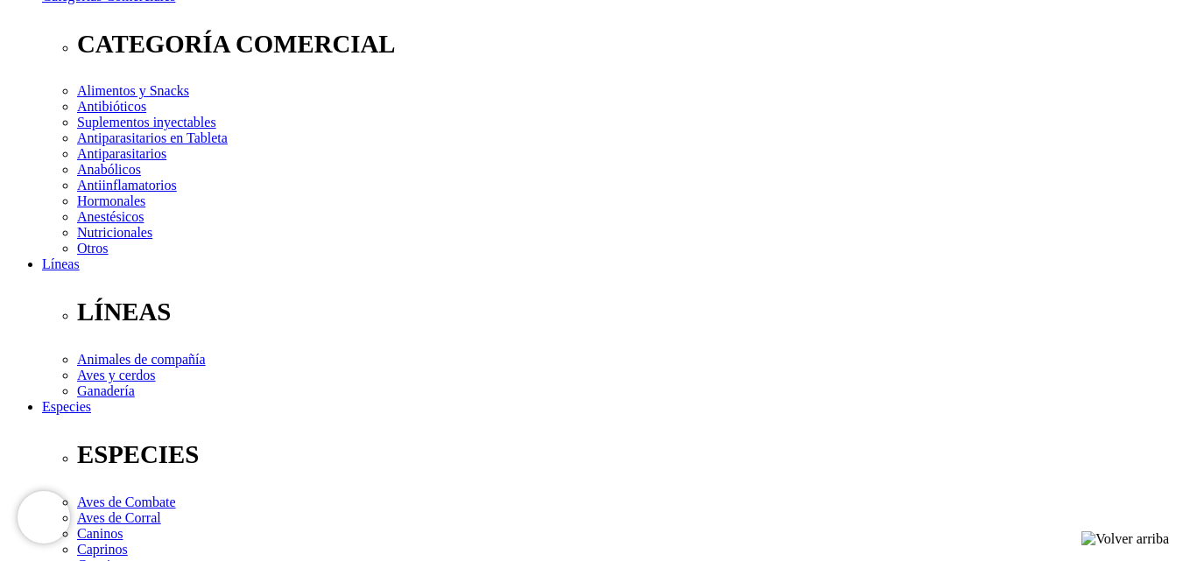
scroll to position [350, 0]
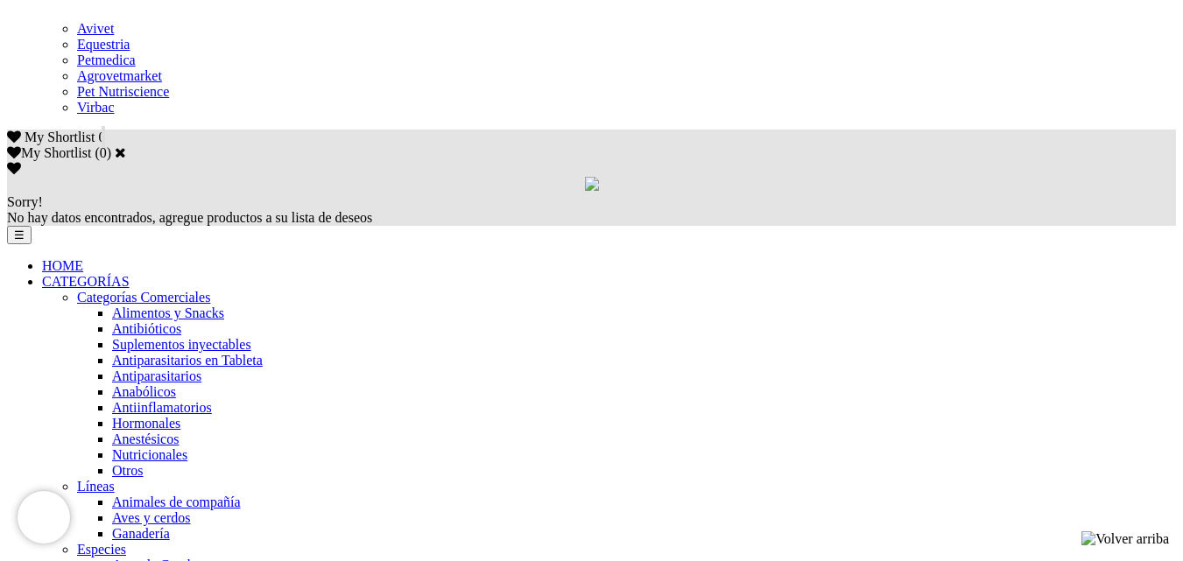
scroll to position [1051, 0]
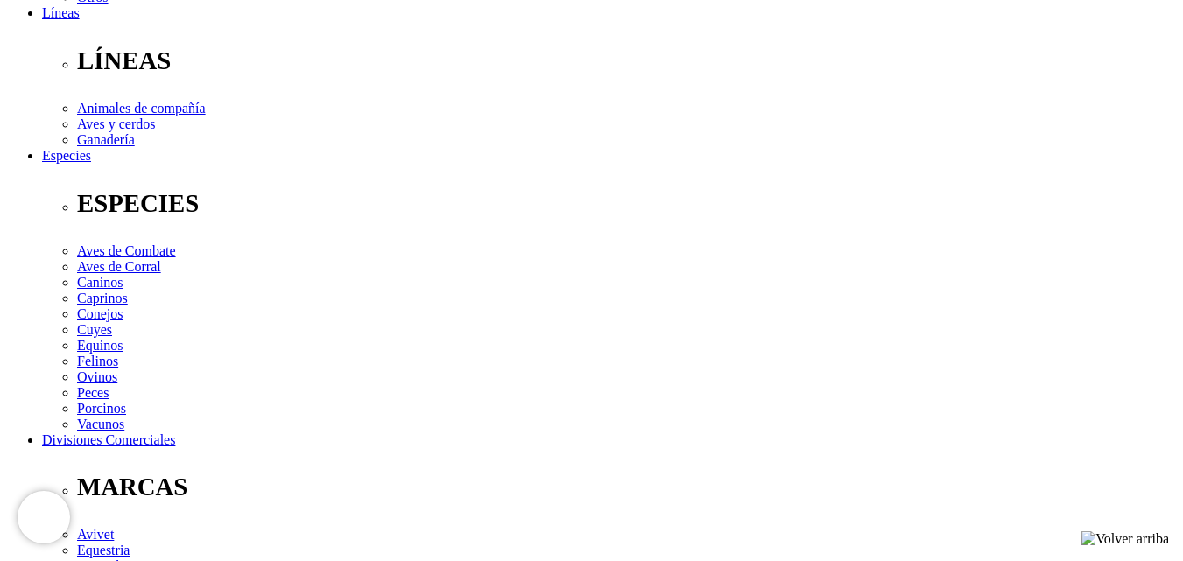
scroll to position [749, 0]
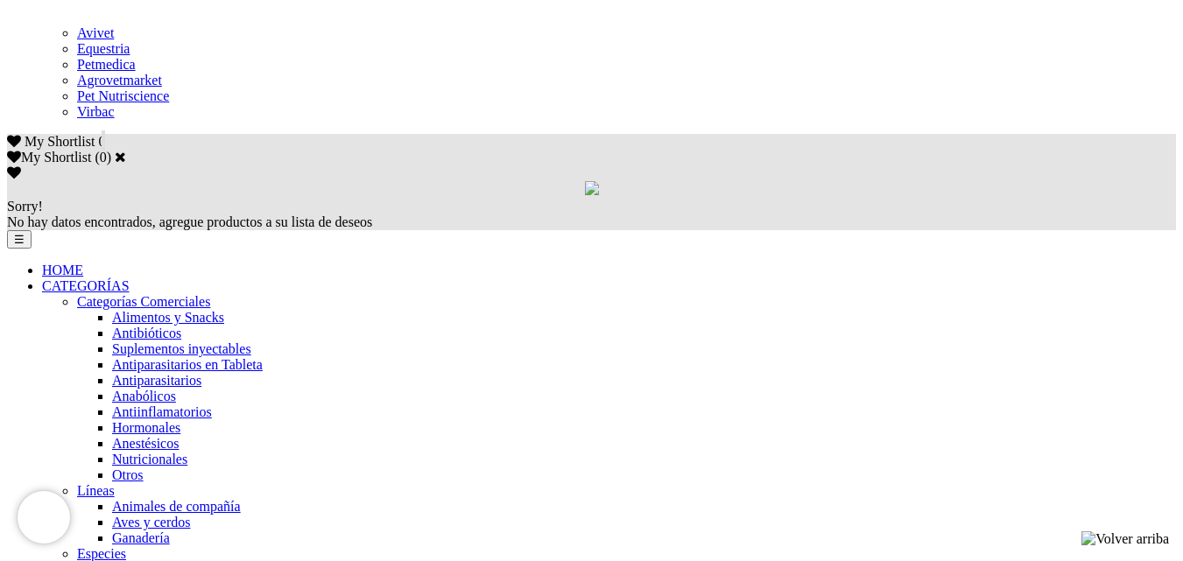
scroll to position [1051, 0]
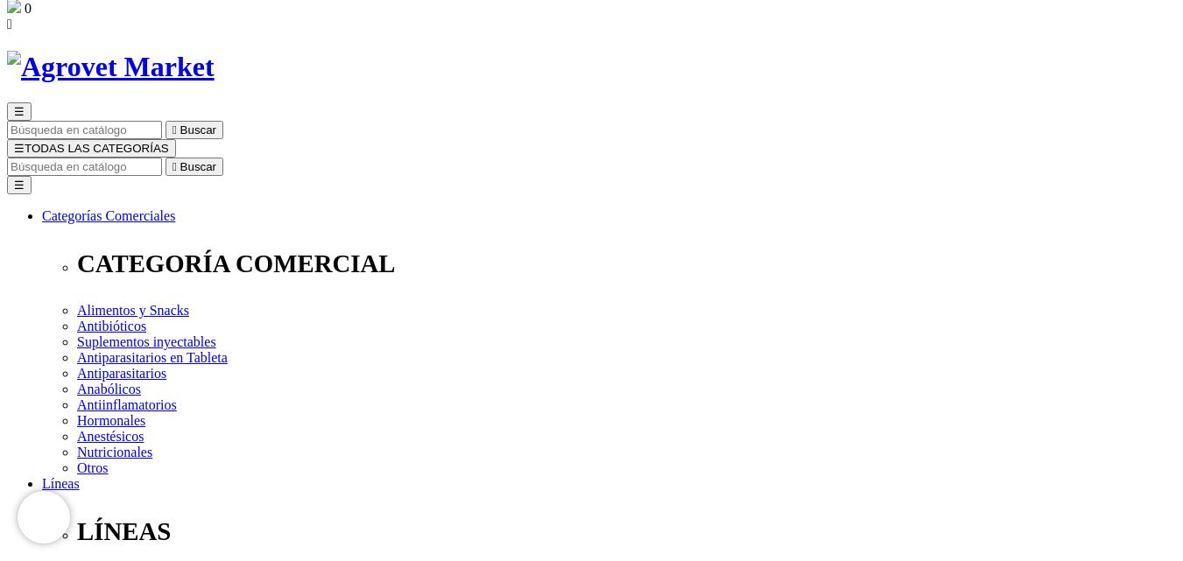
scroll to position [262, 0]
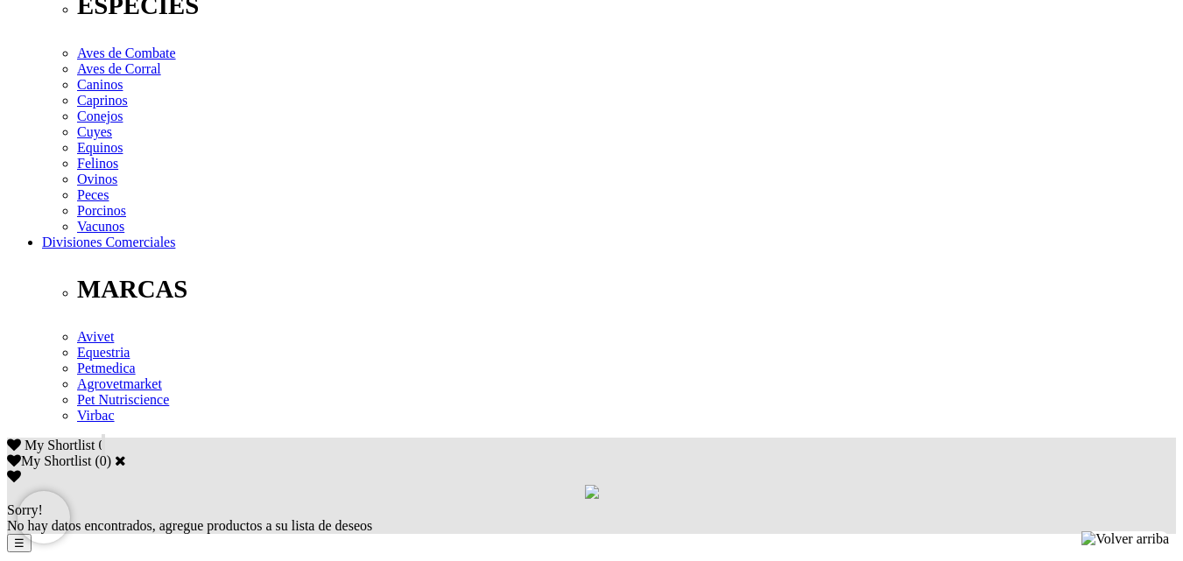
scroll to position [963, 0]
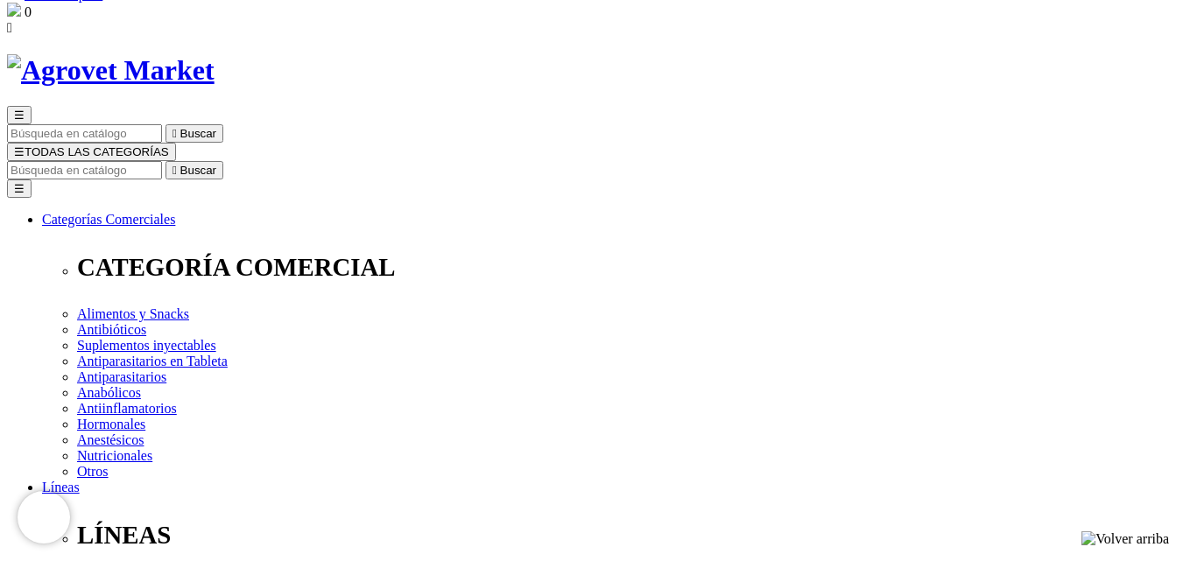
scroll to position [366, 0]
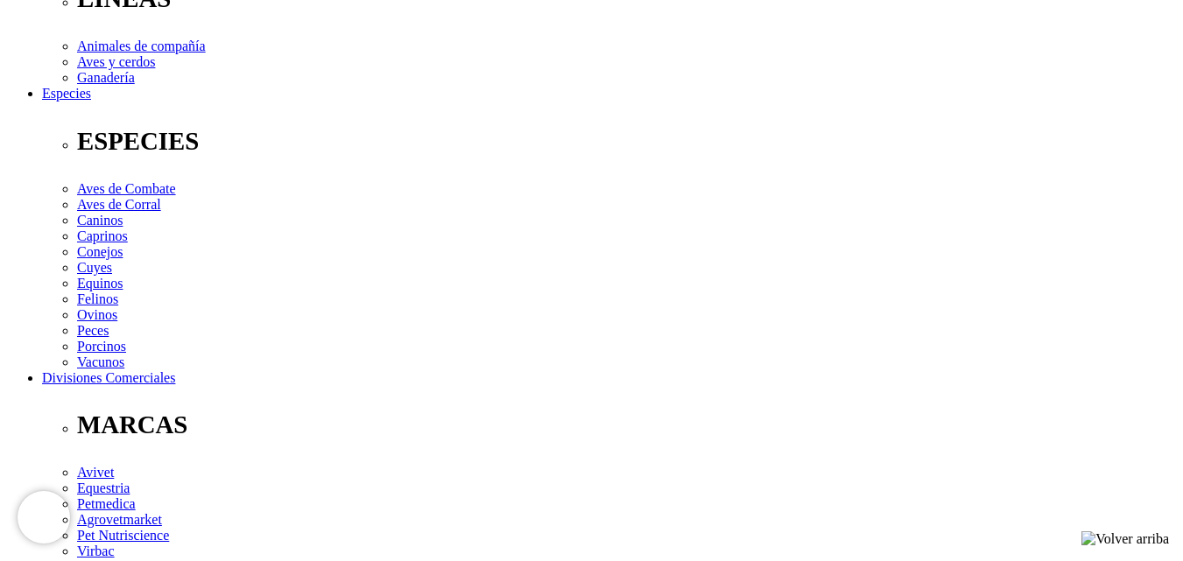
scroll to position [876, 0]
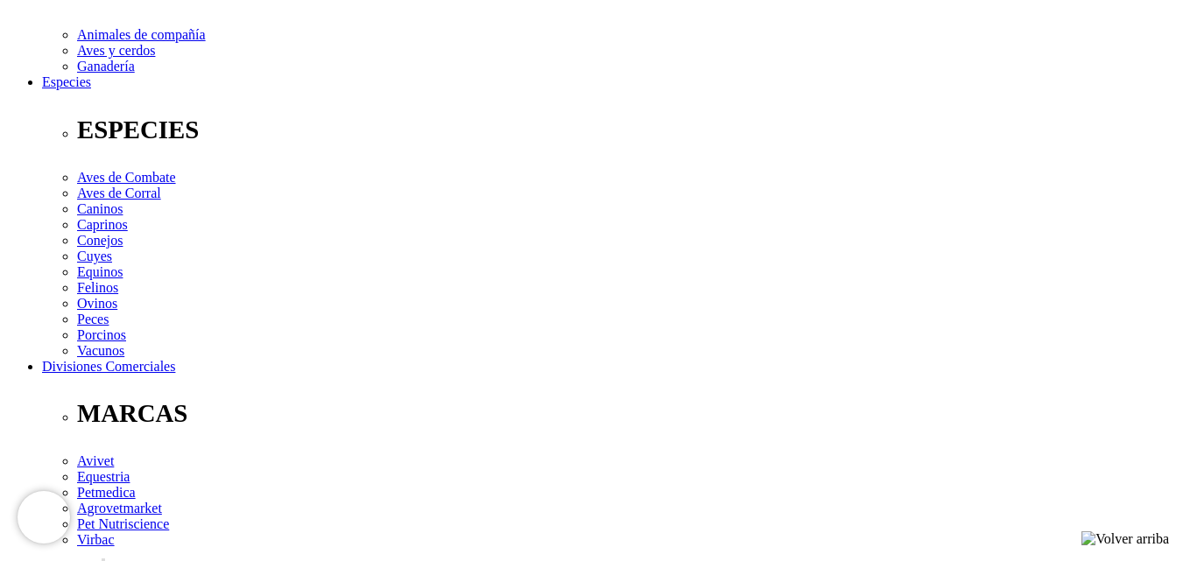
scroll to position [613, 0]
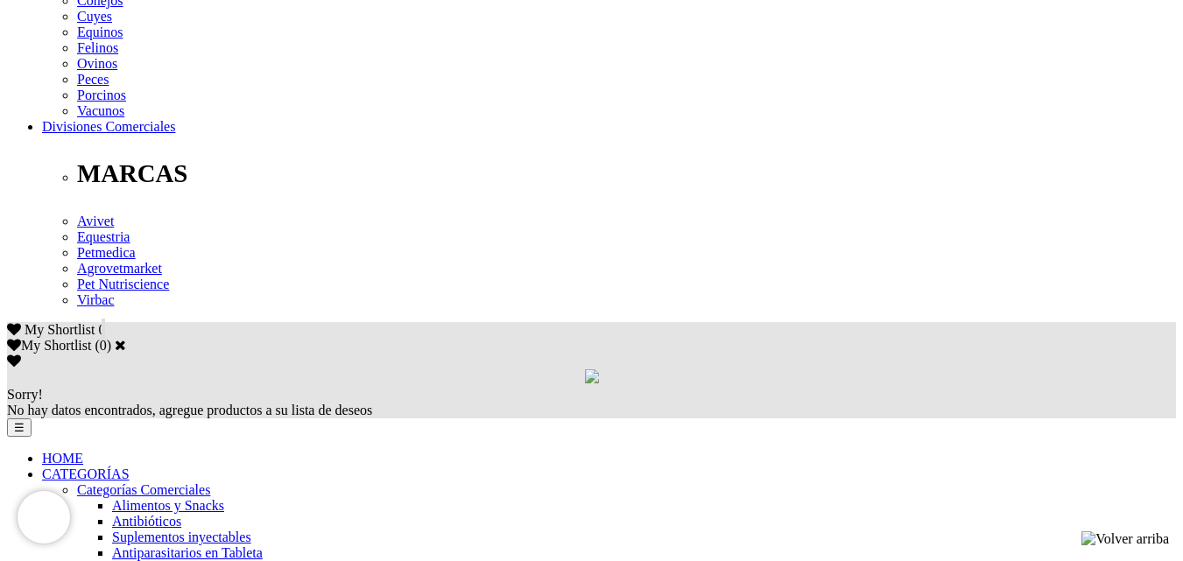
scroll to position [963, 0]
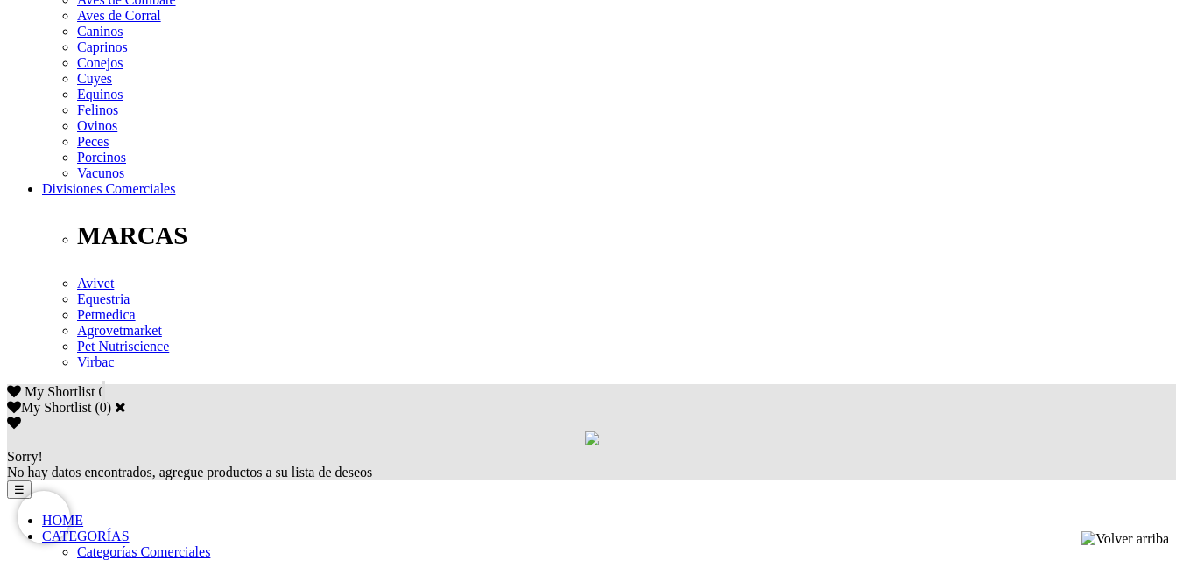
scroll to position [788, 0]
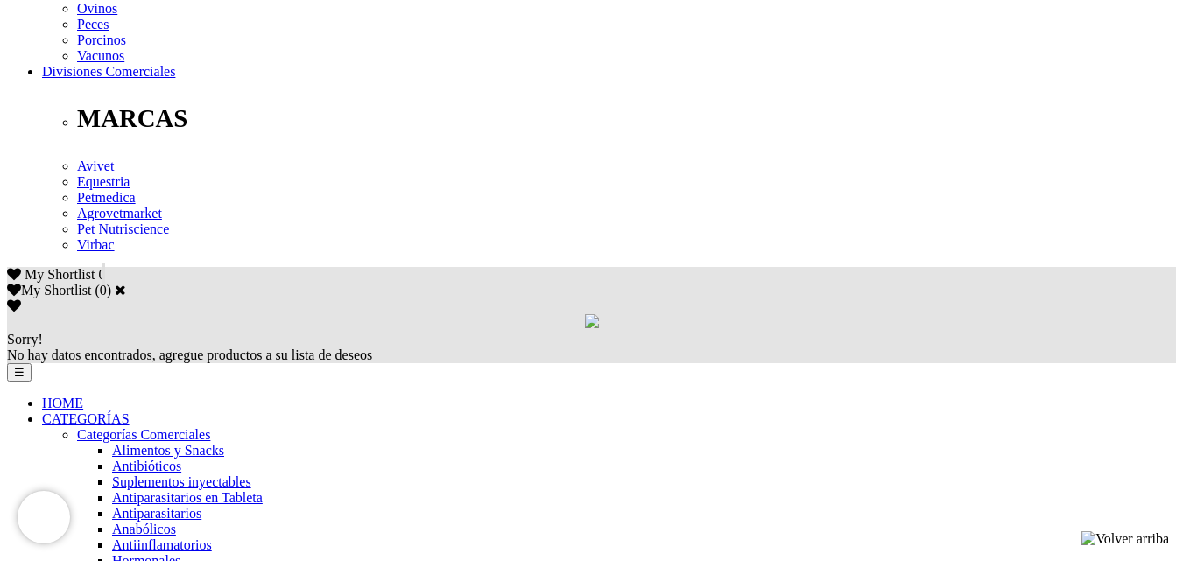
scroll to position [1138, 0]
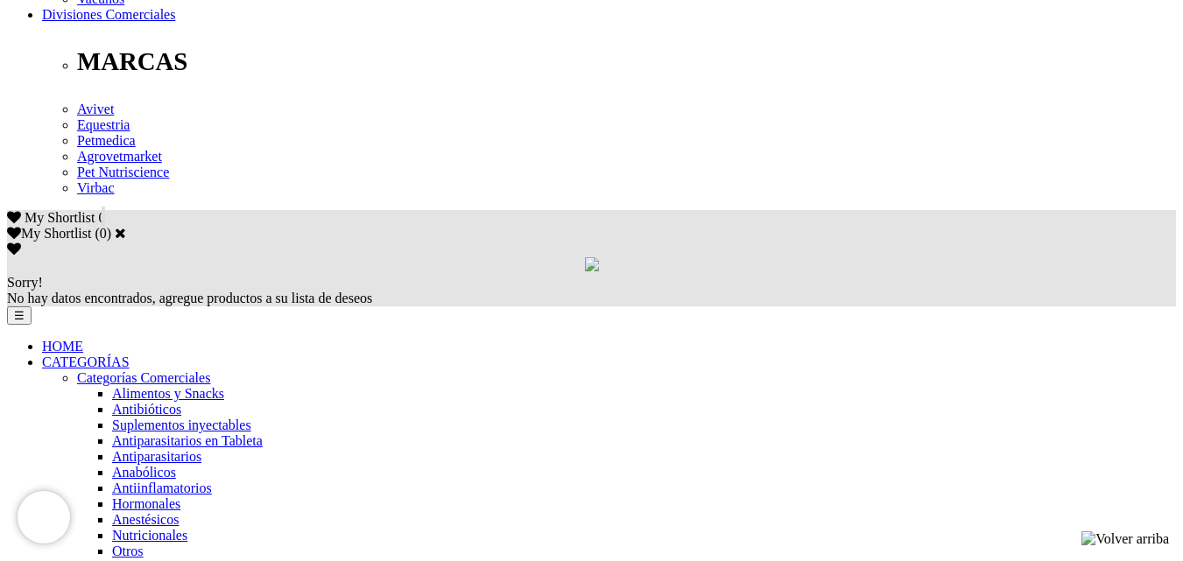
scroll to position [963, 0]
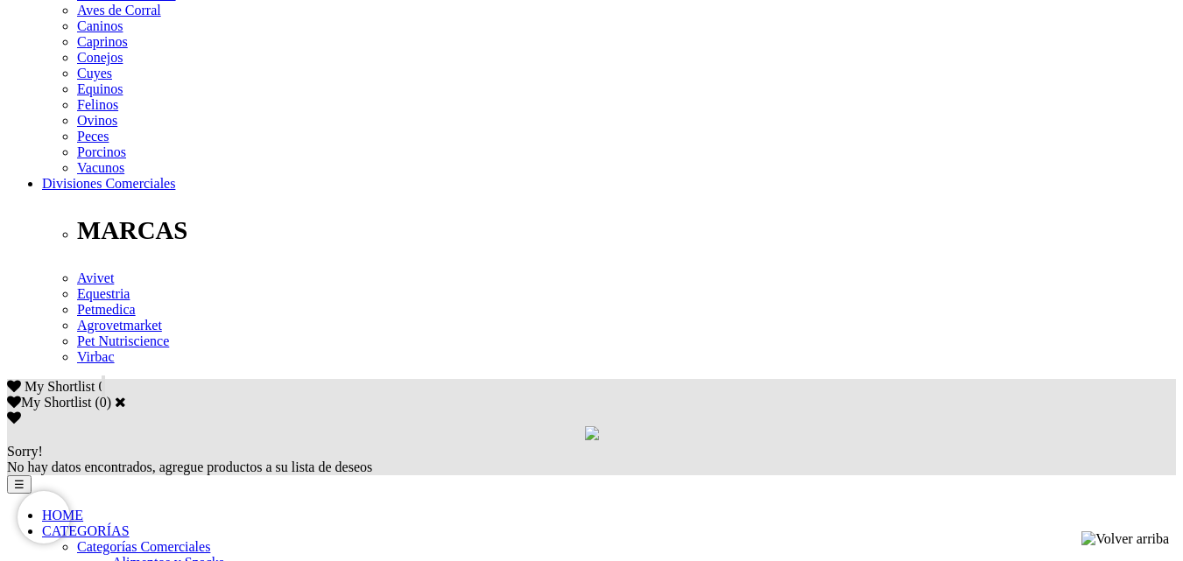
scroll to position [1138, 0]
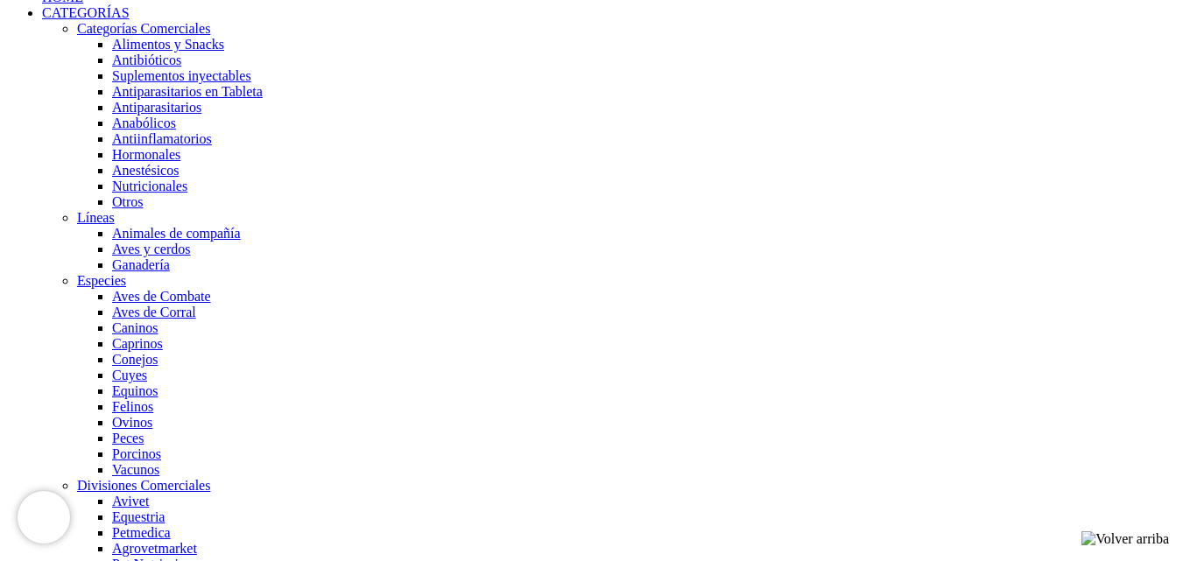
scroll to position [1208, 0]
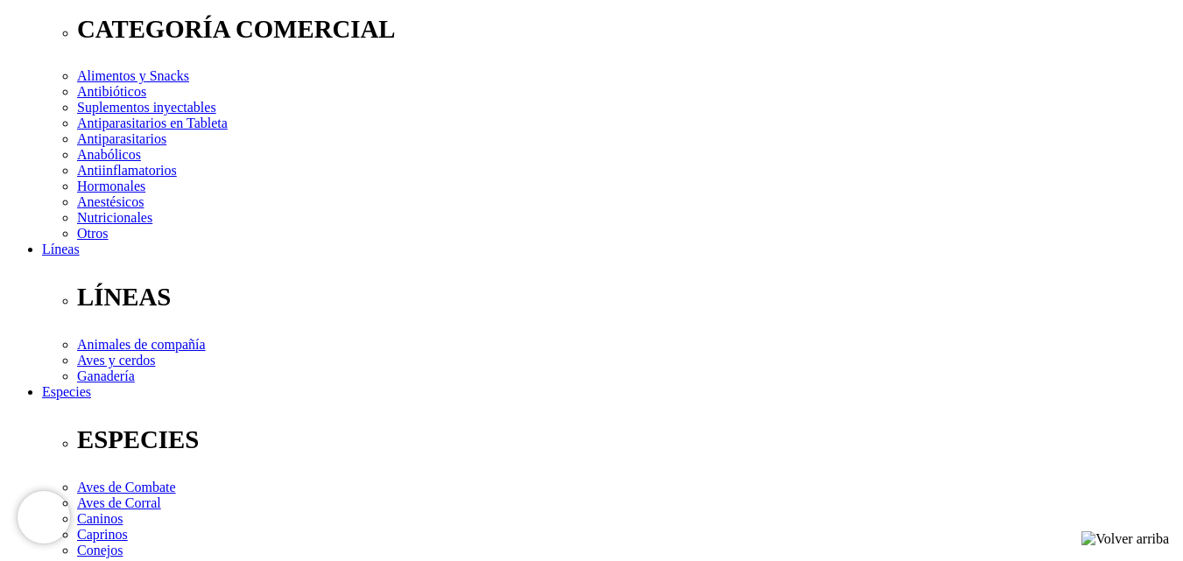
scroll to position [175, 0]
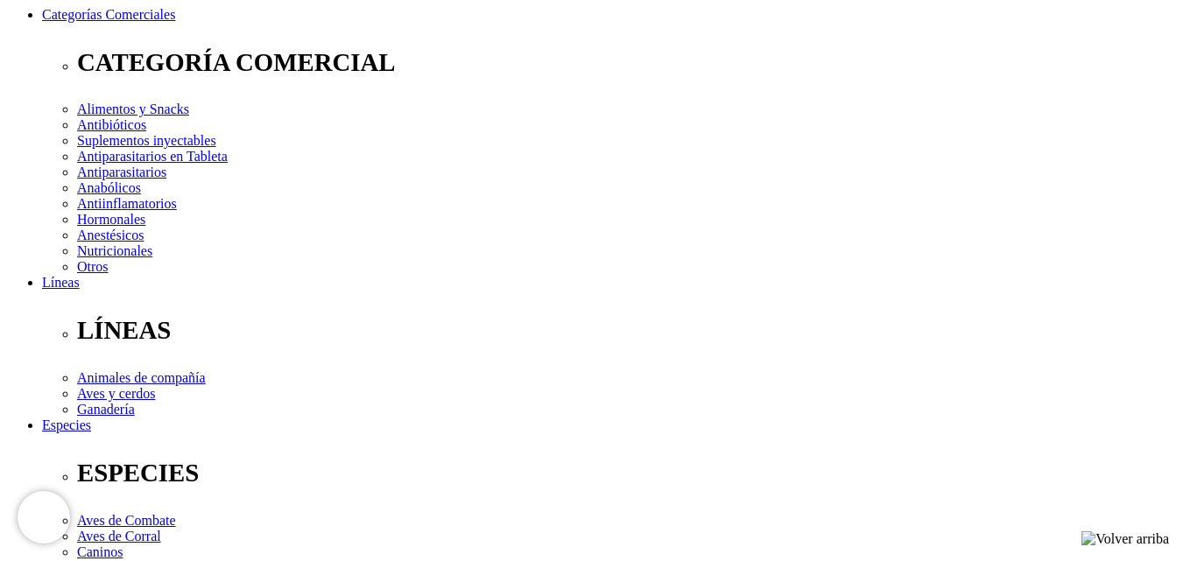
scroll to position [263, 0]
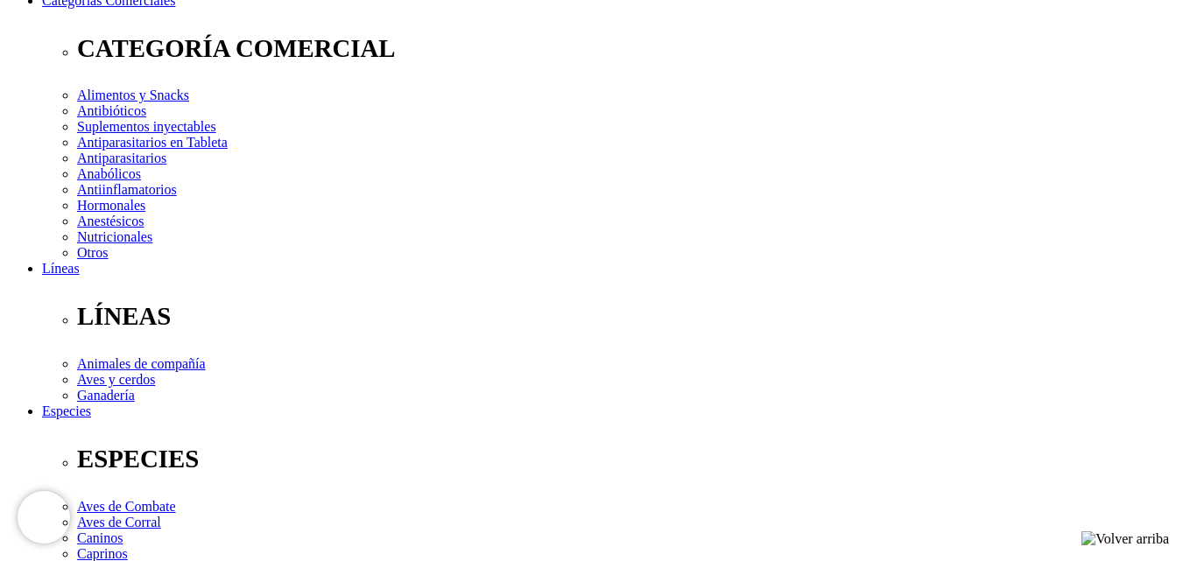
scroll to position [350, 0]
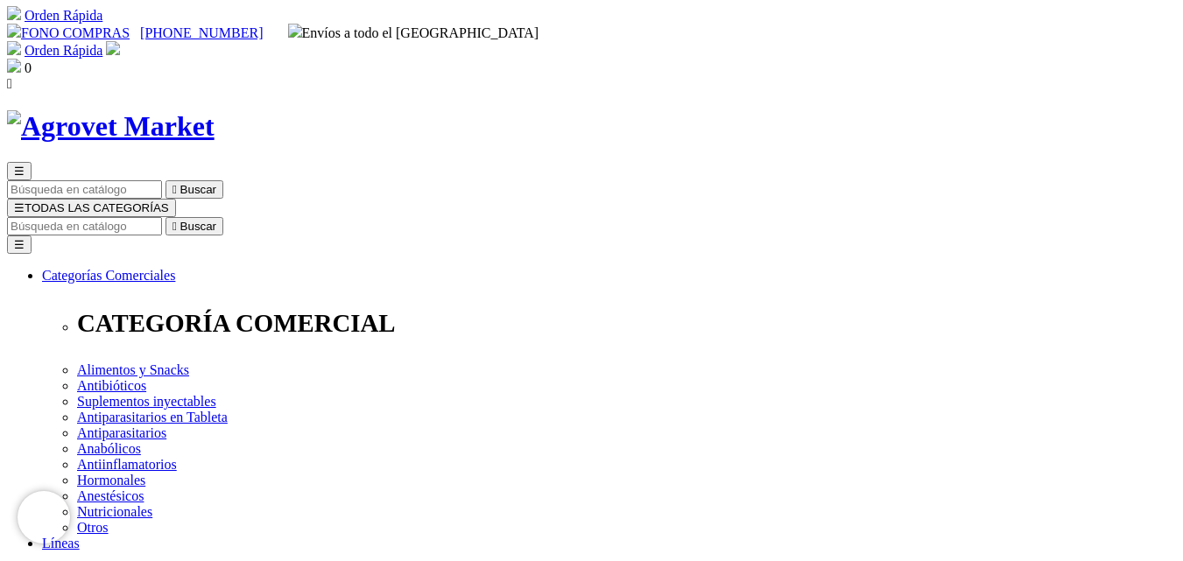
scroll to position [0, 0]
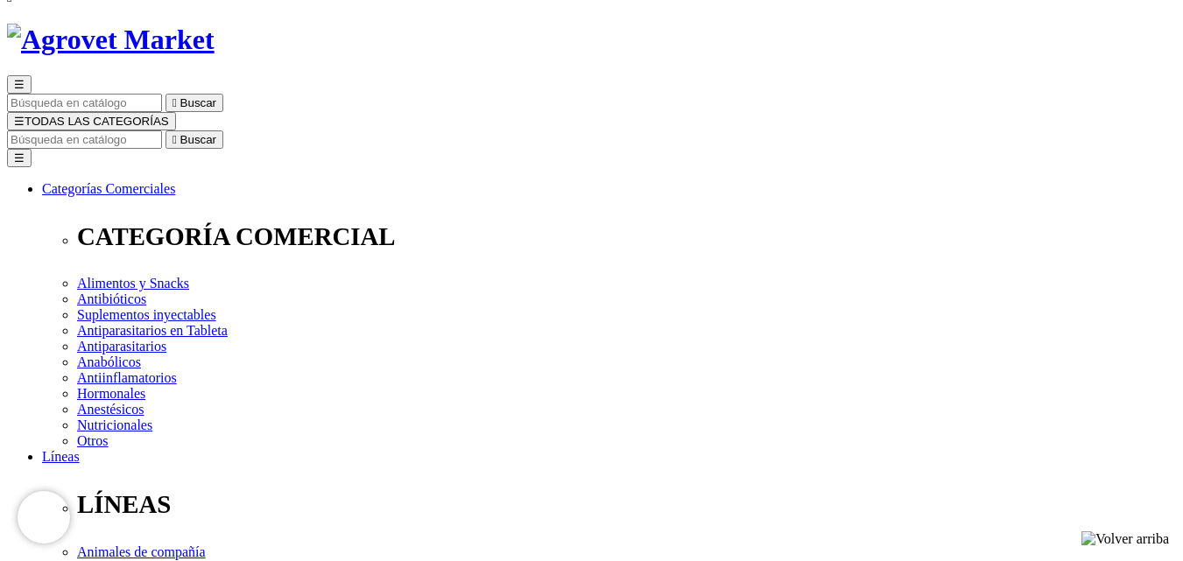
scroll to position [175, 0]
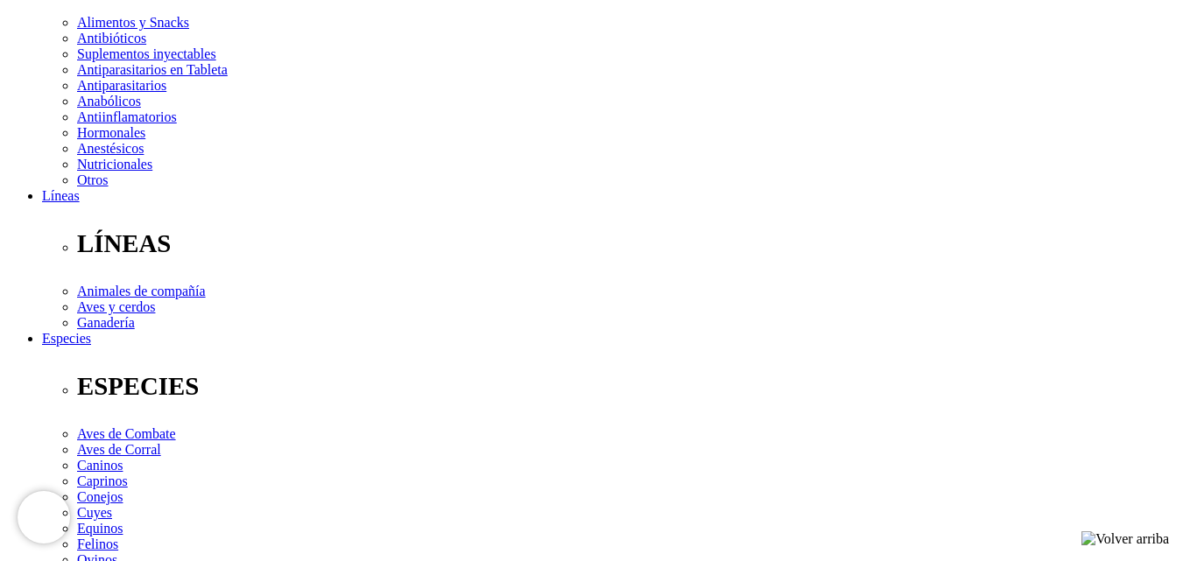
scroll to position [350, 0]
checkbox input "true"
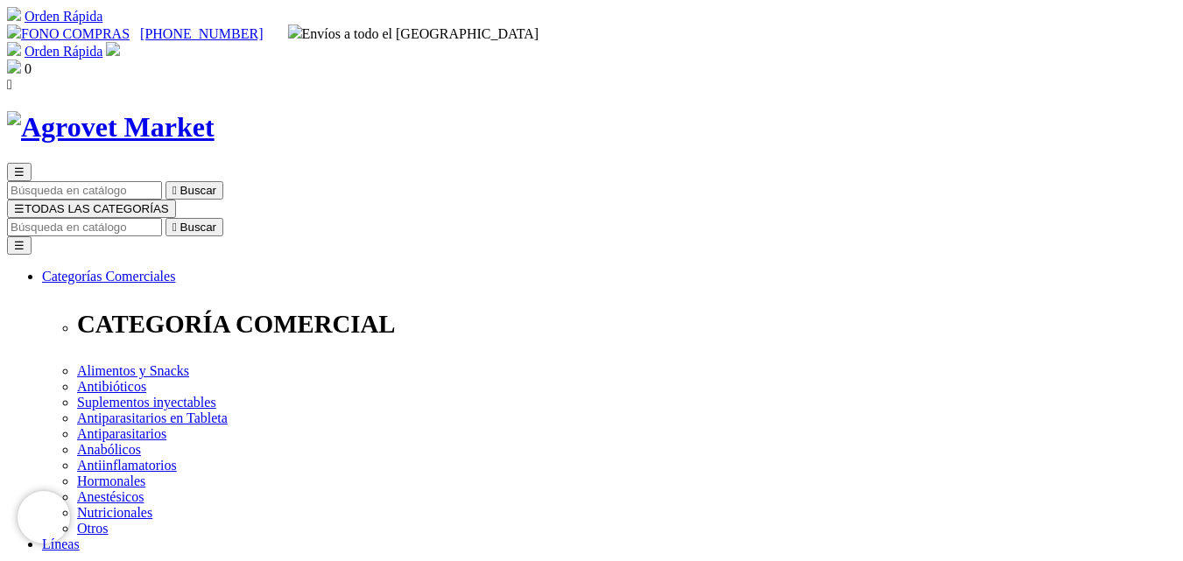
scroll to position [203, 0]
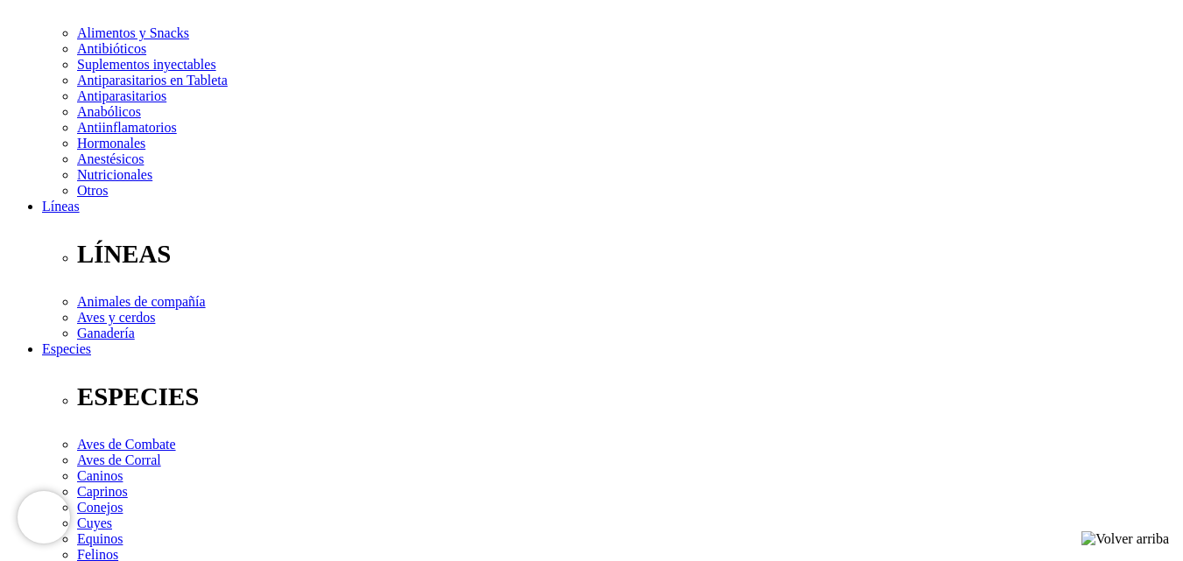
scroll to position [350, 0]
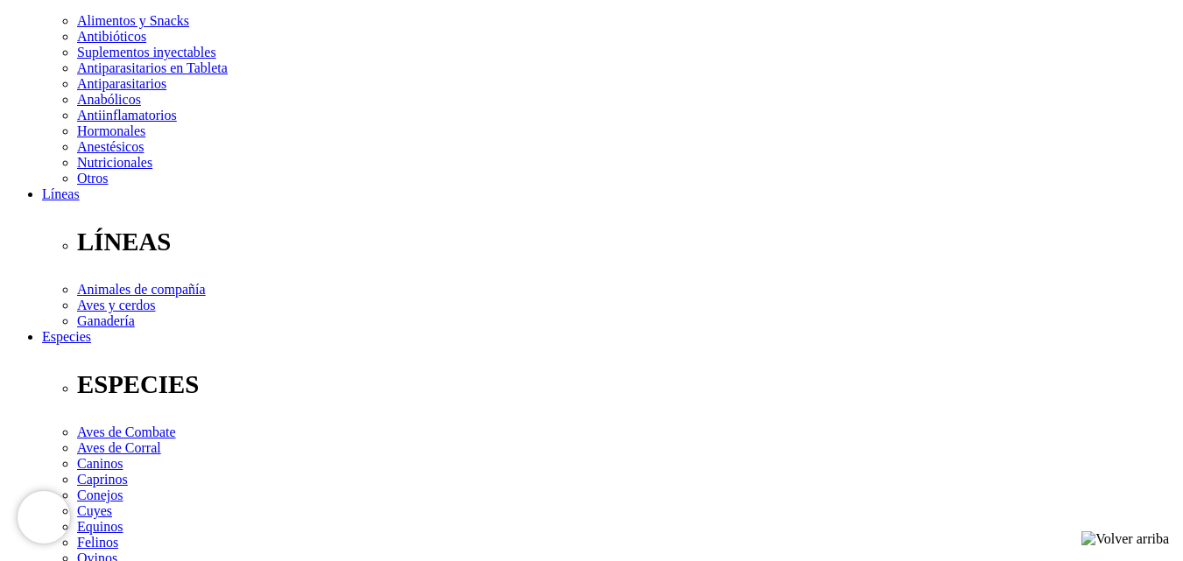
checkbox input "true"
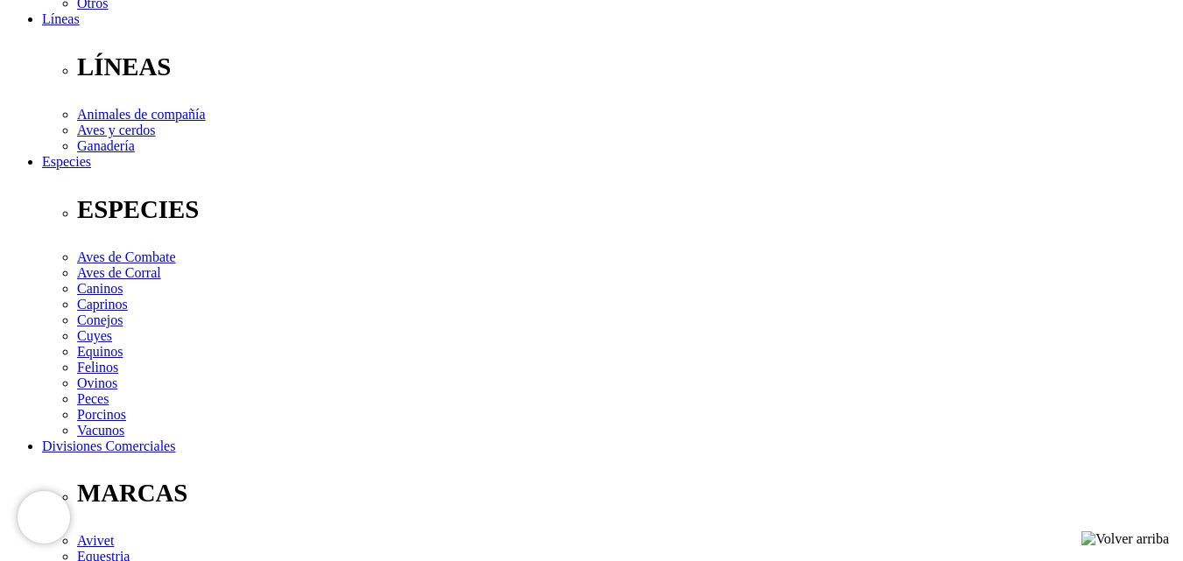
scroll to position [638, 0]
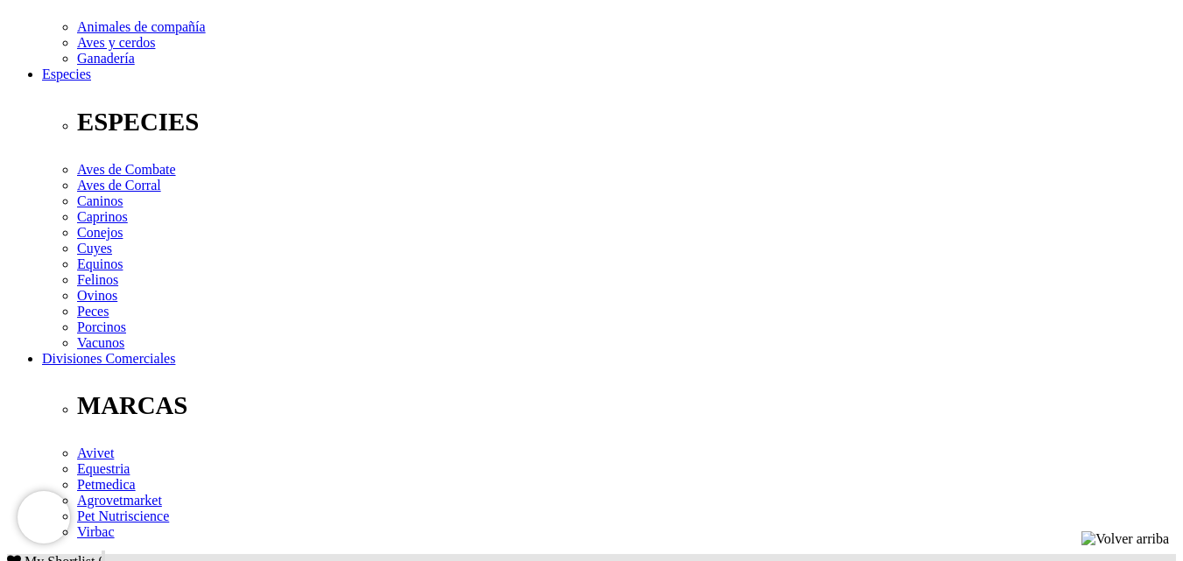
scroll to position [963, 0]
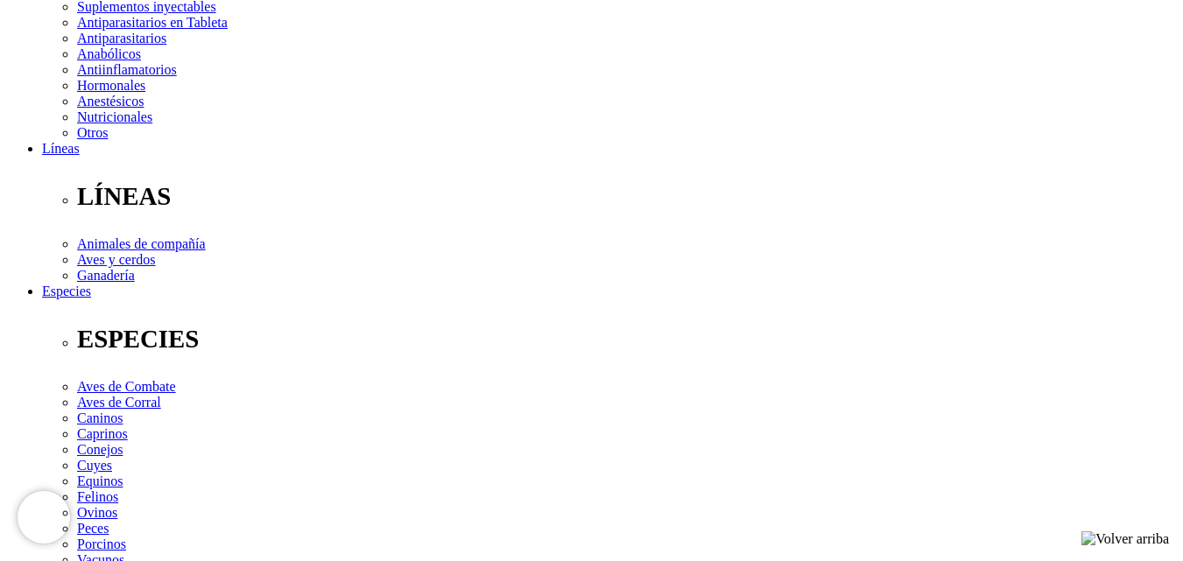
scroll to position [438, 0]
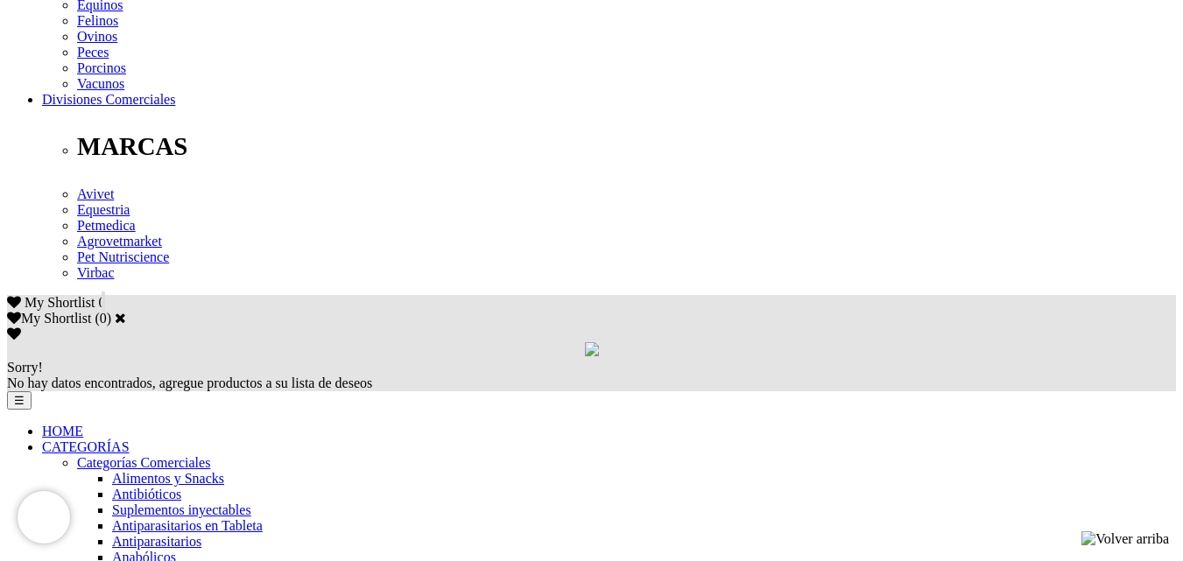
scroll to position [876, 0]
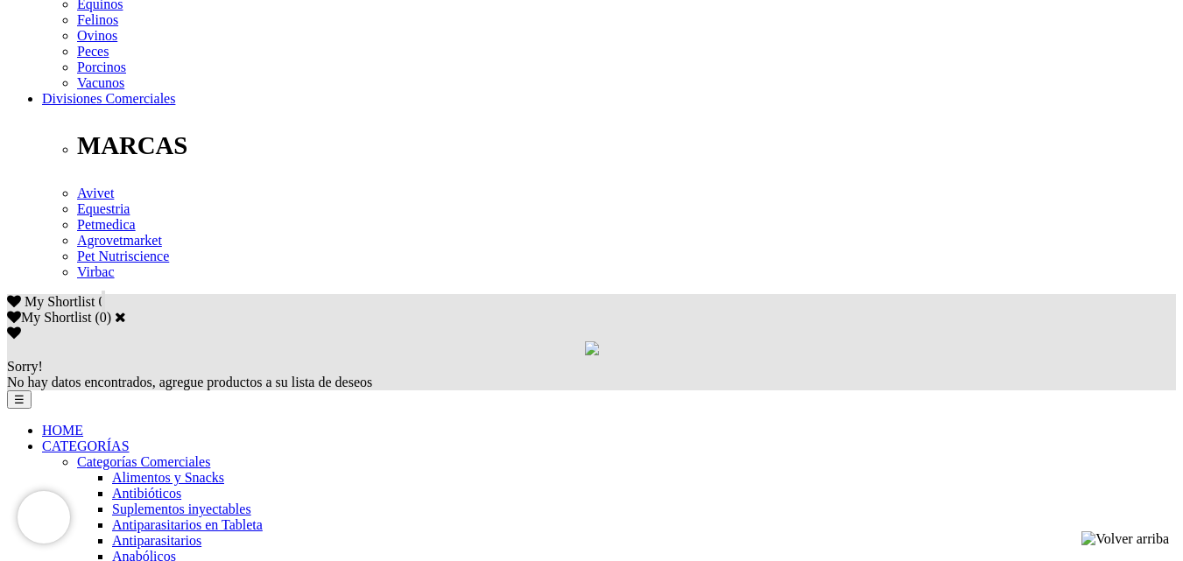
scroll to position [876, 0]
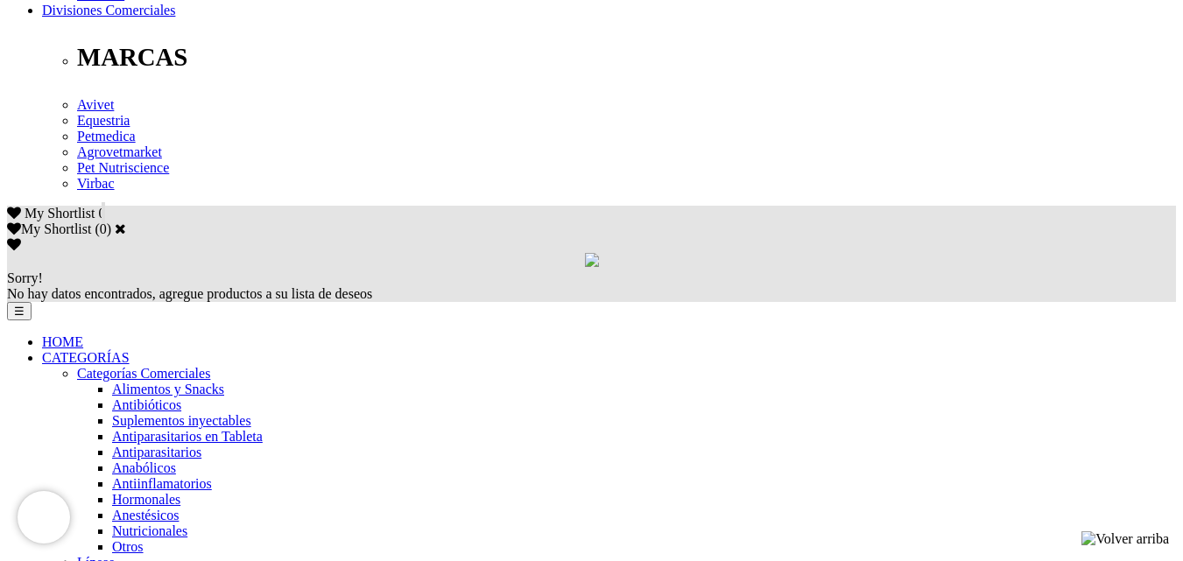
scroll to position [1226, 0]
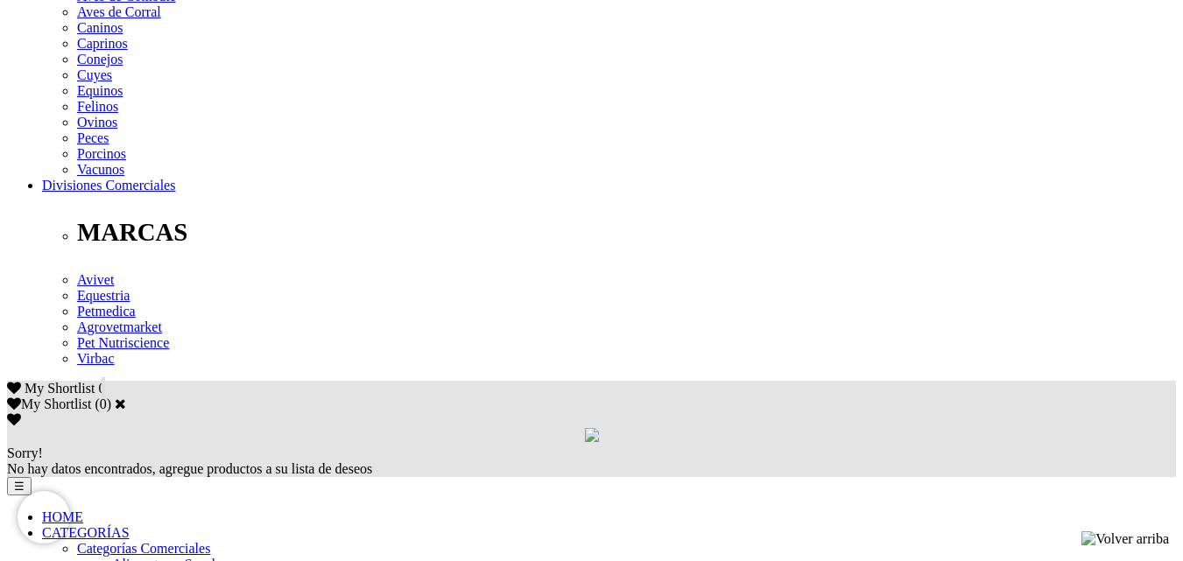
scroll to position [788, 0]
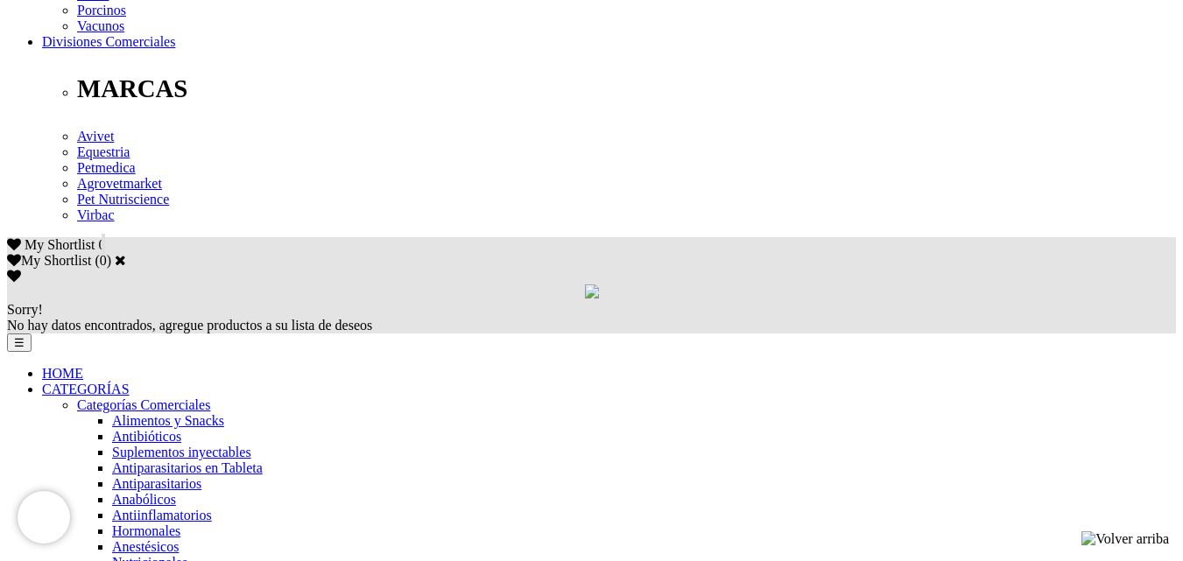
scroll to position [963, 0]
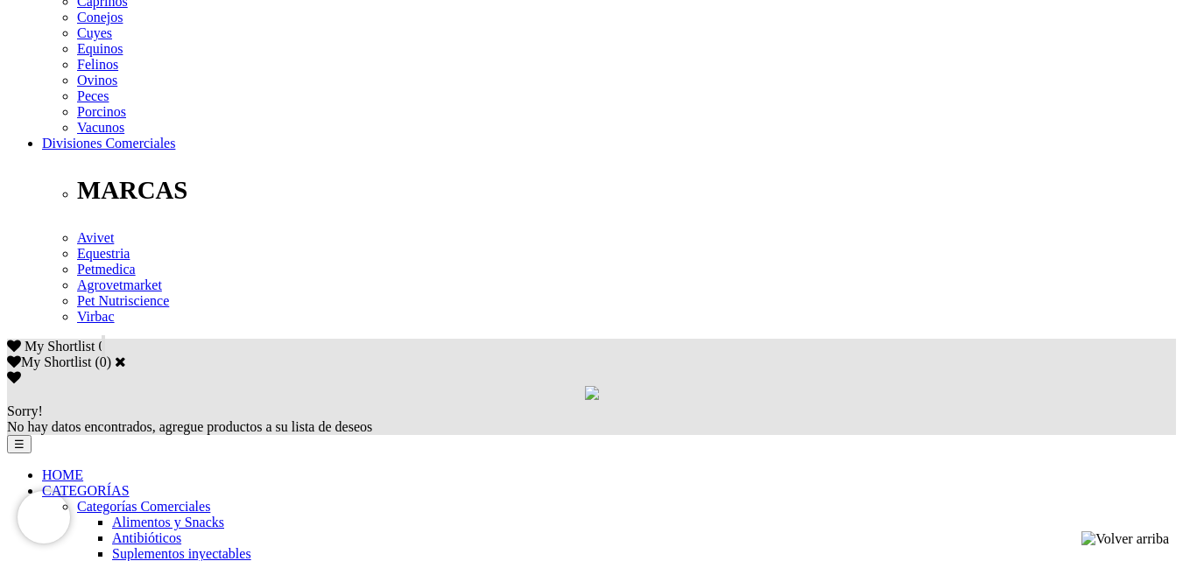
scroll to position [876, 0]
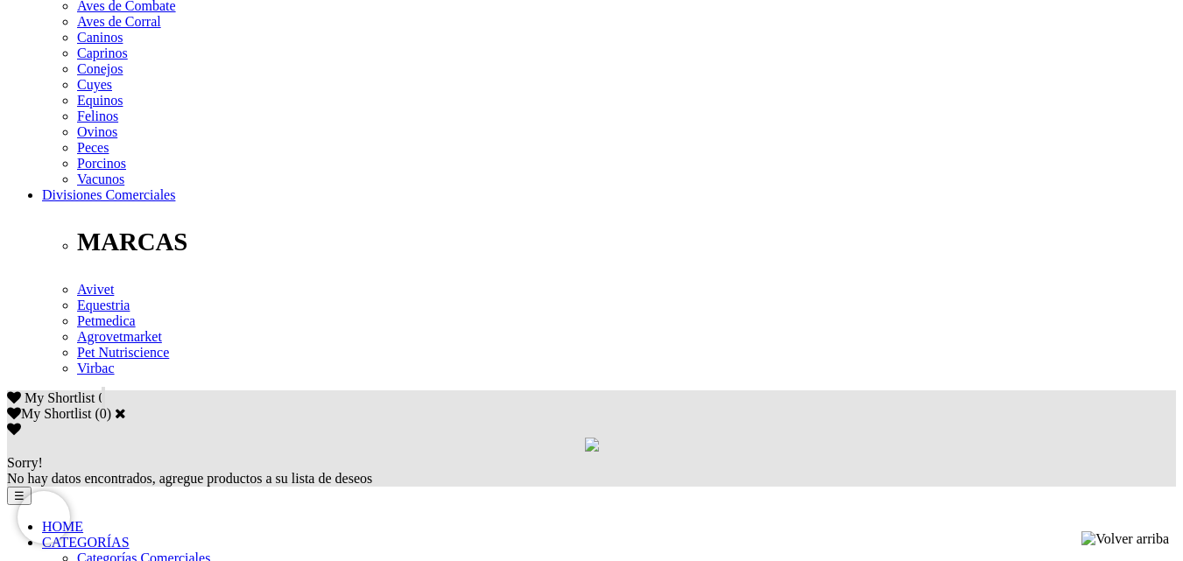
scroll to position [1051, 0]
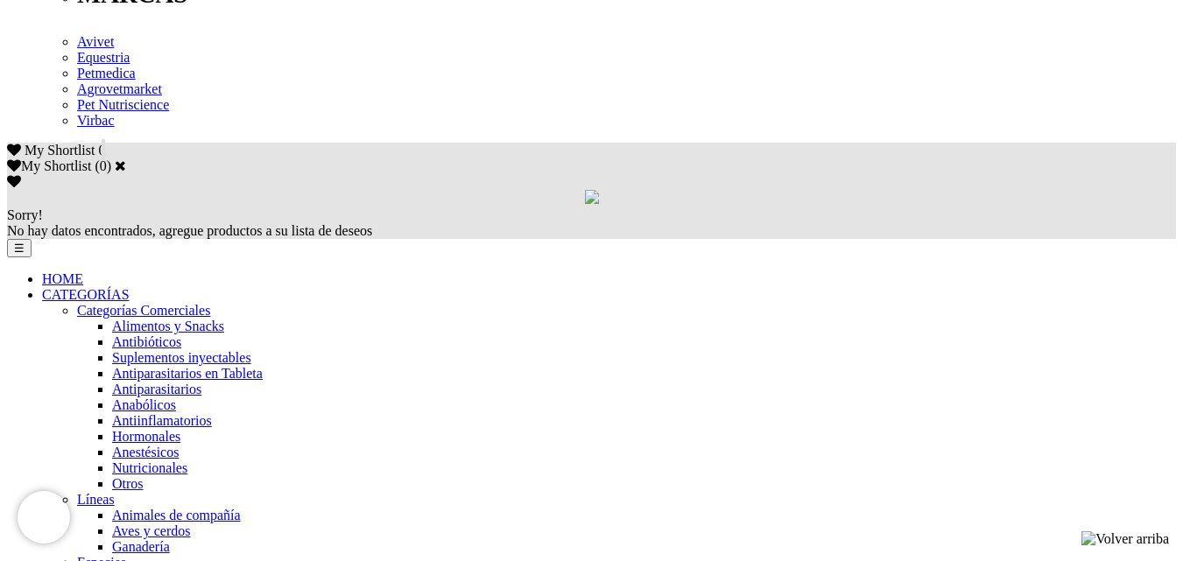
scroll to position [1051, 0]
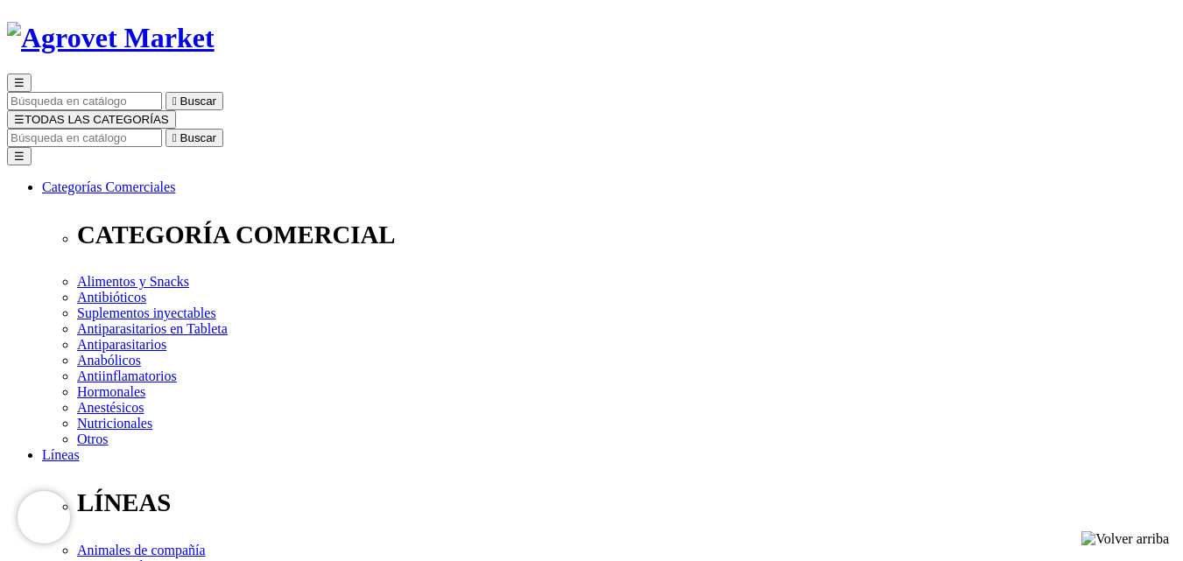
scroll to position [438, 0]
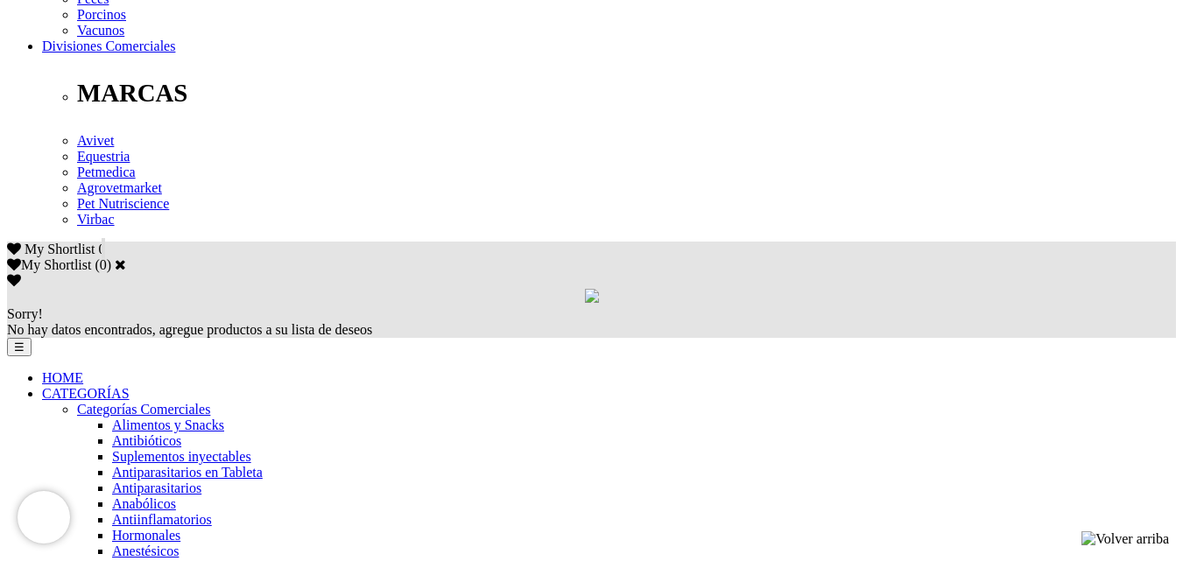
scroll to position [1051, 0]
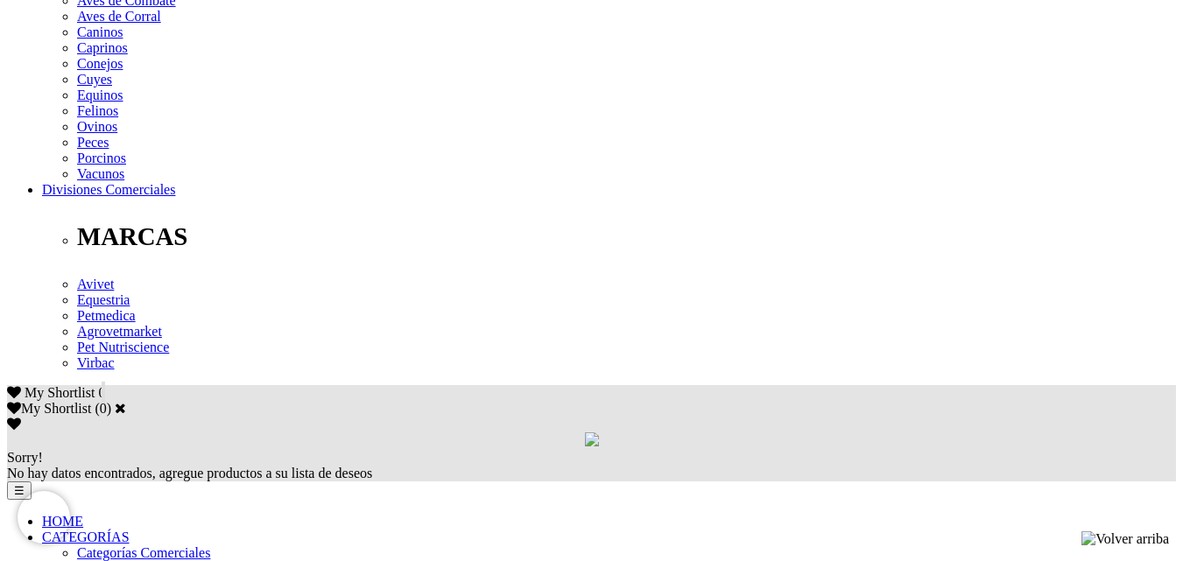
scroll to position [963, 0]
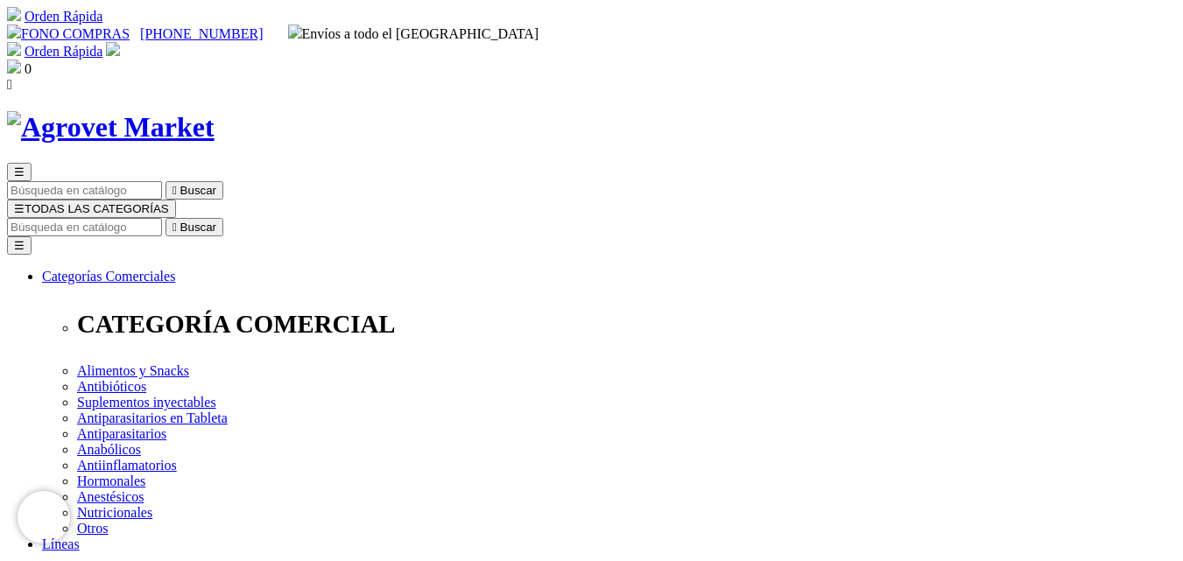
click at [215, 111] on img at bounding box center [111, 127] width 208 height 32
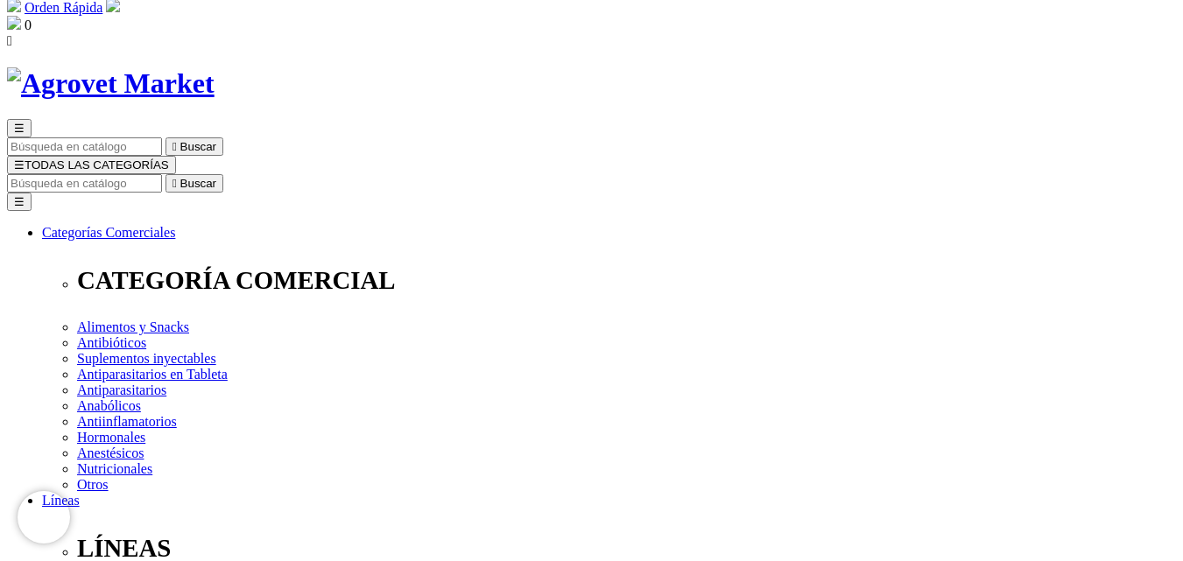
scroll to position [88, 0]
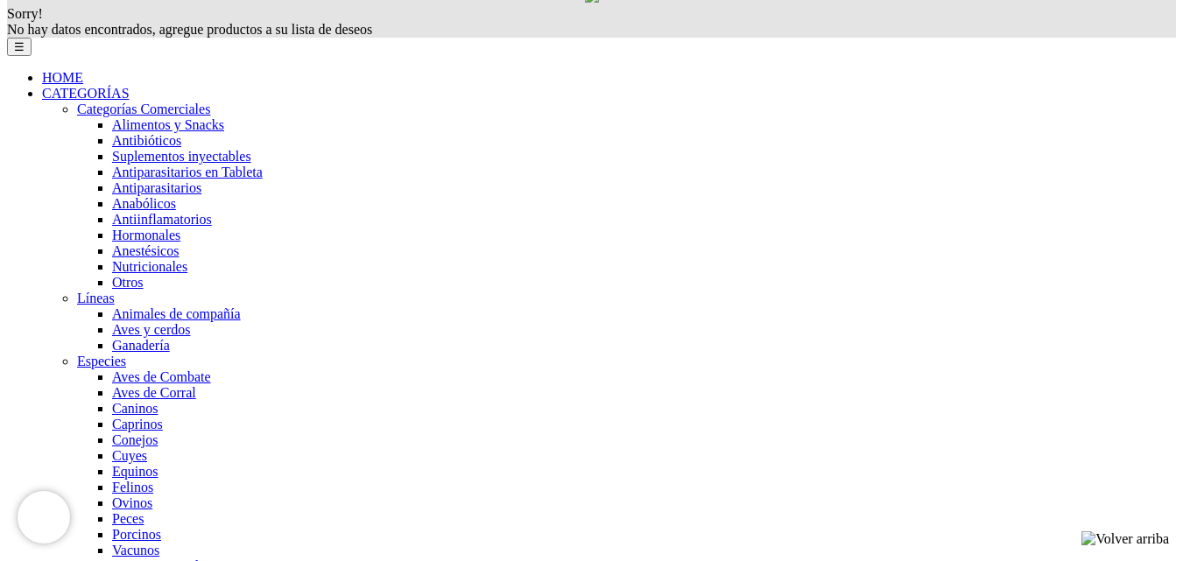
scroll to position [963, 0]
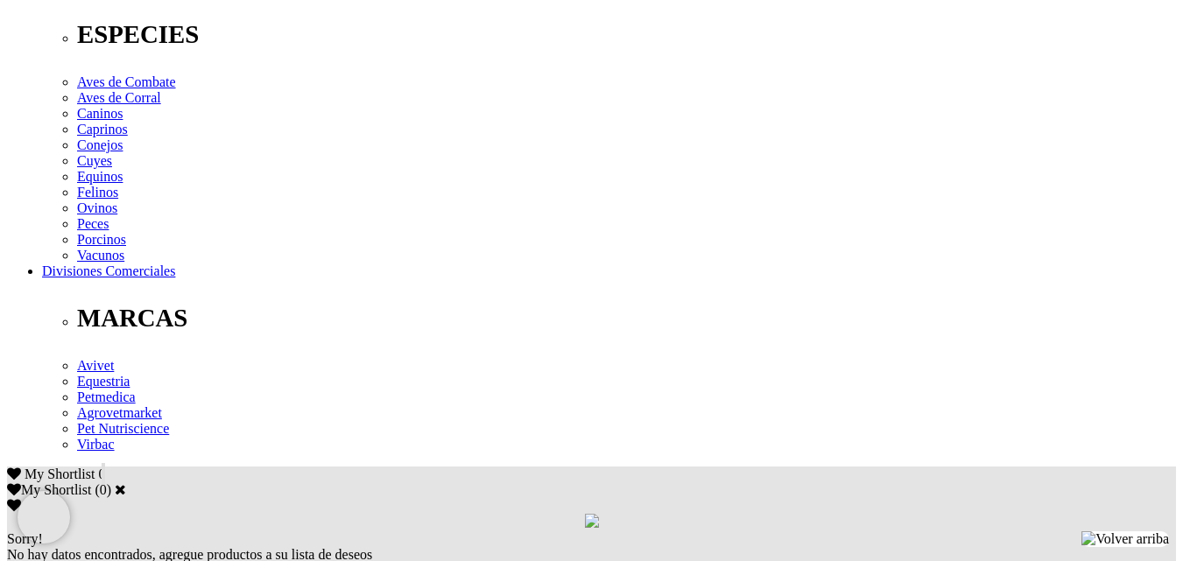
scroll to position [908, 0]
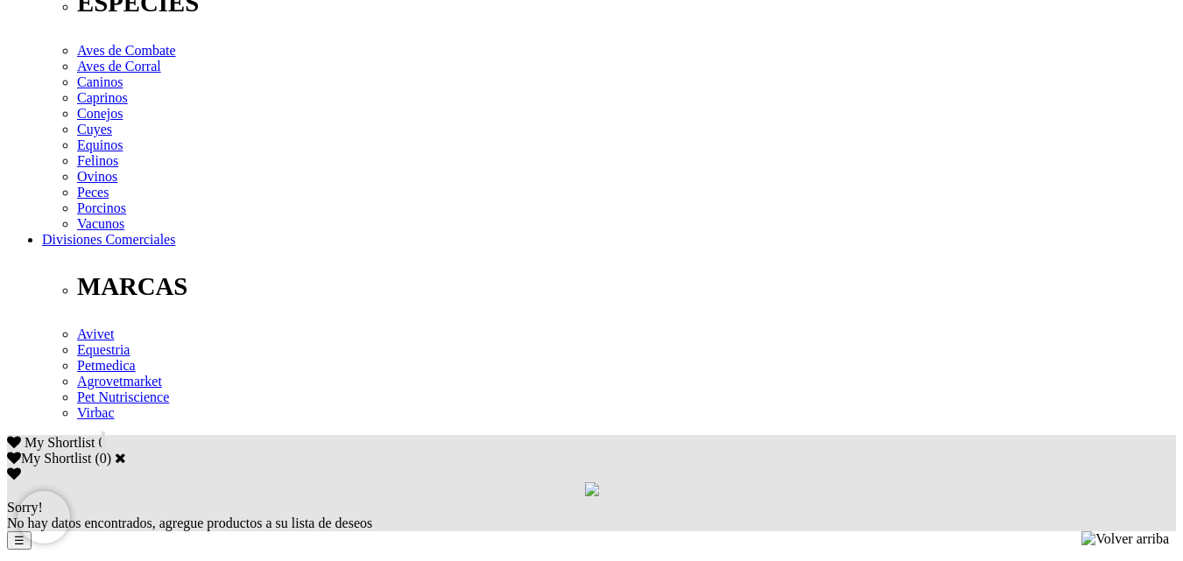
scroll to position [788, 0]
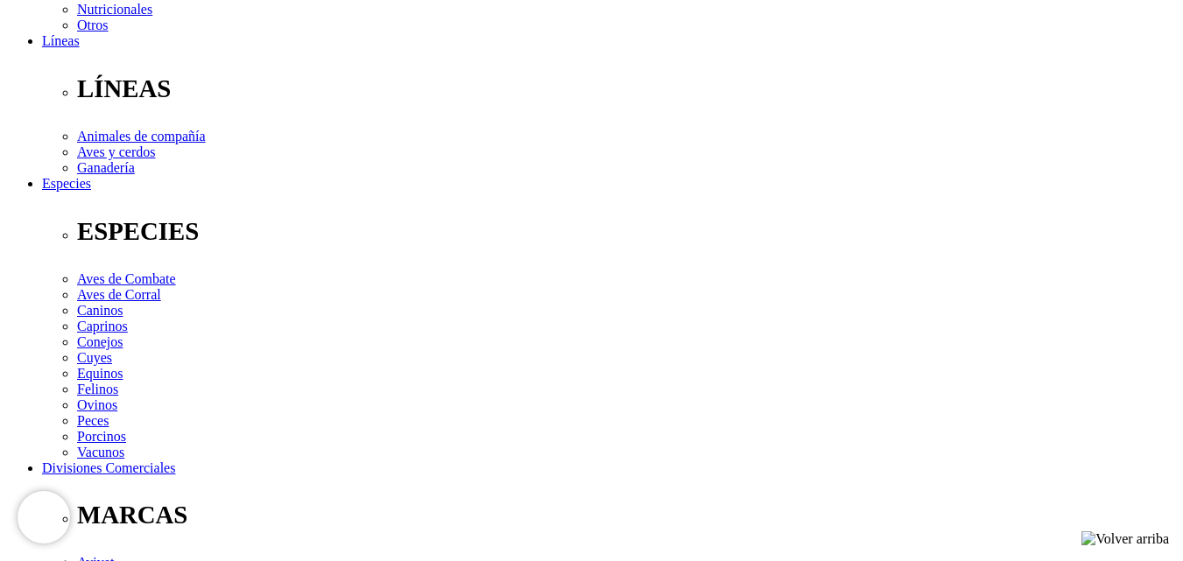
scroll to position [696, 0]
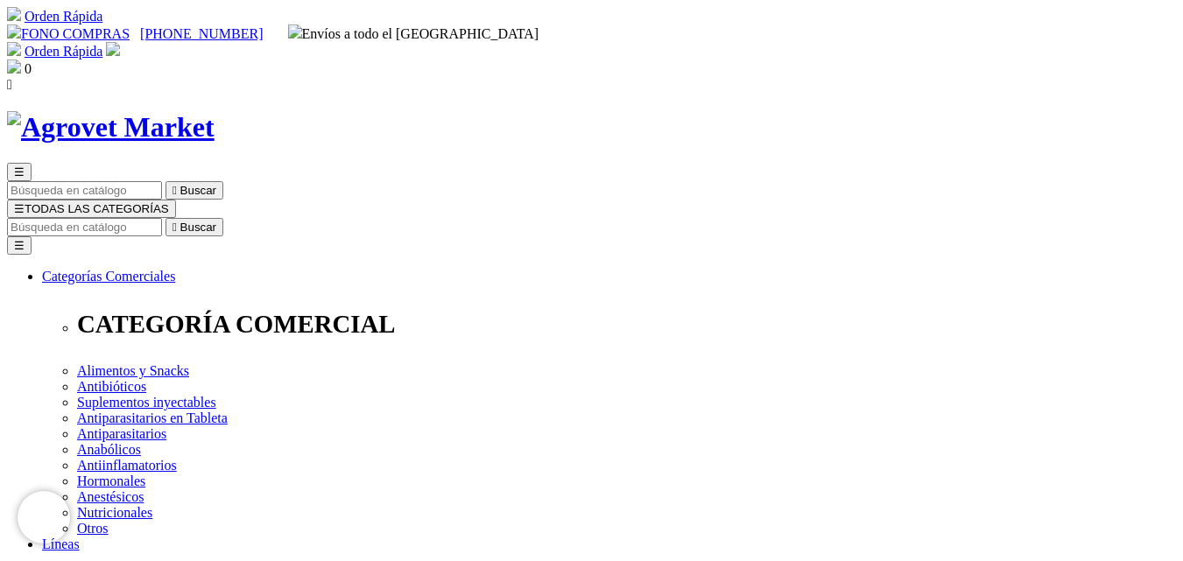
click at [215, 111] on img at bounding box center [111, 127] width 208 height 32
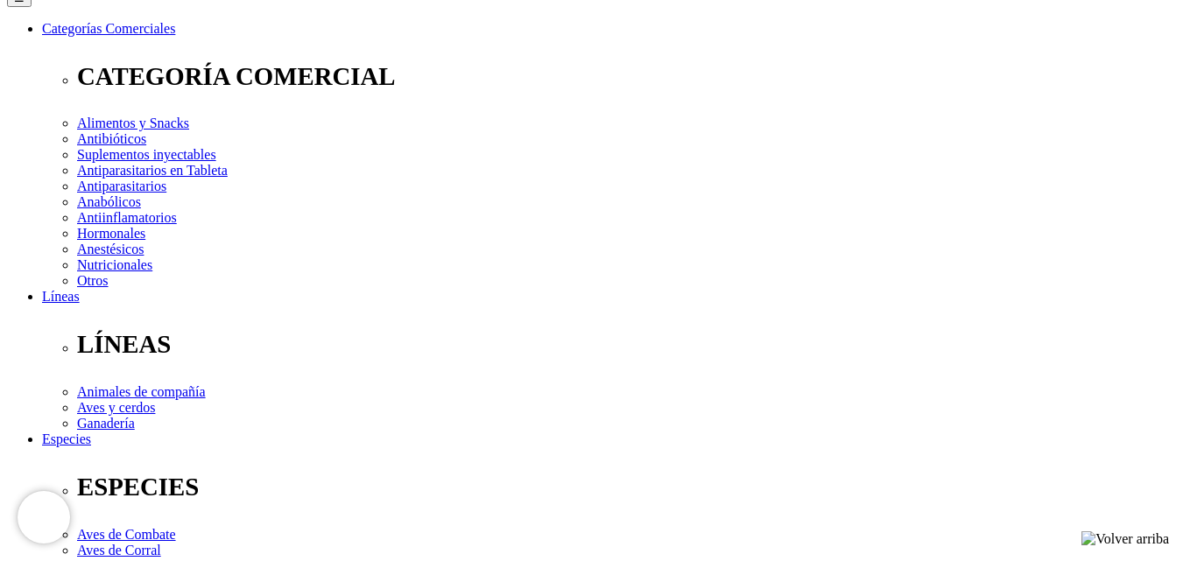
scroll to position [263, 0]
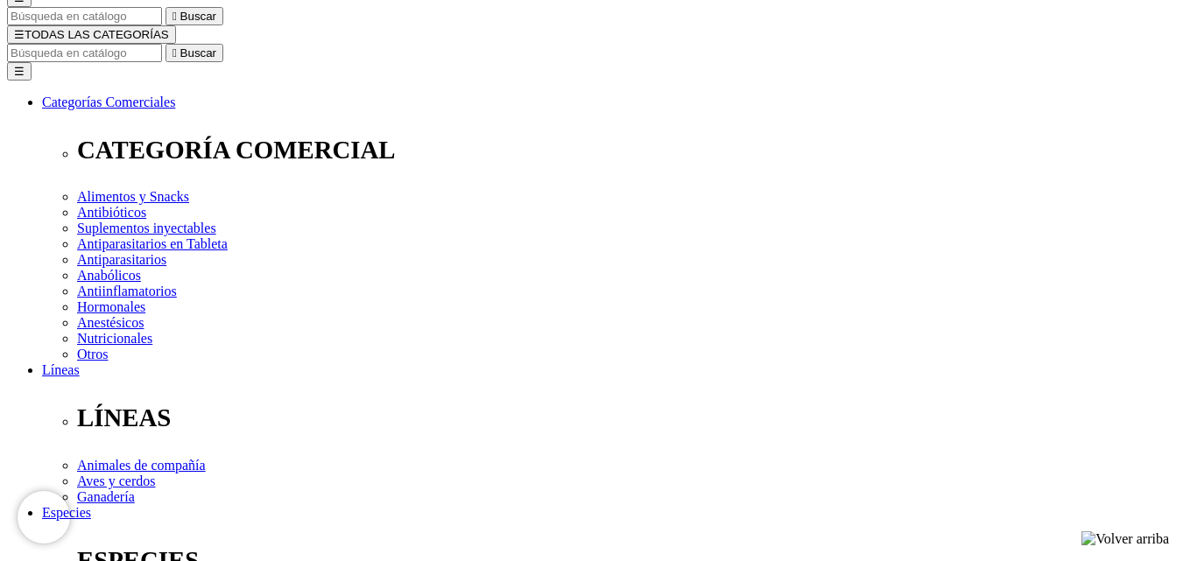
scroll to position [0, 0]
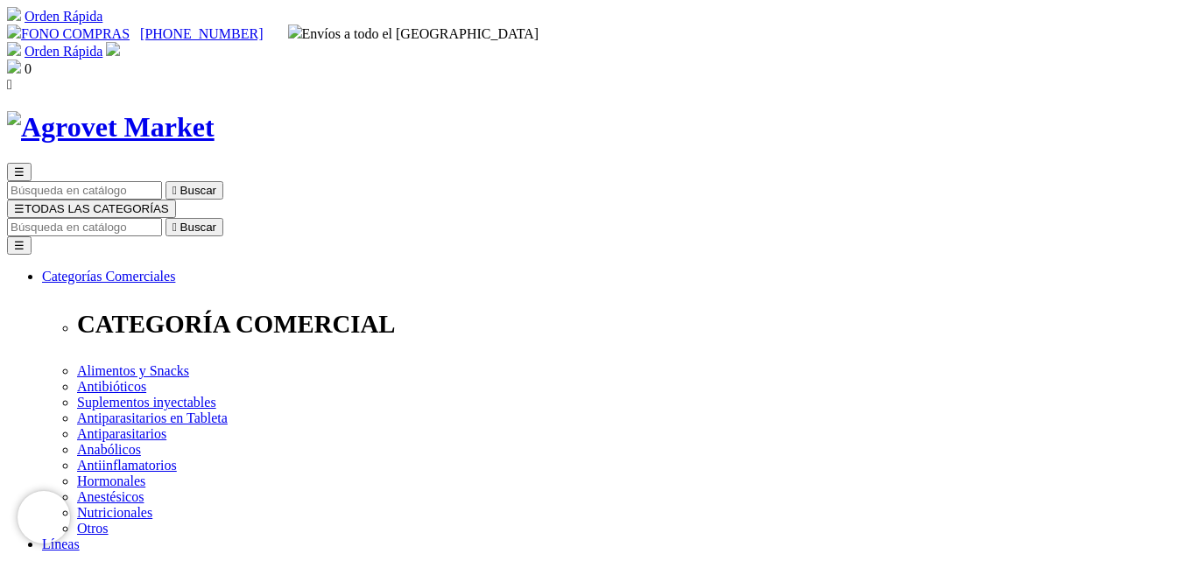
click at [215, 111] on img at bounding box center [111, 127] width 208 height 32
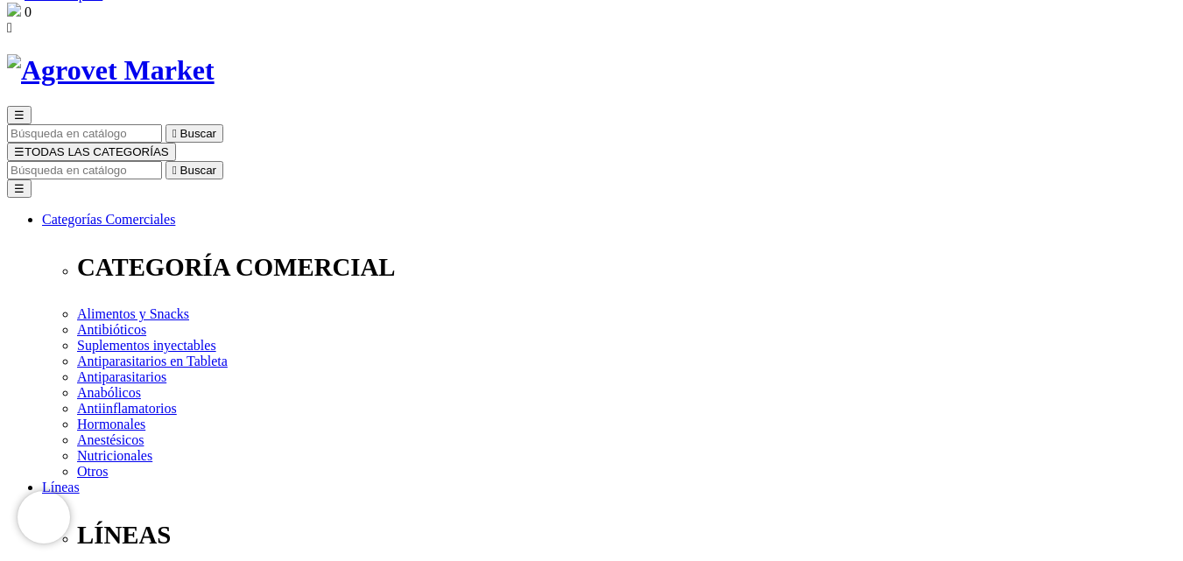
scroll to position [88, 0]
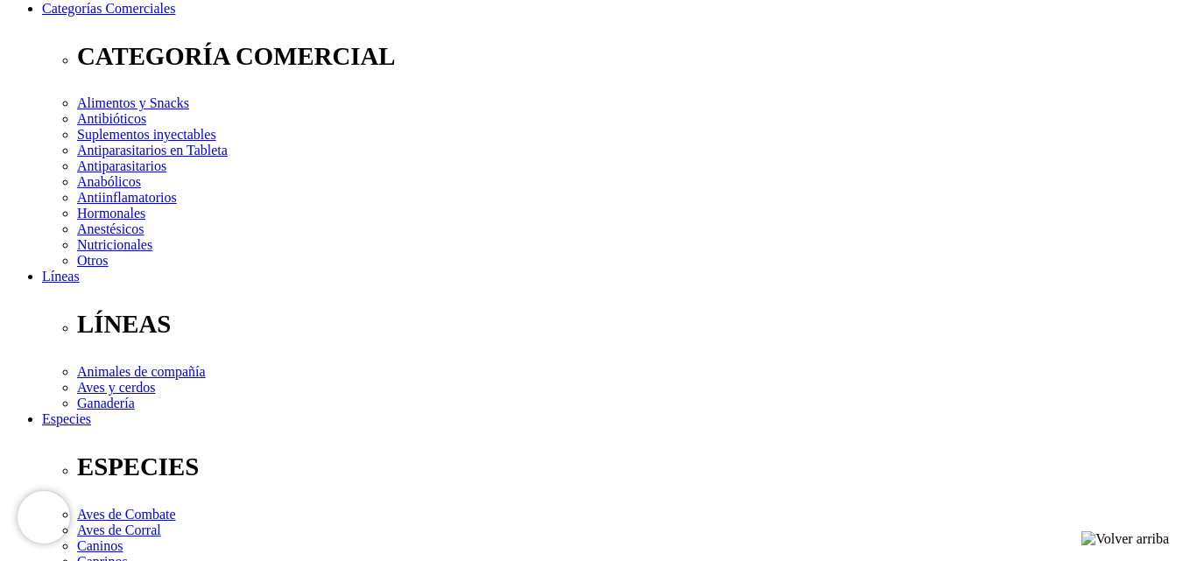
scroll to position [350, 0]
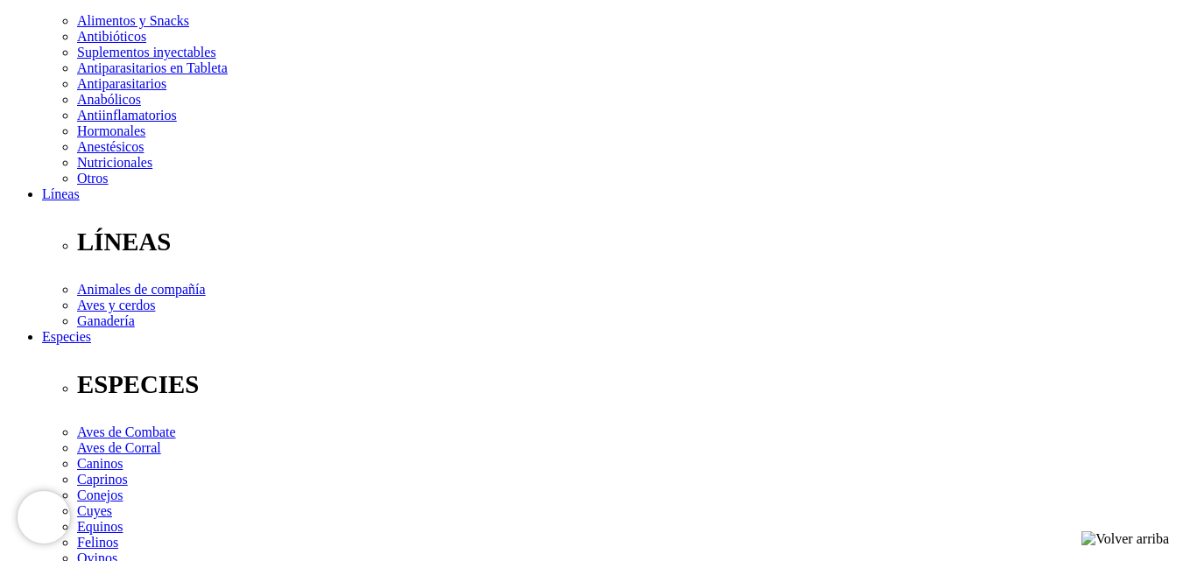
checkbox input "true"
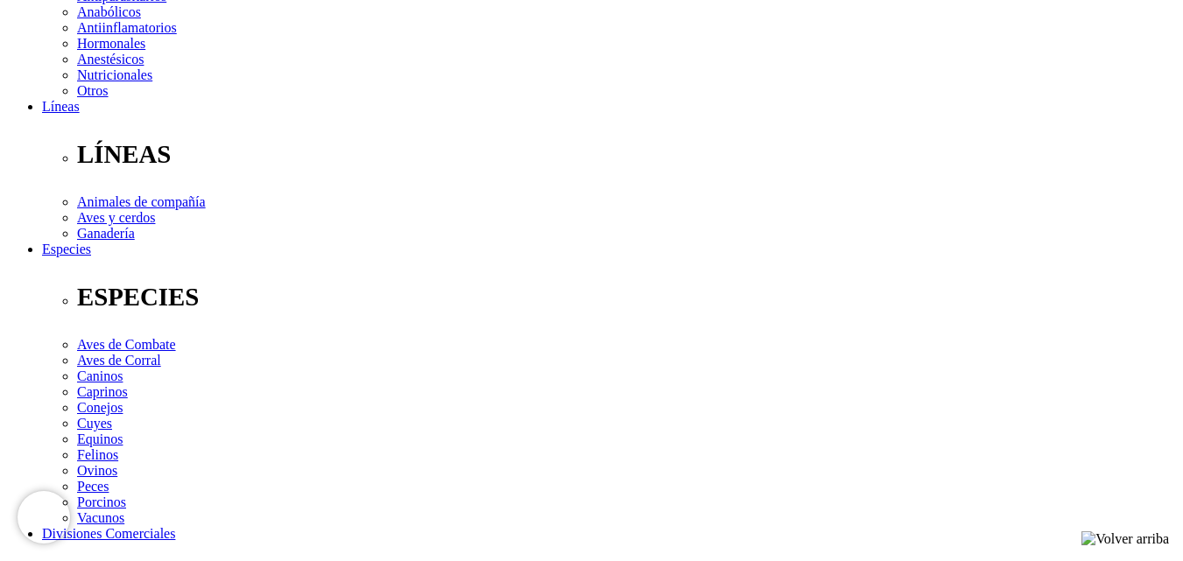
scroll to position [613, 0]
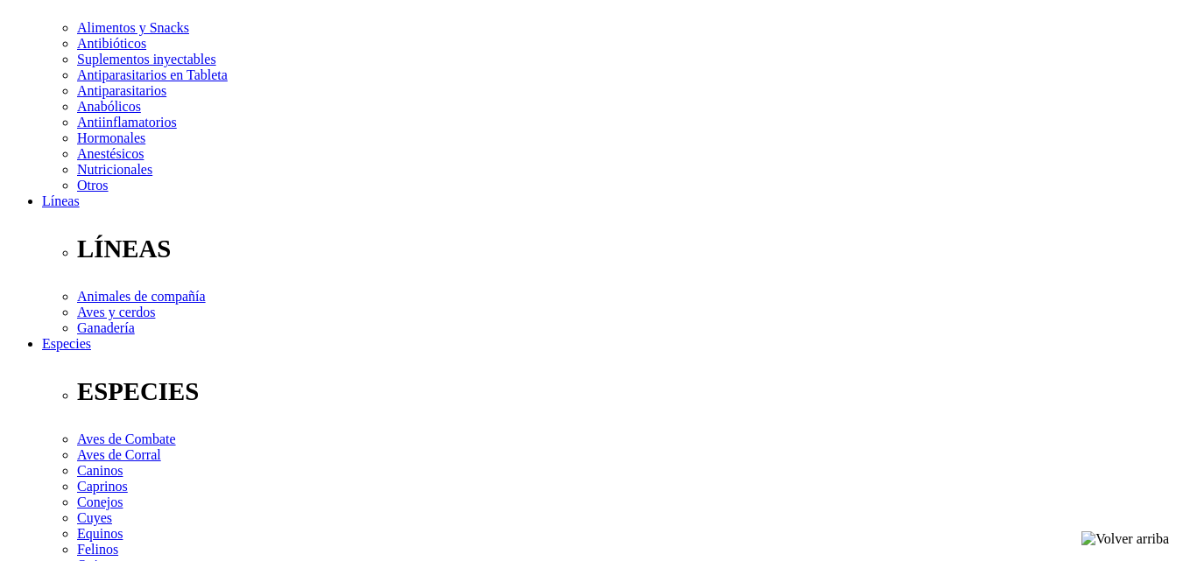
scroll to position [350, 0]
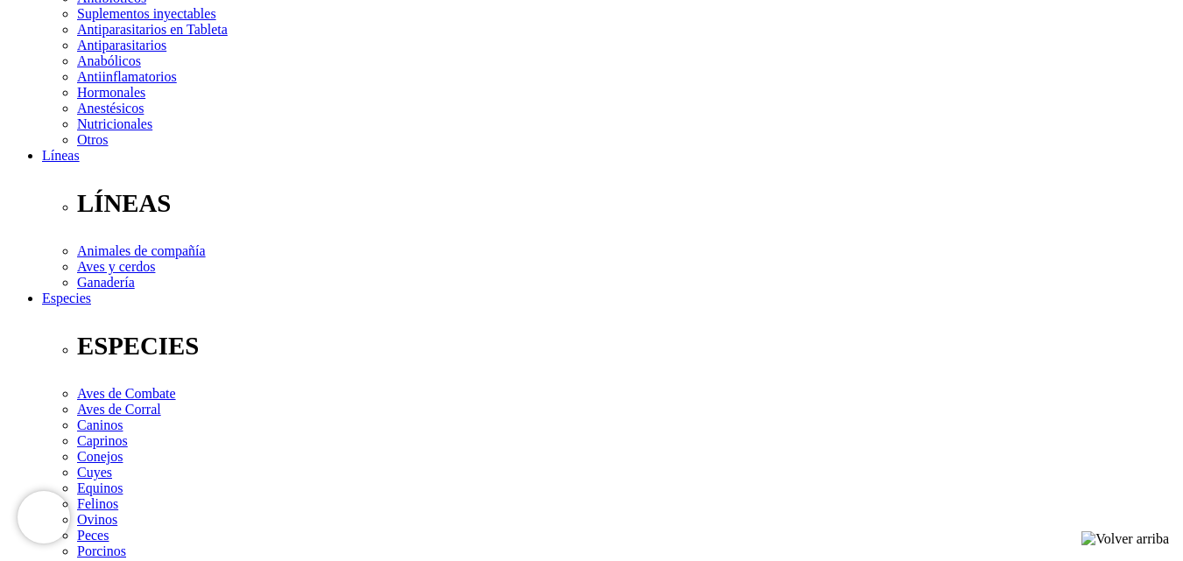
scroll to position [349, 0]
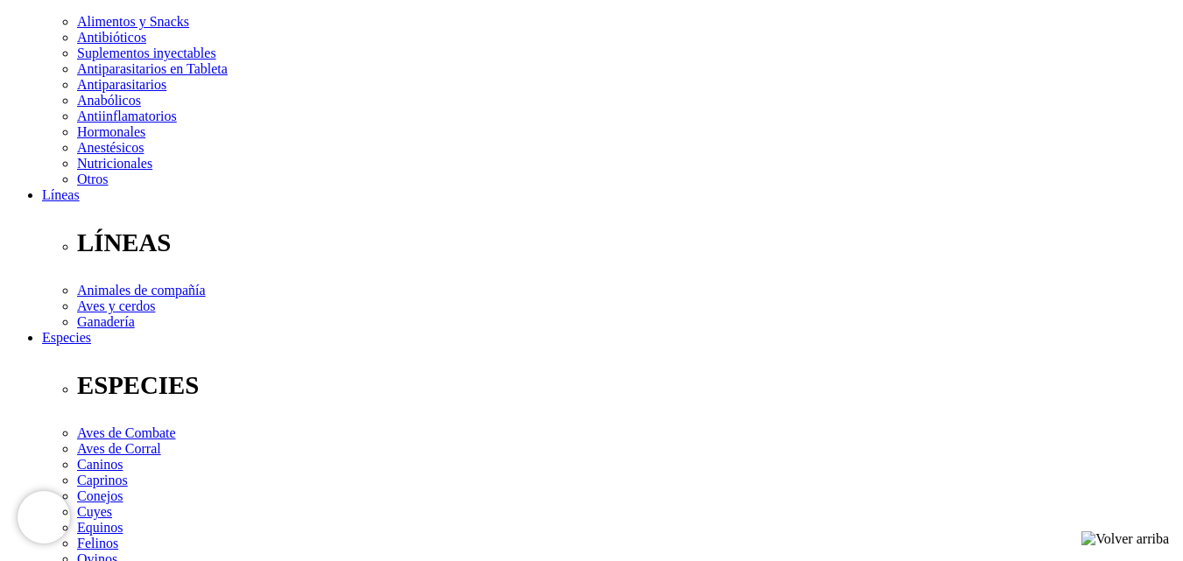
checkbox input "true"
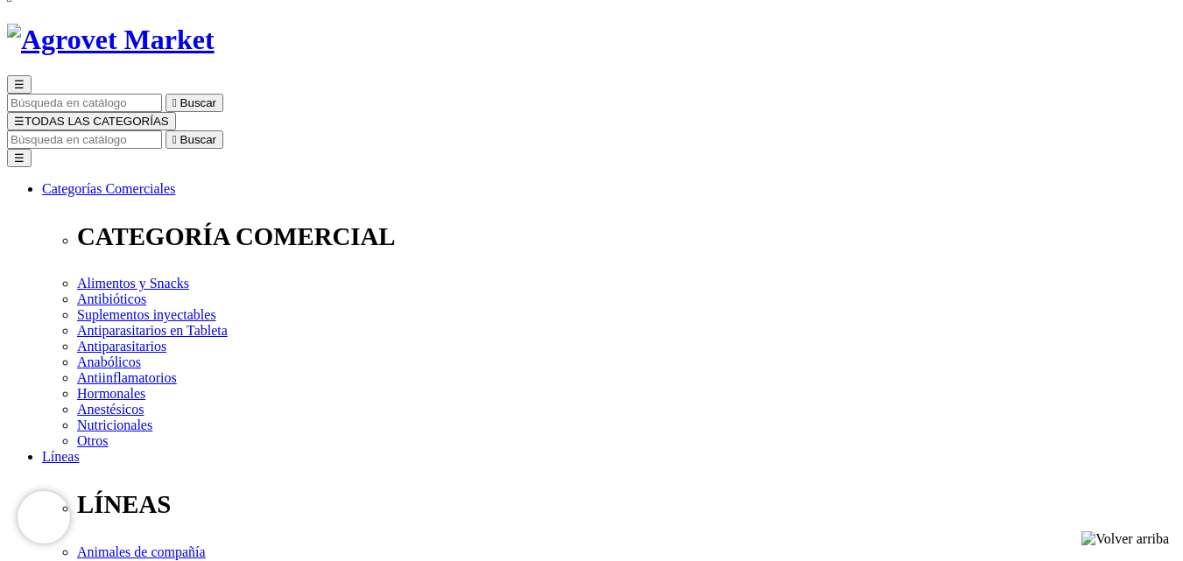
scroll to position [178, 0]
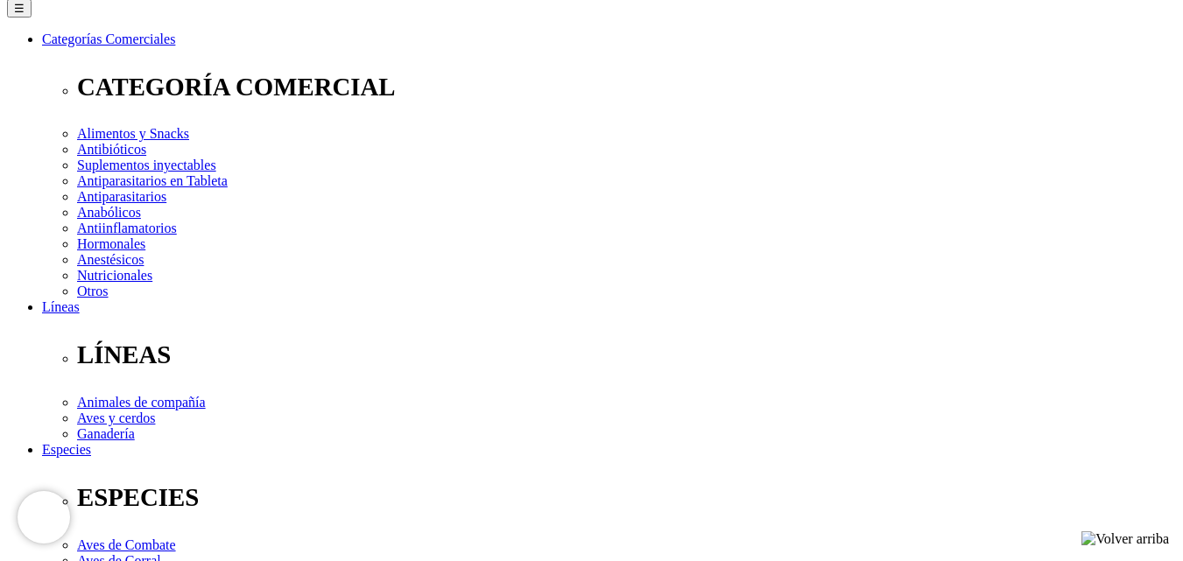
scroll to position [238, 0]
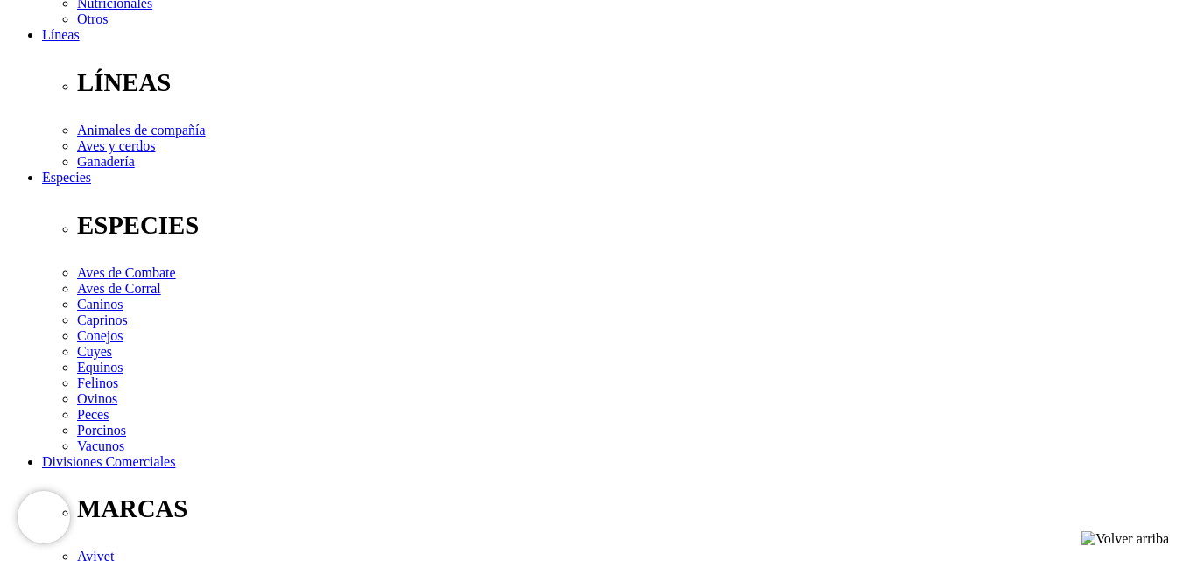
scroll to position [588, 0]
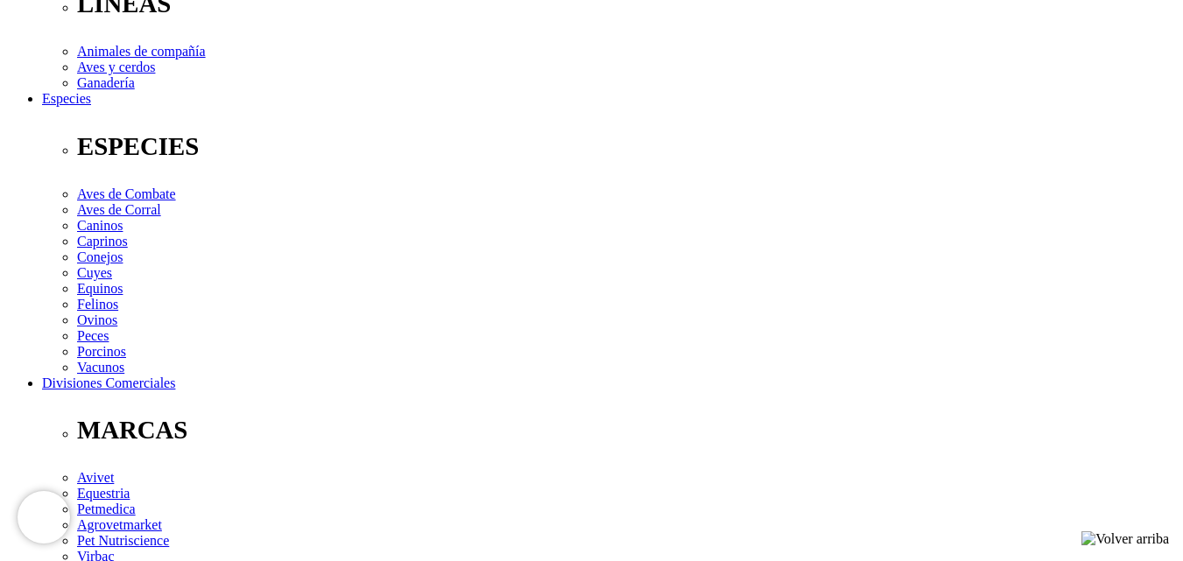
checkbox input "true"
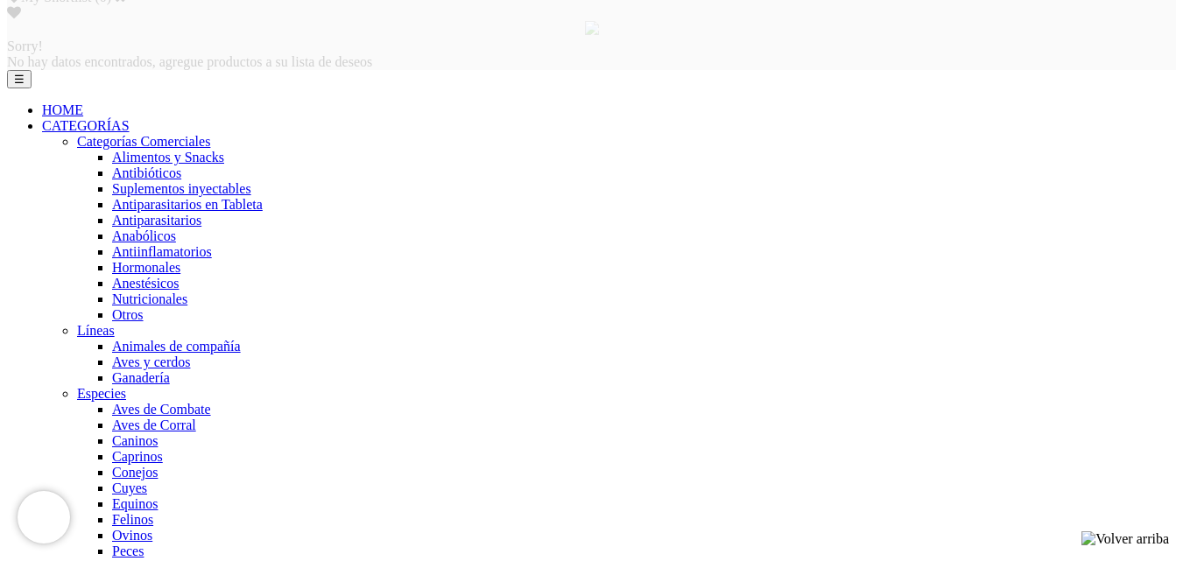
scroll to position [1044, 0]
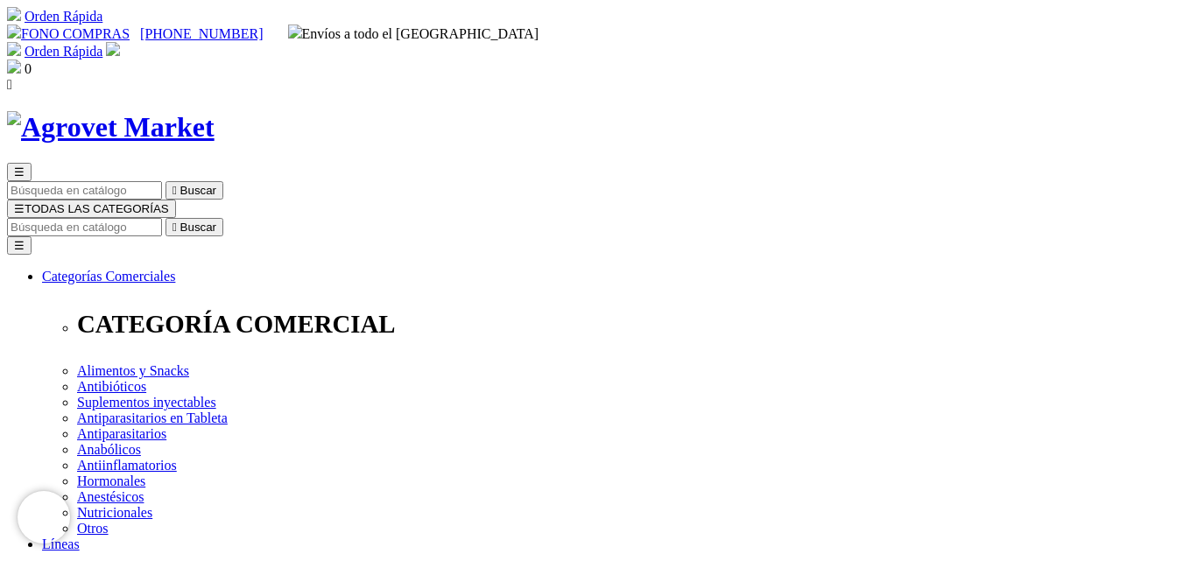
click at [215, 111] on img at bounding box center [111, 127] width 208 height 32
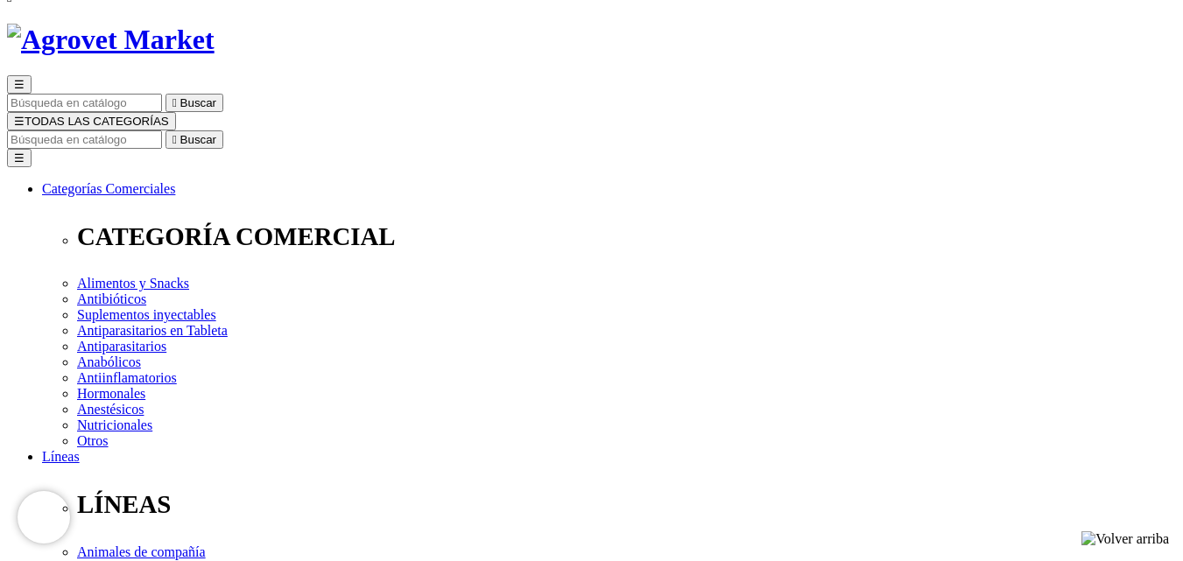
scroll to position [263, 0]
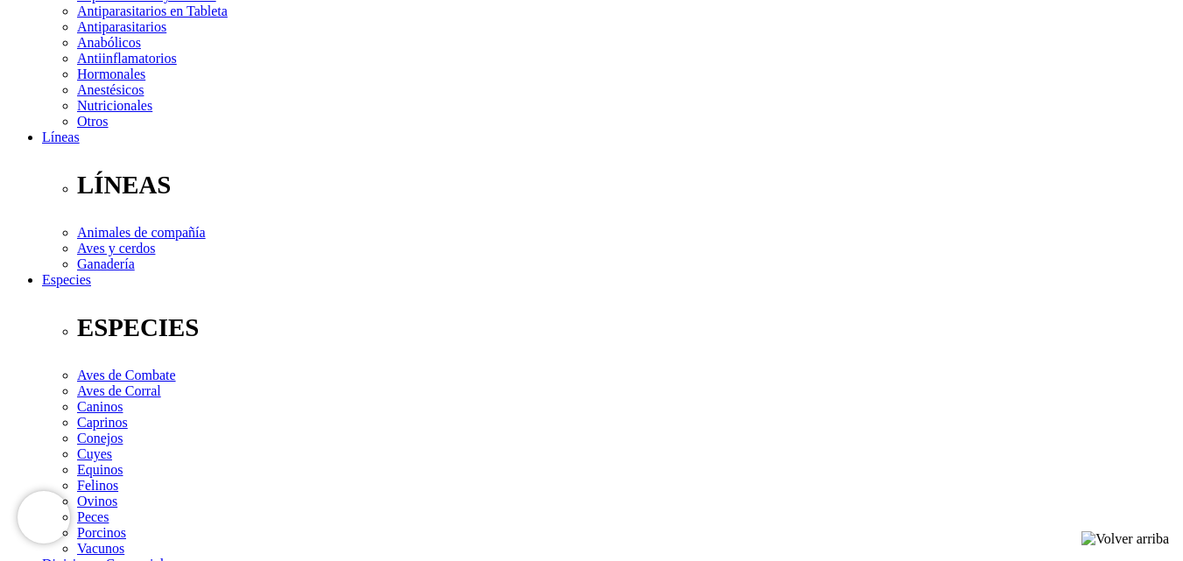
scroll to position [438, 0]
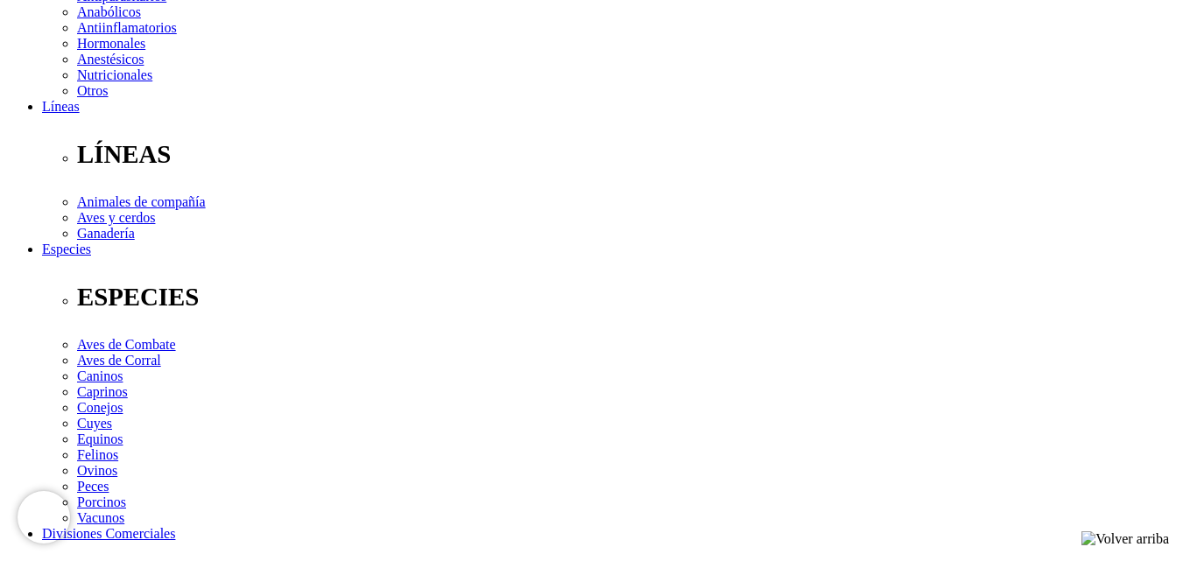
checkbox input "true"
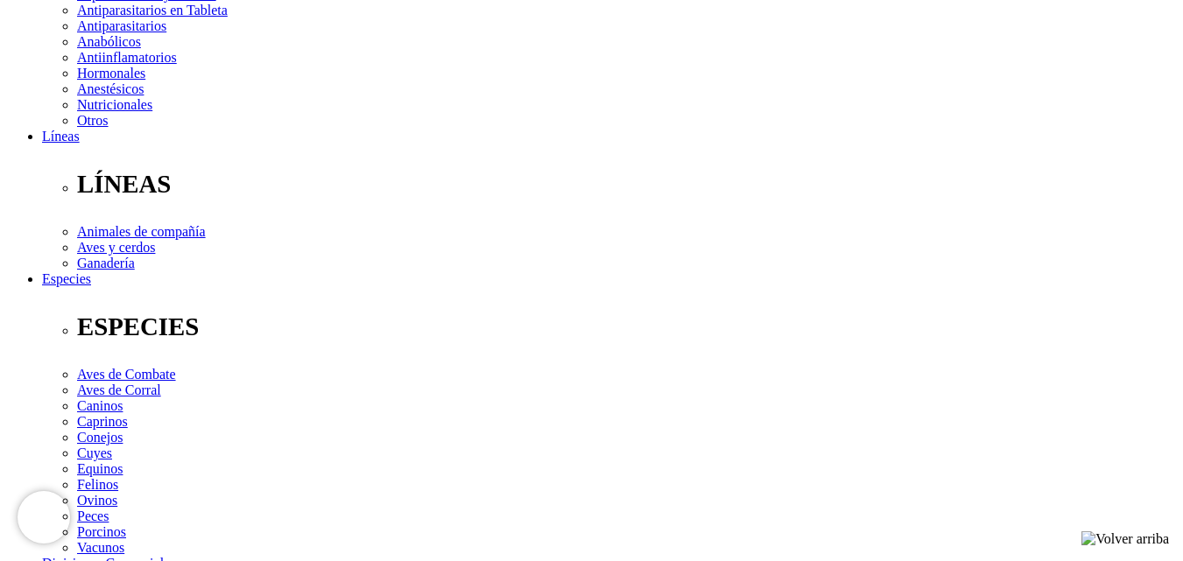
scroll to position [438, 0]
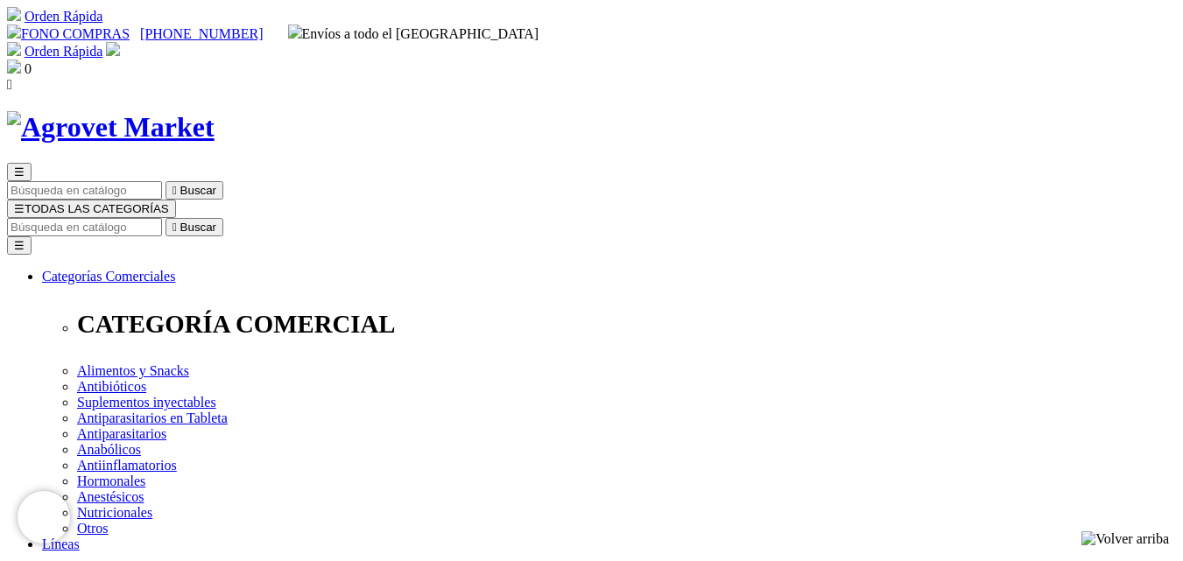
click at [162, 218] on input "Buscar" at bounding box center [84, 227] width 155 height 18
type input "sulfad"
click at [165, 218] on button " Buscar" at bounding box center [194, 227] width 58 height 18
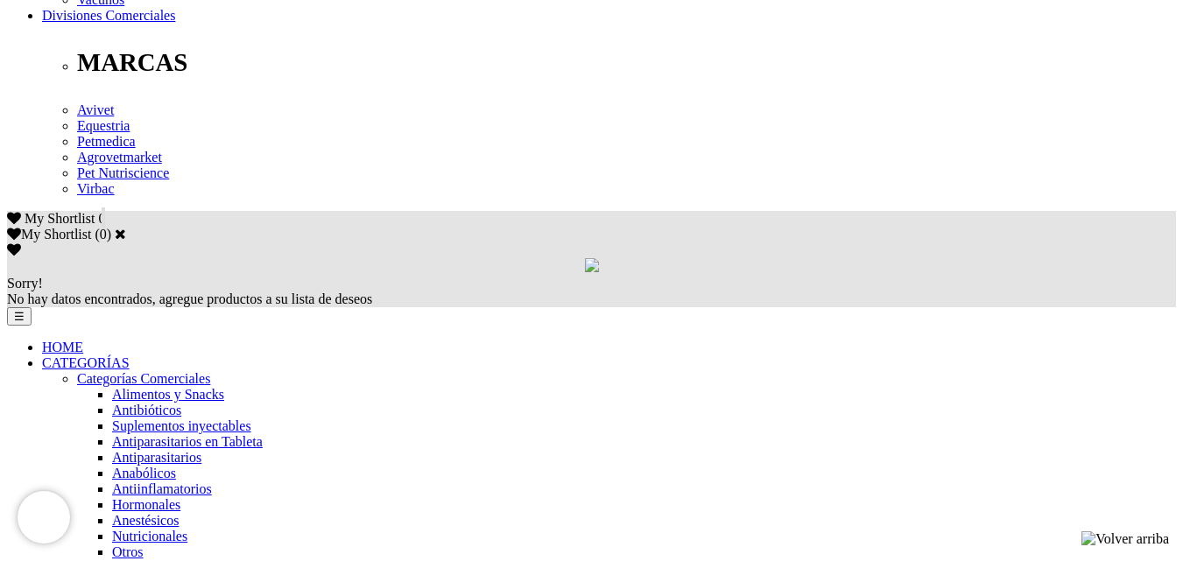
scroll to position [963, 0]
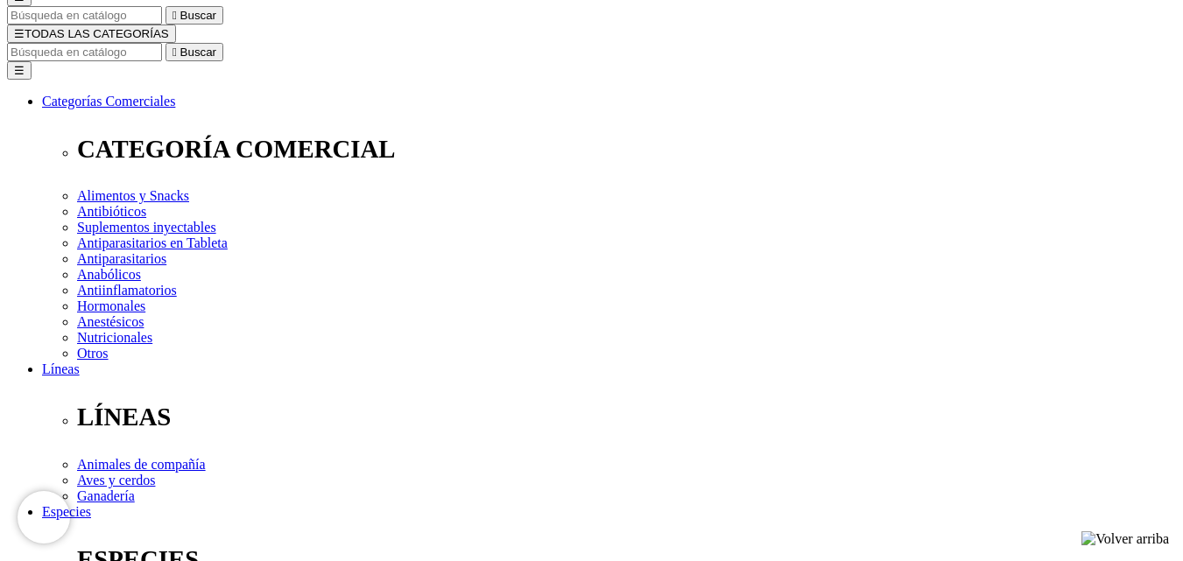
scroll to position [223, 0]
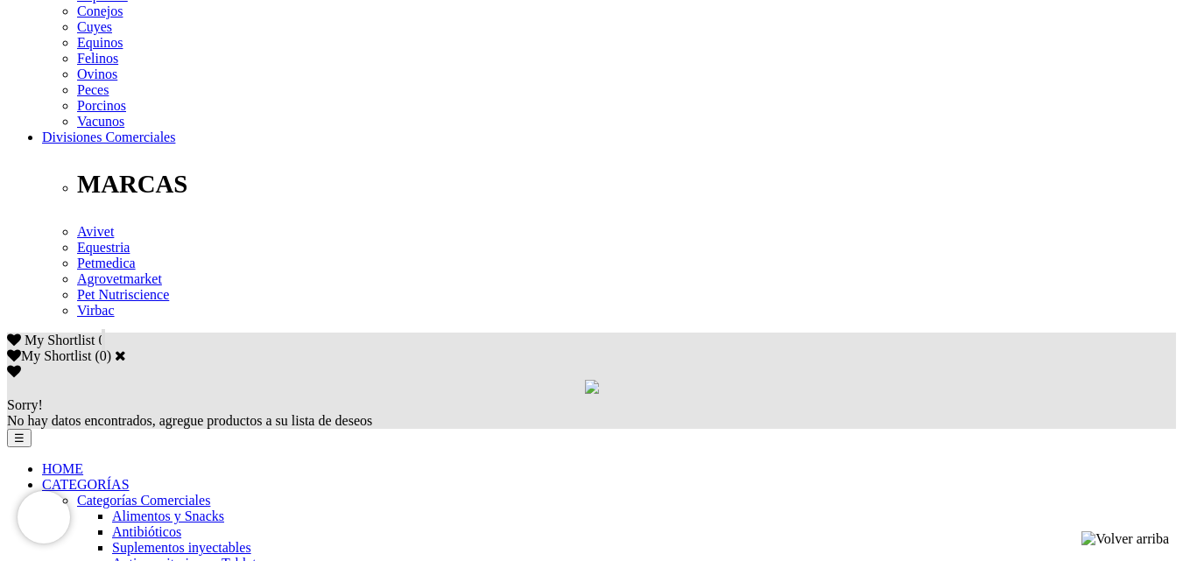
scroll to position [876, 0]
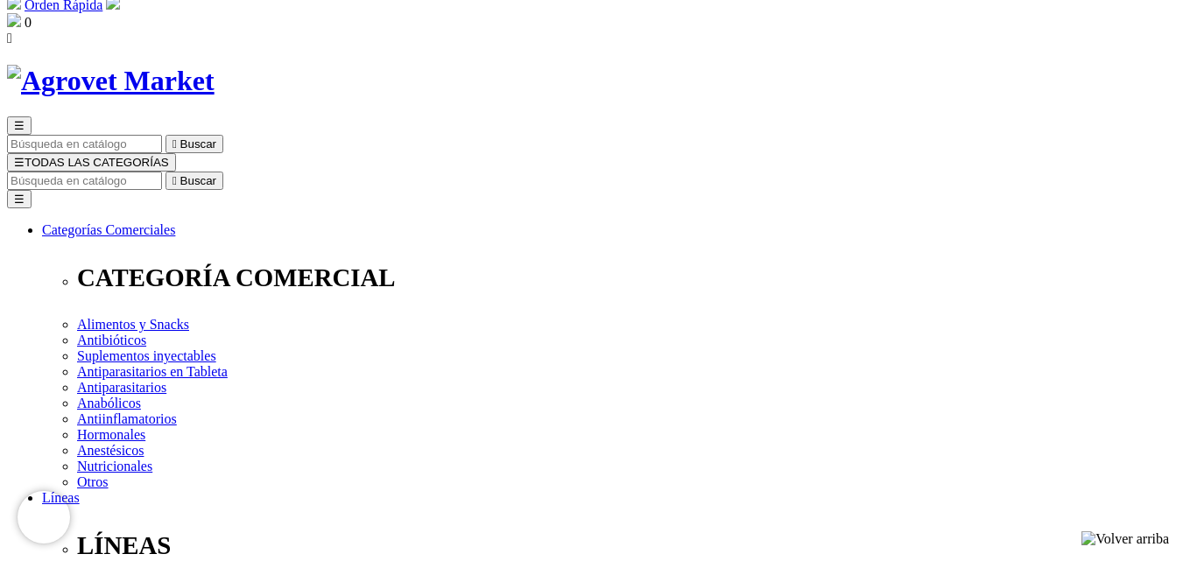
scroll to position [163, 0]
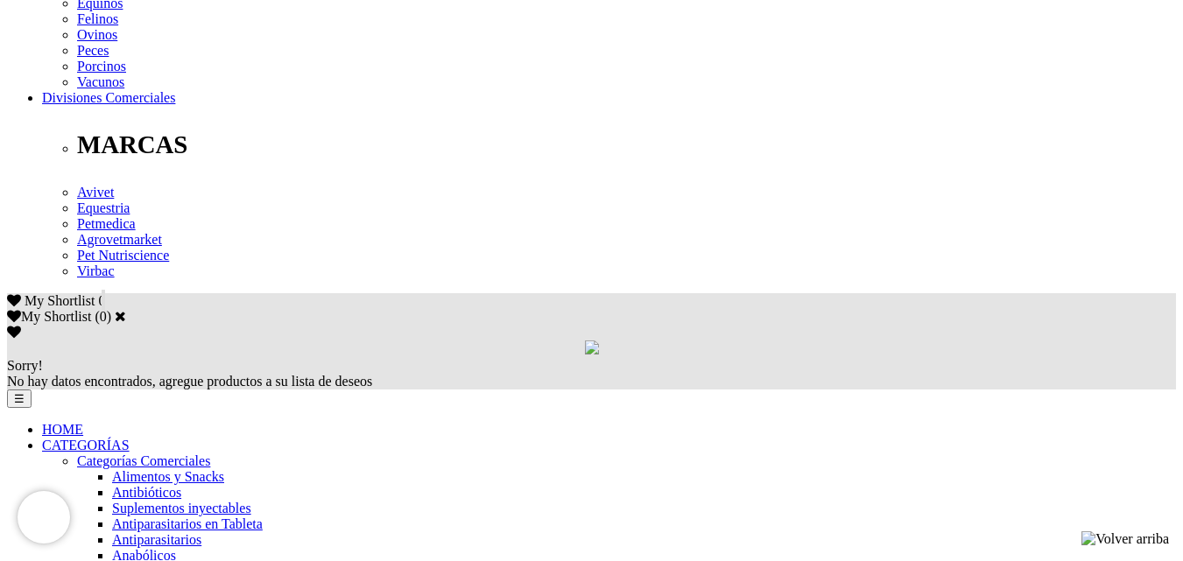
scroll to position [876, 0]
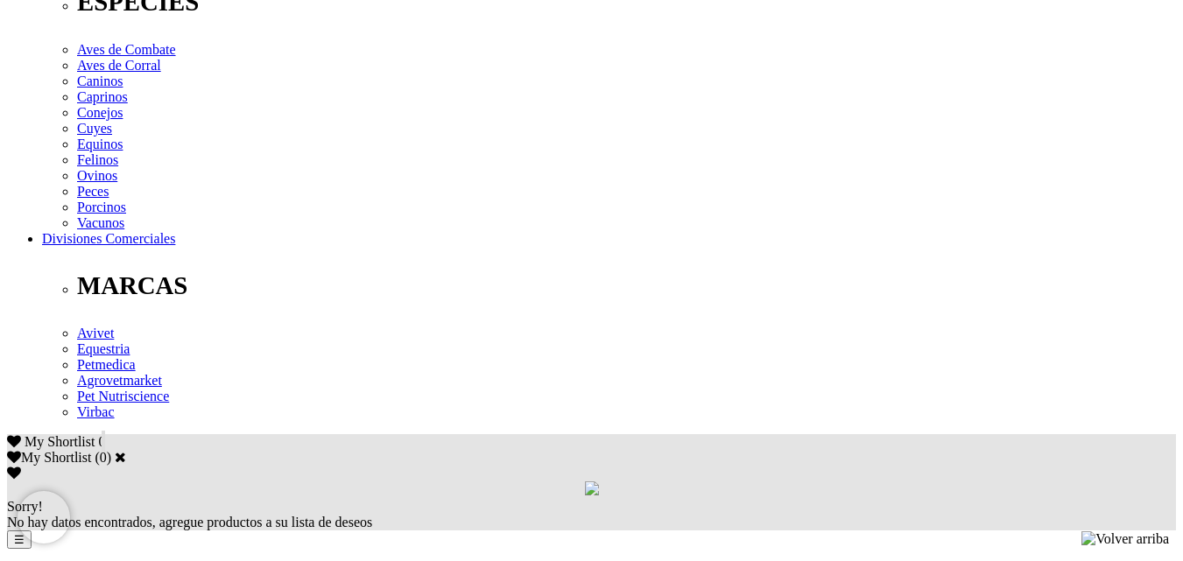
scroll to position [963, 0]
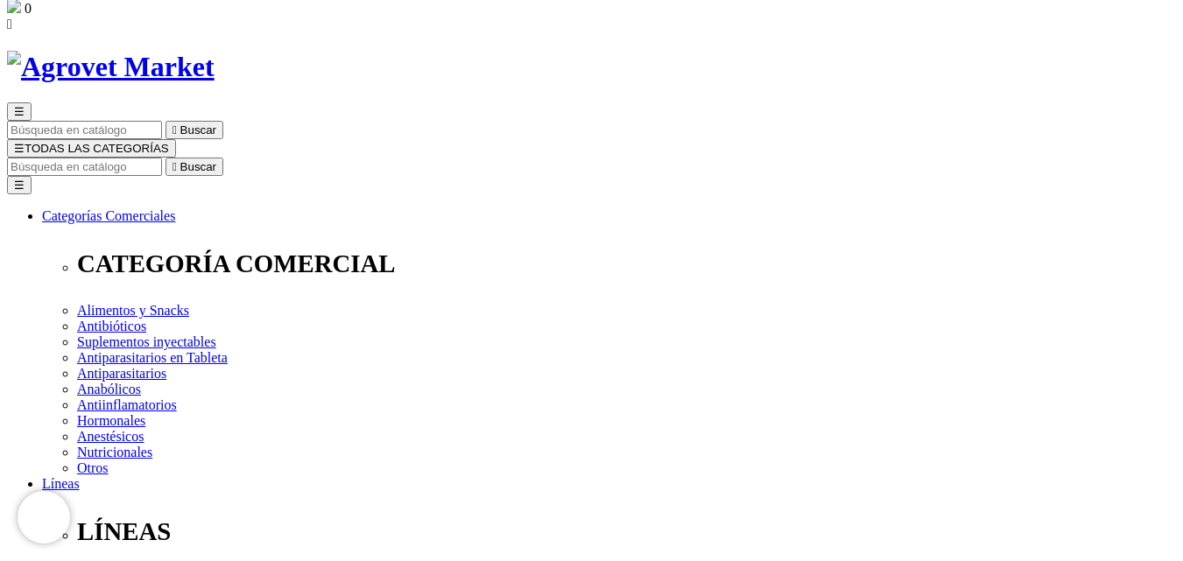
scroll to position [9, 0]
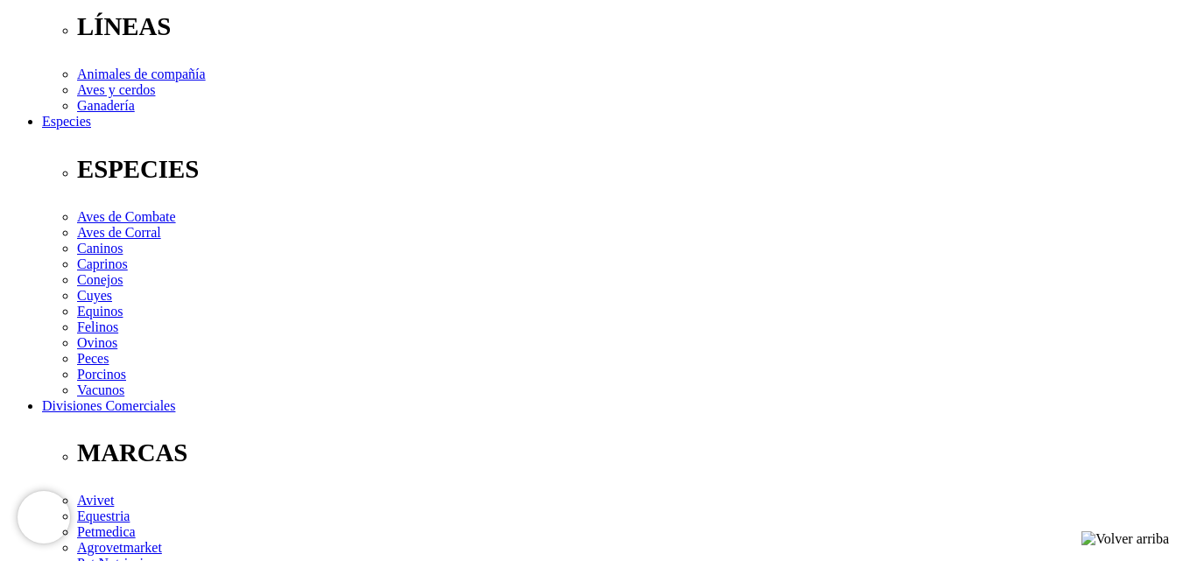
scroll to position [876, 0]
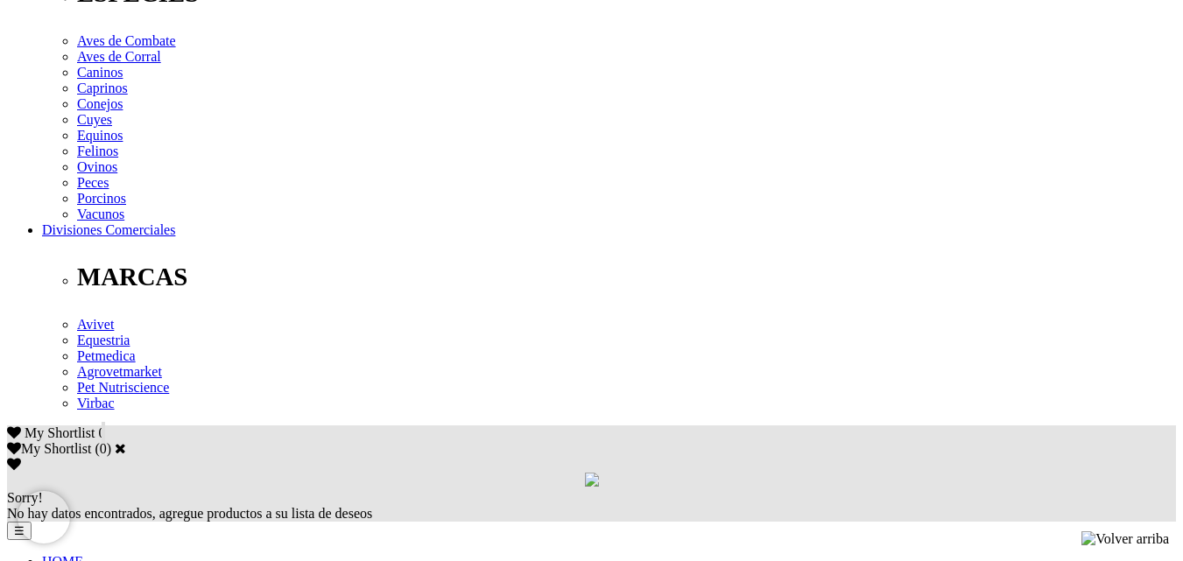
scroll to position [788, 0]
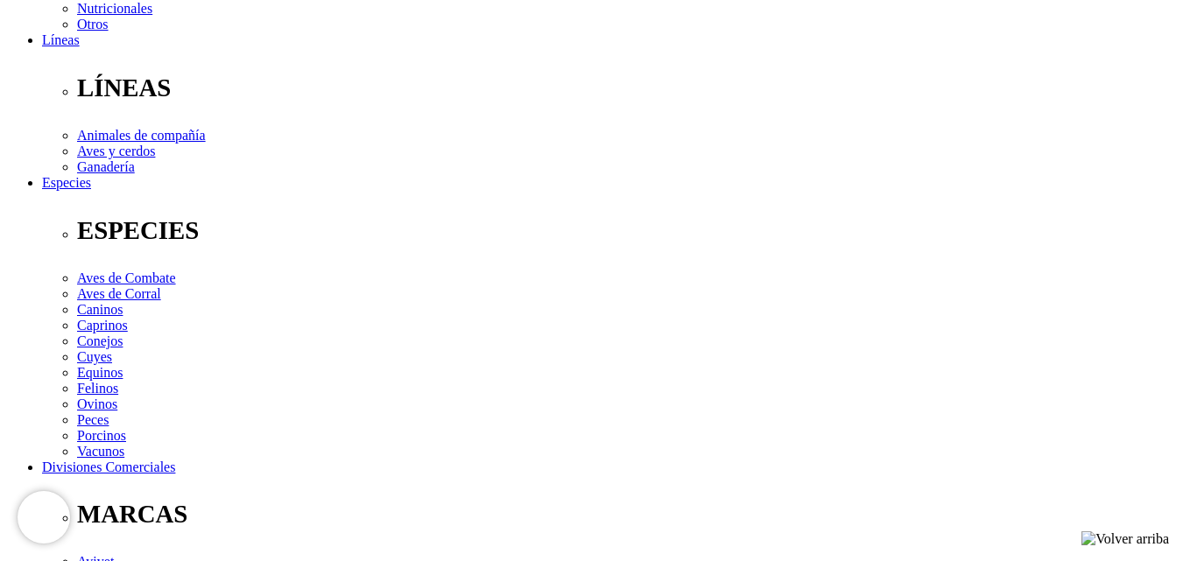
scroll to position [876, 0]
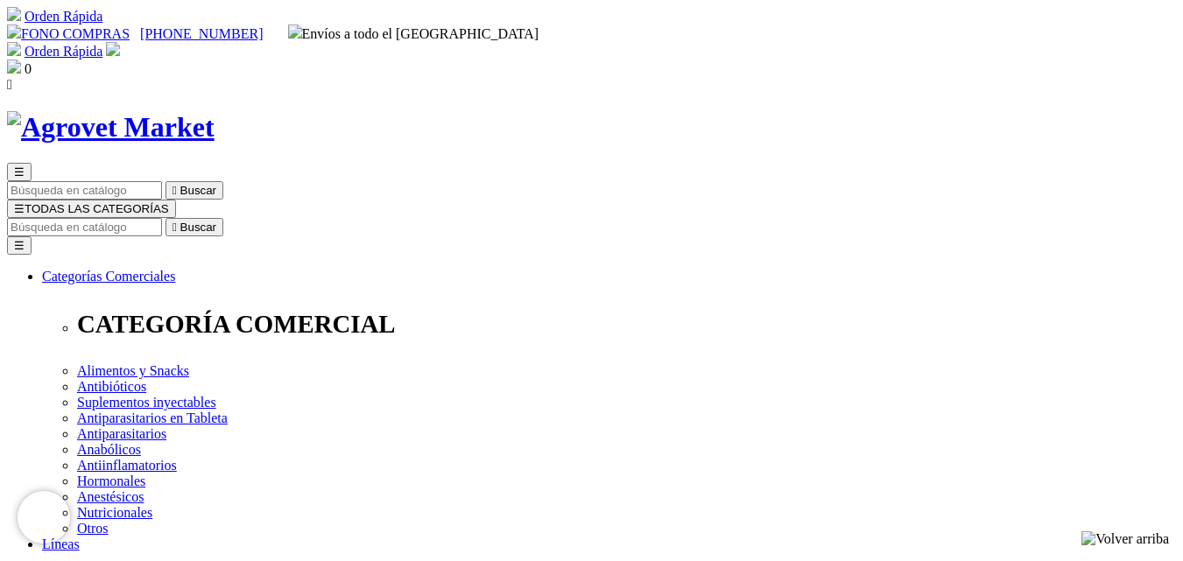
scroll to position [53, 0]
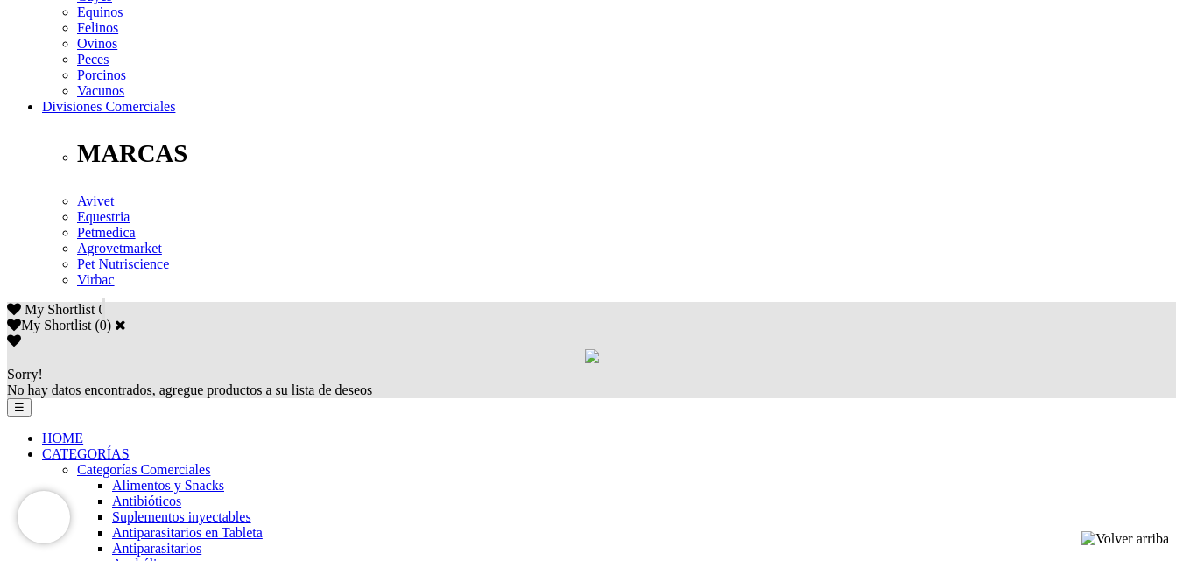
scroll to position [876, 0]
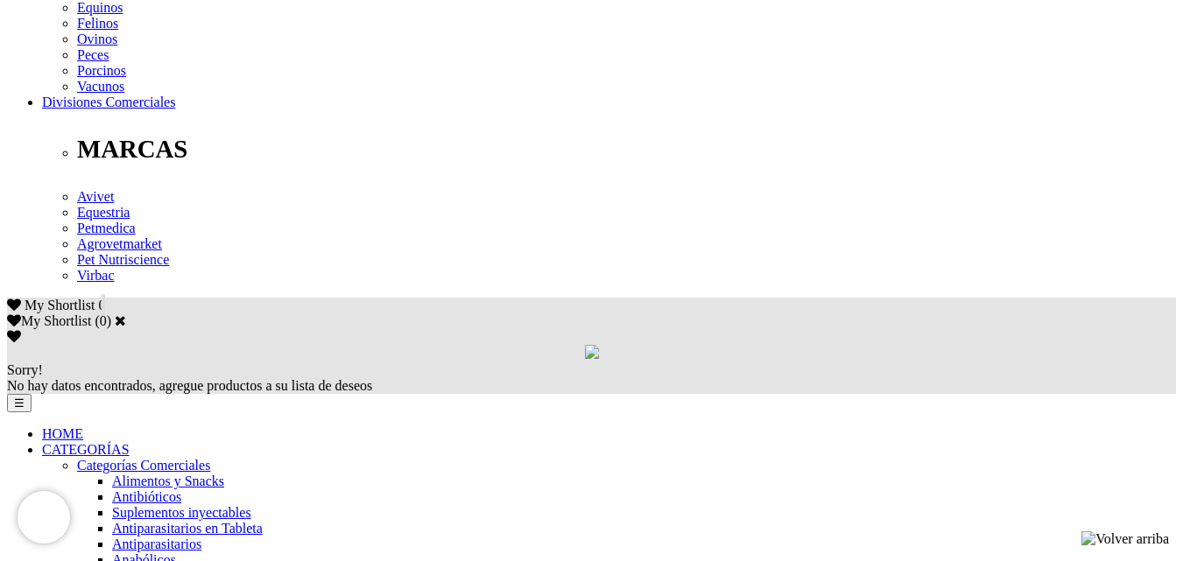
scroll to position [963, 0]
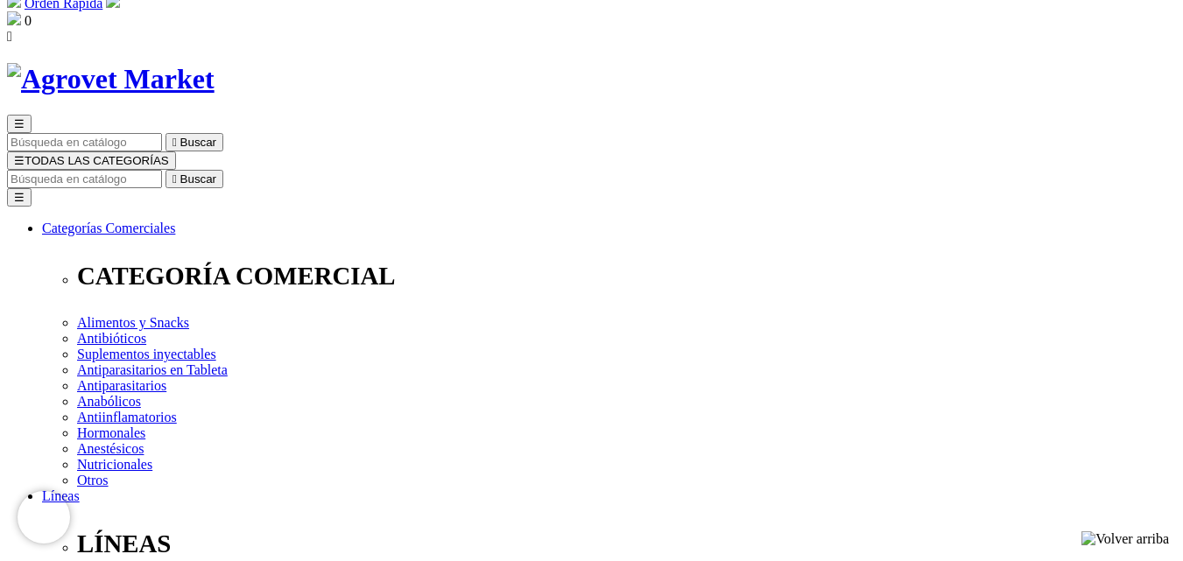
scroll to position [88, 0]
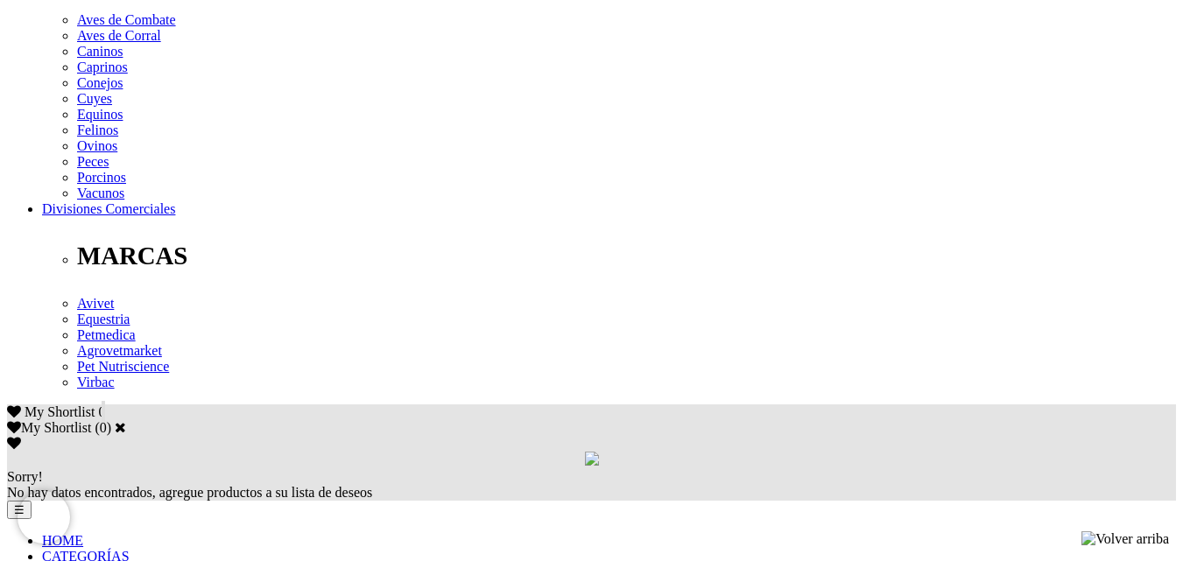
scroll to position [788, 0]
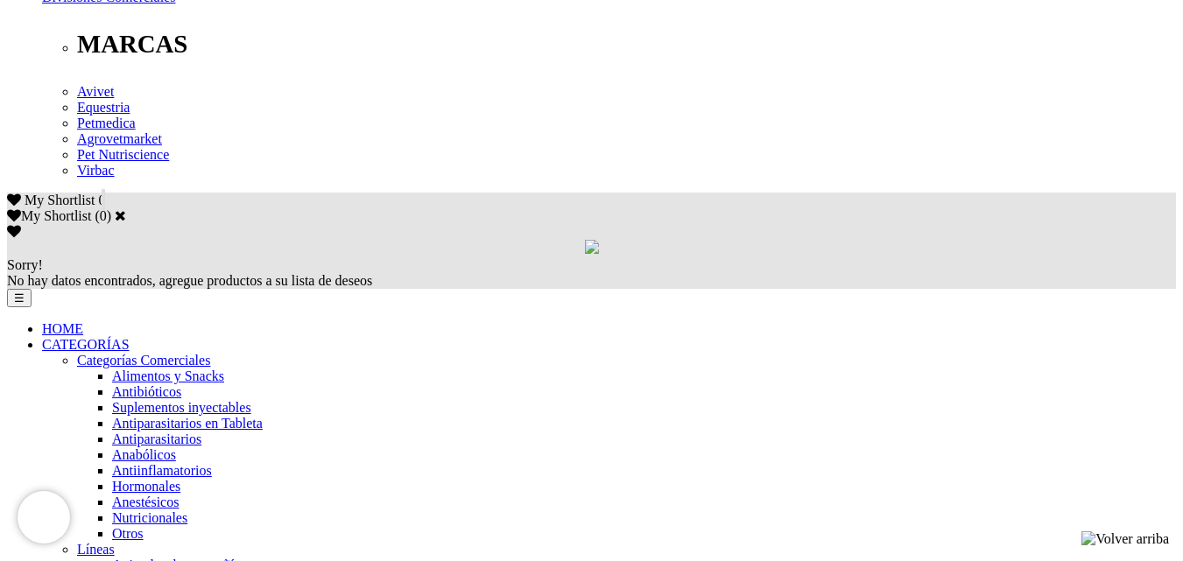
scroll to position [1051, 0]
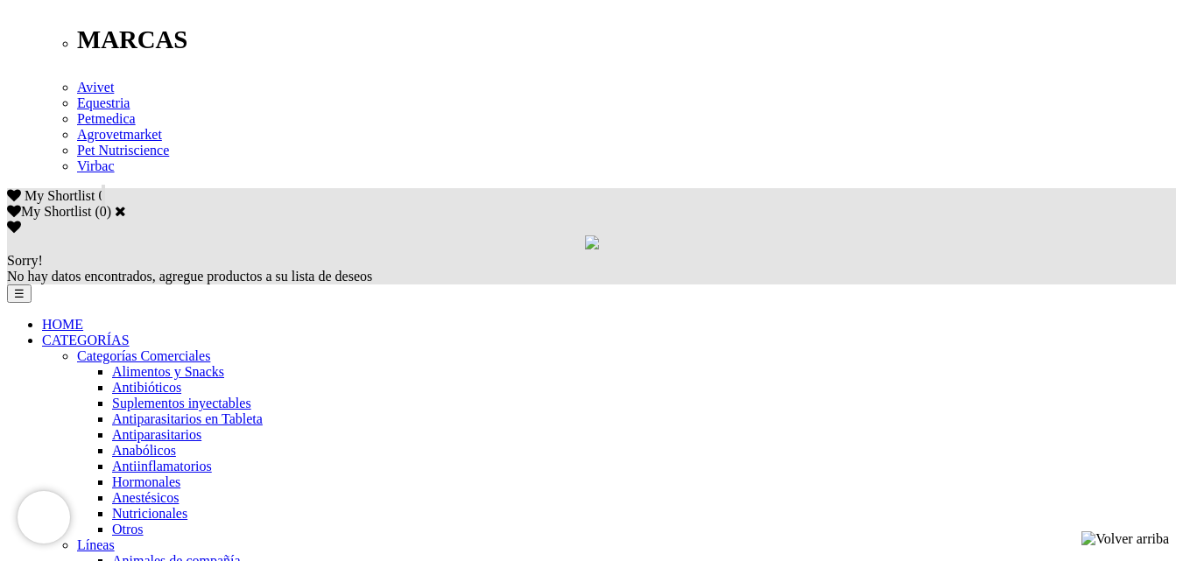
scroll to position [1138, 0]
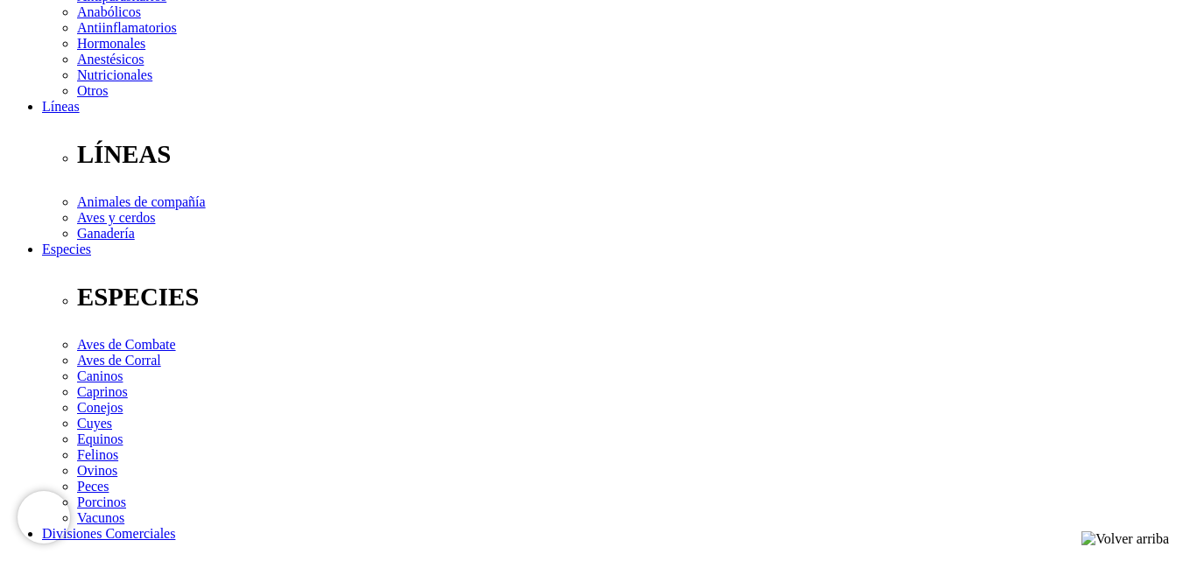
scroll to position [449, 0]
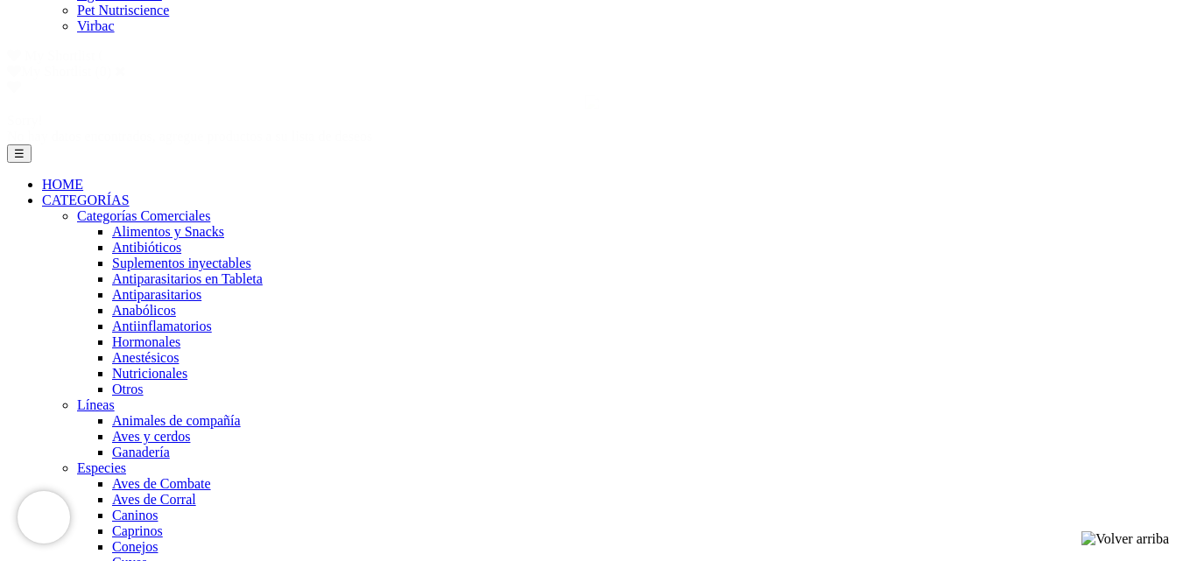
scroll to position [1026, 0]
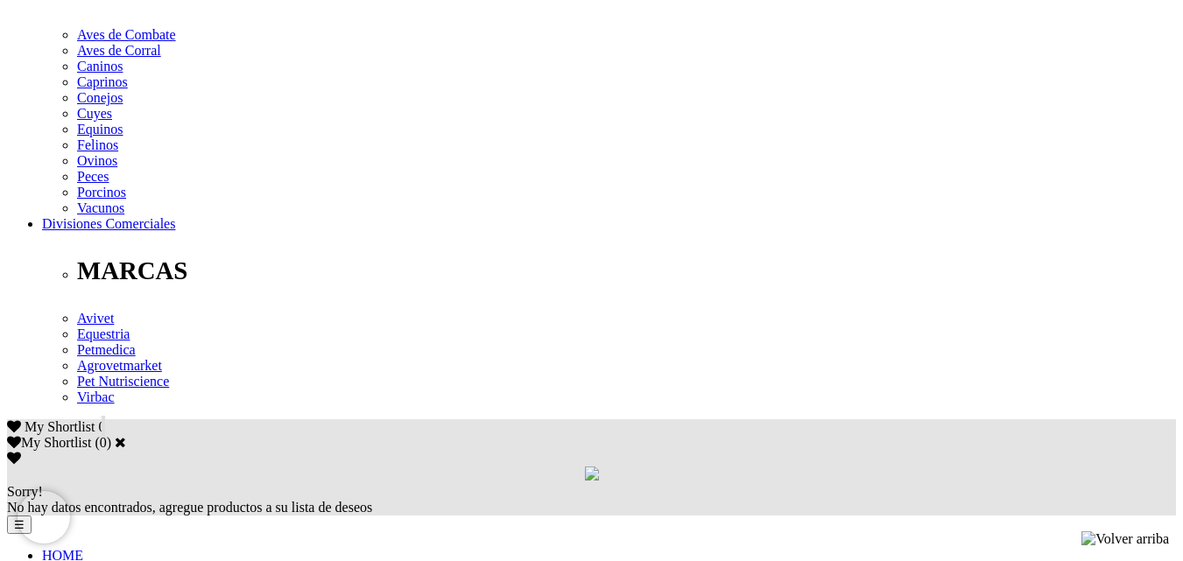
scroll to position [788, 0]
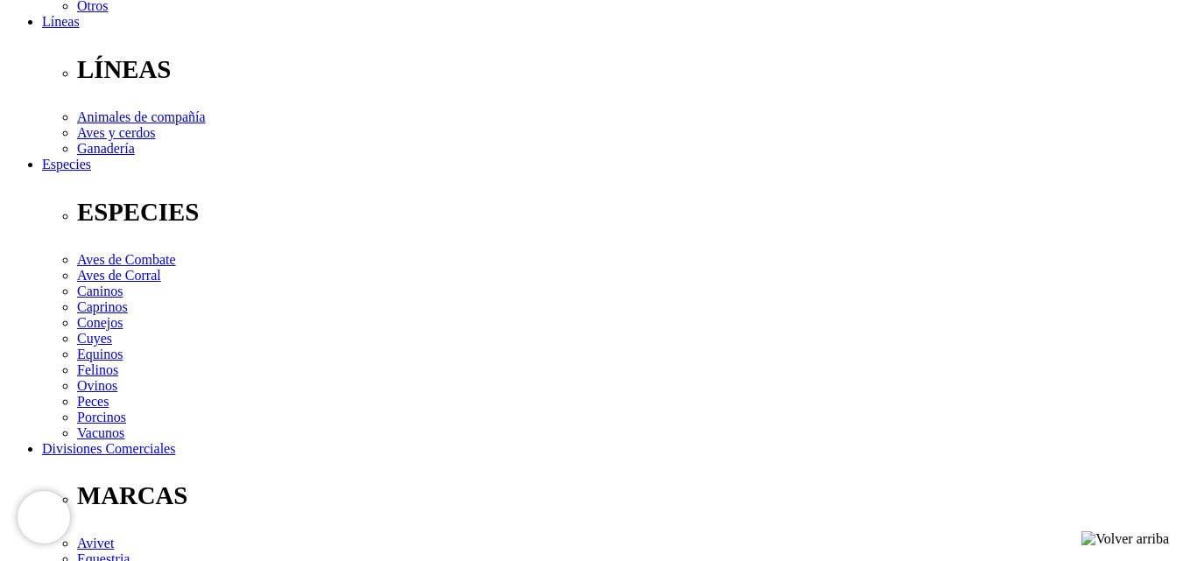
scroll to position [525, 0]
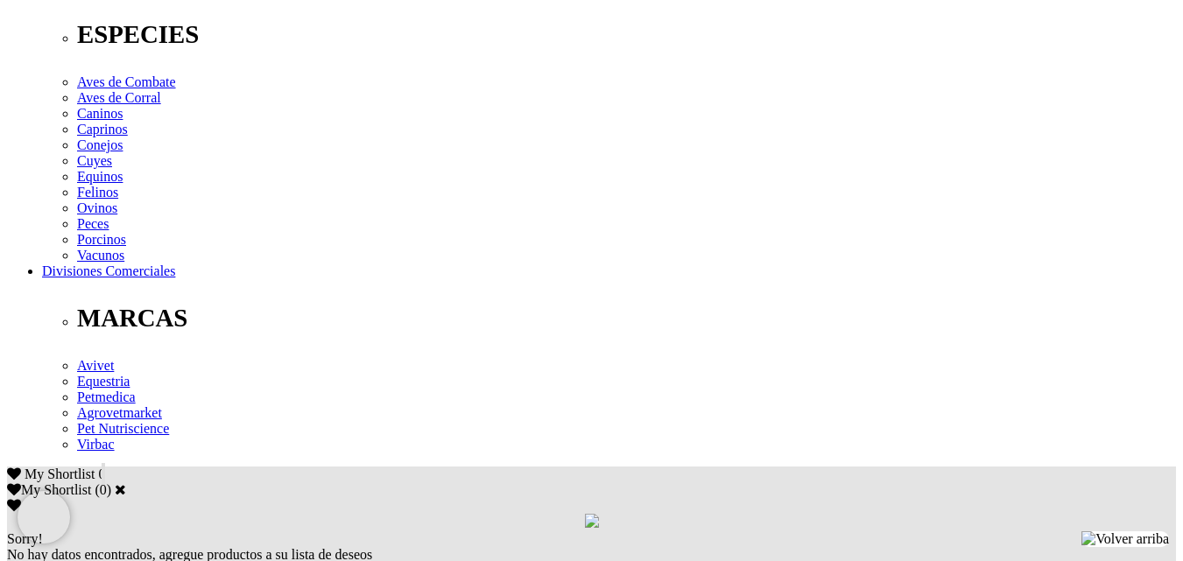
scroll to position [963, 0]
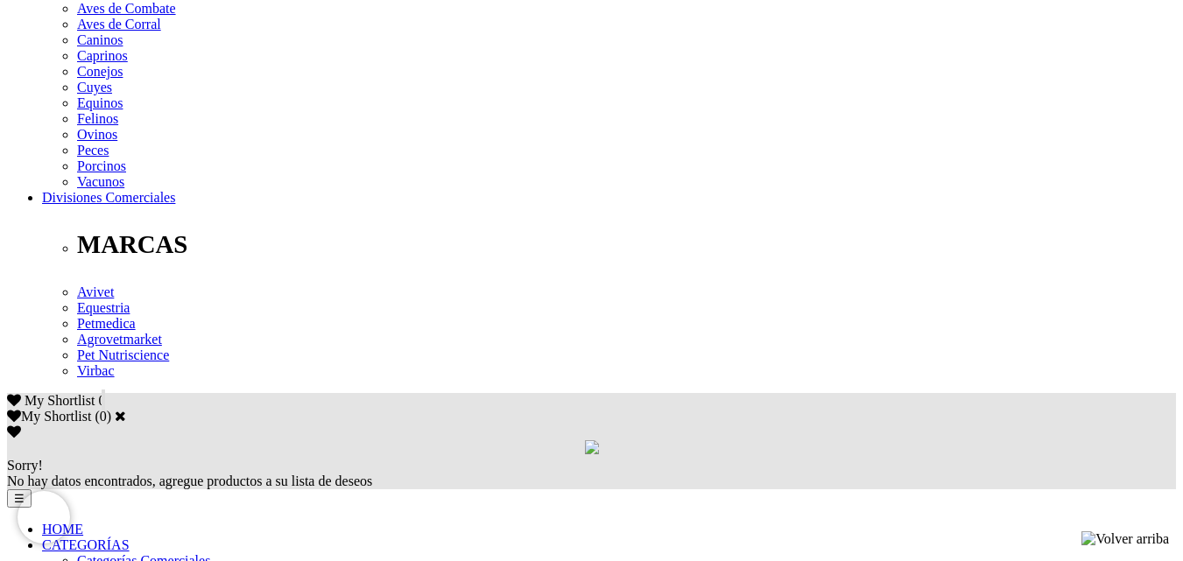
scroll to position [1051, 0]
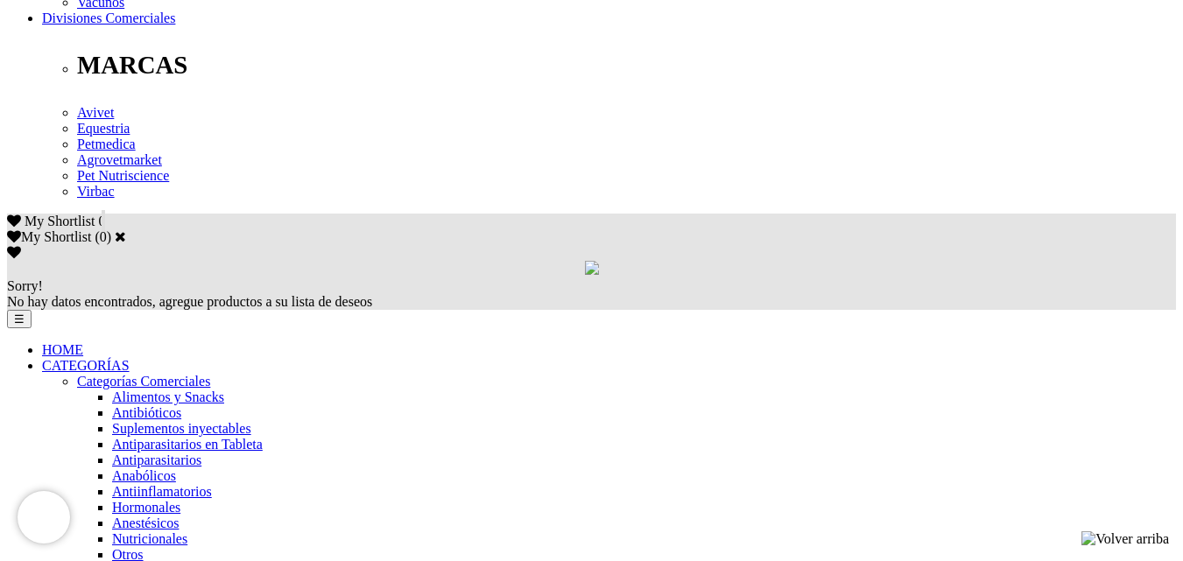
scroll to position [963, 0]
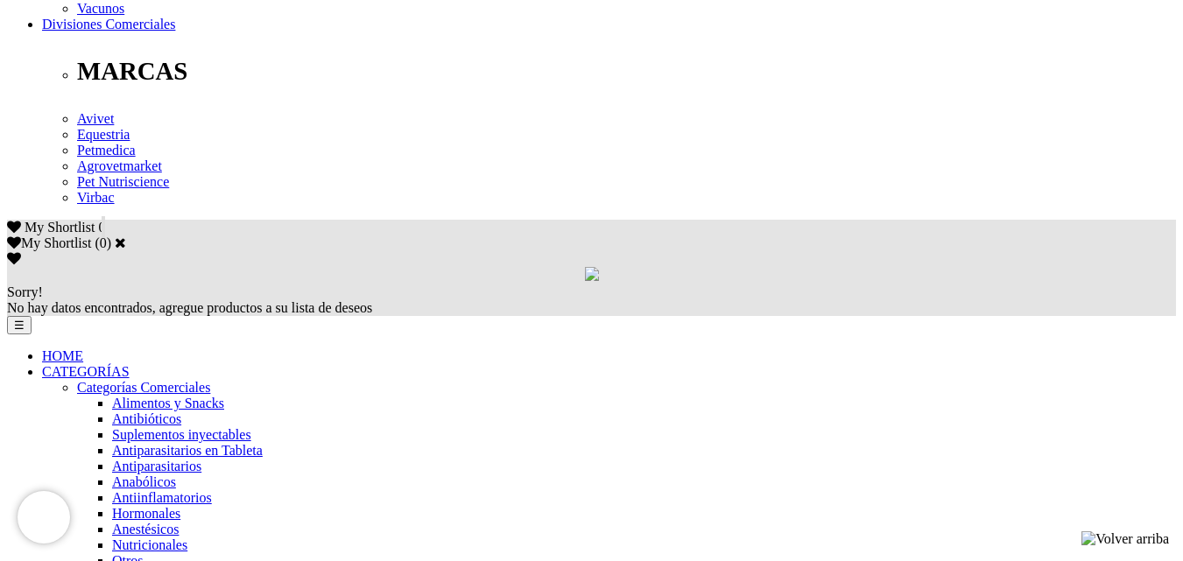
scroll to position [963, 0]
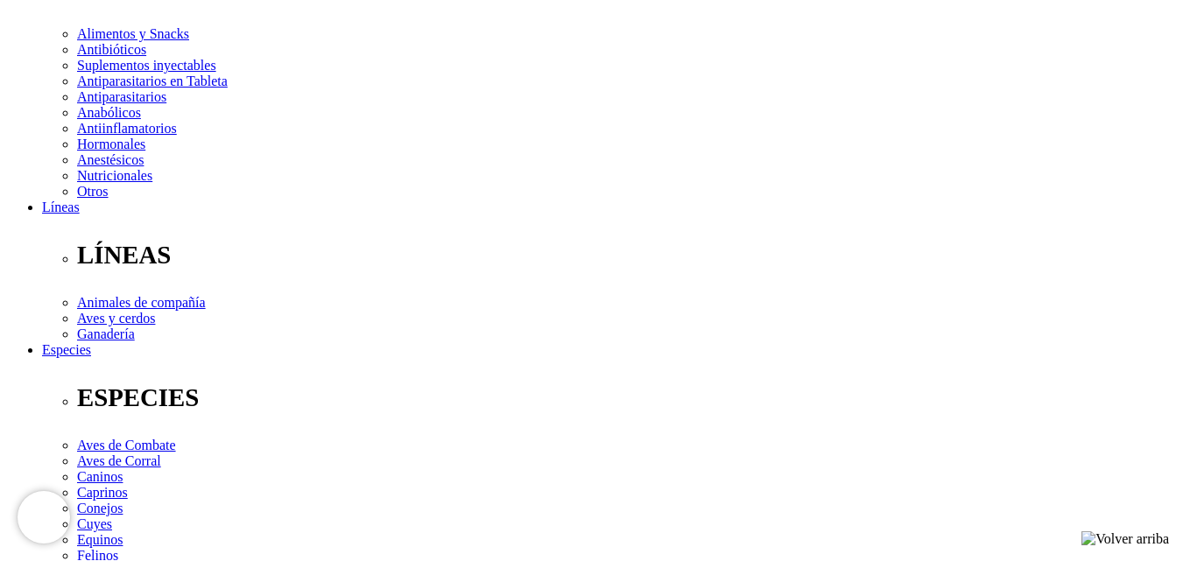
scroll to position [124, 0]
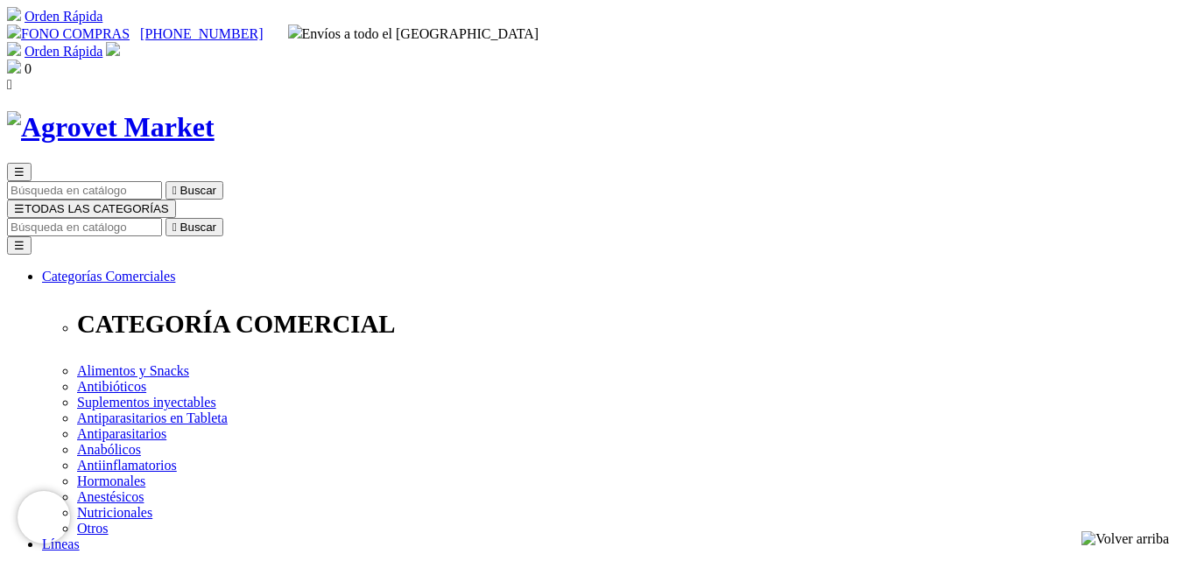
drag, startPoint x: 602, startPoint y: 223, endPoint x: 869, endPoint y: 214, distance: 267.2
drag, startPoint x: 603, startPoint y: 225, endPoint x: 1007, endPoint y: 229, distance: 403.7
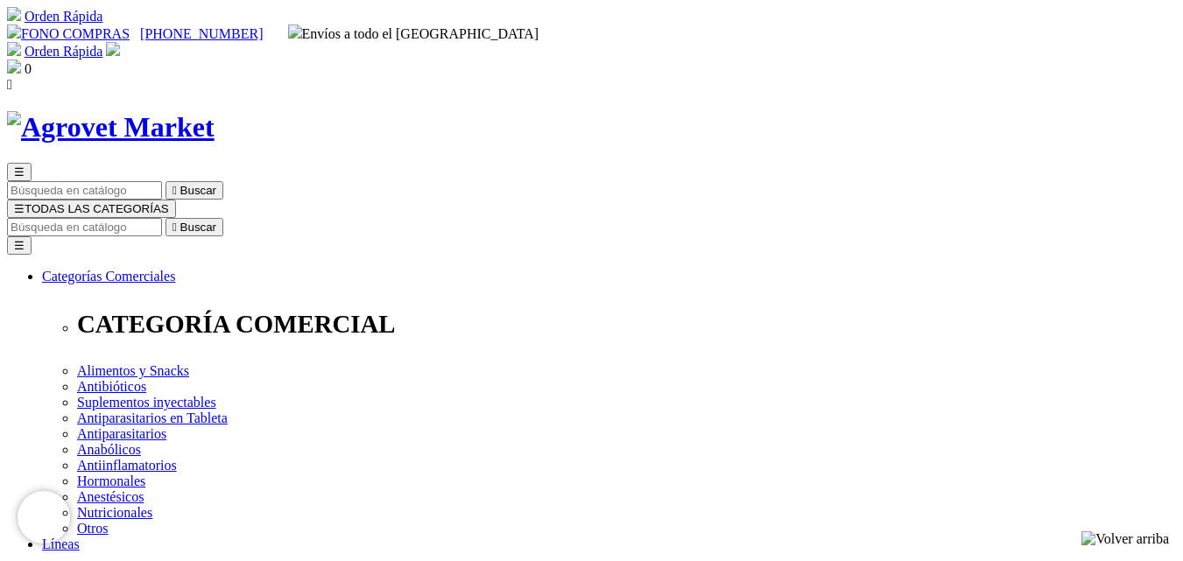
copy h1 "Fórmula Natural Fresh Meat - Gato Adulto"
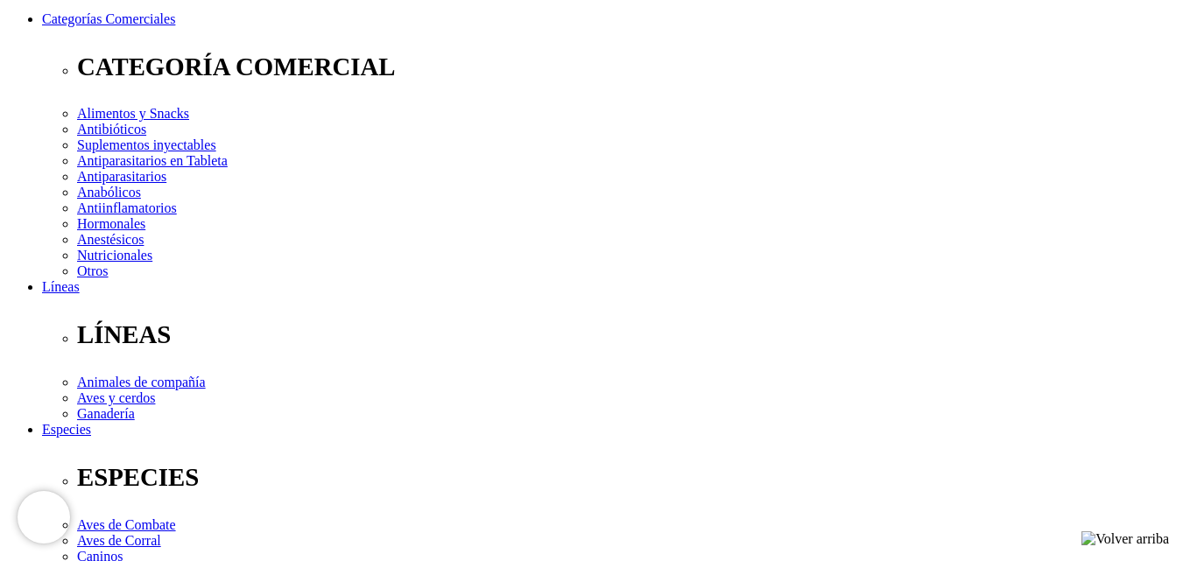
scroll to position [350, 0]
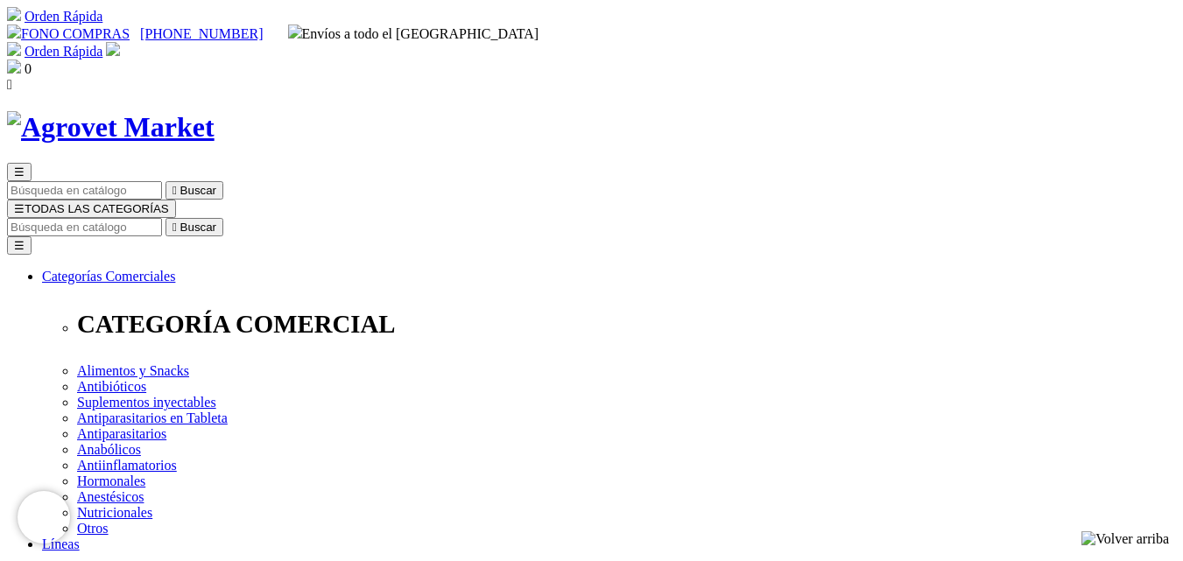
drag, startPoint x: 602, startPoint y: 232, endPoint x: 840, endPoint y: 259, distance: 238.8
copy h1 "Fórmula Natural Fresh Meat - Gato Adulto Castrado Sabor Carne"
drag, startPoint x: 603, startPoint y: 229, endPoint x: 845, endPoint y: 258, distance: 243.4
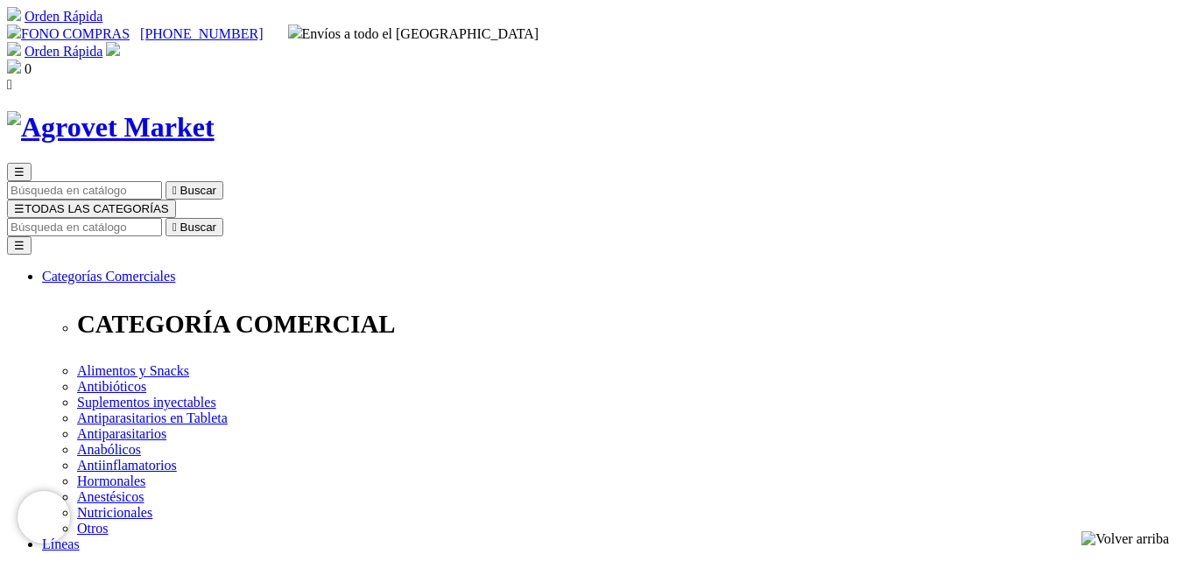
copy h1 "Fórmula Natural Fresh Meat - Gato Adulto Castrado Sabor Salmón"
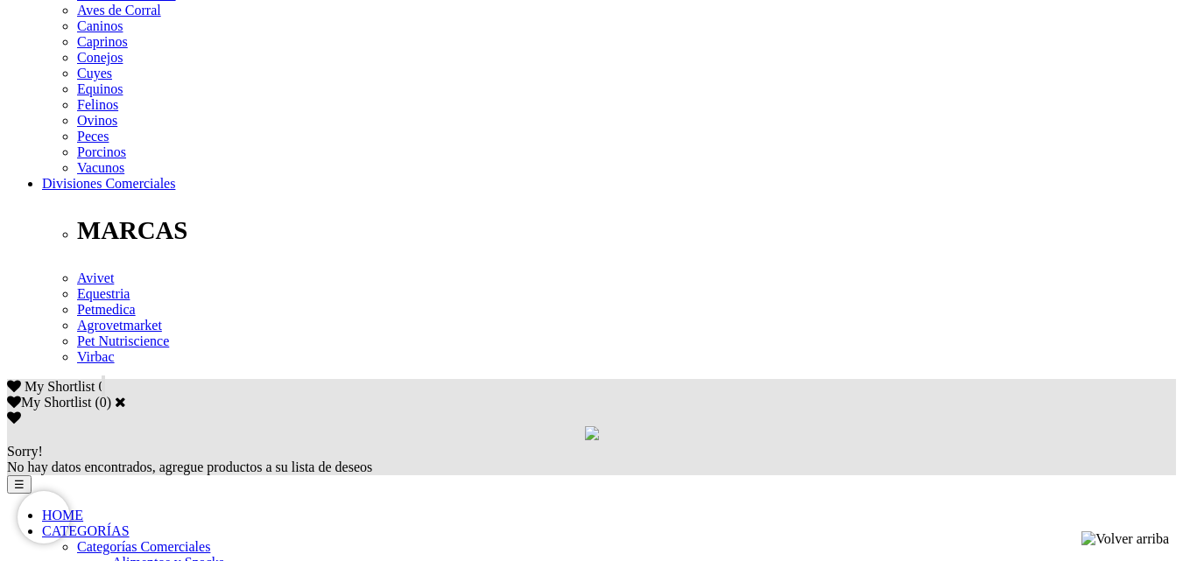
scroll to position [963, 0]
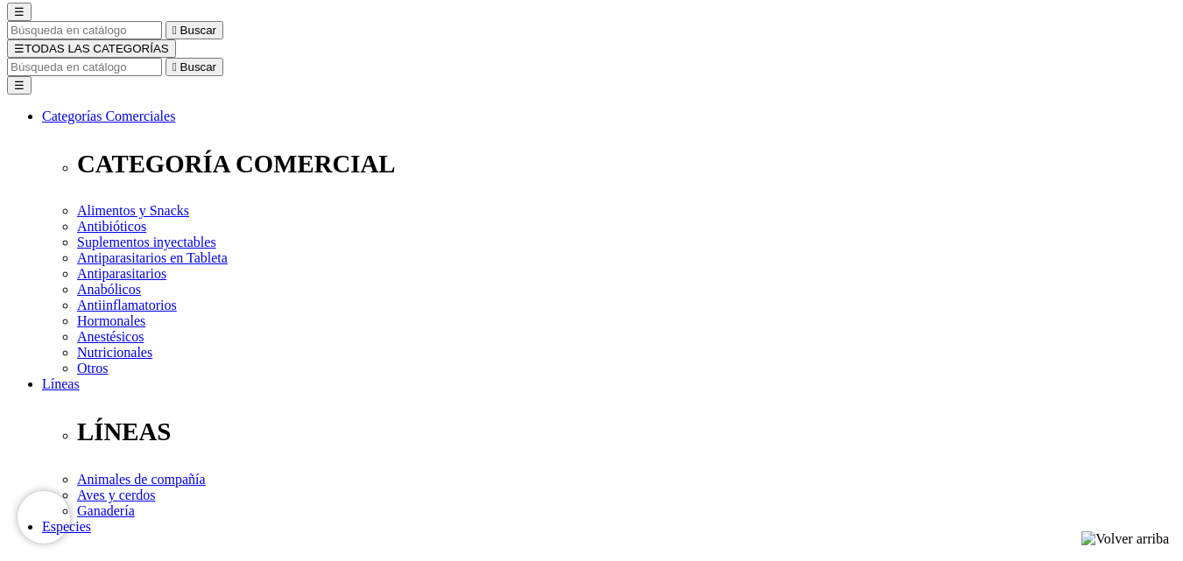
scroll to position [175, 0]
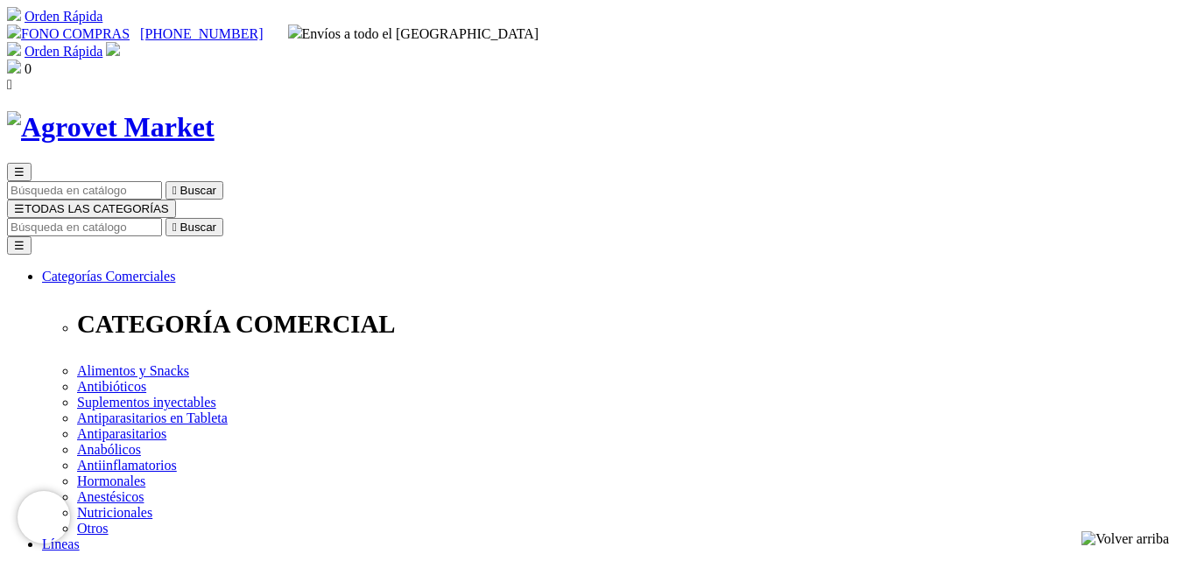
drag, startPoint x: 604, startPoint y: 230, endPoint x: 965, endPoint y: 216, distance: 361.0
copy h1 "Fórmula Natural Fresh Meat - Hairball"
drag, startPoint x: 598, startPoint y: 228, endPoint x: 1061, endPoint y: 229, distance: 463.2
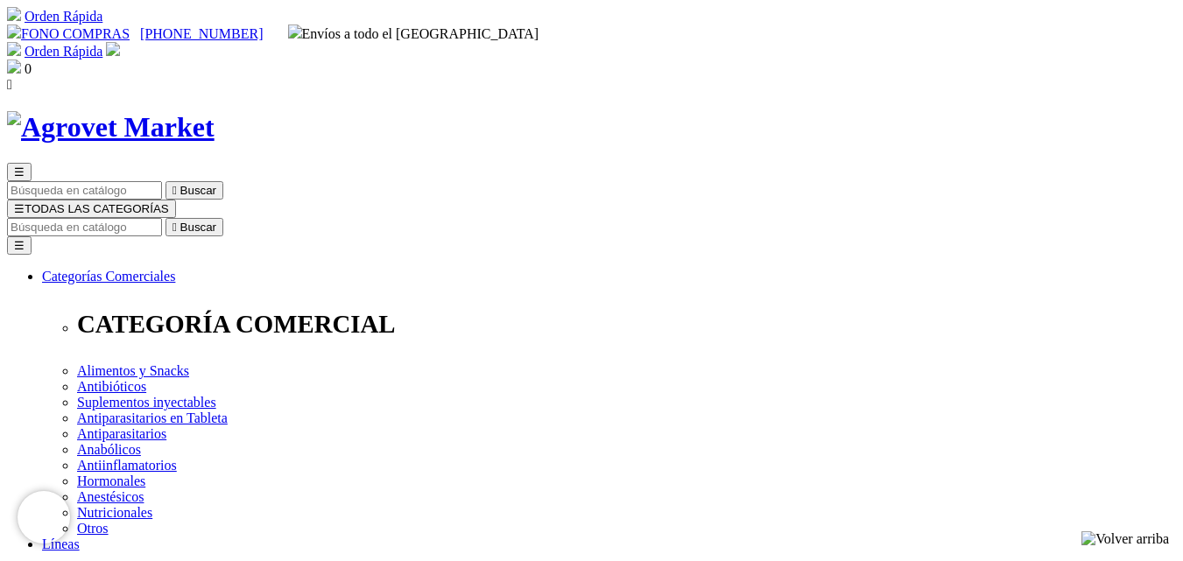
copy h1 "Fórmula Natural Fresh Meat - Gatos Cachorros"
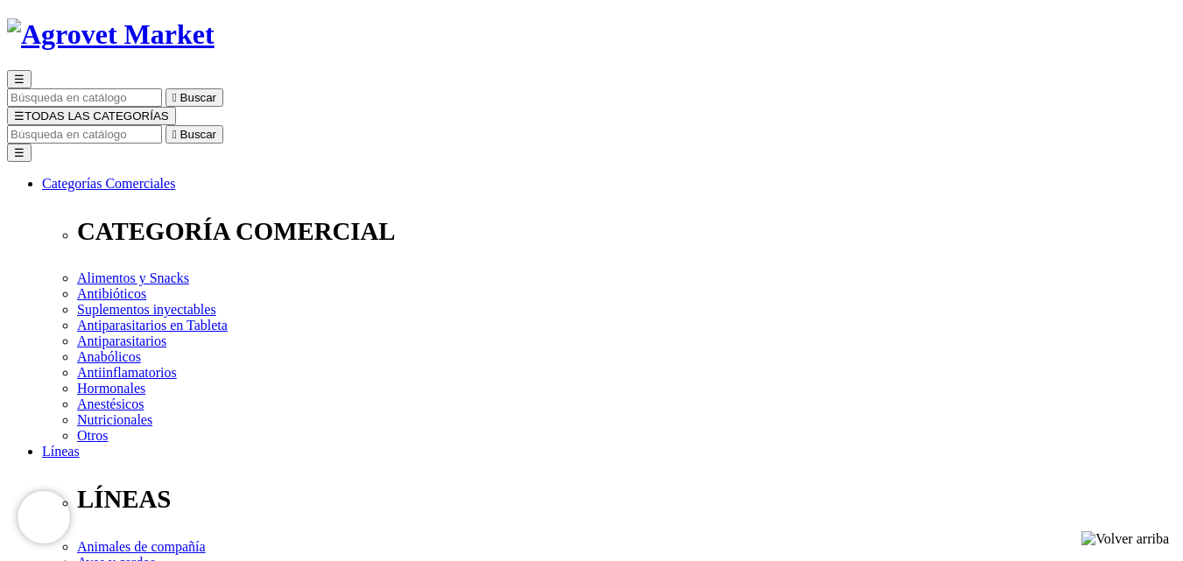
scroll to position [88, 0]
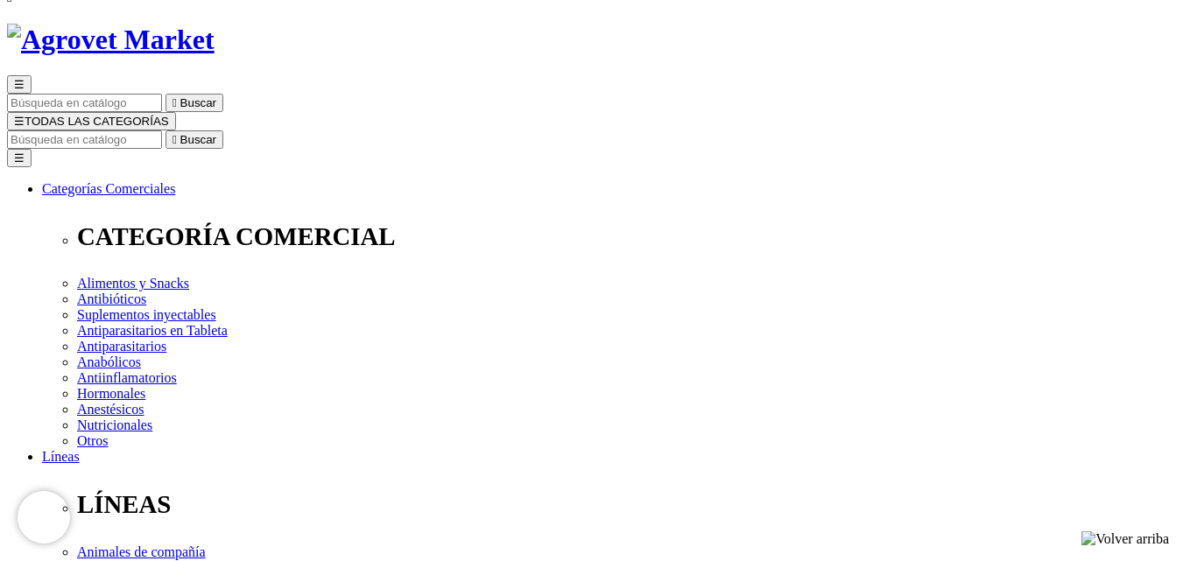
drag, startPoint x: 614, startPoint y: 143, endPoint x: 1013, endPoint y: 137, distance: 399.3
copy h1 "Fórmula Natural Fresh Meat - Gatos Senior"
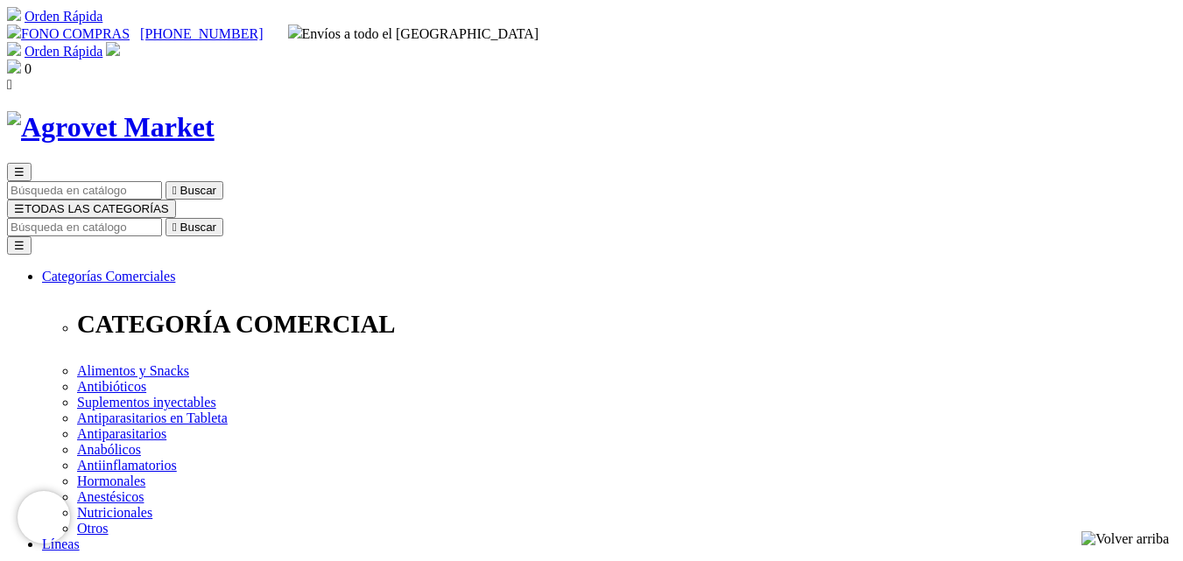
drag, startPoint x: 606, startPoint y: 227, endPoint x: 882, endPoint y: 223, distance: 275.8
copy h1 "Pet Delícia Maravilla de pollo"
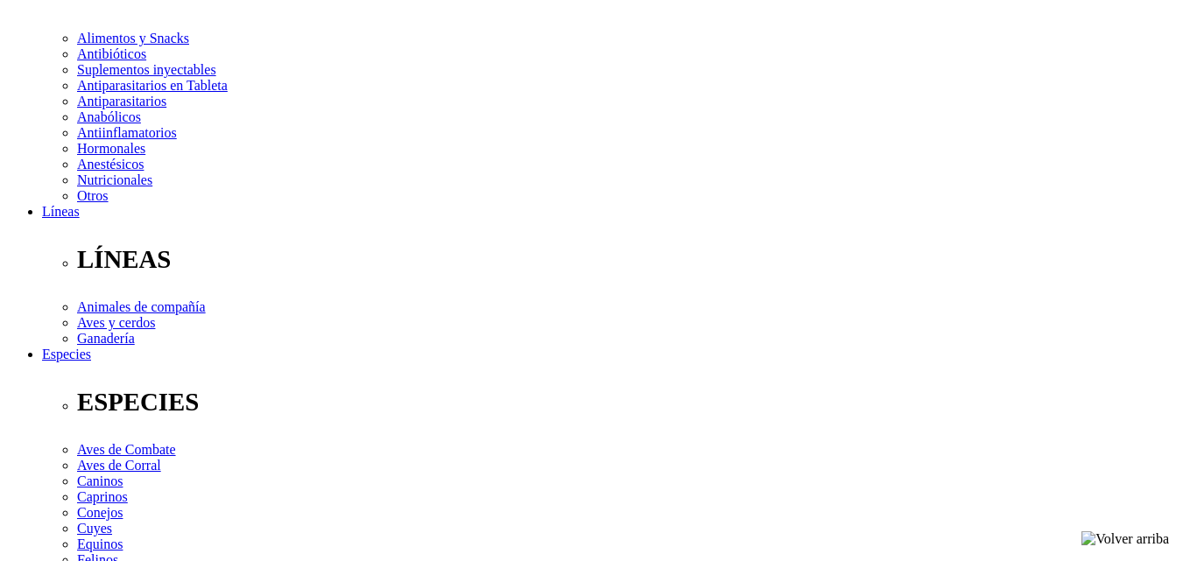
scroll to position [175, 0]
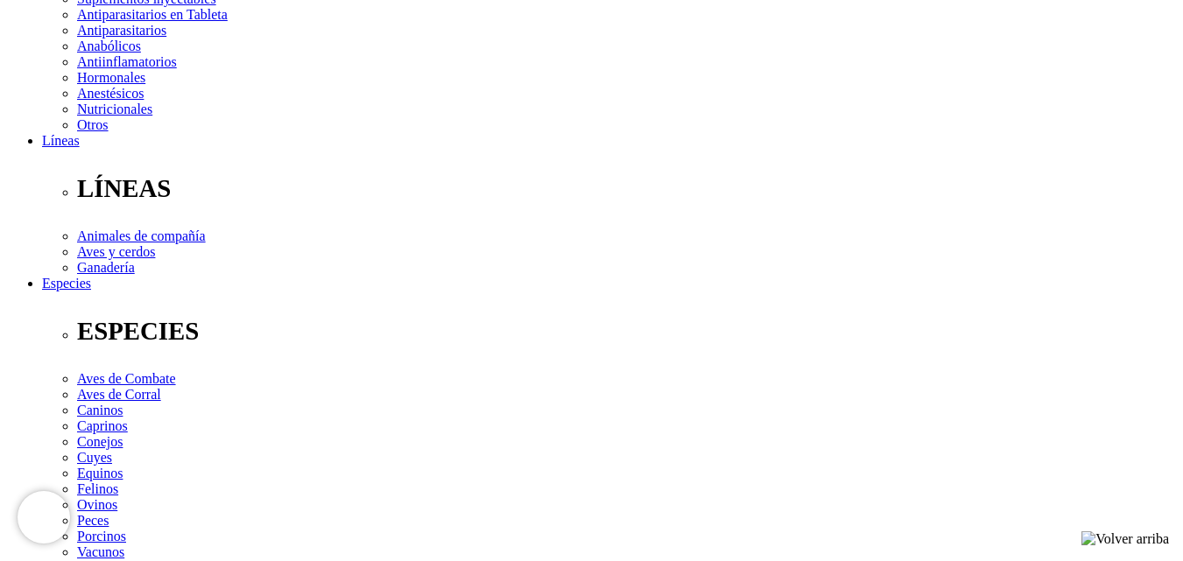
scroll to position [175, 0]
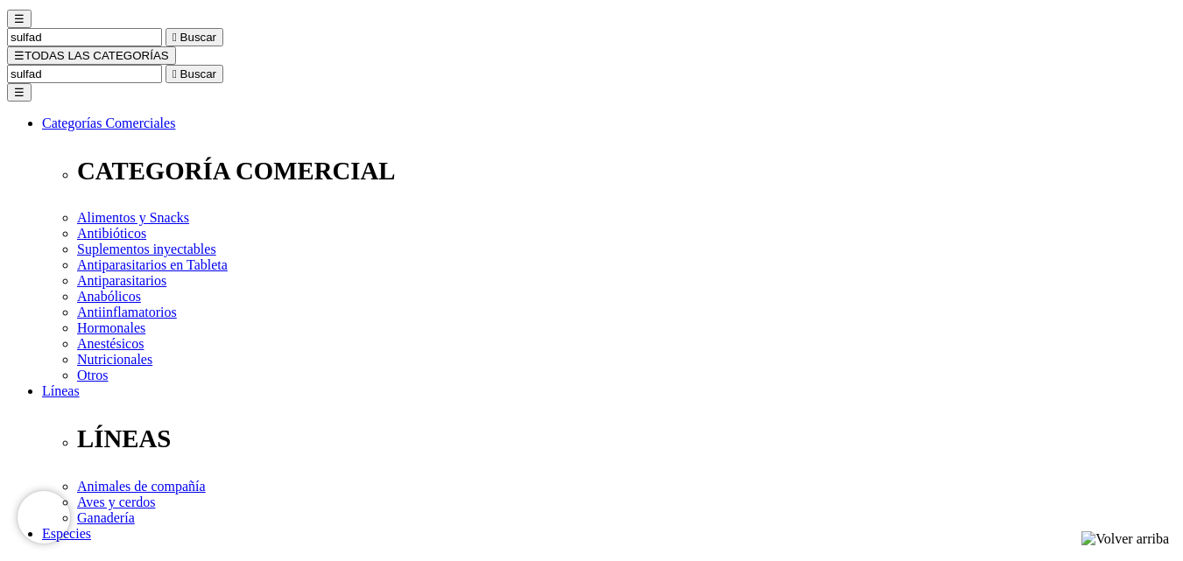
scroll to position [175, 0]
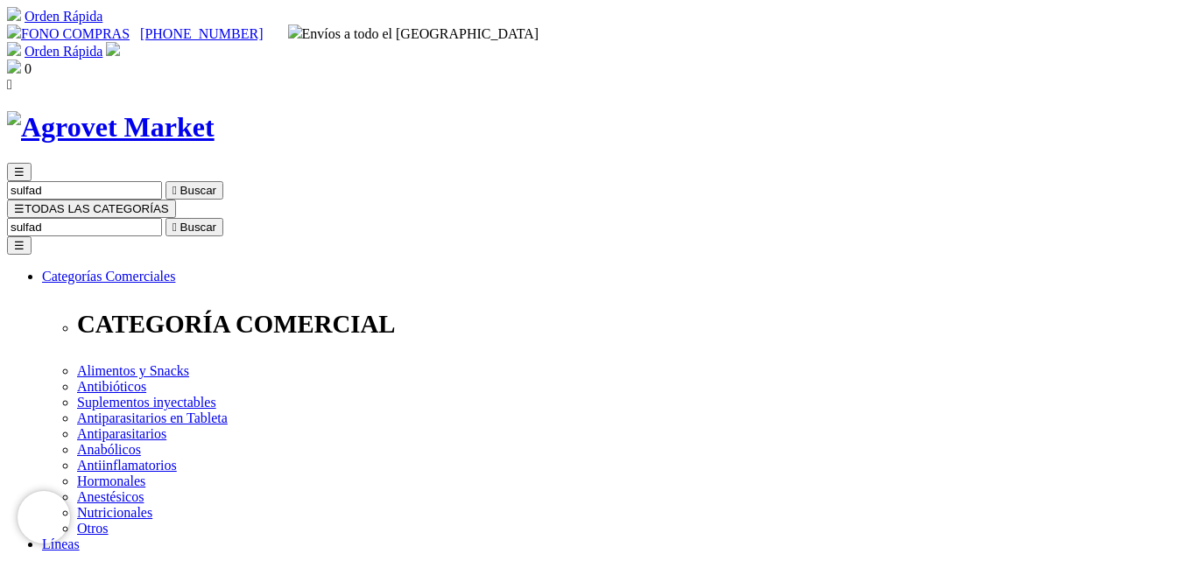
click at [162, 218] on input "sulfad" at bounding box center [84, 227] width 155 height 18
drag, startPoint x: 885, startPoint y: 81, endPoint x: 1195, endPoint y: 160, distance: 320.0
type input "atrevia"
click at [165, 218] on button " Buscar" at bounding box center [194, 227] width 58 height 18
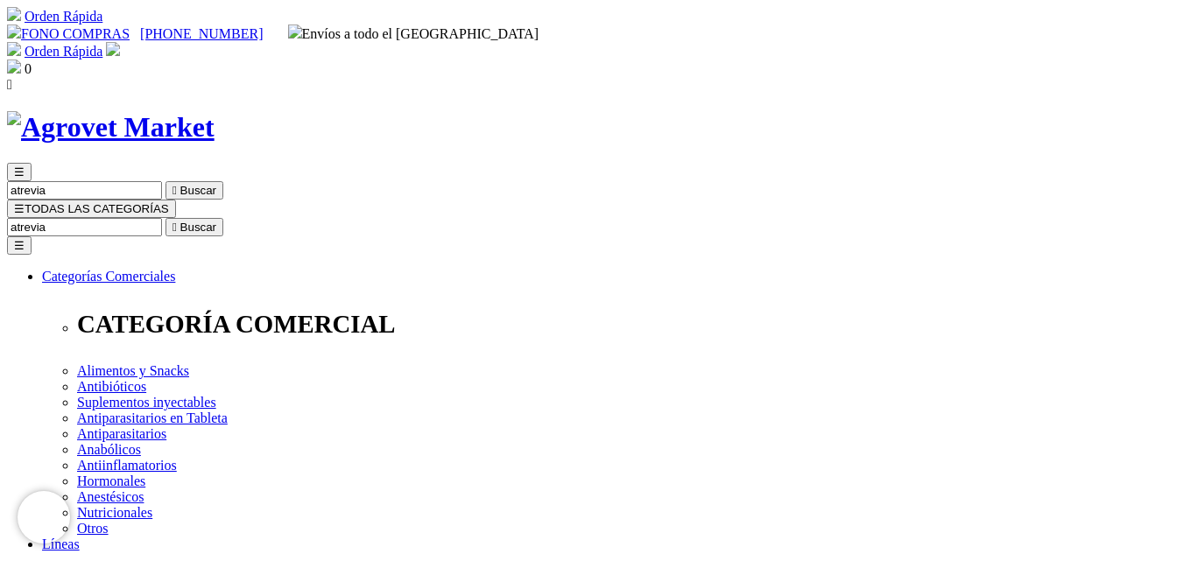
click at [162, 218] on input "atrevia" at bounding box center [84, 227] width 155 height 18
type input "atrev"
click at [165, 218] on button " Buscar" at bounding box center [194, 227] width 58 height 18
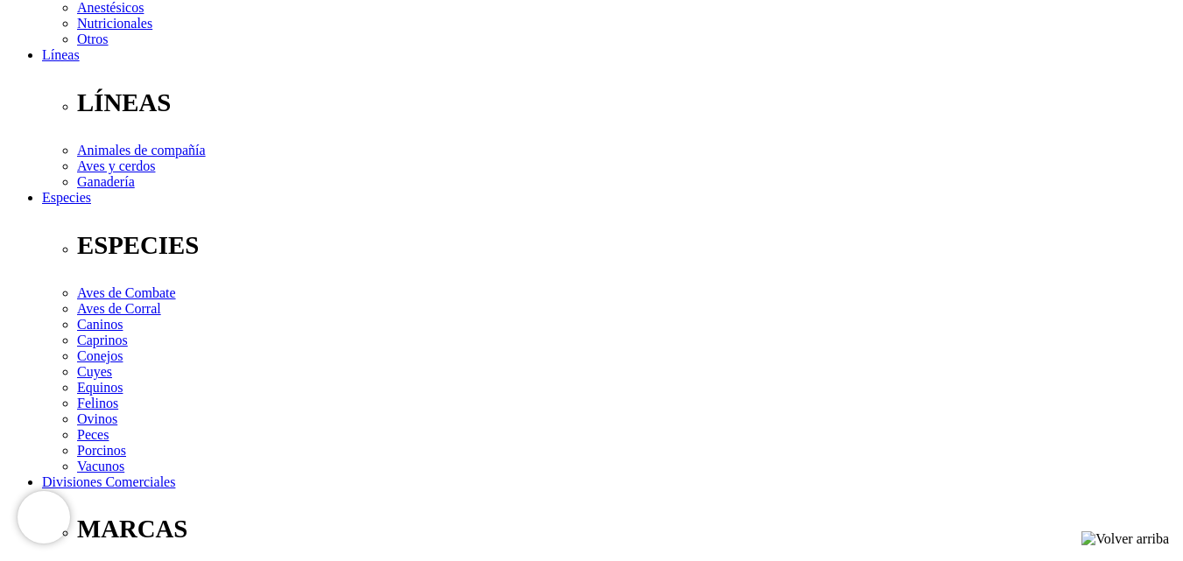
scroll to position [525, 0]
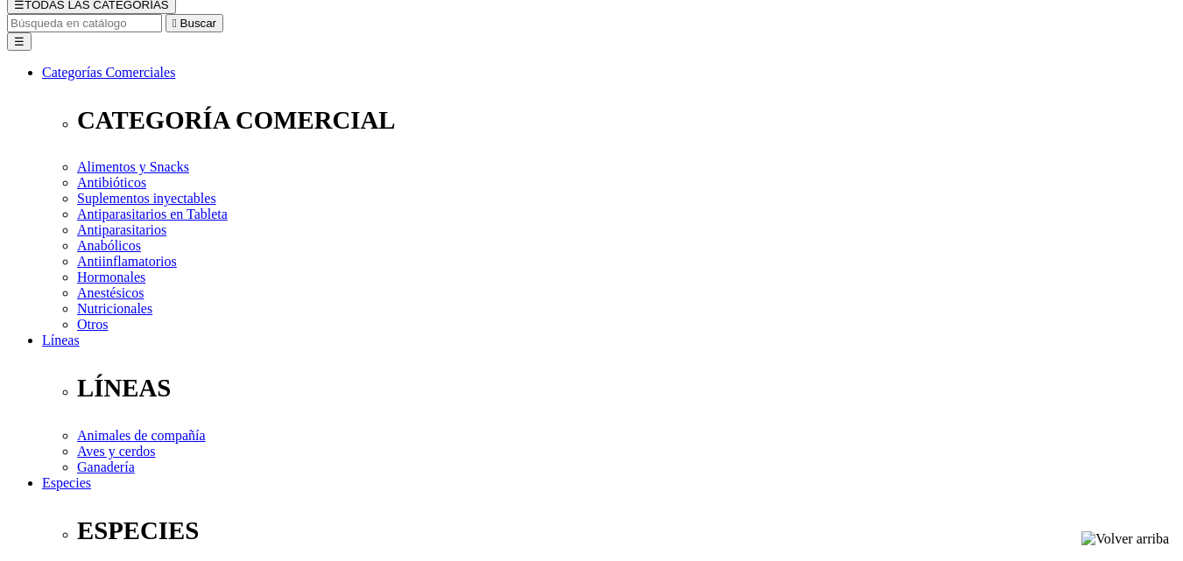
scroll to position [263, 0]
